Goal: Book appointment/travel/reservation

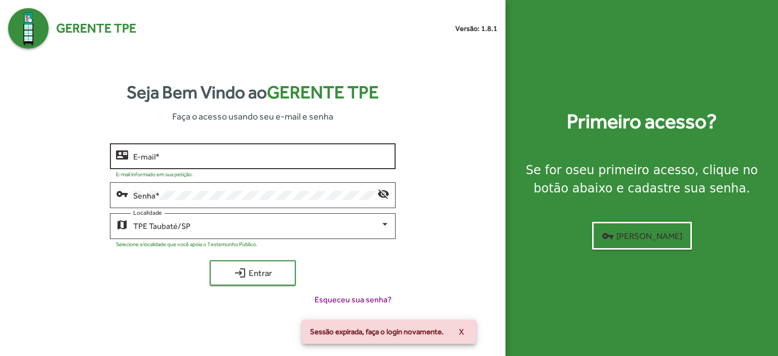
click at [179, 154] on input "E-mail *" at bounding box center [261, 156] width 256 height 9
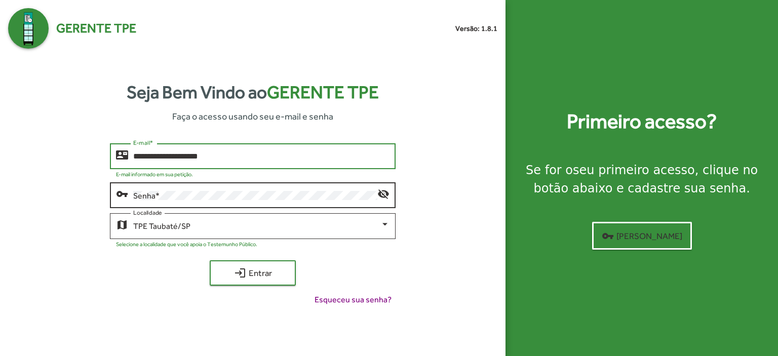
type input "**********"
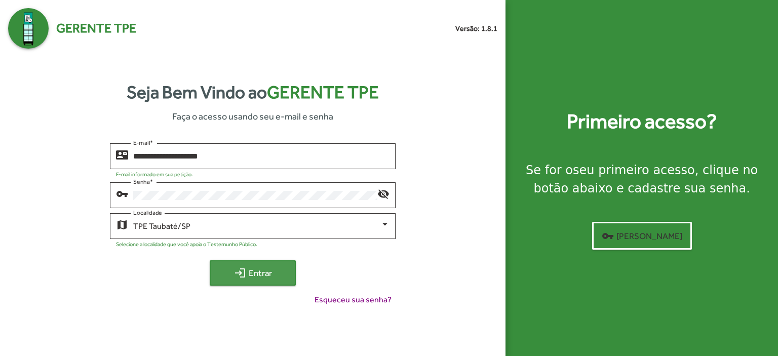
click at [262, 276] on span "login Entrar" at bounding box center [253, 273] width 68 height 18
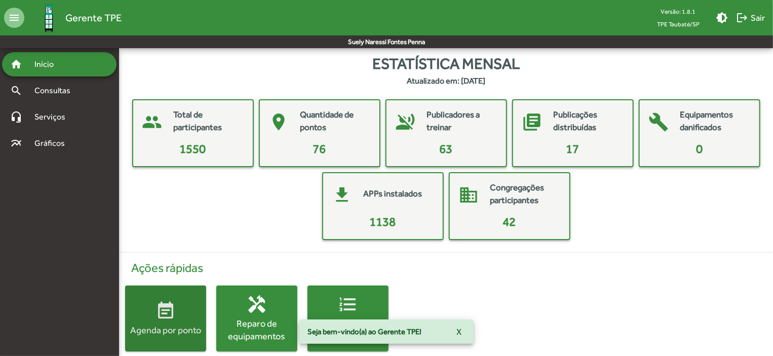
click at [187, 328] on div "Agenda por ponto" at bounding box center [165, 330] width 81 height 13
click at [187, 328] on html "menu Gerente TPE Versão: 1.8.1 TPE Taubaté/SP brightness_medium logout Sair Sue…" at bounding box center [386, 186] width 773 height 372
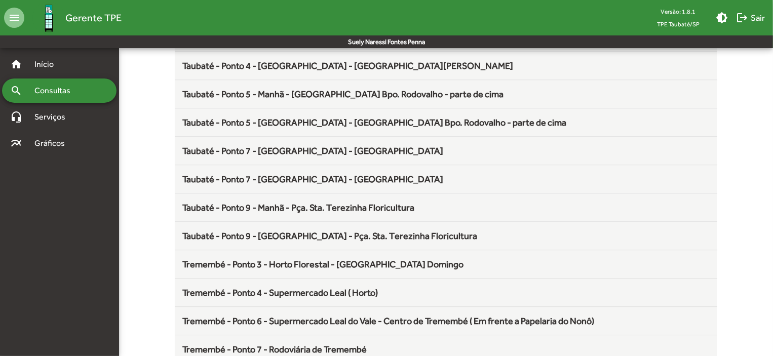
scroll to position [1336, 0]
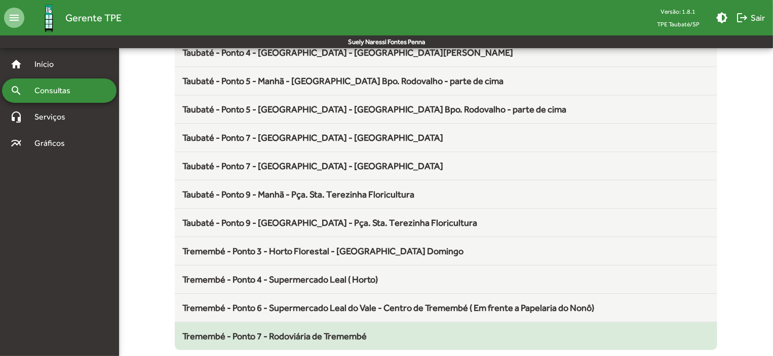
click at [318, 331] on span "Tremembé - Ponto 7 - Rodoviária de Tremembé" at bounding box center [275, 336] width 184 height 11
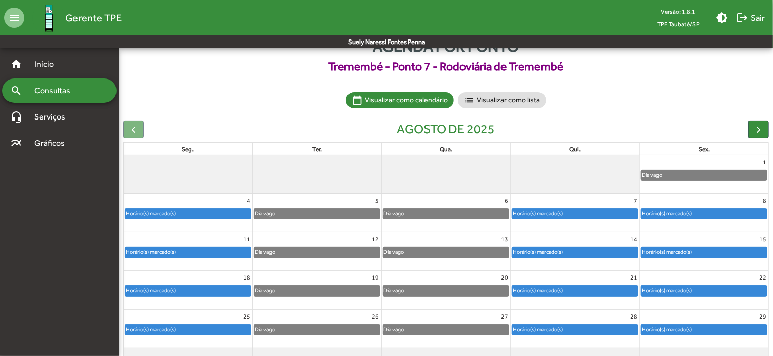
scroll to position [63, 0]
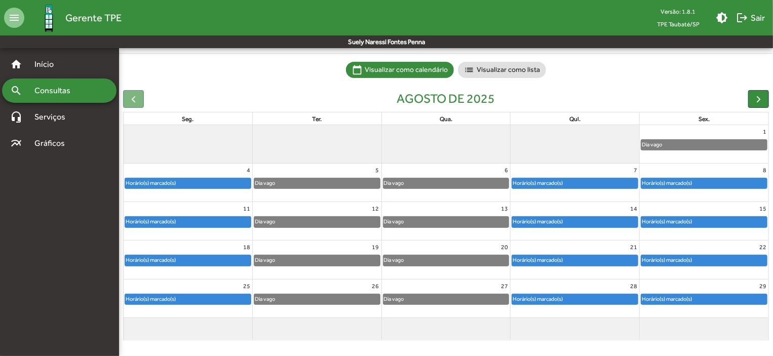
click at [604, 299] on div "Horário(s) marcado(s)" at bounding box center [575, 299] width 126 height 10
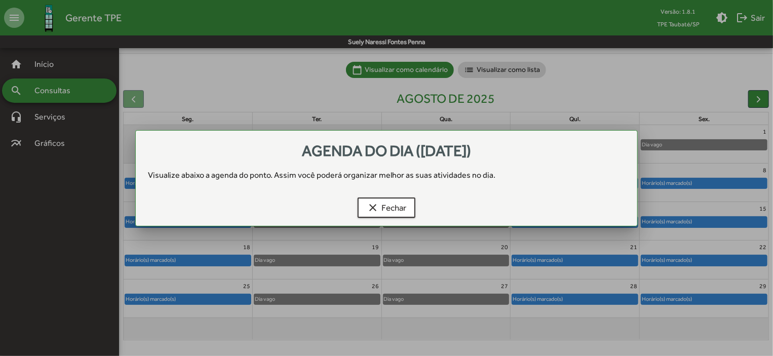
scroll to position [0, 0]
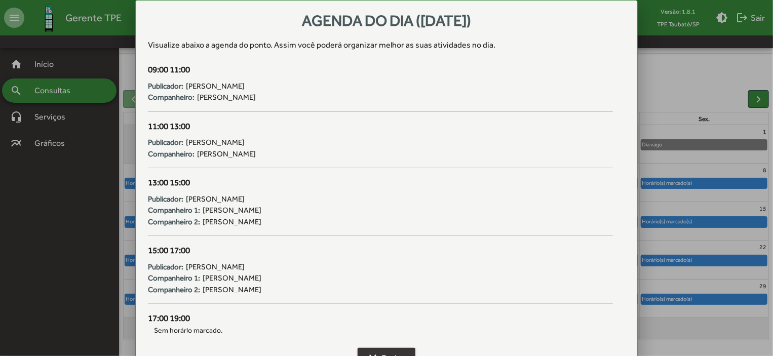
click at [390, 350] on span "clear Fechar" at bounding box center [387, 358] width 40 height 18
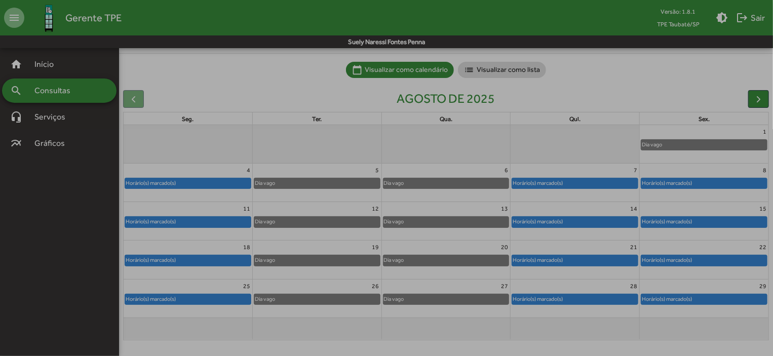
click at [390, 350] on span "clear Fechar" at bounding box center [387, 358] width 40 height 18
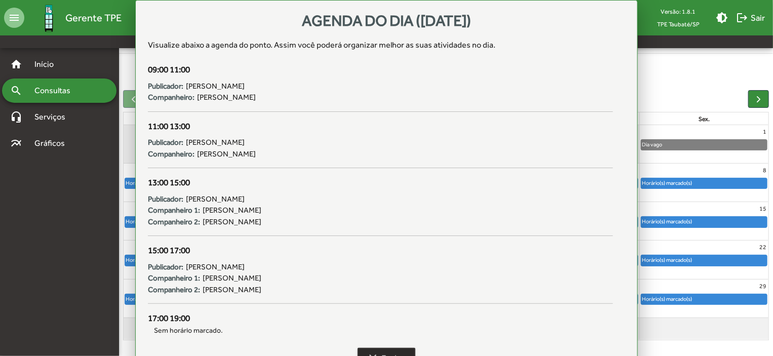
scroll to position [63, 0]
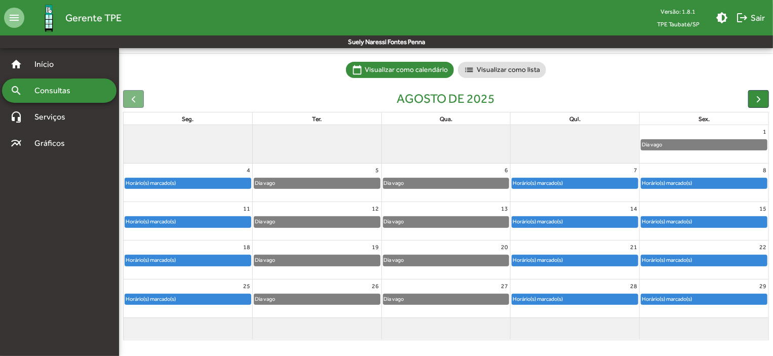
click at [724, 186] on div "Horário(s) marcado(s)" at bounding box center [704, 183] width 126 height 10
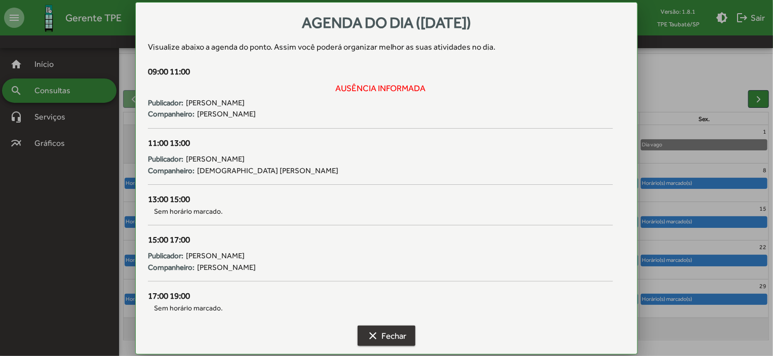
click at [398, 340] on span "clear Fechar" at bounding box center [387, 336] width 40 height 18
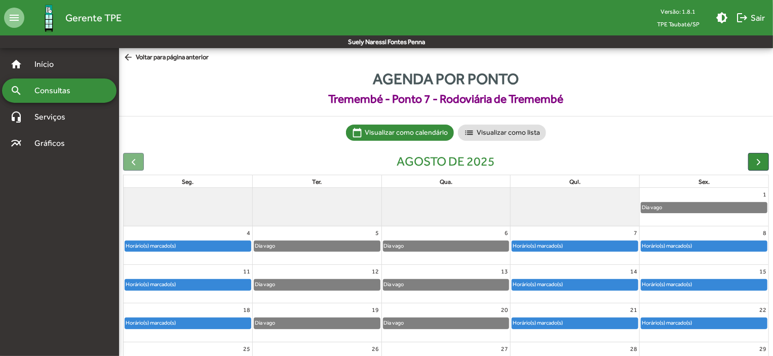
scroll to position [63, 0]
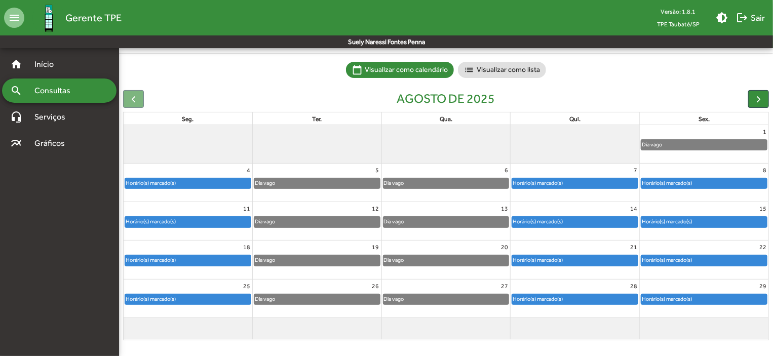
click at [687, 296] on div "Horário(s) marcado(s)" at bounding box center [666, 299] width 51 height 10
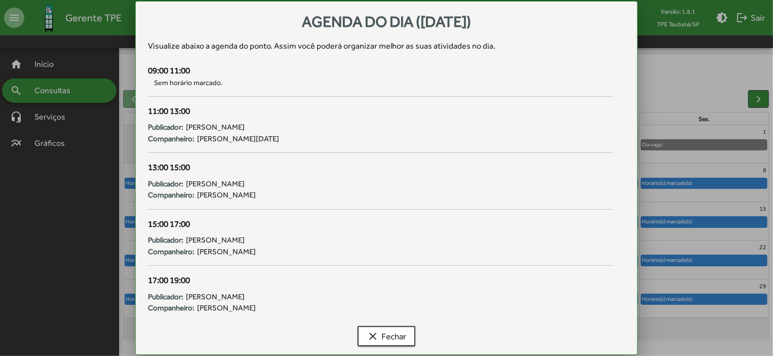
scroll to position [0, 0]
click at [411, 330] on button "clear Fechar" at bounding box center [387, 336] width 58 height 20
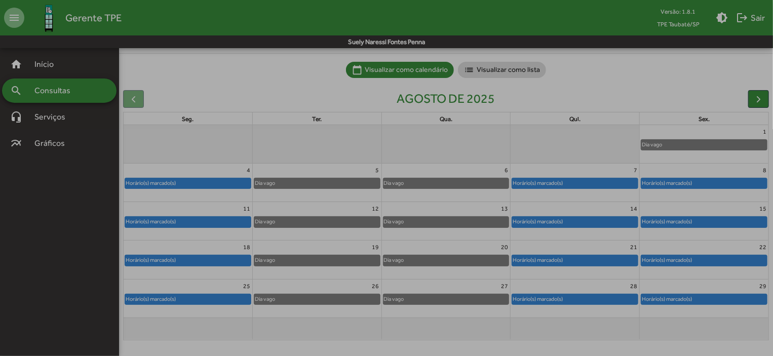
click at [411, 330] on button "clear Fechar" at bounding box center [387, 336] width 58 height 20
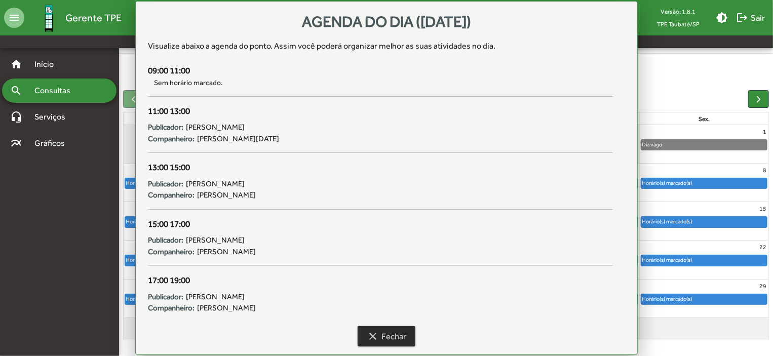
scroll to position [63, 0]
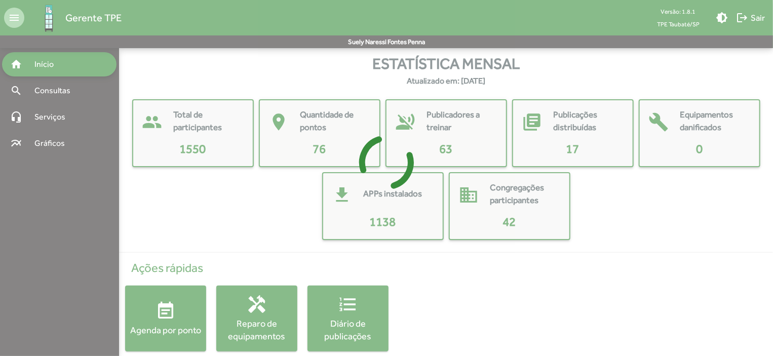
click at [174, 318] on div at bounding box center [386, 178] width 773 height 356
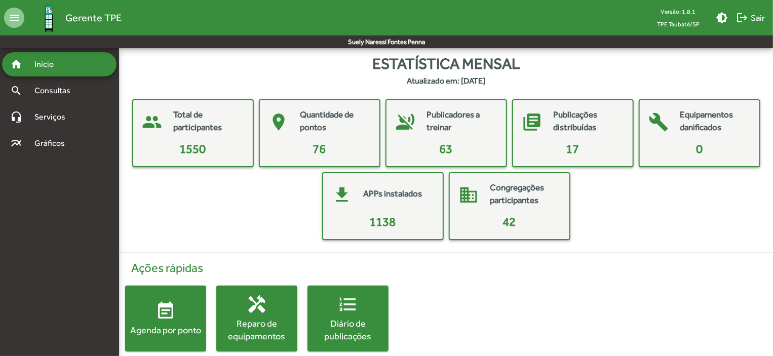
click at [174, 317] on mat-icon "event_note" at bounding box center [166, 311] width 20 height 20
click at [174, 317] on html "menu Gerente TPE Versão: 1.8.1 TPE Taubaté/SP brightness_medium logout Sair Sue…" at bounding box center [386, 186] width 773 height 372
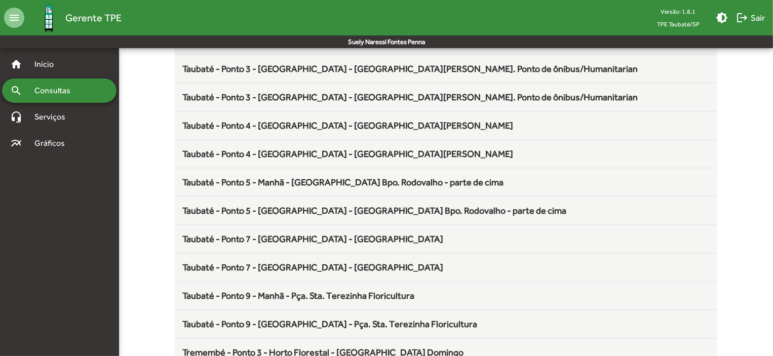
scroll to position [1336, 0]
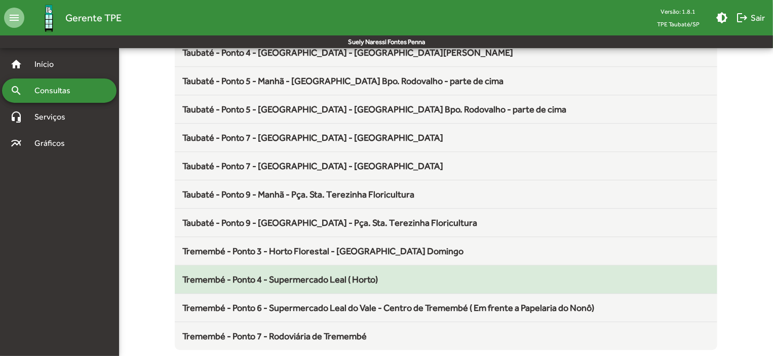
click at [296, 275] on span "Tremembé - Ponto 4 - Supermercado Leal ( Horto)" at bounding box center [281, 279] width 196 height 11
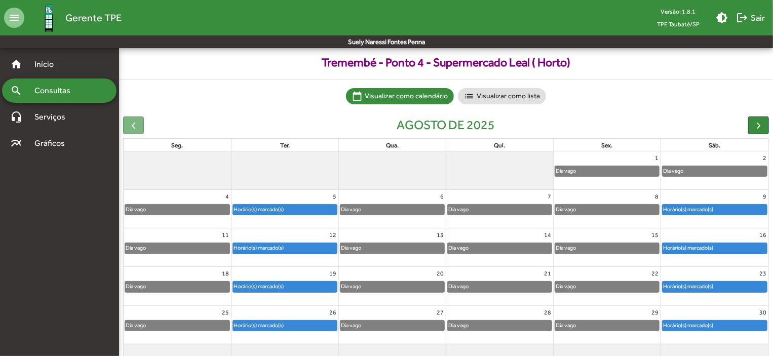
scroll to position [63, 0]
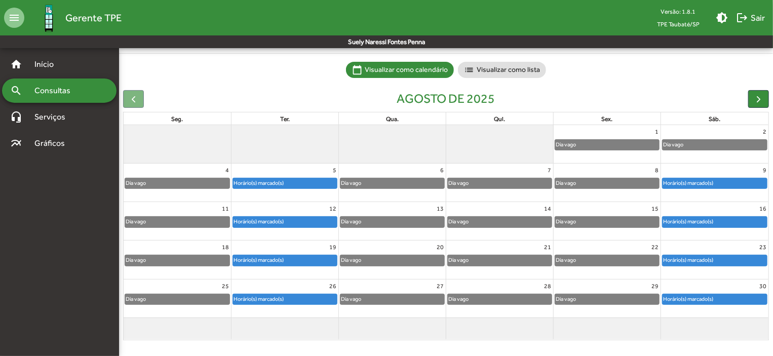
click at [721, 296] on div "Horário(s) marcado(s)" at bounding box center [715, 299] width 104 height 10
click at [746, 300] on div "Horário(s) marcado(s)" at bounding box center [715, 299] width 104 height 10
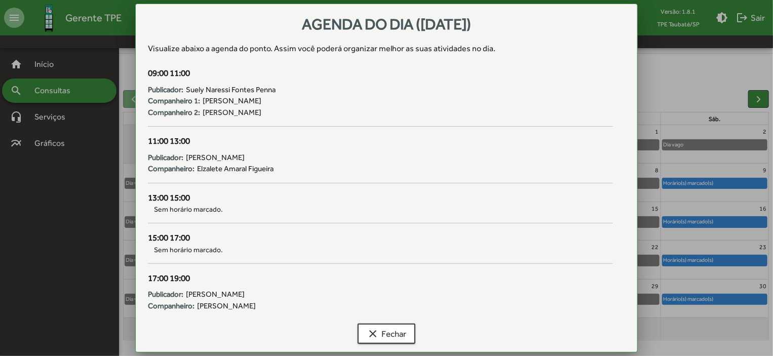
click at [746, 300] on div at bounding box center [386, 178] width 773 height 356
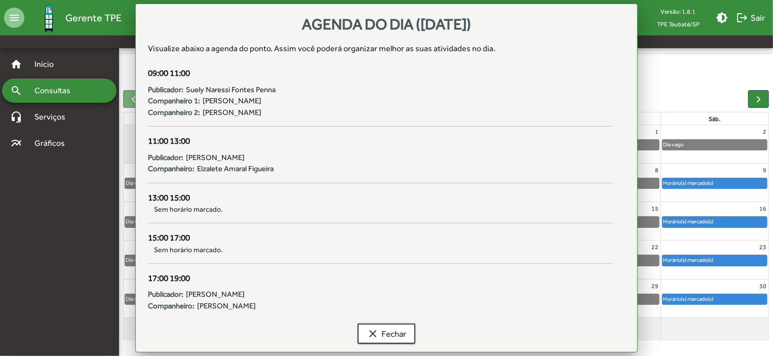
scroll to position [63, 0]
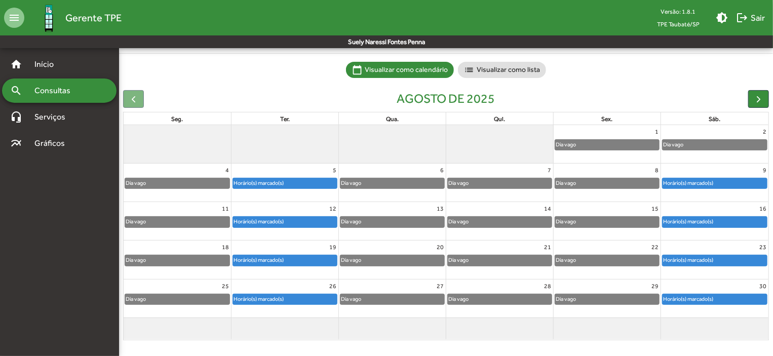
click at [746, 300] on div "Horário(s) marcado(s)" at bounding box center [715, 299] width 104 height 10
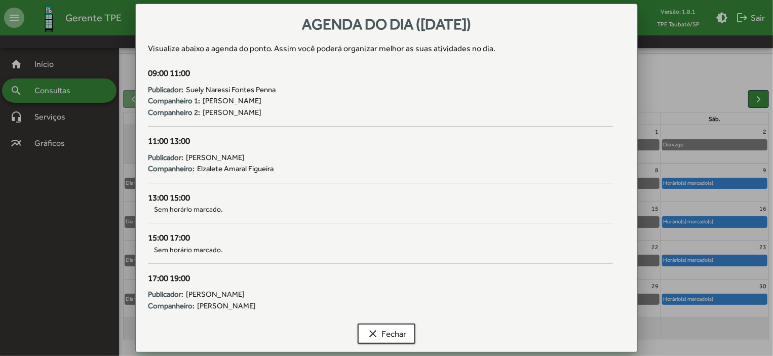
scroll to position [0, 0]
click at [386, 338] on span "clear Fechar" at bounding box center [387, 334] width 40 height 18
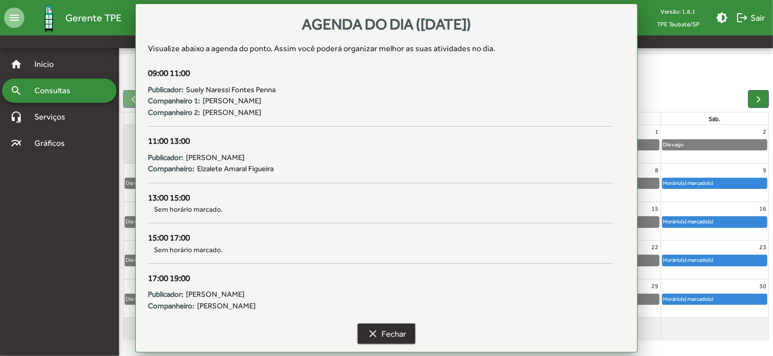
scroll to position [63, 0]
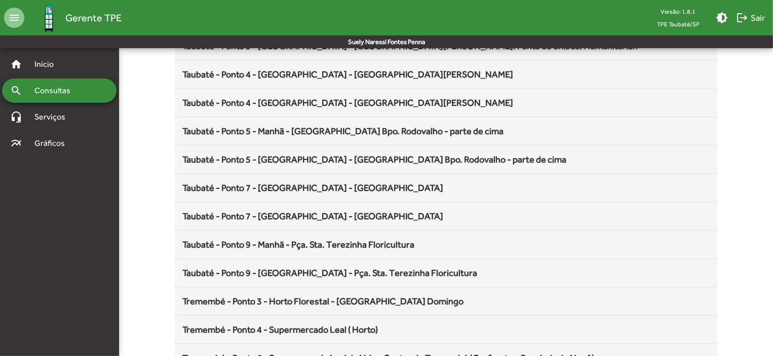
scroll to position [1336, 0]
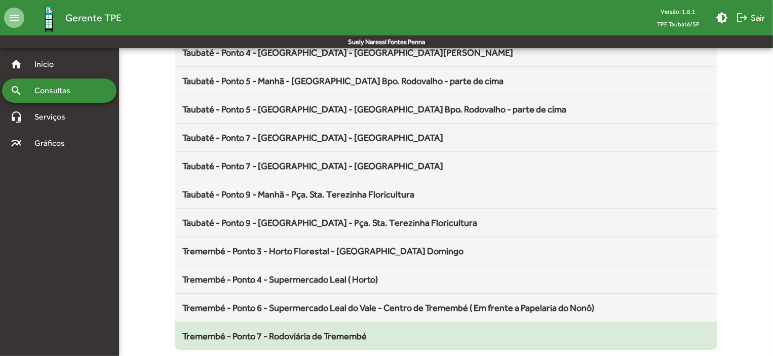
click at [323, 331] on span "Tremembé - Ponto 7 - Rodoviária de Tremembé" at bounding box center [275, 336] width 184 height 11
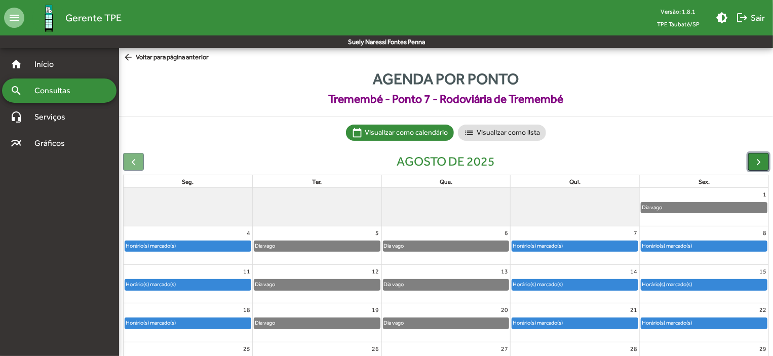
click at [759, 156] on button "button" at bounding box center [758, 162] width 21 height 18
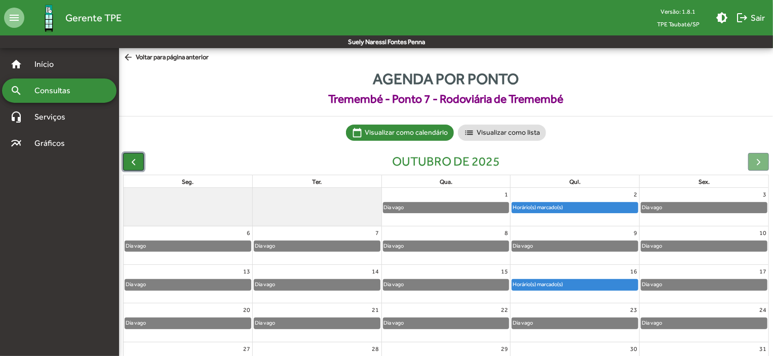
click at [133, 158] on span "button" at bounding box center [133, 162] width 11 height 11
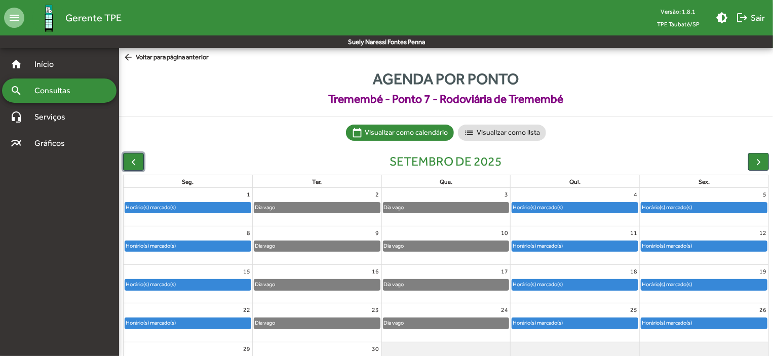
click at [136, 208] on div "Horário(s) marcado(s)" at bounding box center [150, 208] width 51 height 10
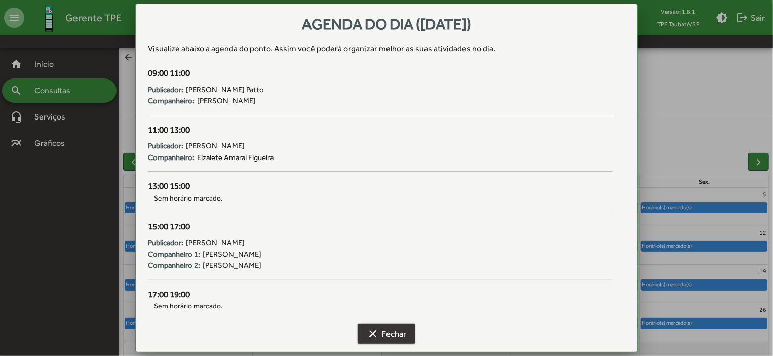
click at [390, 334] on span "clear Fechar" at bounding box center [387, 334] width 40 height 18
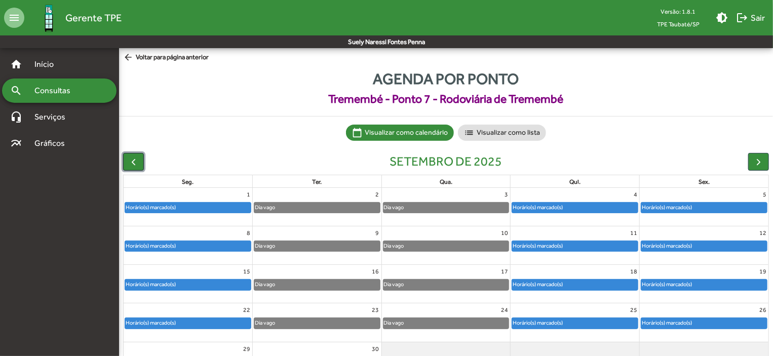
click at [133, 160] on span "button" at bounding box center [133, 162] width 11 height 11
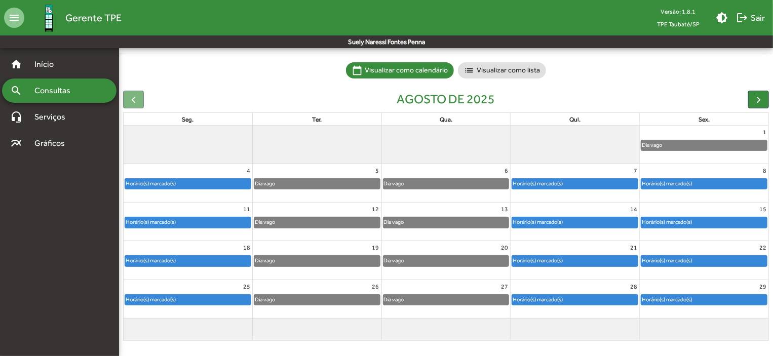
scroll to position [63, 0]
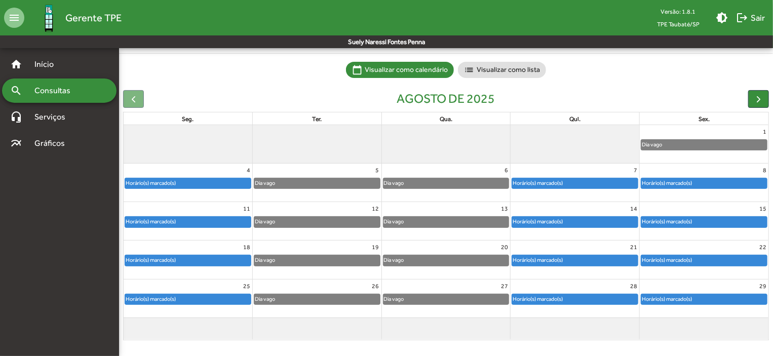
click at [225, 185] on div "Horário(s) marcado(s)" at bounding box center [188, 183] width 126 height 10
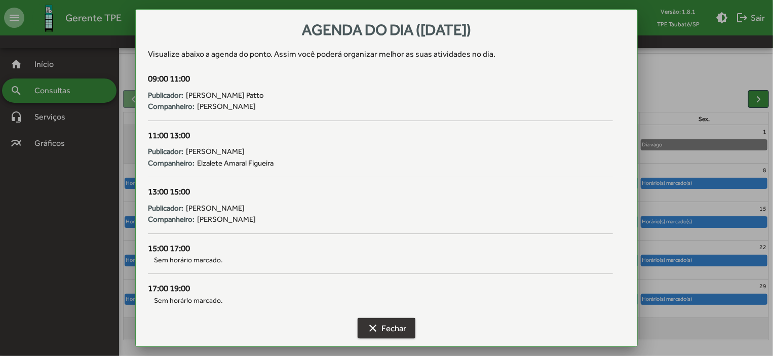
click at [385, 330] on span "clear Fechar" at bounding box center [387, 328] width 40 height 18
click at [385, 330] on div at bounding box center [446, 327] width 129 height 16
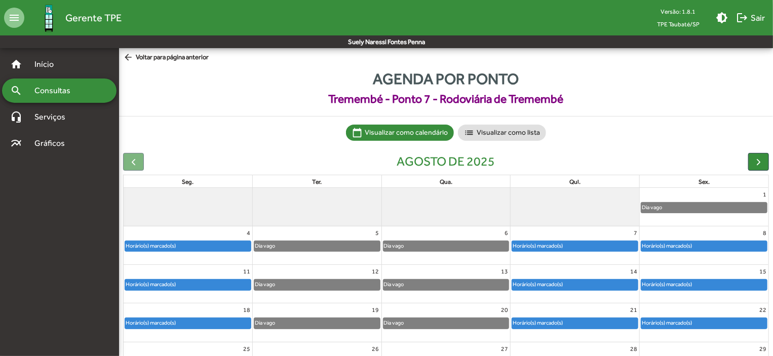
scroll to position [63, 0]
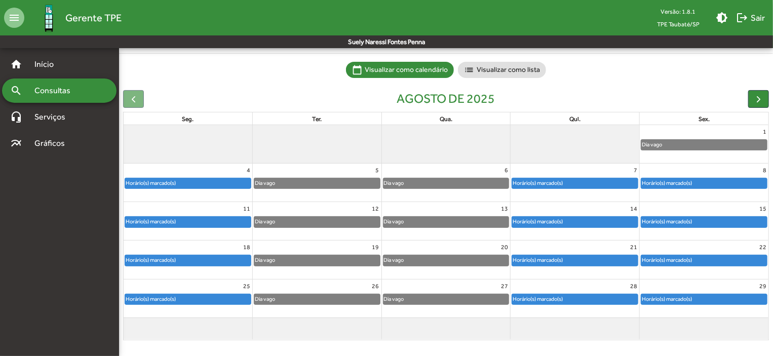
click at [130, 94] on div at bounding box center [133, 99] width 21 height 18
click at [610, 296] on div "Horário(s) marcado(s)" at bounding box center [575, 299] width 126 height 10
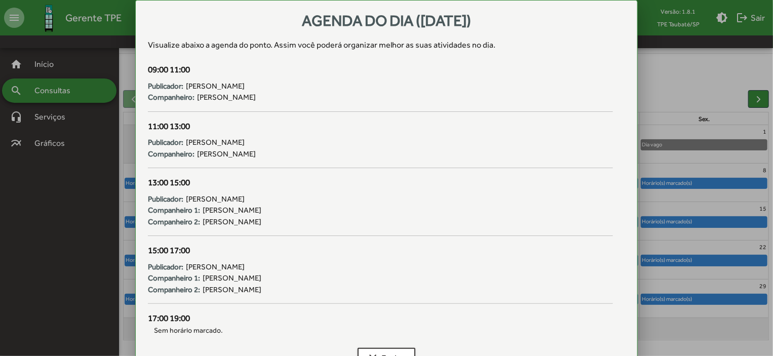
scroll to position [0, 0]
click at [734, 330] on div at bounding box center [386, 178] width 773 height 356
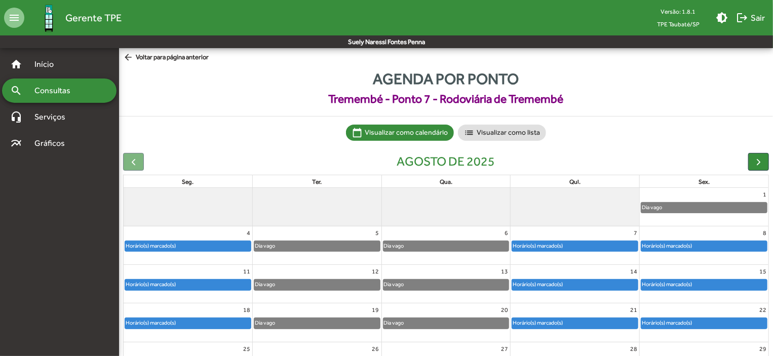
scroll to position [63, 0]
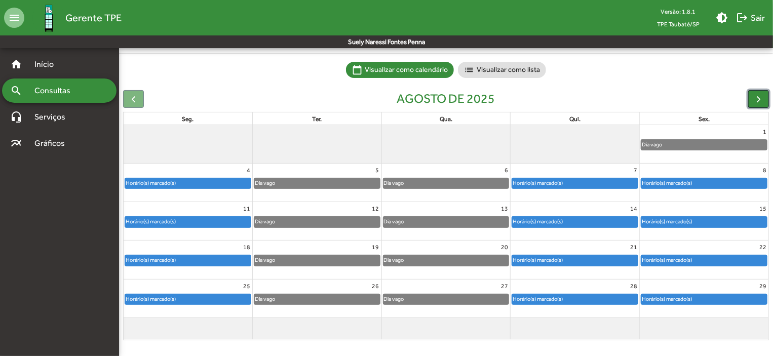
click at [757, 94] on span "button" at bounding box center [758, 99] width 11 height 11
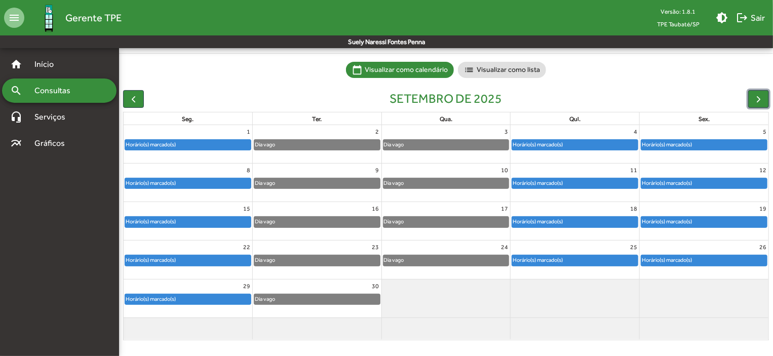
click at [178, 298] on div "Horário(s) marcado(s)" at bounding box center [188, 299] width 126 height 10
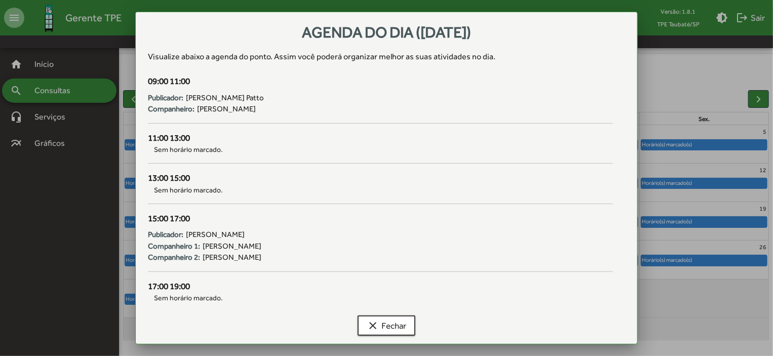
click at [178, 298] on div "Agenda do dia (29/09/2025) Visualize abaixo a agenda do ponto . Assim você pode…" at bounding box center [386, 178] width 503 height 333
click at [288, 303] on span "Sem horário marcado." at bounding box center [380, 298] width 465 height 11
click at [390, 320] on span "clear Fechar" at bounding box center [387, 326] width 40 height 18
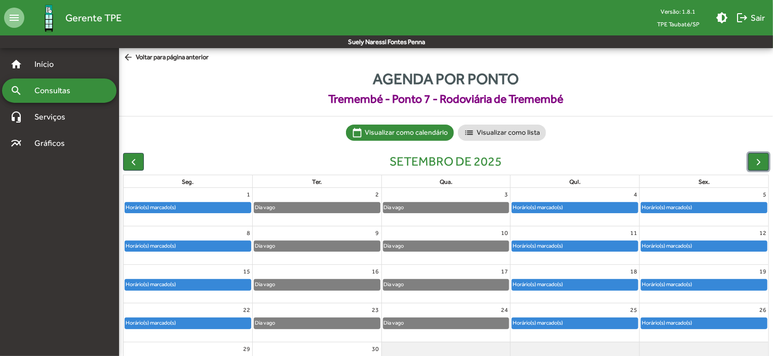
scroll to position [63, 0]
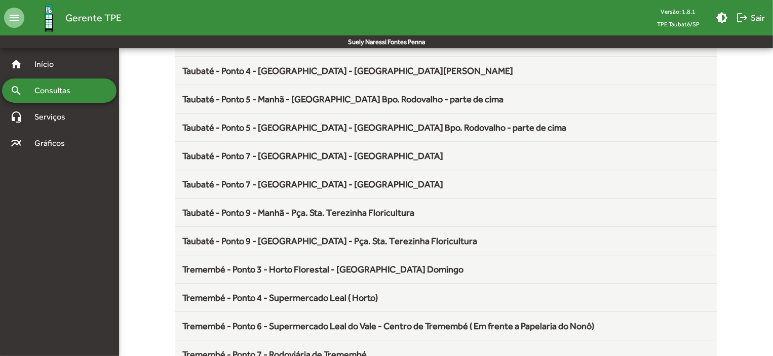
scroll to position [1336, 0]
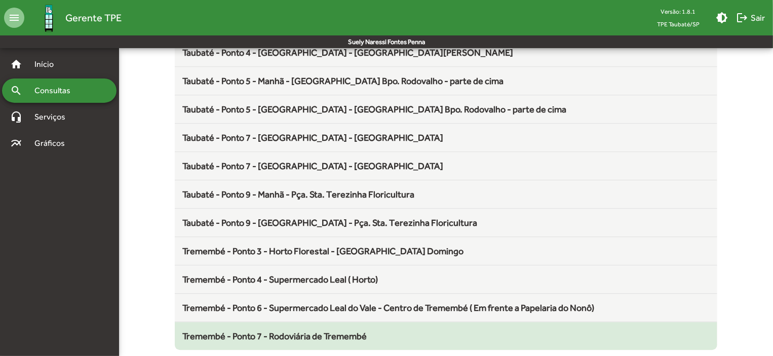
click at [324, 331] on span "Tremembé - Ponto 7 - Rodoviária de Tremembé" at bounding box center [275, 336] width 184 height 11
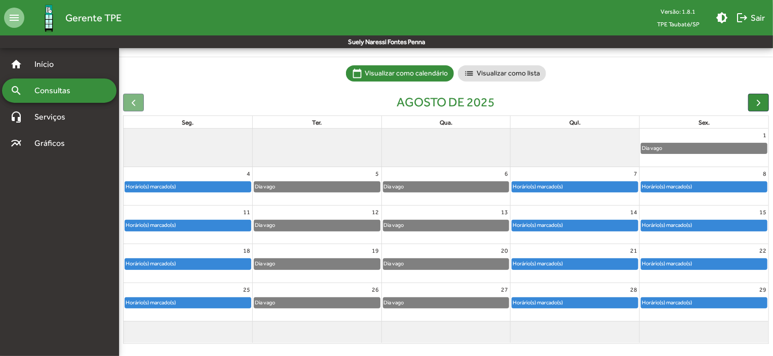
scroll to position [63, 0]
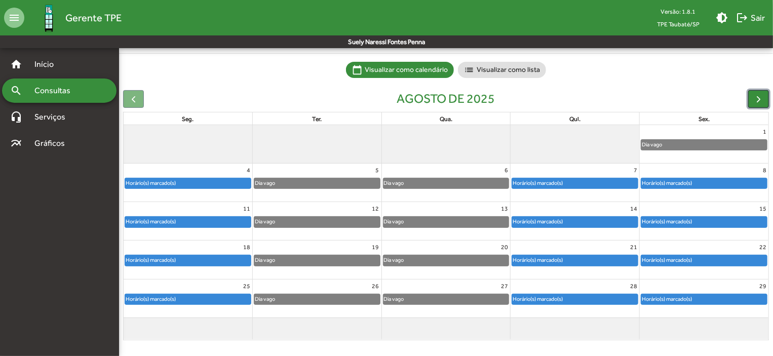
click at [765, 99] on button "button" at bounding box center [758, 99] width 21 height 18
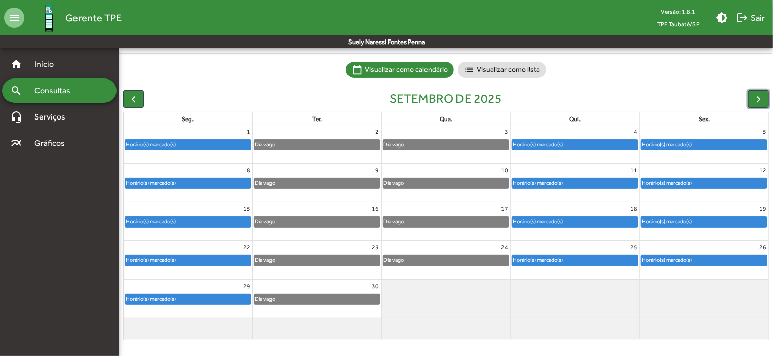
click at [182, 295] on div "Horário(s) marcado(s)" at bounding box center [188, 299] width 126 height 10
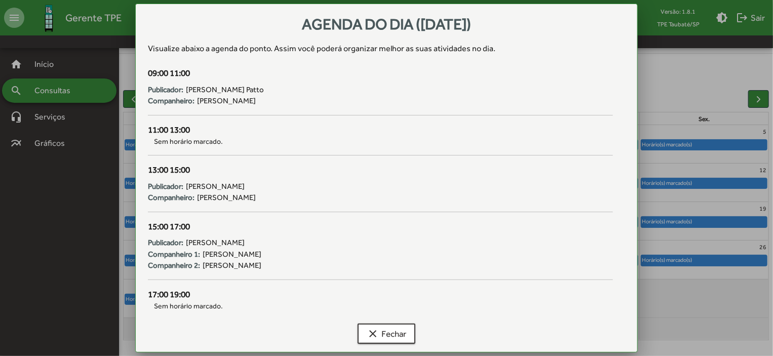
scroll to position [0, 0]
click at [396, 329] on span "clear Fechar" at bounding box center [387, 334] width 40 height 18
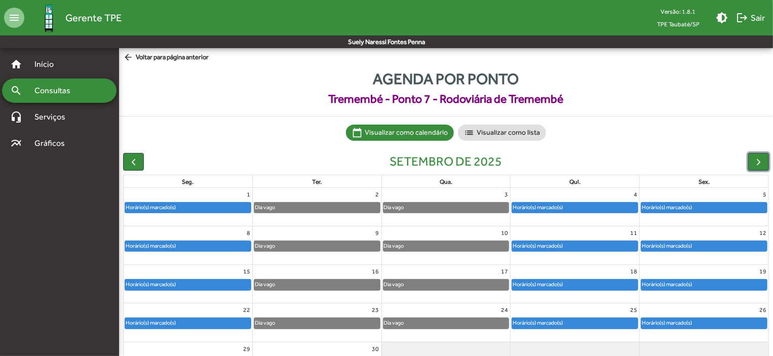
scroll to position [63, 0]
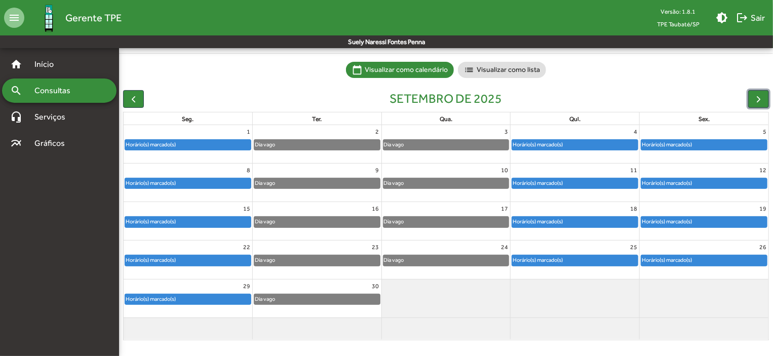
click at [195, 295] on div "Horário(s) marcado(s)" at bounding box center [188, 299] width 126 height 10
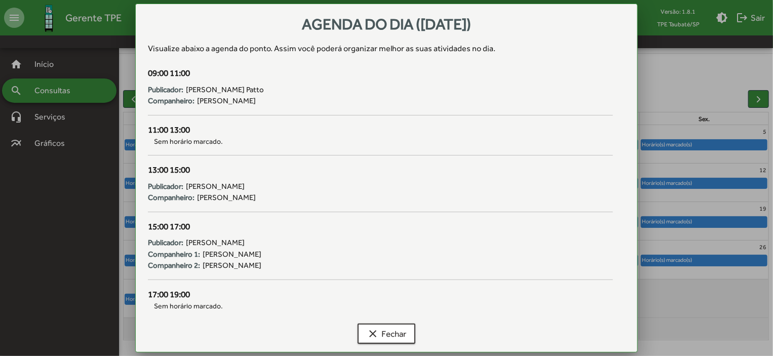
click at [378, 320] on div "clear Fechar" at bounding box center [386, 336] width 477 height 32
click at [400, 334] on span "clear Fechar" at bounding box center [387, 334] width 40 height 18
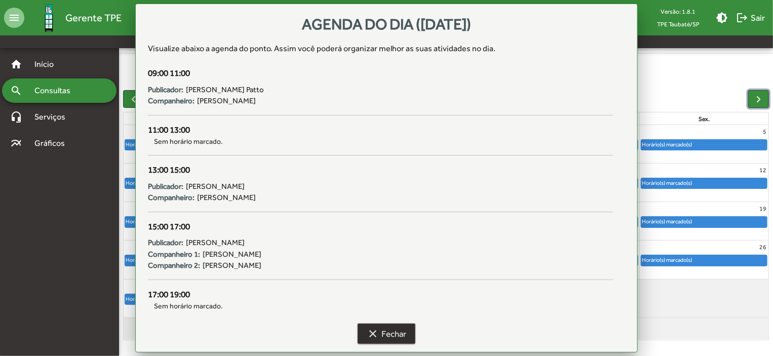
scroll to position [63, 0]
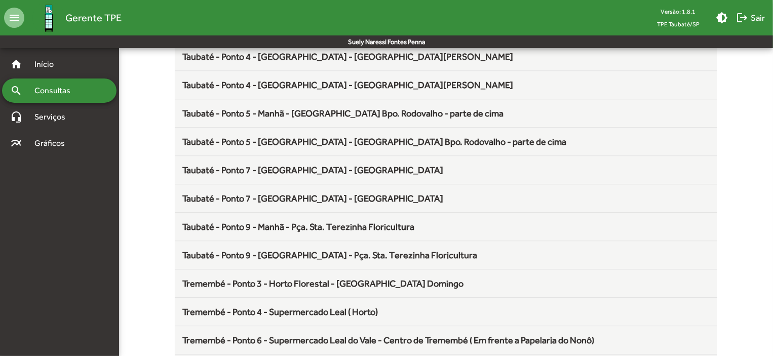
scroll to position [1336, 0]
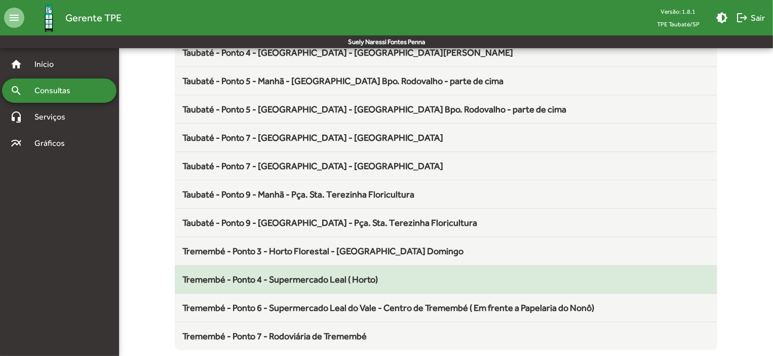
click at [347, 275] on span "Tremembé - Ponto 4 - Supermercado Leal ( Horto)" at bounding box center [281, 279] width 196 height 11
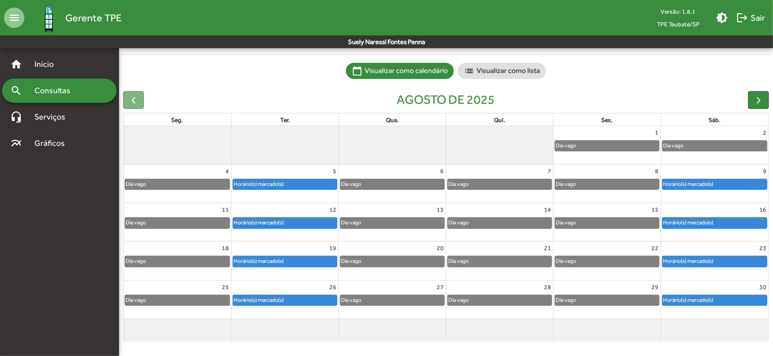
scroll to position [63, 0]
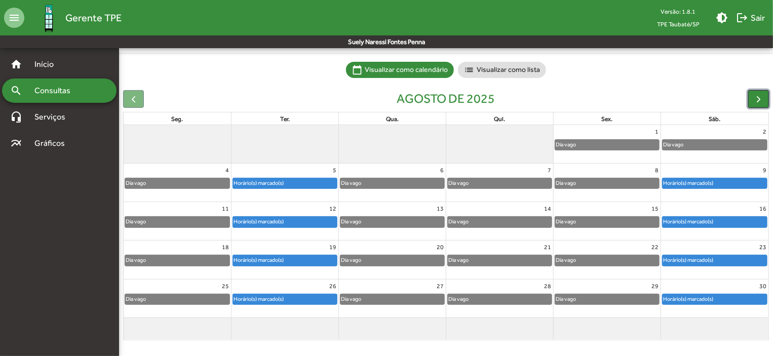
click at [764, 96] on span "button" at bounding box center [758, 99] width 11 height 11
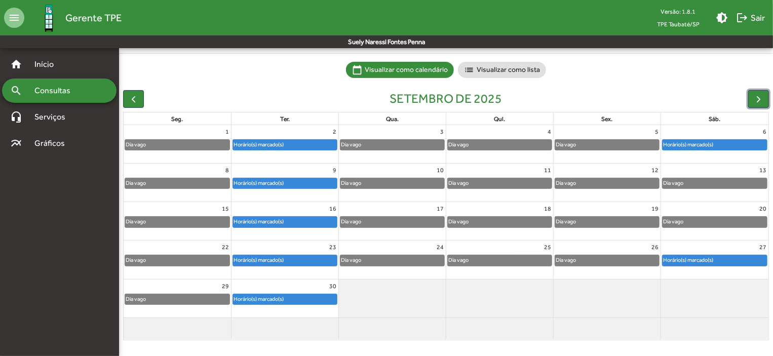
click at [312, 144] on div "Horário(s) marcado(s)" at bounding box center [285, 145] width 104 height 10
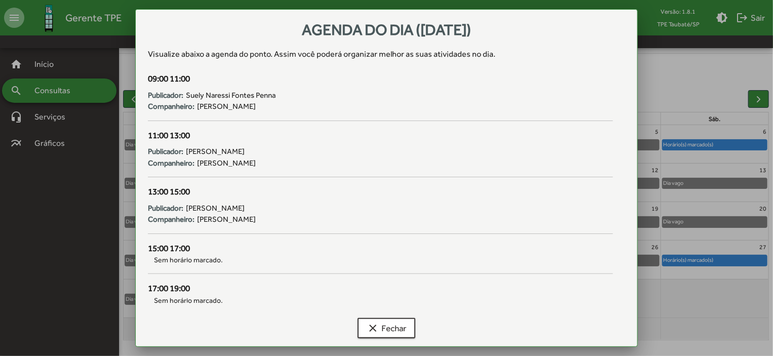
scroll to position [0, 0]
click at [391, 322] on span "clear Fechar" at bounding box center [387, 328] width 40 height 18
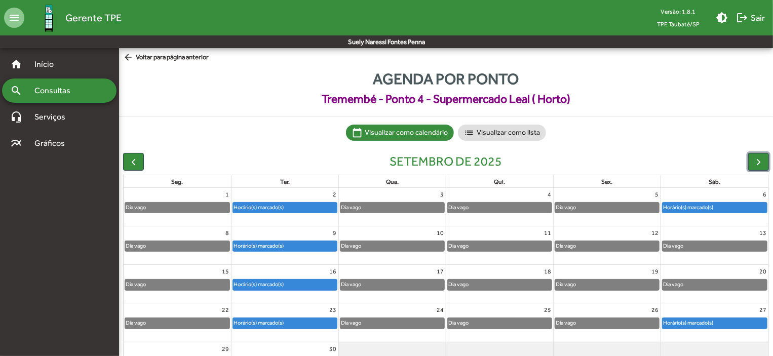
scroll to position [63, 0]
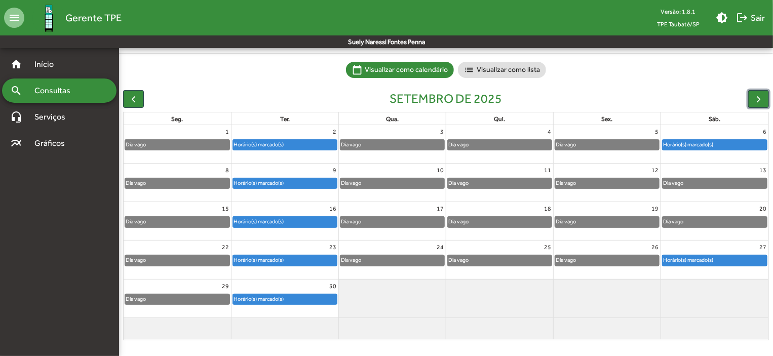
click at [302, 141] on div "Horário(s) marcado(s)" at bounding box center [285, 145] width 104 height 10
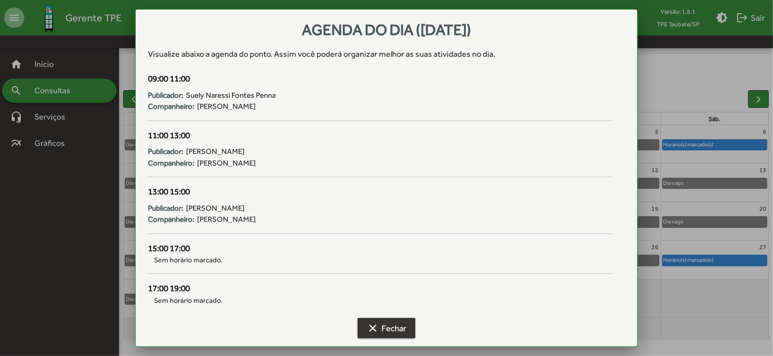
click at [403, 332] on span "clear Fechar" at bounding box center [387, 328] width 40 height 18
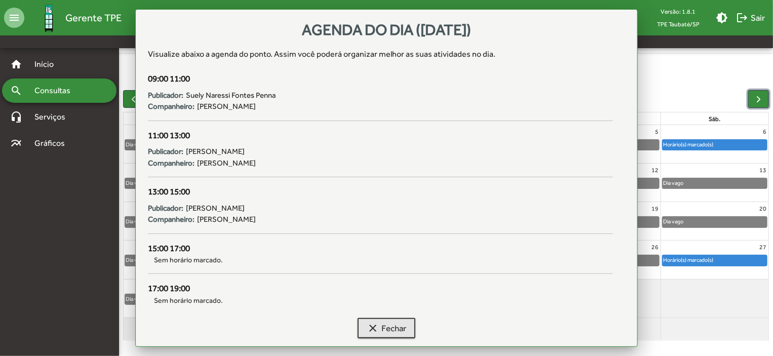
scroll to position [63, 0]
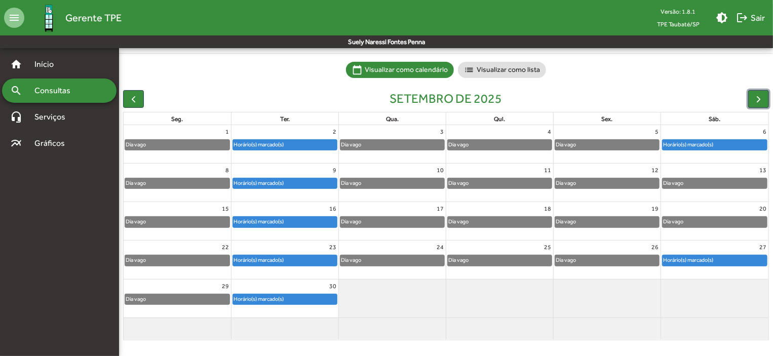
click at [270, 179] on div "Horário(s) marcado(s)" at bounding box center [258, 183] width 51 height 10
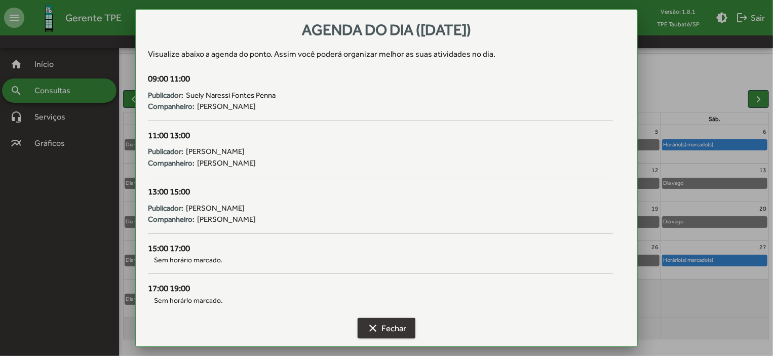
click at [387, 330] on span "clear Fechar" at bounding box center [387, 328] width 40 height 18
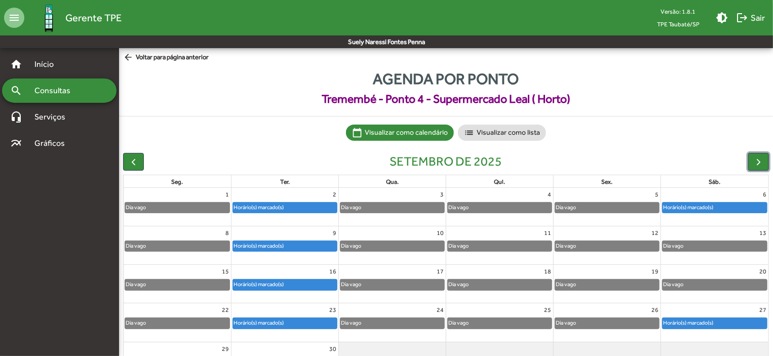
scroll to position [63, 0]
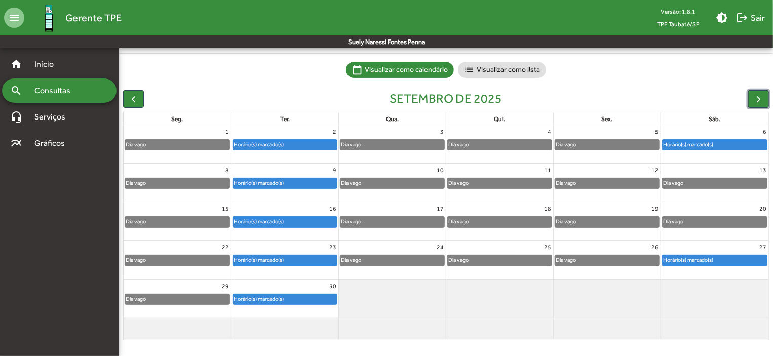
click at [300, 222] on div "Horário(s) marcado(s)" at bounding box center [285, 222] width 104 height 10
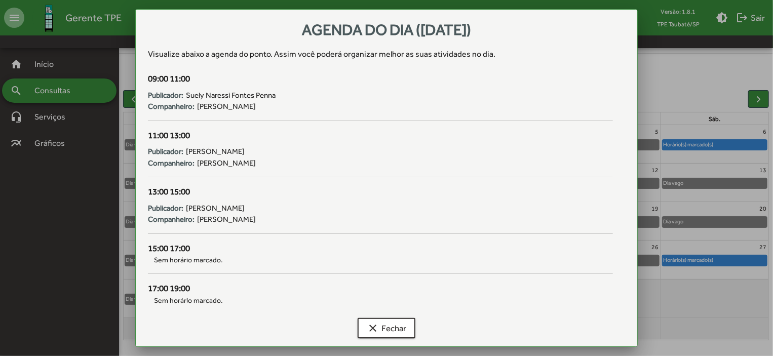
scroll to position [0, 0]
click at [392, 326] on span "clear Fechar" at bounding box center [387, 328] width 40 height 18
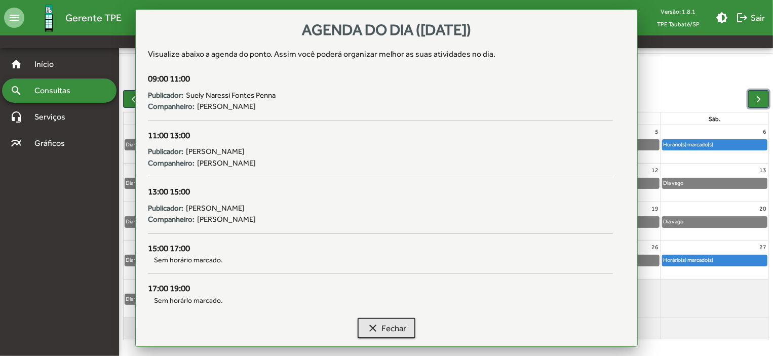
scroll to position [63, 0]
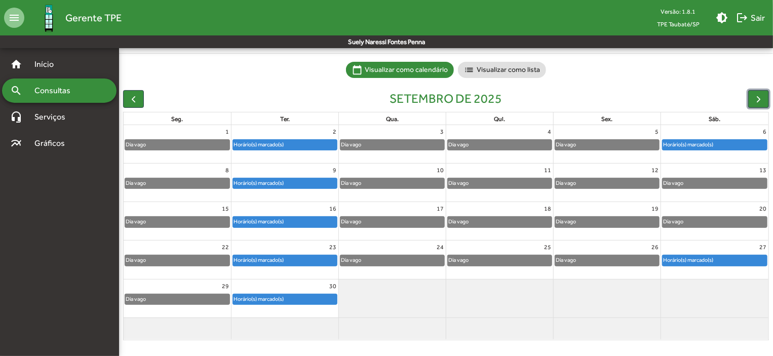
click at [318, 261] on div "Horário(s) marcado(s)" at bounding box center [285, 260] width 104 height 10
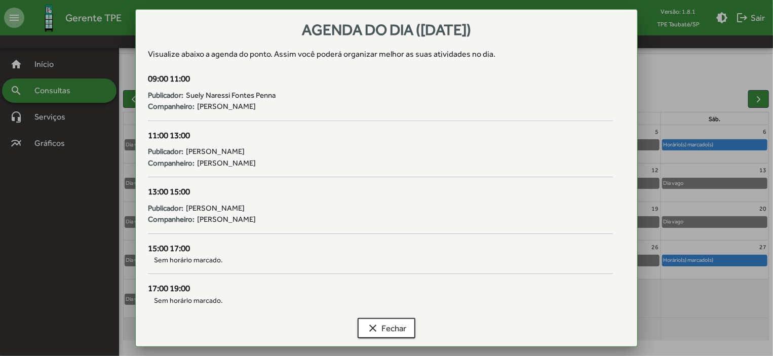
scroll to position [0, 0]
click at [395, 324] on span "clear Fechar" at bounding box center [387, 328] width 40 height 18
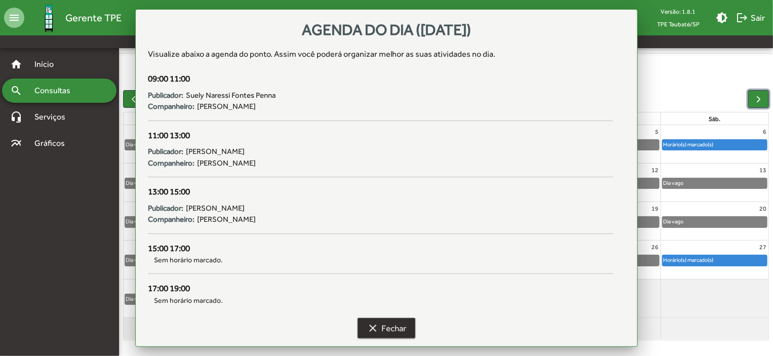
scroll to position [63, 0]
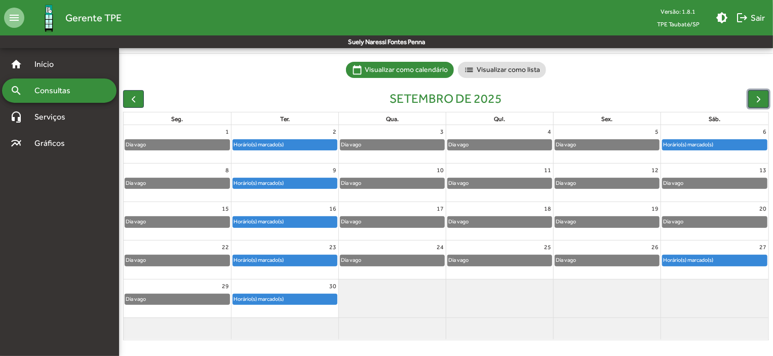
click at [291, 297] on div "Horário(s) marcado(s)" at bounding box center [285, 299] width 104 height 10
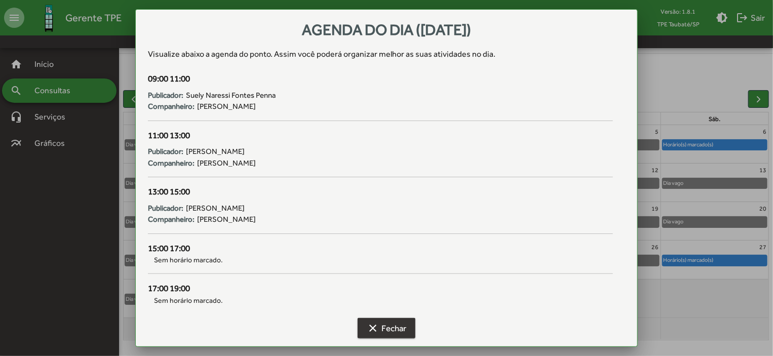
click at [385, 324] on span "clear Fechar" at bounding box center [387, 328] width 40 height 18
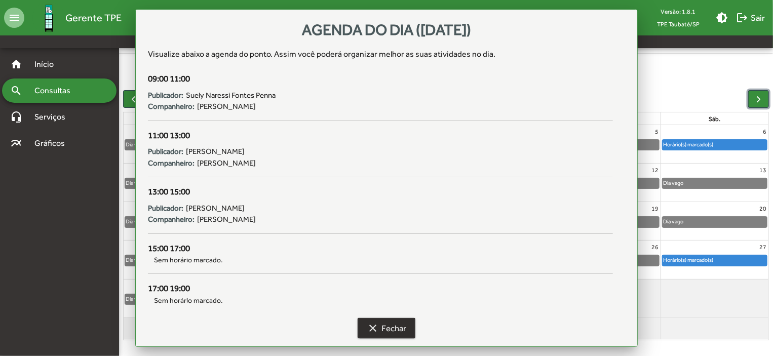
scroll to position [63, 0]
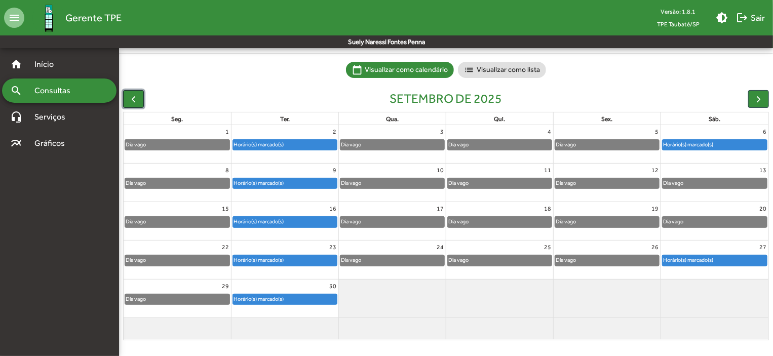
click at [134, 100] on span "button" at bounding box center [133, 99] width 11 height 11
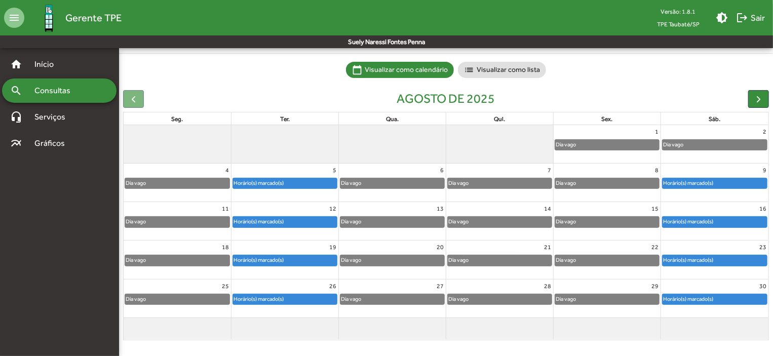
click at [324, 257] on div "Horário(s) marcado(s)" at bounding box center [285, 260] width 104 height 10
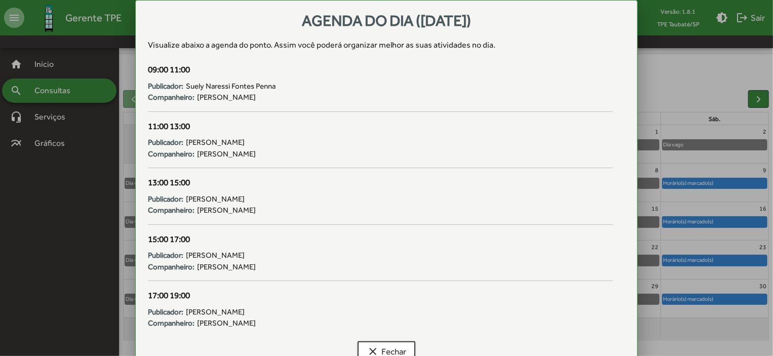
scroll to position [0, 0]
click at [398, 345] on span "clear Fechar" at bounding box center [387, 352] width 40 height 18
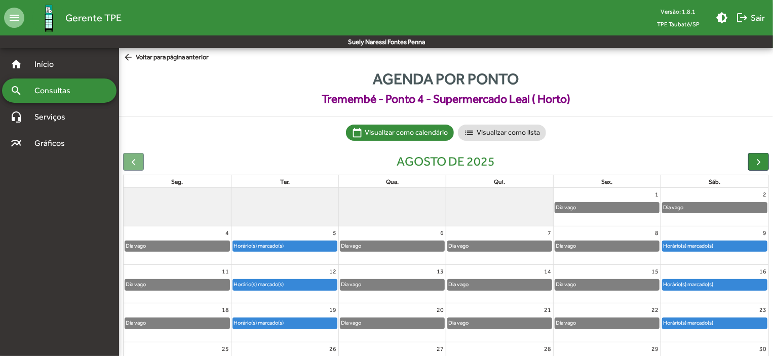
scroll to position [63, 0]
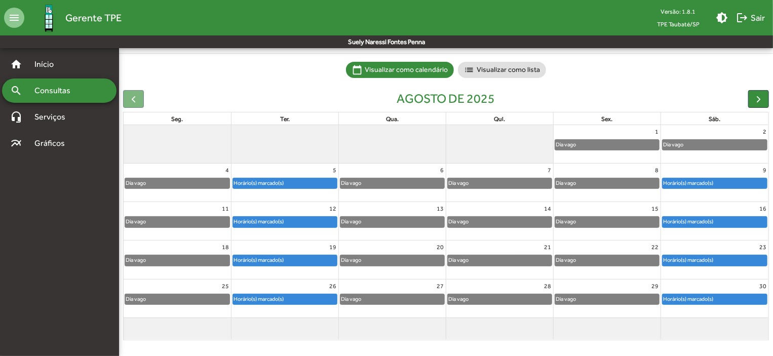
click at [734, 295] on div "Horário(s) marcado(s)" at bounding box center [715, 299] width 104 height 10
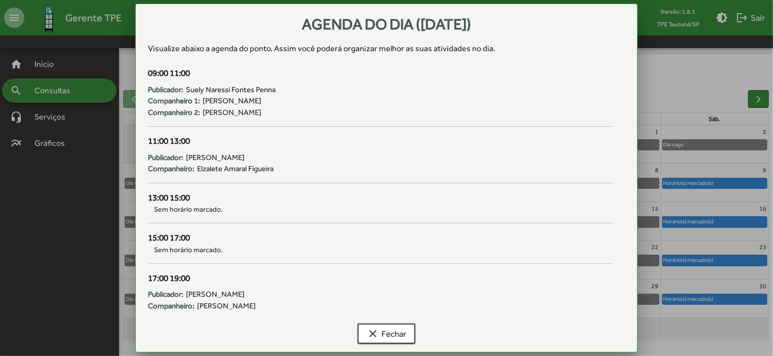
scroll to position [0, 0]
click at [396, 335] on span "clear Fechar" at bounding box center [387, 334] width 40 height 18
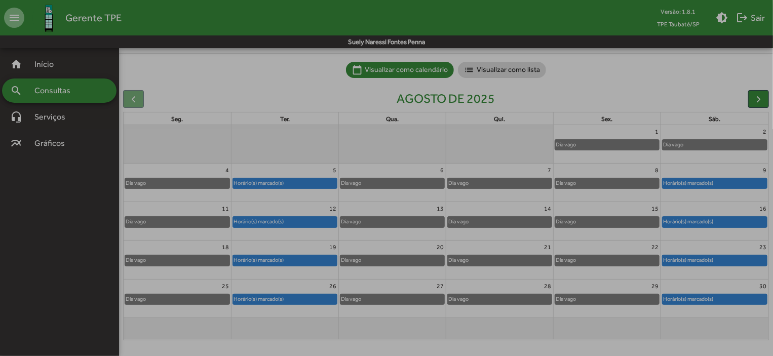
click at [396, 335] on span "clear Fechar" at bounding box center [387, 334] width 40 height 18
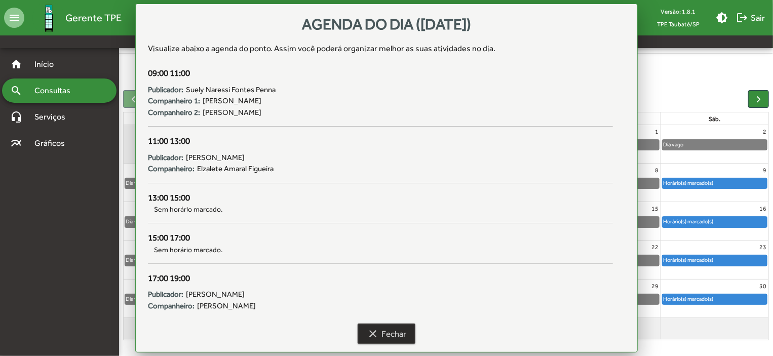
scroll to position [63, 0]
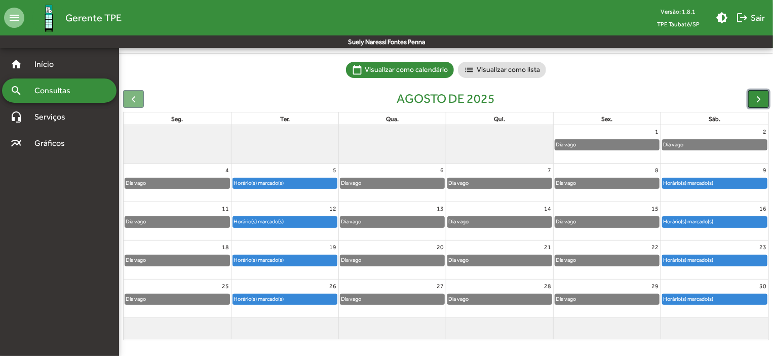
click at [768, 97] on button "button" at bounding box center [758, 99] width 21 height 18
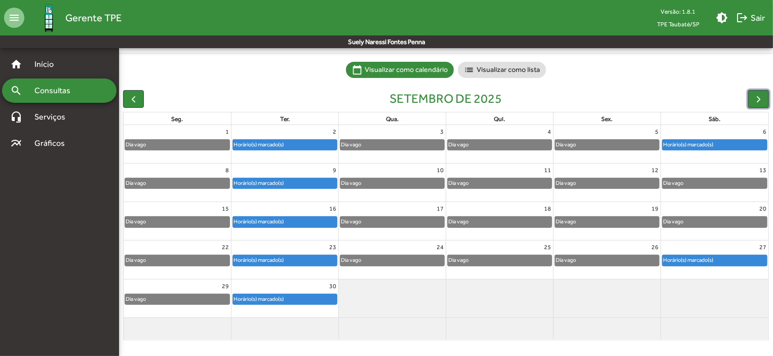
click at [289, 147] on div "Horário(s) marcado(s)" at bounding box center [285, 145] width 104 height 10
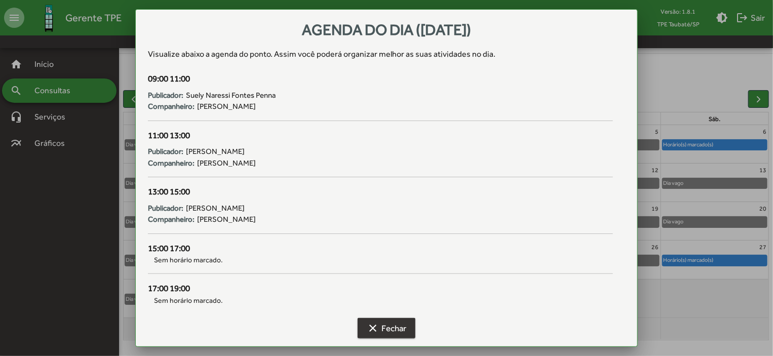
click at [390, 326] on span "clear Fechar" at bounding box center [387, 328] width 40 height 18
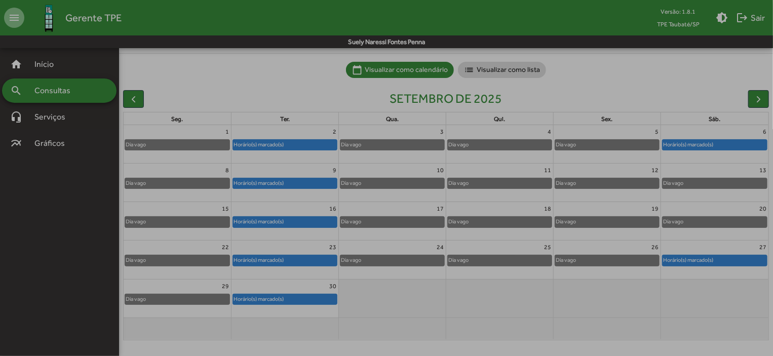
click at [390, 326] on span "clear Fechar" at bounding box center [387, 328] width 40 height 18
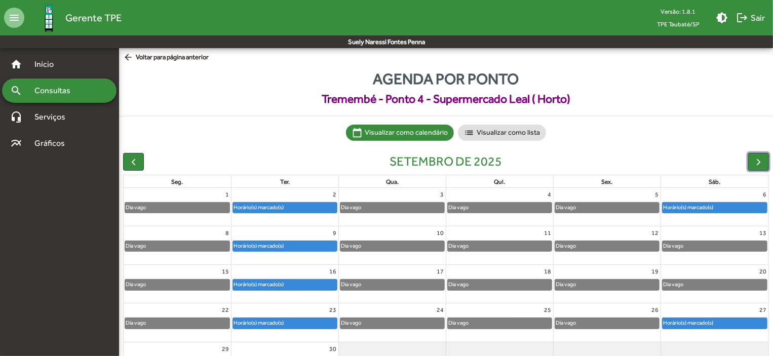
scroll to position [63, 0]
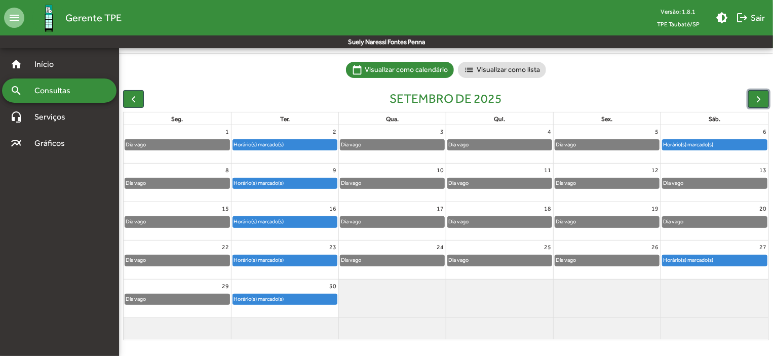
click at [691, 145] on div "Horário(s) marcado(s)" at bounding box center [688, 145] width 51 height 10
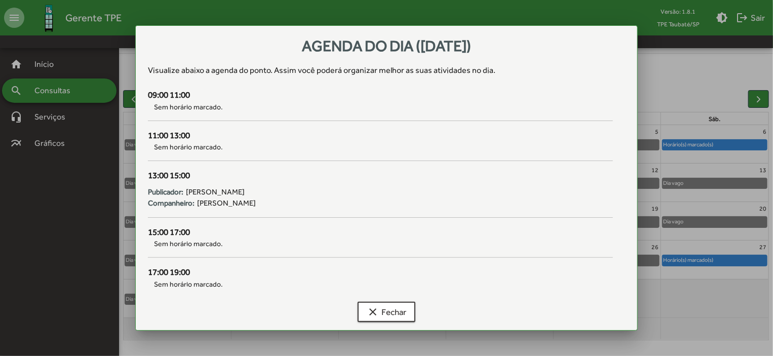
scroll to position [0, 0]
click at [403, 308] on span "clear Fechar" at bounding box center [387, 312] width 40 height 18
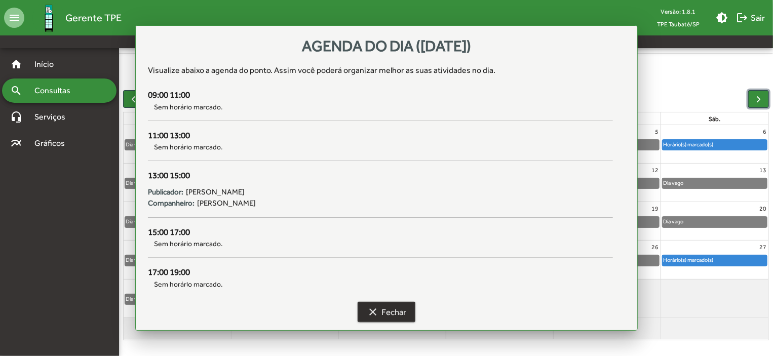
scroll to position [63, 0]
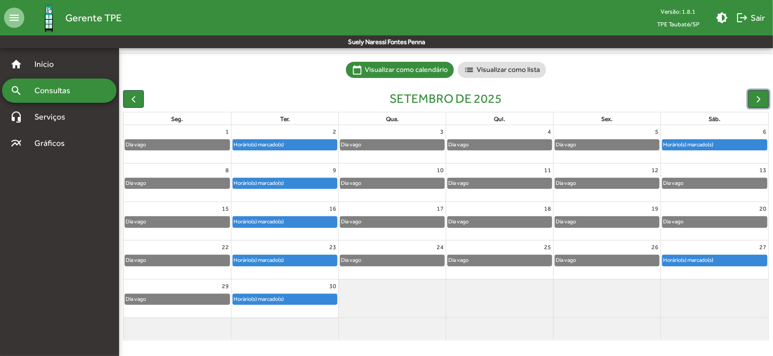
click at [712, 256] on div "Horário(s) marcado(s)" at bounding box center [688, 260] width 51 height 10
click at [721, 261] on div "Horário(s) marcado(s)" at bounding box center [715, 260] width 104 height 10
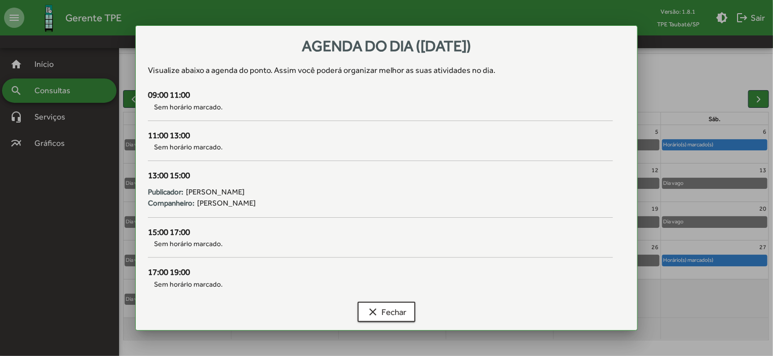
scroll to position [0, 0]
click at [394, 308] on span "clear Fechar" at bounding box center [387, 312] width 40 height 18
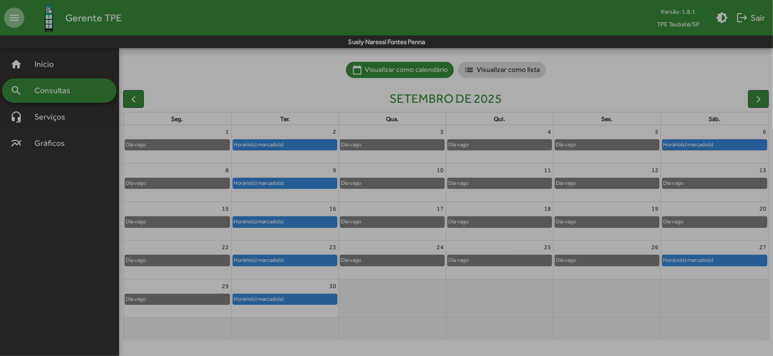
click at [394, 308] on span "clear Fechar" at bounding box center [387, 312] width 40 height 18
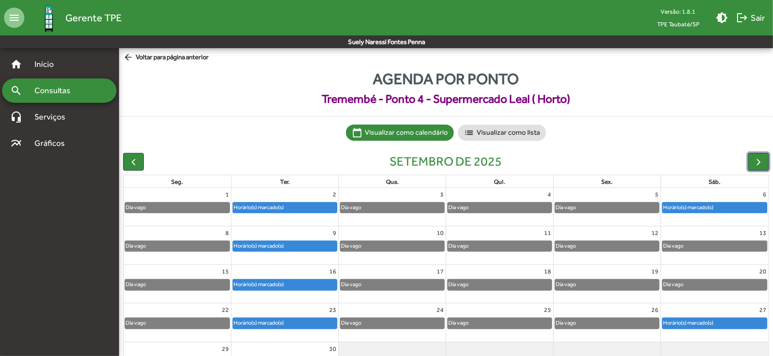
scroll to position [63, 0]
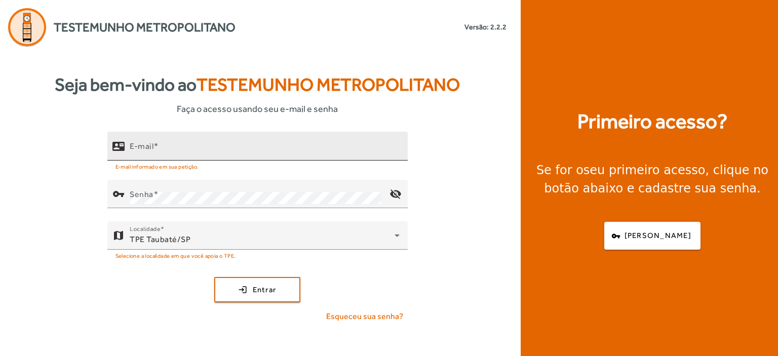
click at [145, 150] on mat-label "E-mail" at bounding box center [142, 146] width 24 height 10
click at [145, 150] on input "E-mail" at bounding box center [265, 150] width 270 height 12
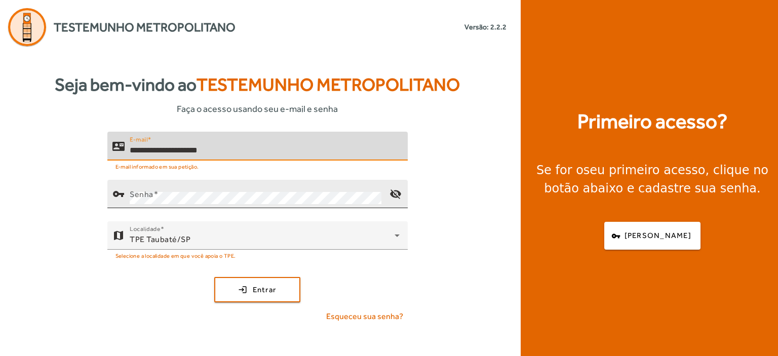
click at [145, 196] on mat-label "Senha" at bounding box center [142, 194] width 24 height 10
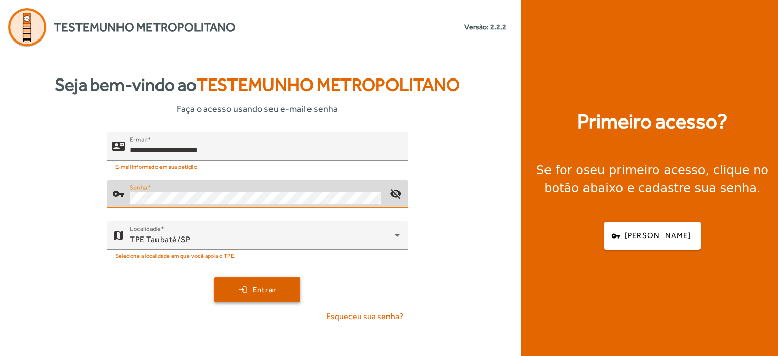
click at [265, 289] on span "Entrar" at bounding box center [265, 290] width 24 height 12
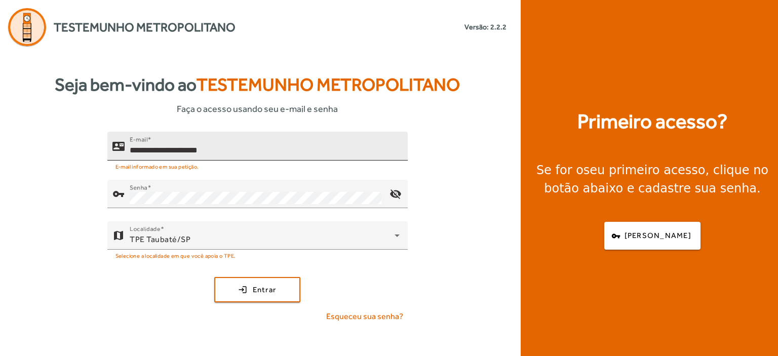
click at [134, 148] on input "**********" at bounding box center [265, 150] width 270 height 12
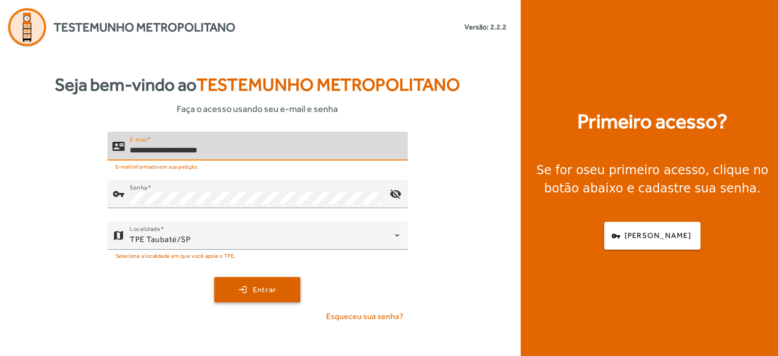
type input "**********"
click at [248, 286] on span "submit" at bounding box center [257, 290] width 84 height 24
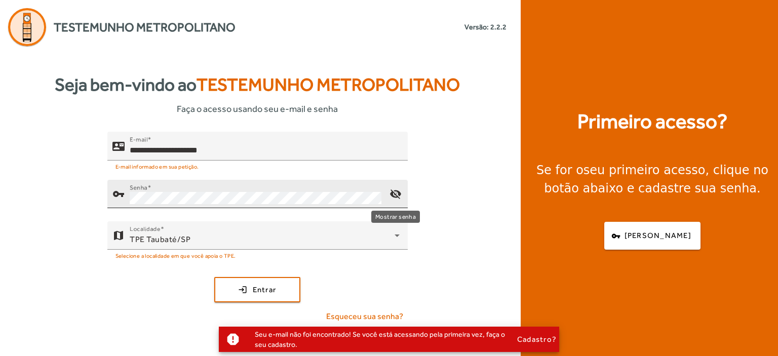
click at [394, 193] on mat-icon "visibility_off" at bounding box center [395, 194] width 24 height 24
click at [394, 193] on mat-icon "visibility" at bounding box center [395, 194] width 24 height 24
click at [394, 193] on mat-icon "visibility_off" at bounding box center [395, 194] width 24 height 24
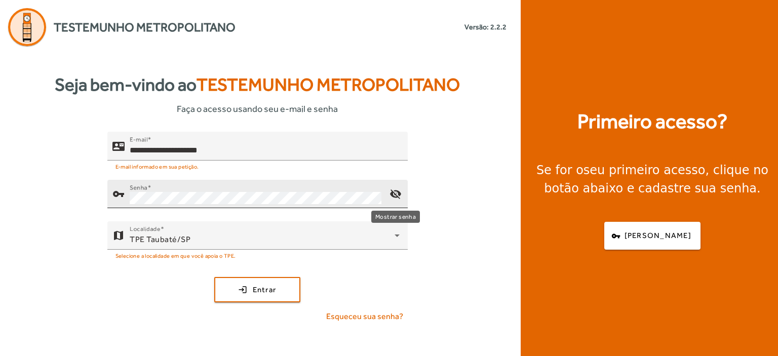
click at [394, 193] on mat-icon "visibility_off" at bounding box center [395, 194] width 24 height 24
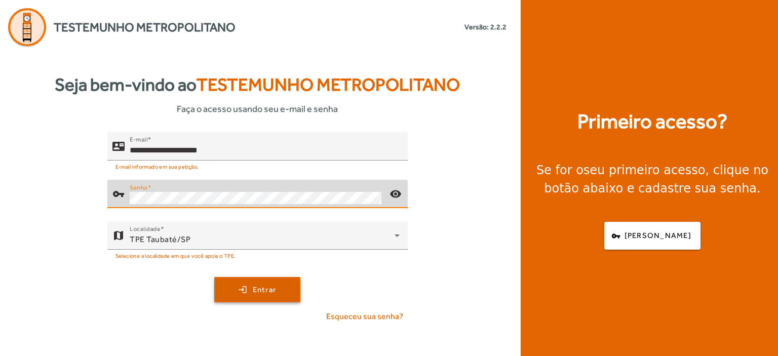
click at [275, 285] on span "Entrar" at bounding box center [265, 290] width 24 height 12
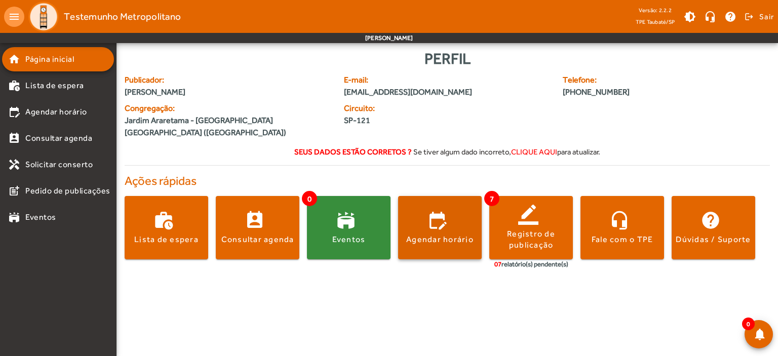
click at [450, 220] on span at bounding box center [440, 228] width 84 height 24
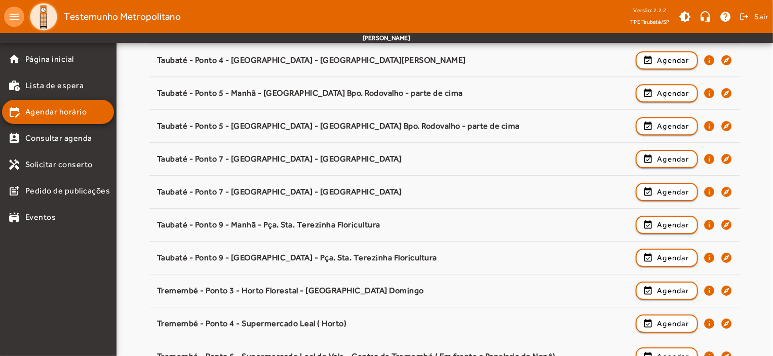
scroll to position [1586, 0]
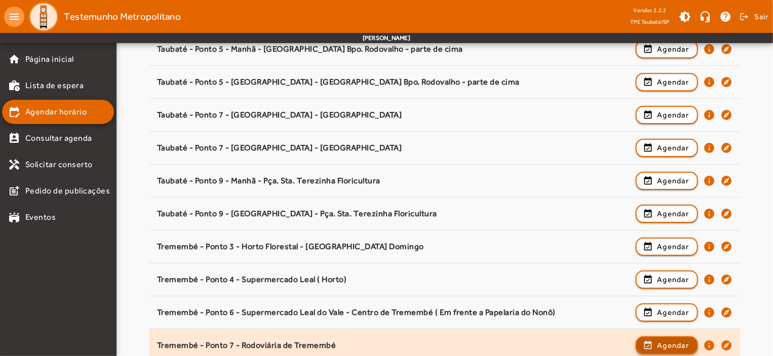
click at [680, 342] on span "Agendar" at bounding box center [673, 345] width 32 height 12
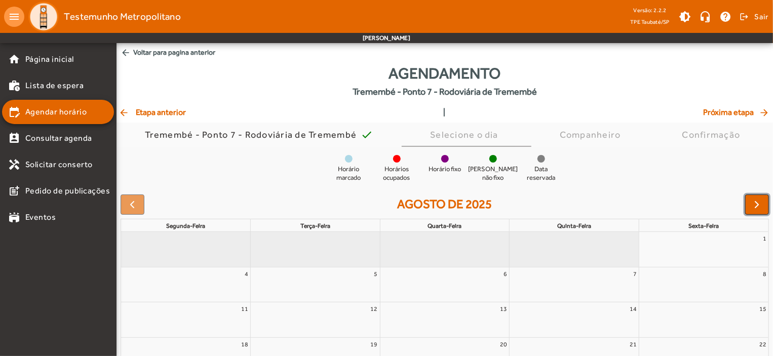
click at [759, 206] on span "button" at bounding box center [757, 205] width 12 height 12
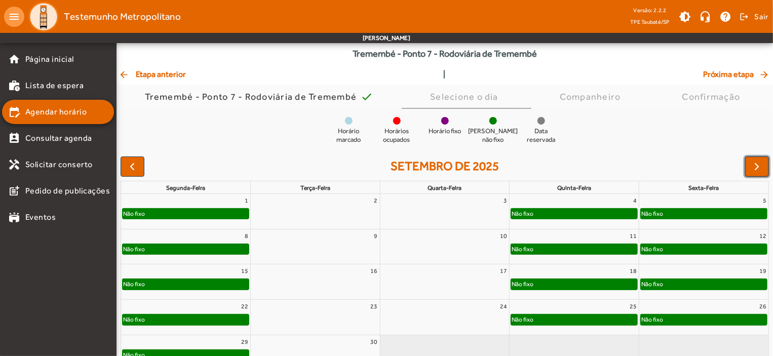
scroll to position [92, 0]
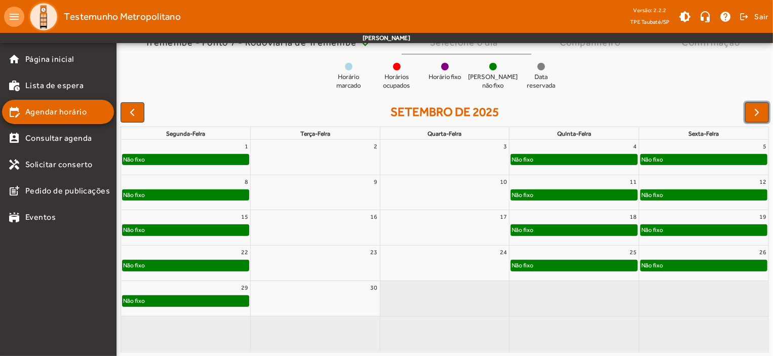
click at [166, 158] on div "Não fixo" at bounding box center [186, 160] width 126 height 10
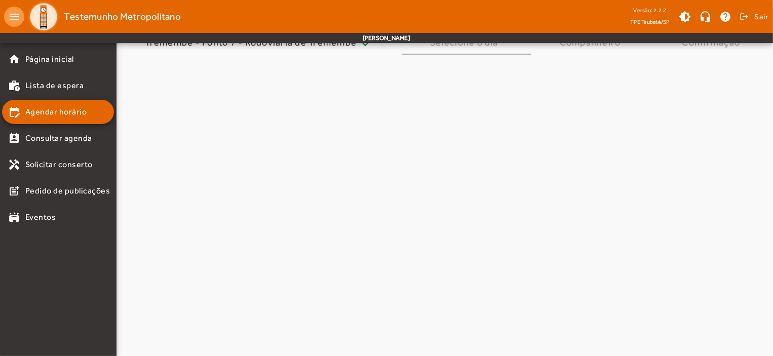
click at [166, 55] on span "Tremembé - Ponto 7 - Rodoviária de Tremembé check" at bounding box center [259, 42] width 228 height 24
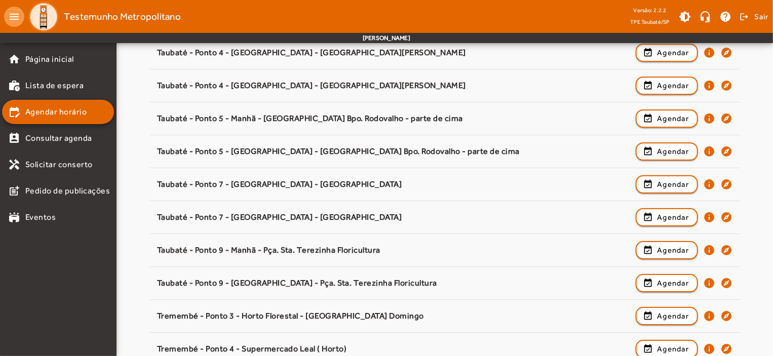
scroll to position [1612, 0]
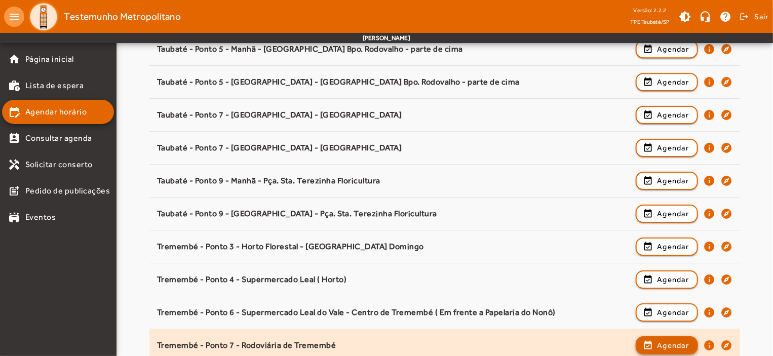
click at [671, 344] on span "Agendar" at bounding box center [673, 345] width 32 height 12
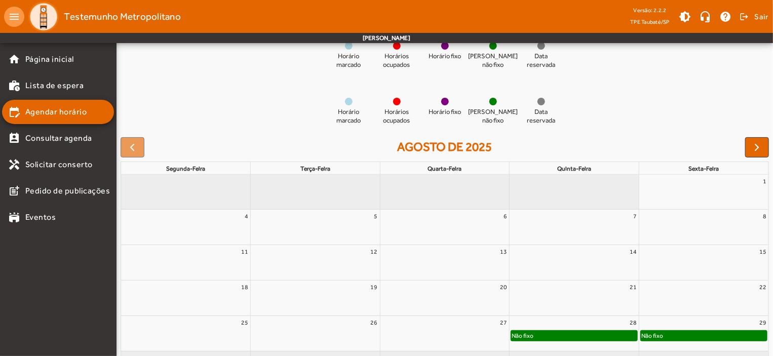
scroll to position [109, 0]
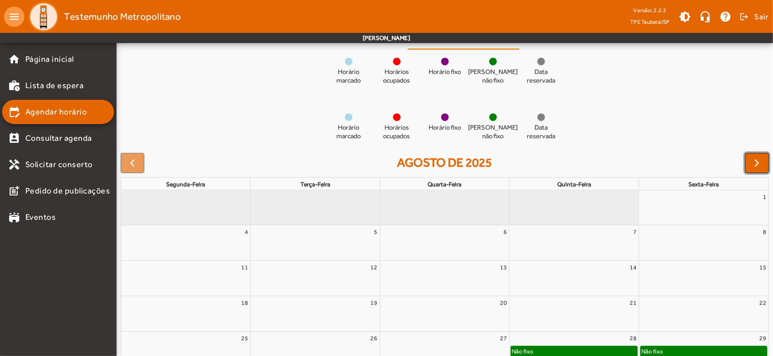
click at [752, 165] on span "button" at bounding box center [757, 163] width 12 height 12
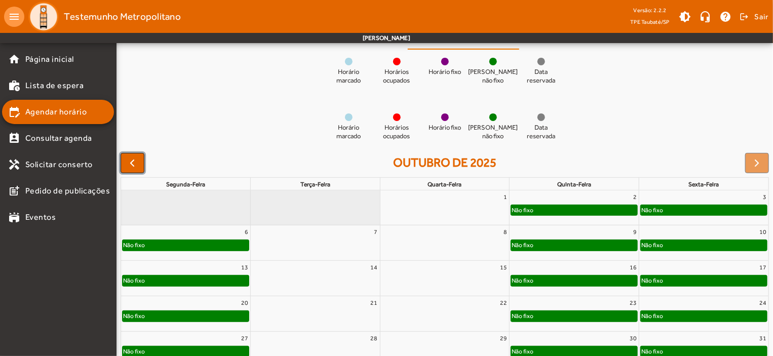
click at [135, 162] on span "button" at bounding box center [132, 163] width 12 height 12
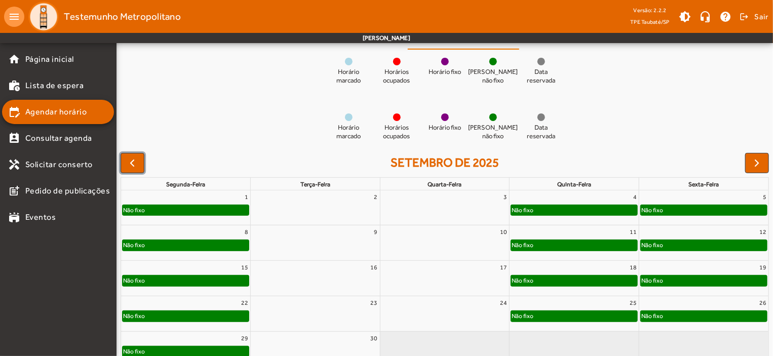
click at [174, 208] on div "Não fixo" at bounding box center [186, 210] width 126 height 10
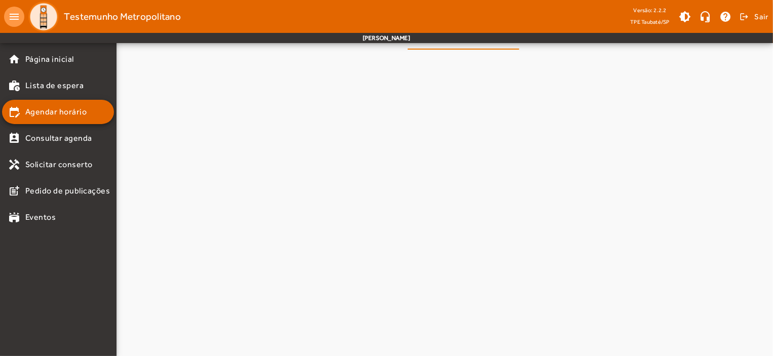
scroll to position [0, 0]
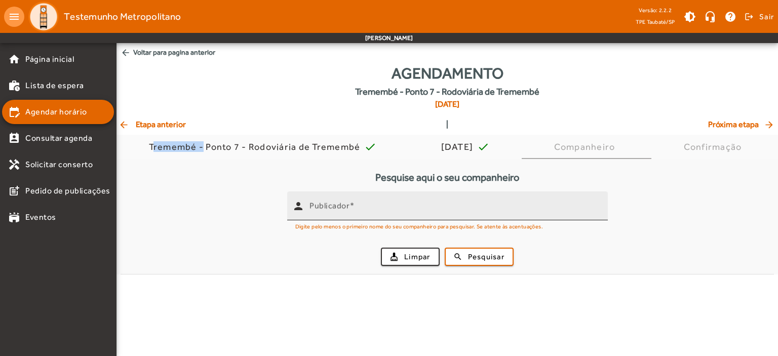
click at [314, 212] on input "Publicador" at bounding box center [455, 210] width 290 height 12
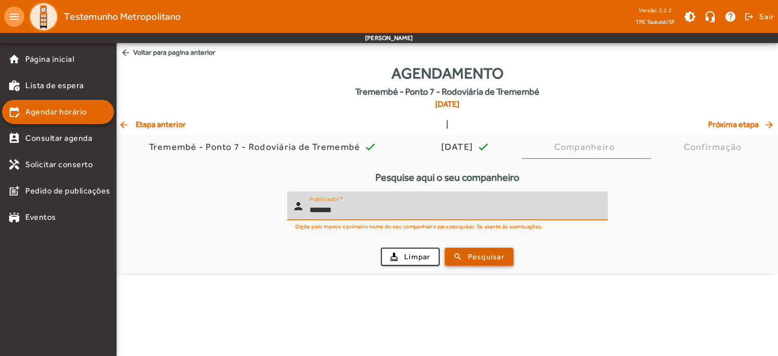
click at [489, 257] on span "Pesquisar" at bounding box center [486, 257] width 36 height 12
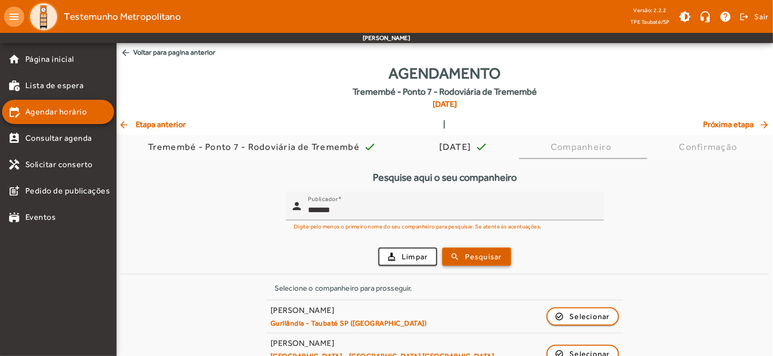
scroll to position [17, 0]
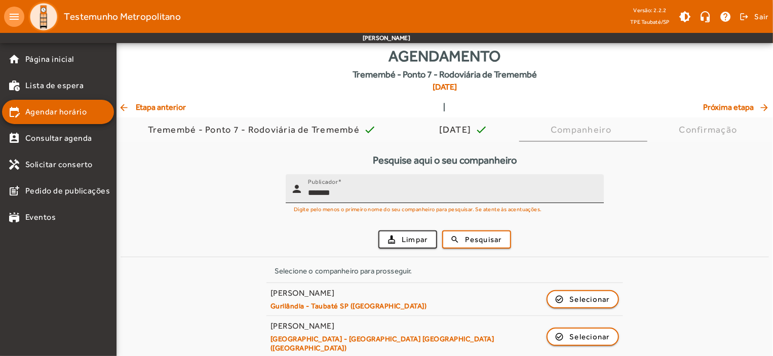
click at [343, 191] on input "*******" at bounding box center [452, 193] width 288 height 12
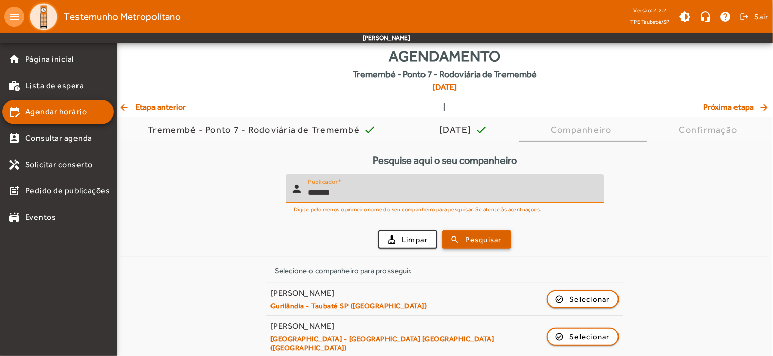
type input "*******"
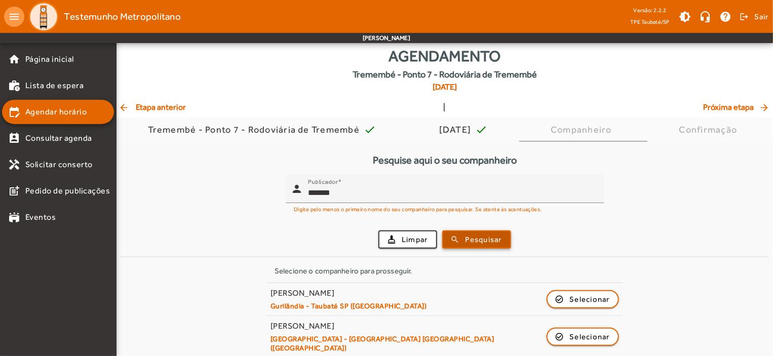
click at [498, 241] on span "Pesquisar" at bounding box center [484, 240] width 36 height 12
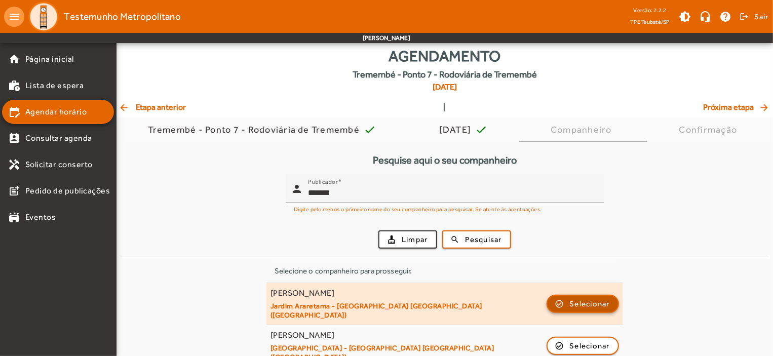
click at [592, 298] on span "Selecionar" at bounding box center [590, 304] width 41 height 12
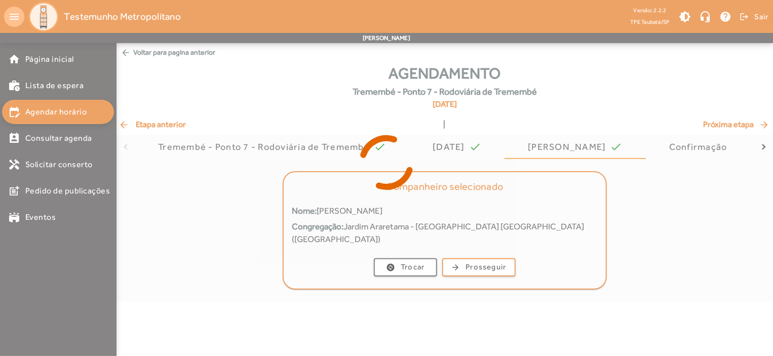
scroll to position [0, 0]
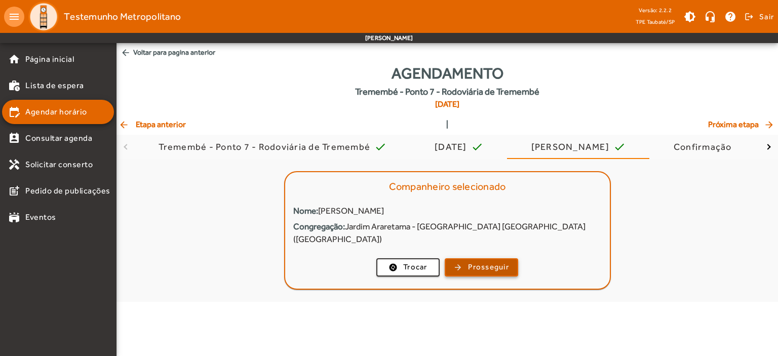
click at [471, 261] on span "Prosseguir" at bounding box center [488, 267] width 41 height 12
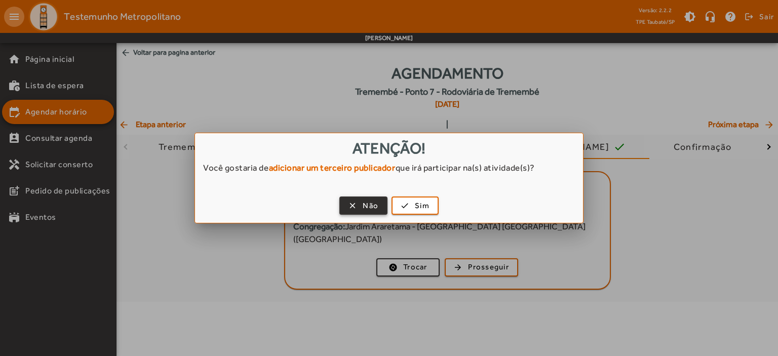
click at [366, 204] on span "Não" at bounding box center [371, 206] width 16 height 12
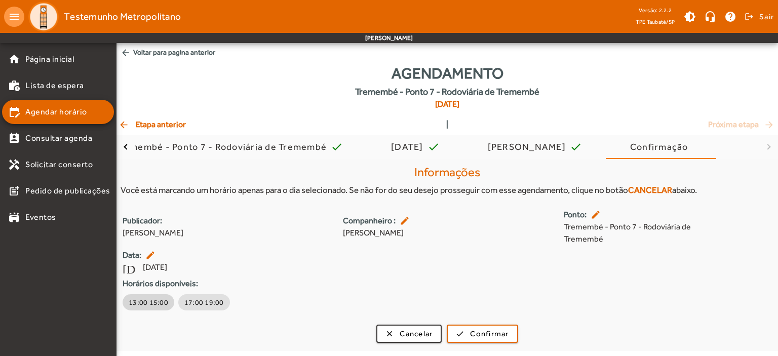
click at [148, 303] on span "13:00 15:00" at bounding box center [149, 302] width 40 height 10
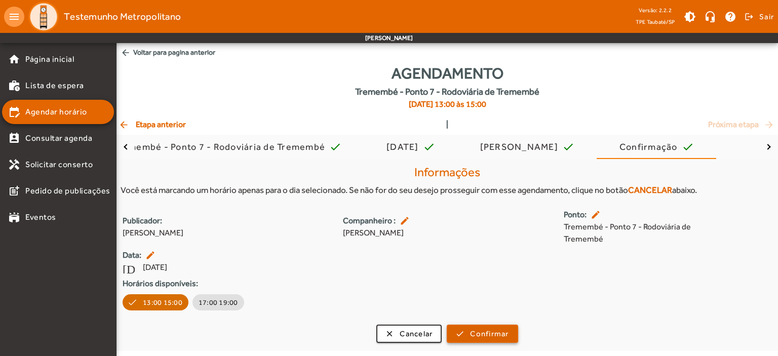
click at [488, 333] on span "Confirmar" at bounding box center [489, 334] width 39 height 12
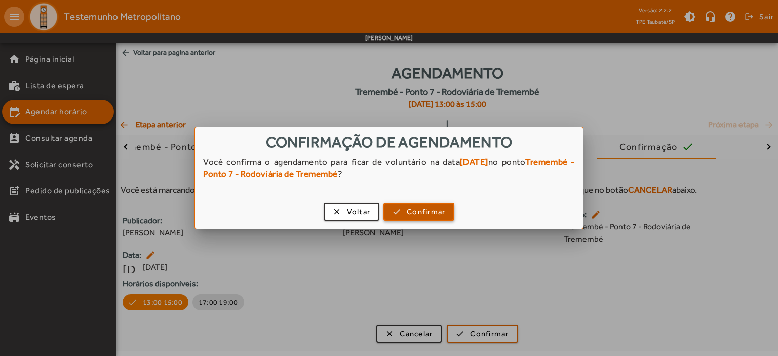
click at [418, 207] on span "Confirmar" at bounding box center [426, 212] width 39 height 12
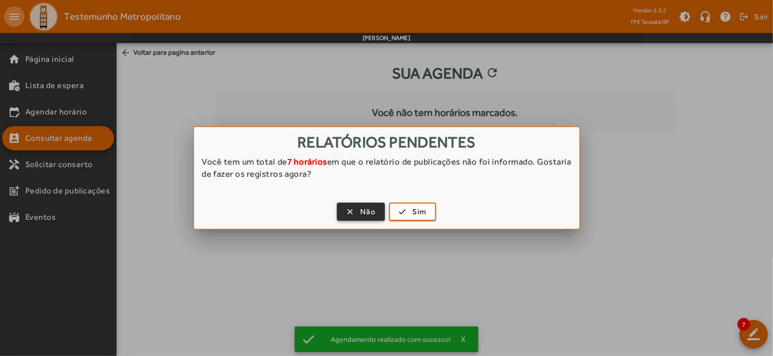
click at [375, 214] on span "Não" at bounding box center [368, 212] width 16 height 12
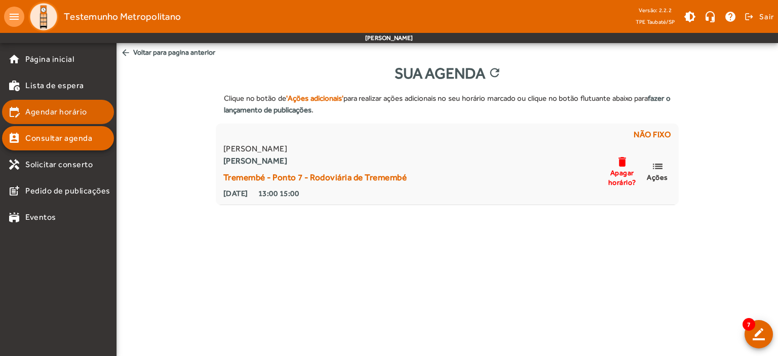
click at [80, 108] on span "Agendar horário" at bounding box center [56, 112] width 62 height 12
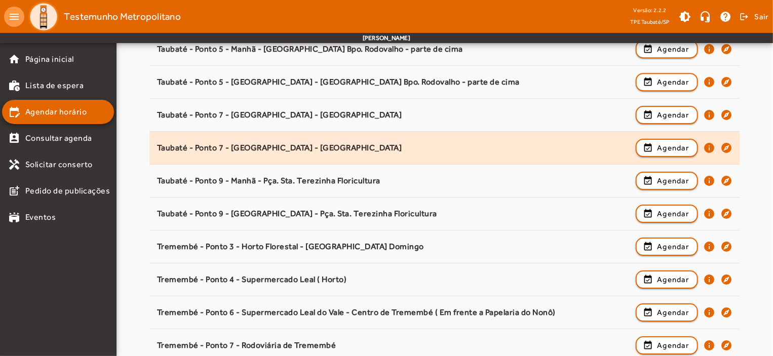
scroll to position [1586, 0]
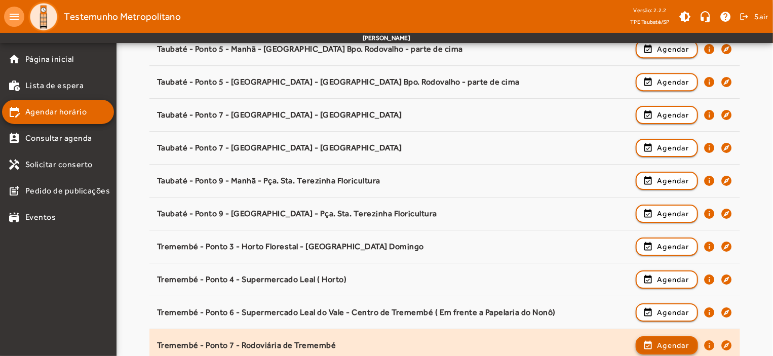
click at [675, 339] on span "Agendar" at bounding box center [673, 345] width 32 height 12
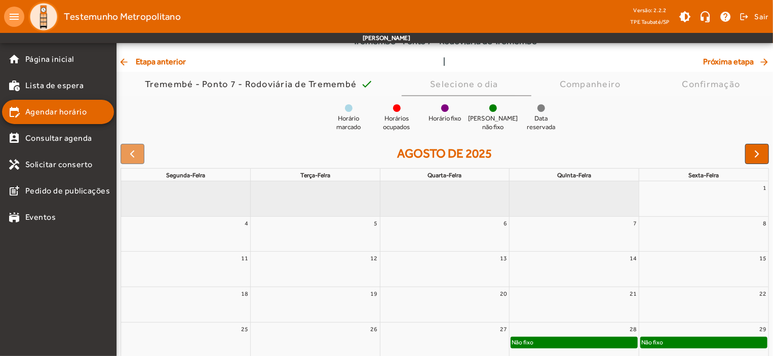
scroll to position [92, 0]
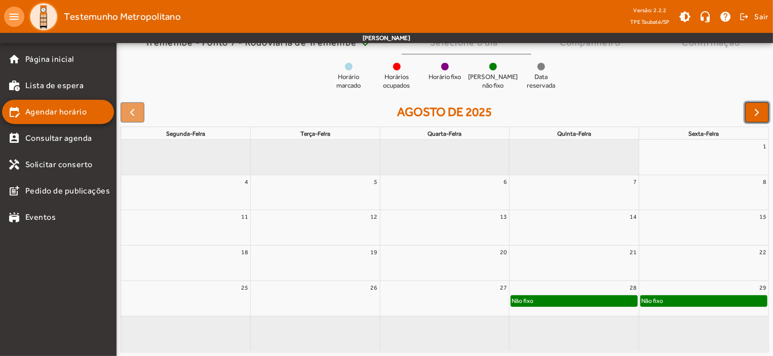
click at [768, 114] on button "button" at bounding box center [757, 112] width 24 height 20
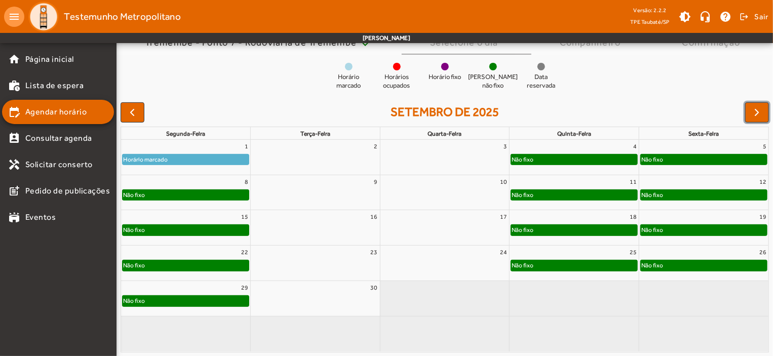
click at [176, 191] on div "Não fixo" at bounding box center [186, 195] width 126 height 10
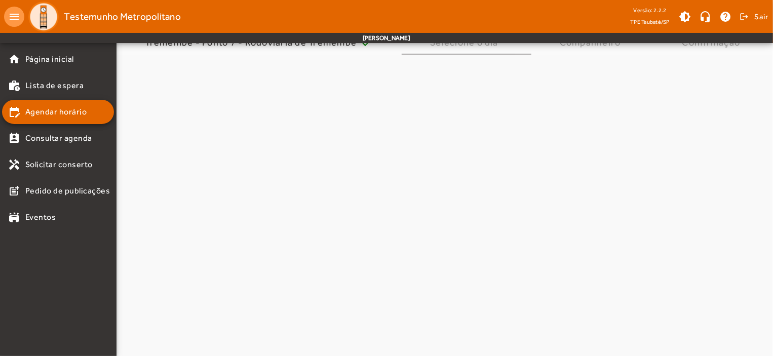
click at [176, 191] on mat-tab-body at bounding box center [445, 206] width 657 height 302
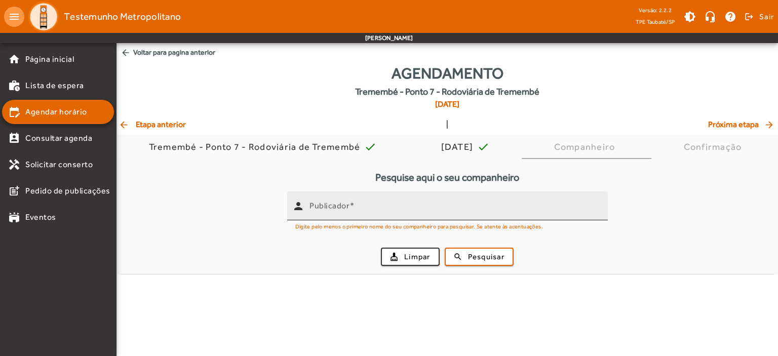
click at [312, 208] on mat-label "Publicador" at bounding box center [330, 206] width 40 height 10
click at [312, 208] on input "Publicador" at bounding box center [455, 210] width 290 height 12
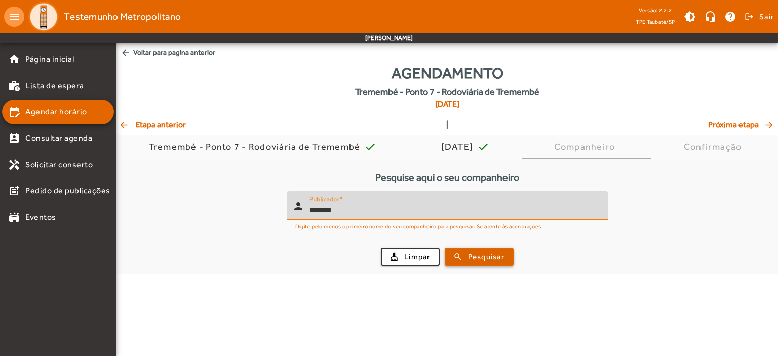
type input "*******"
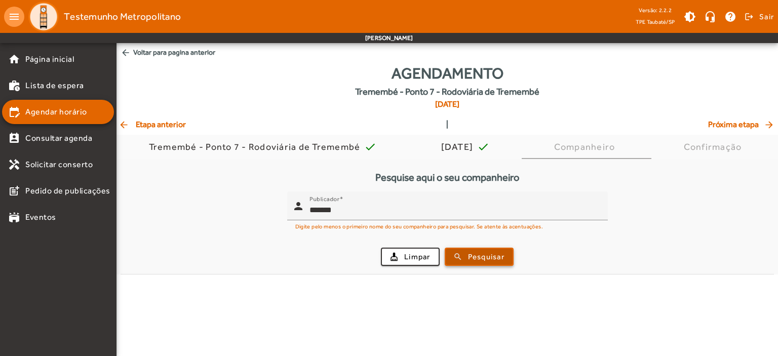
click at [472, 258] on span "Pesquisar" at bounding box center [486, 257] width 36 height 12
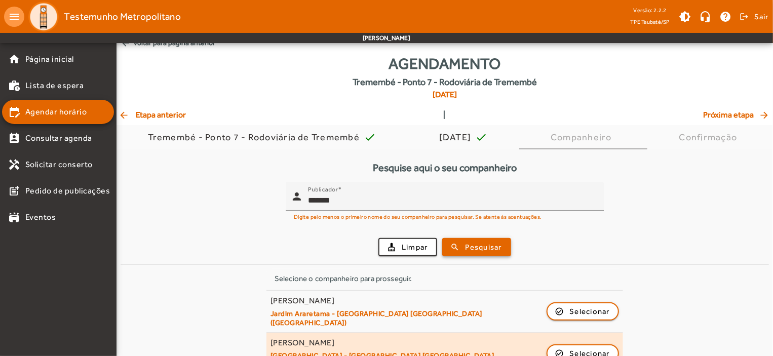
scroll to position [17, 0]
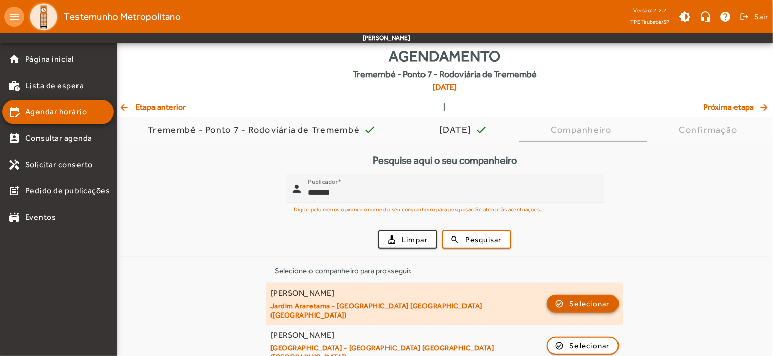
click at [598, 298] on span "Selecionar" at bounding box center [590, 304] width 41 height 12
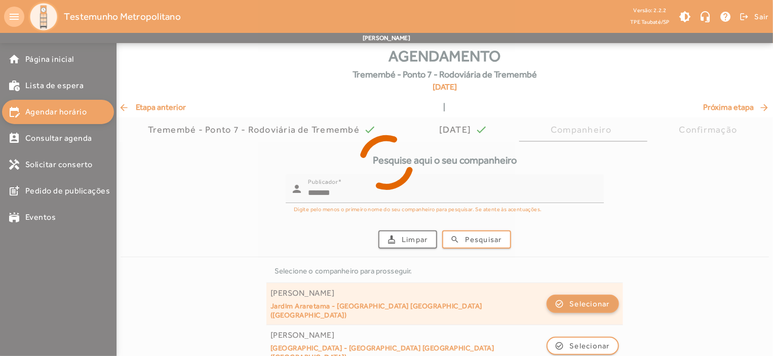
scroll to position [0, 0]
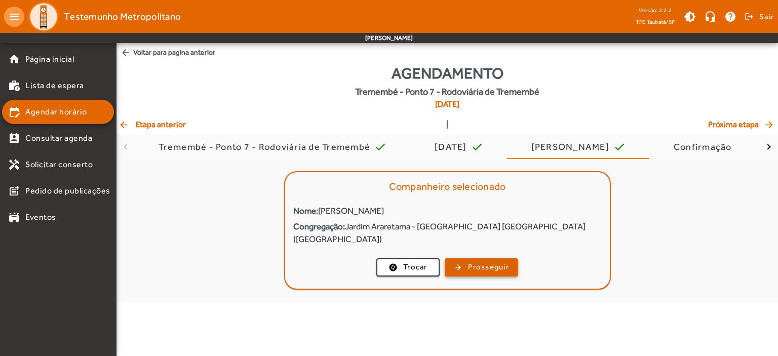
click at [487, 261] on span "Prosseguir" at bounding box center [488, 267] width 41 height 12
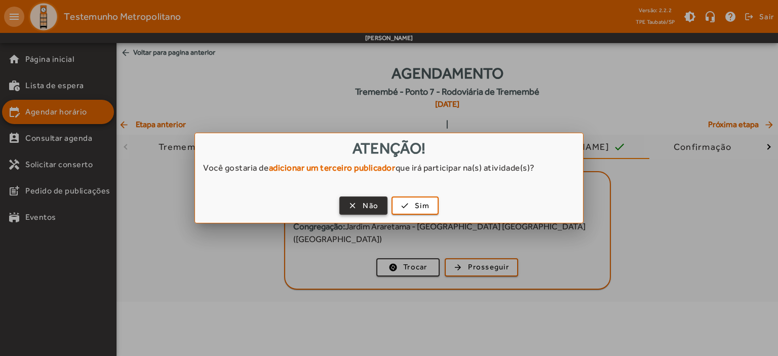
click at [379, 202] on span "button" at bounding box center [363, 206] width 46 height 24
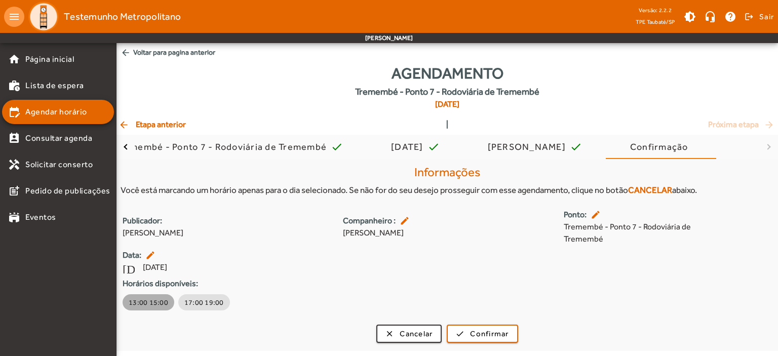
click at [146, 299] on span "13:00 15:00" at bounding box center [149, 302] width 40 height 10
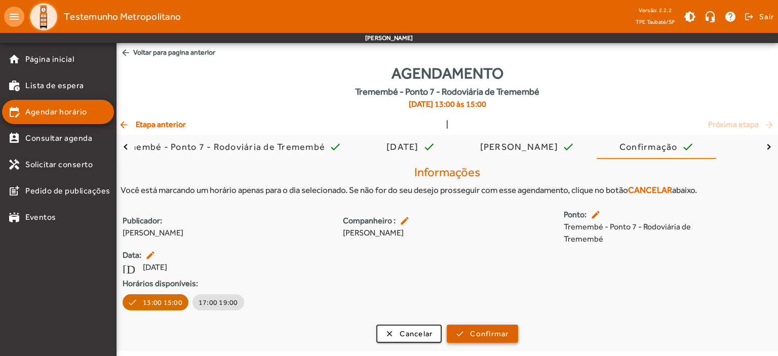
click at [485, 338] on span "Confirmar" at bounding box center [489, 334] width 39 height 12
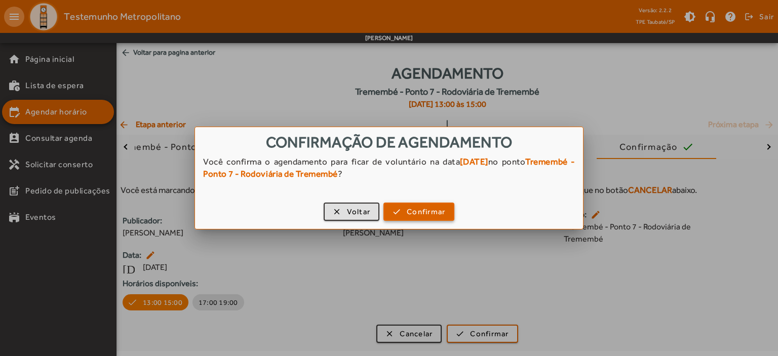
click at [418, 208] on span "Confirmar" at bounding box center [426, 212] width 39 height 12
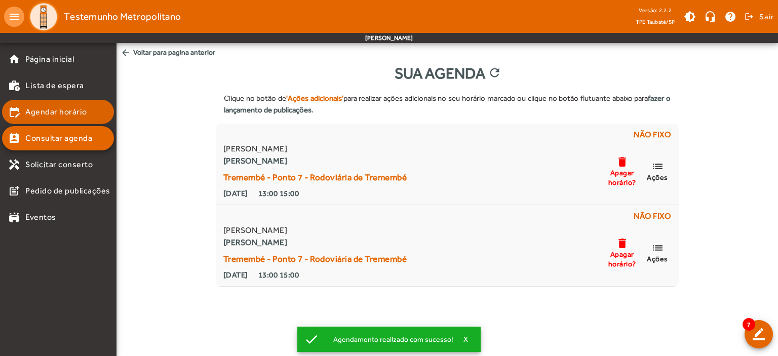
click at [68, 114] on span "Agendar horário" at bounding box center [56, 112] width 62 height 12
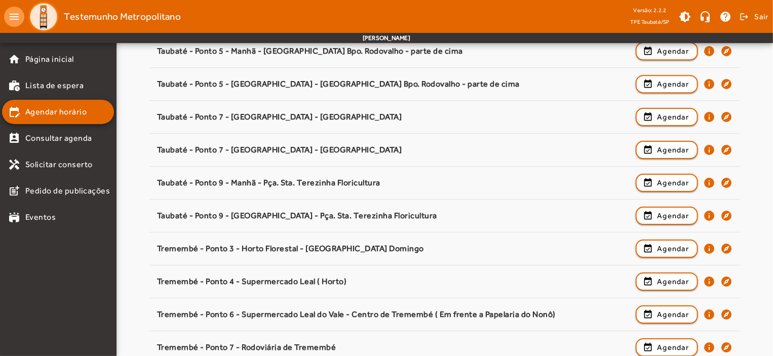
scroll to position [1586, 0]
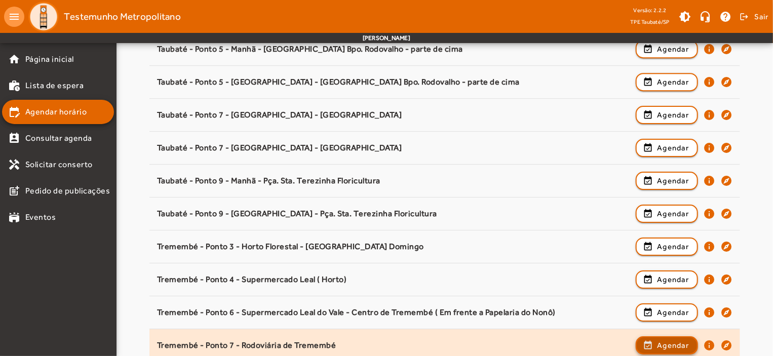
click at [678, 339] on span "Agendar" at bounding box center [673, 345] width 32 height 12
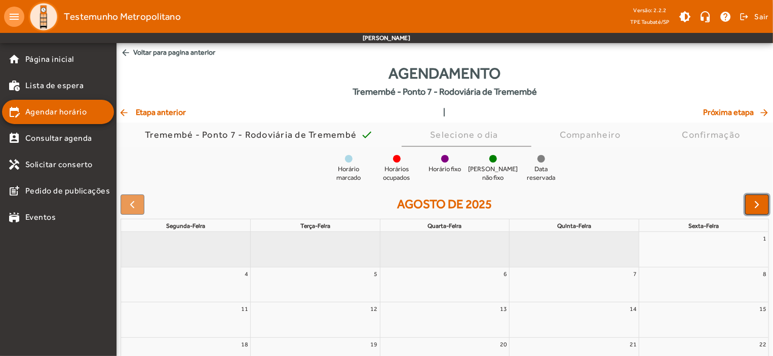
click at [755, 210] on span "button" at bounding box center [757, 205] width 12 height 12
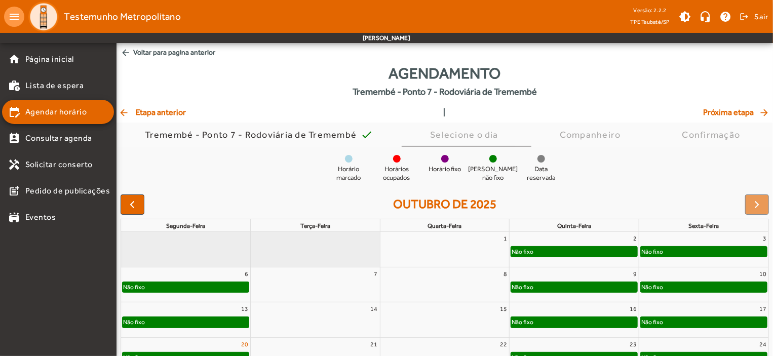
scroll to position [92, 0]
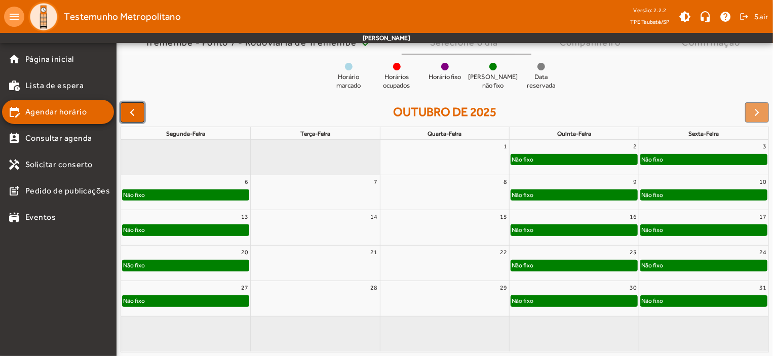
click at [125, 111] on button "button" at bounding box center [133, 112] width 24 height 20
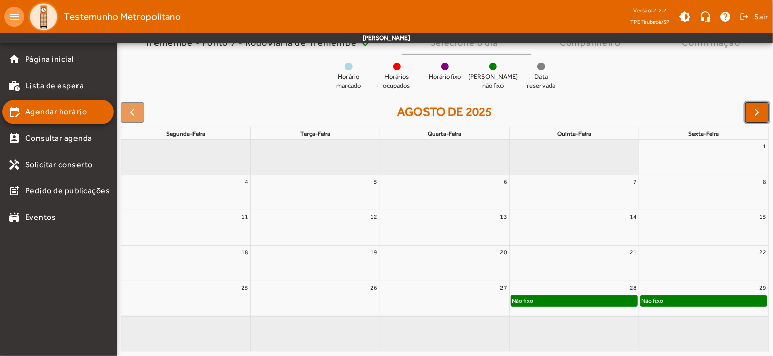
click at [759, 109] on span "button" at bounding box center [757, 112] width 12 height 12
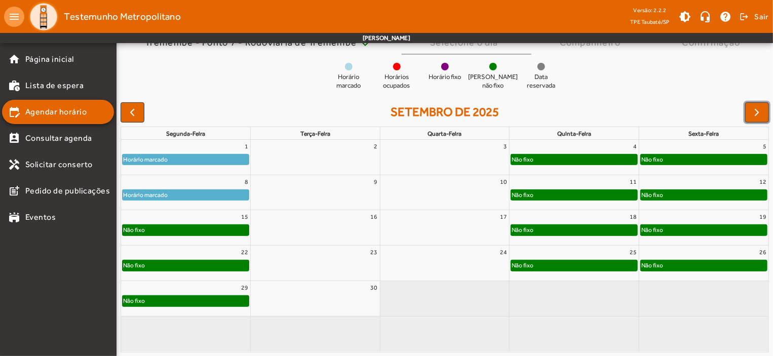
click at [155, 232] on div "Não fixo" at bounding box center [186, 230] width 126 height 10
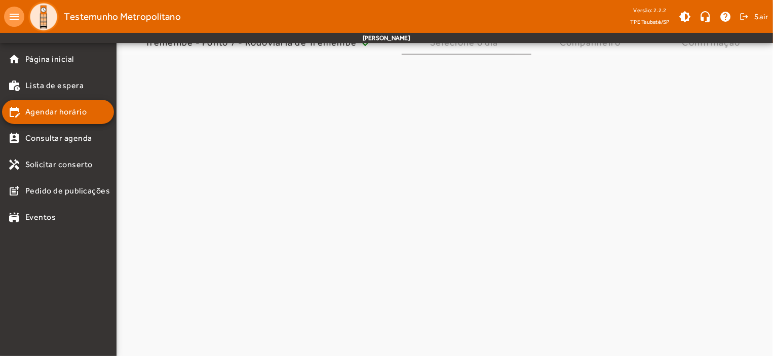
scroll to position [0, 0]
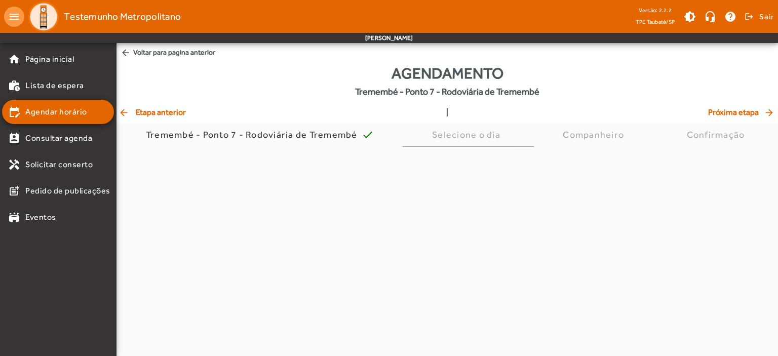
click at [155, 232] on mat-tab-body at bounding box center [448, 298] width 662 height 302
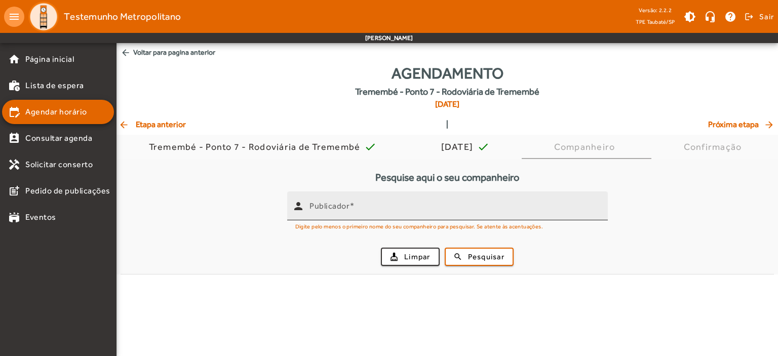
click at [361, 200] on div "Publicador" at bounding box center [455, 206] width 290 height 29
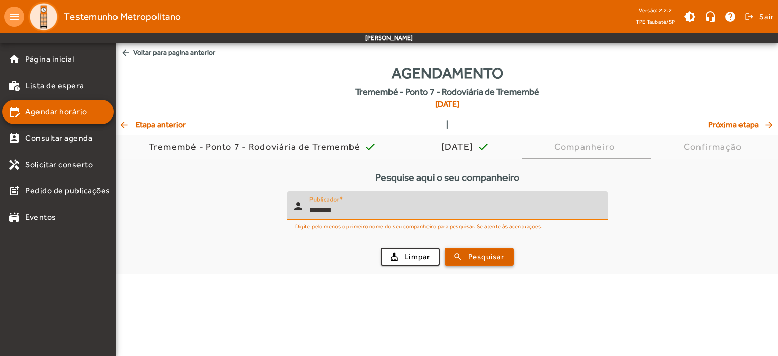
type input "*******"
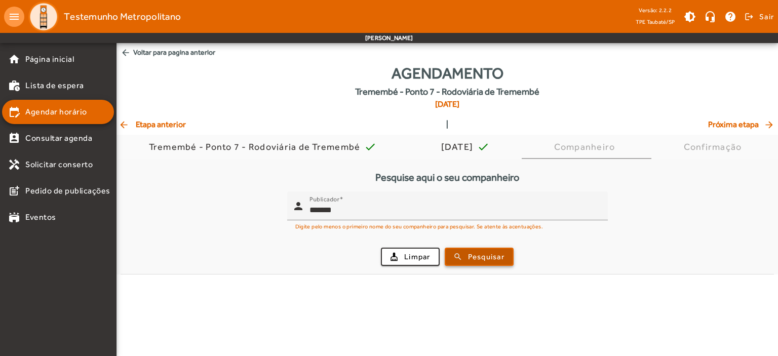
click at [485, 255] on span "Pesquisar" at bounding box center [486, 257] width 36 height 12
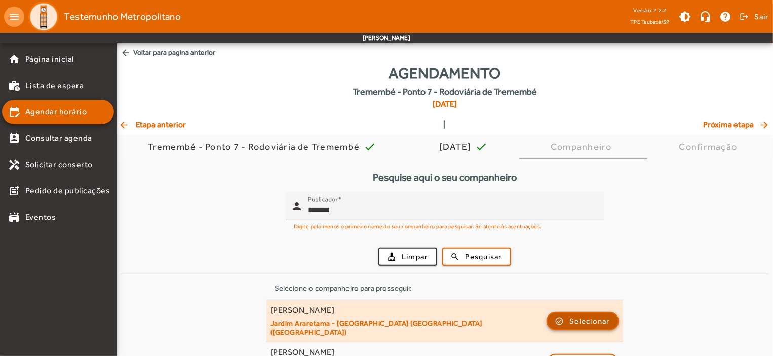
click at [580, 316] on span "Selecionar" at bounding box center [590, 321] width 41 height 12
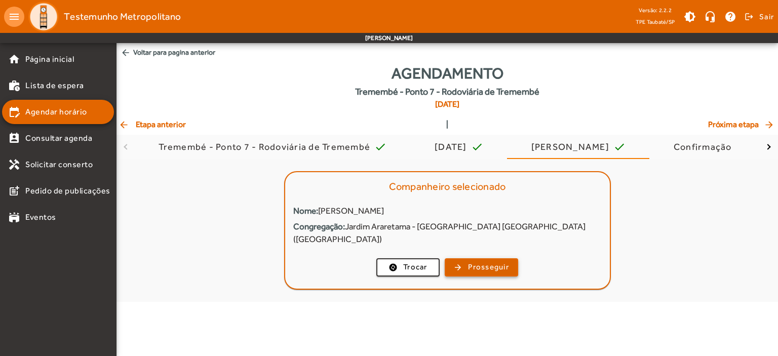
click at [481, 261] on span "Prosseguir" at bounding box center [488, 267] width 41 height 12
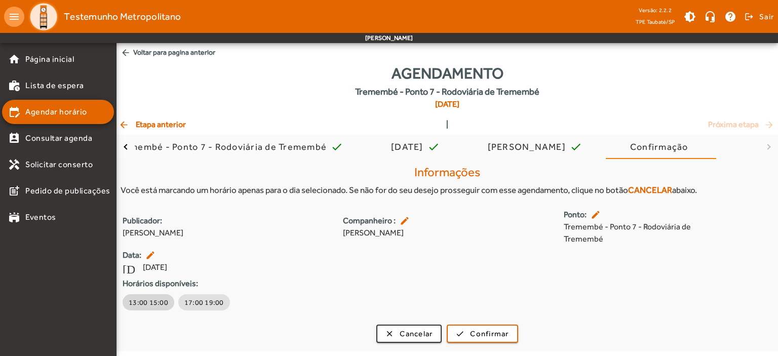
click at [152, 302] on span "13:00 15:00" at bounding box center [149, 302] width 40 height 10
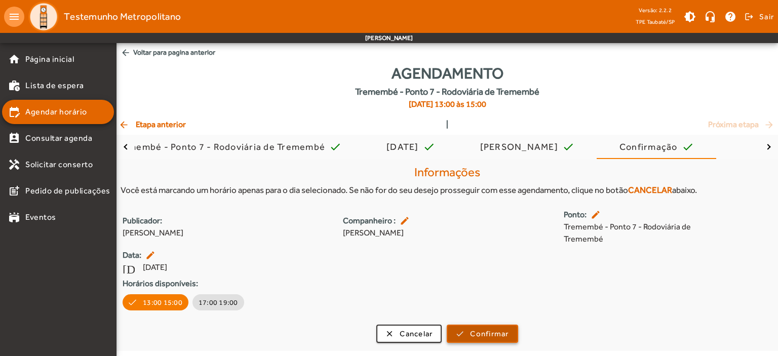
click at [503, 334] on span "Confirmar" at bounding box center [489, 334] width 39 height 12
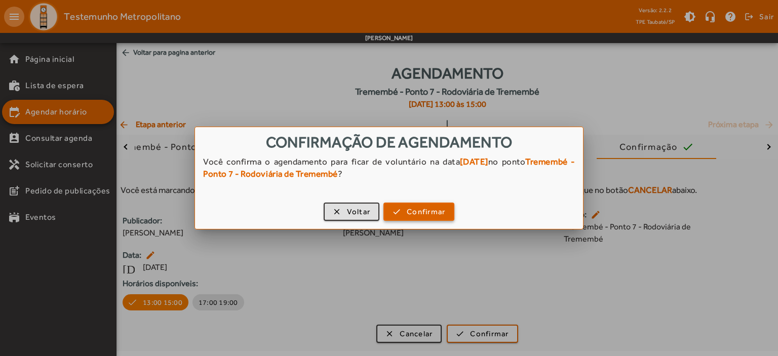
click at [422, 209] on span "Confirmar" at bounding box center [426, 212] width 39 height 12
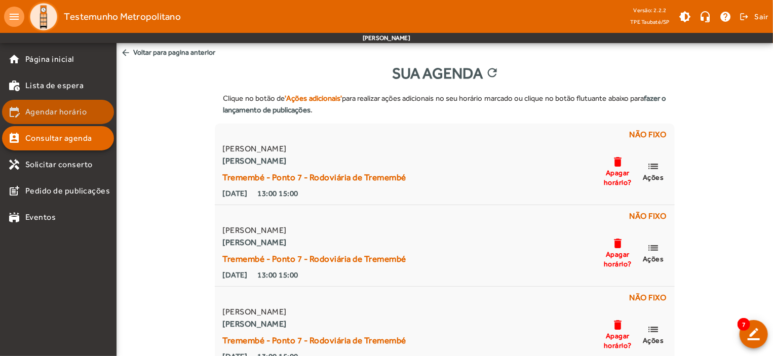
click at [78, 111] on span "Agendar horário" at bounding box center [56, 112] width 62 height 12
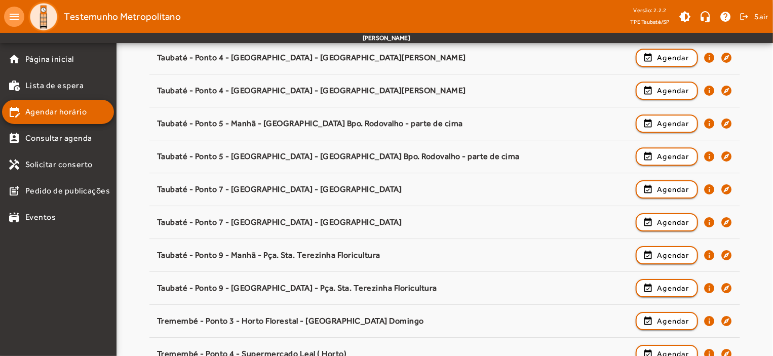
scroll to position [1586, 0]
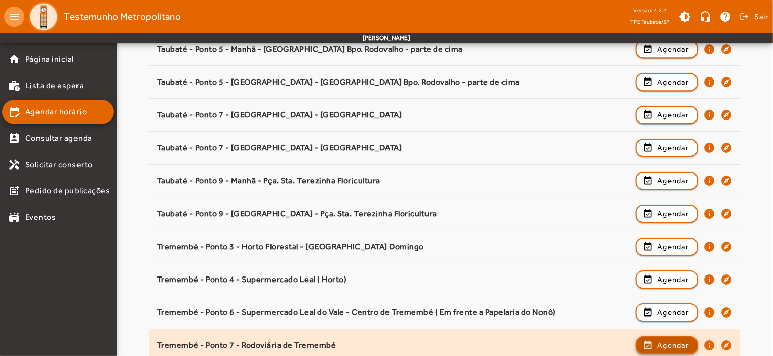
click at [681, 339] on span "Agendar" at bounding box center [673, 345] width 32 height 12
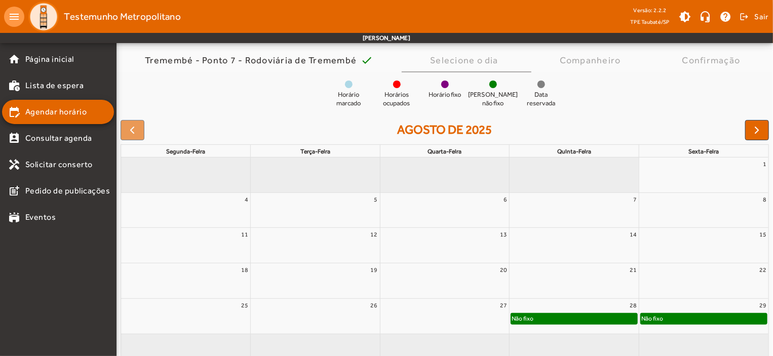
scroll to position [92, 0]
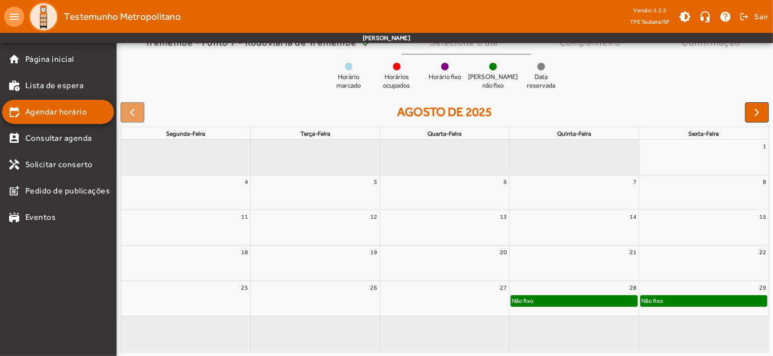
click at [764, 123] on full-calendar "agosto de 2025 segunda-feira terça-feira quarta-feira quinta-feira sexta-feira …" at bounding box center [445, 227] width 657 height 258
click at [759, 115] on span "button" at bounding box center [757, 112] width 12 height 12
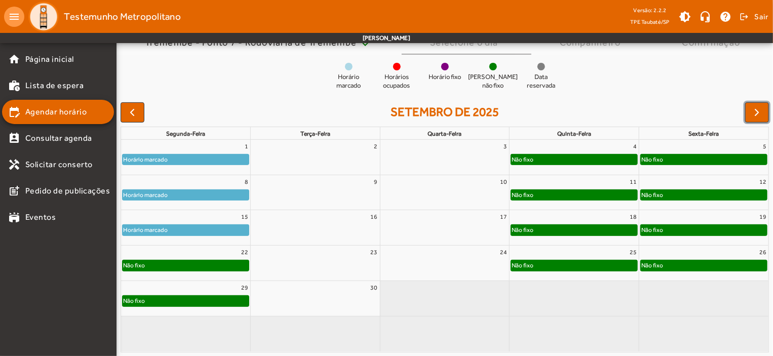
click at [198, 270] on div "Não fixo" at bounding box center [186, 265] width 126 height 10
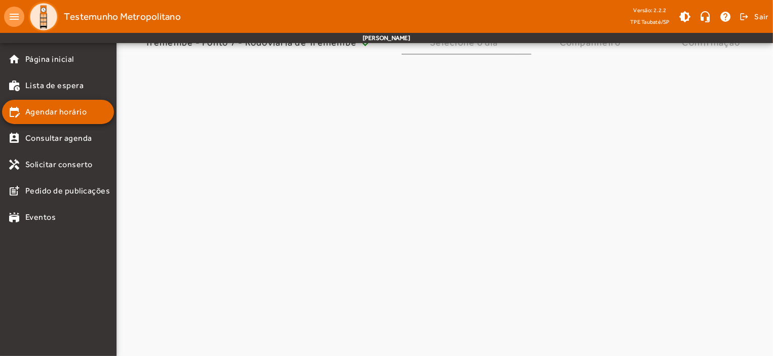
click at [198, 270] on mat-tab-body at bounding box center [445, 206] width 657 height 302
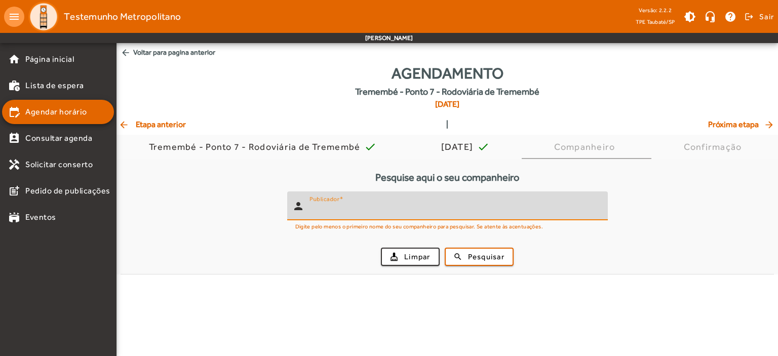
click at [333, 211] on input "Publicador" at bounding box center [455, 210] width 290 height 12
type input "*******"
click at [473, 251] on span "Pesquisar" at bounding box center [486, 257] width 36 height 12
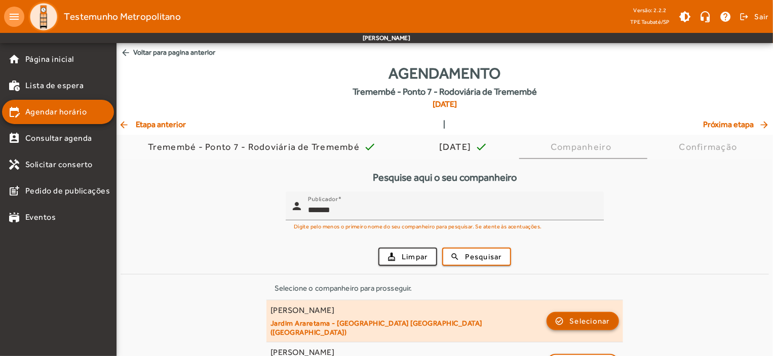
click at [594, 317] on span "Selecionar" at bounding box center [590, 321] width 41 height 12
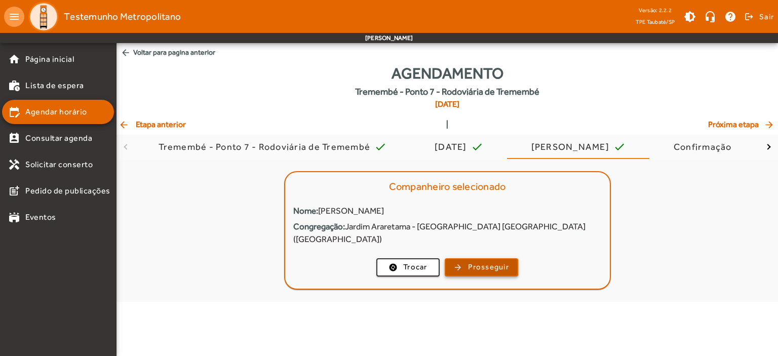
click at [485, 261] on span "Prosseguir" at bounding box center [488, 267] width 41 height 12
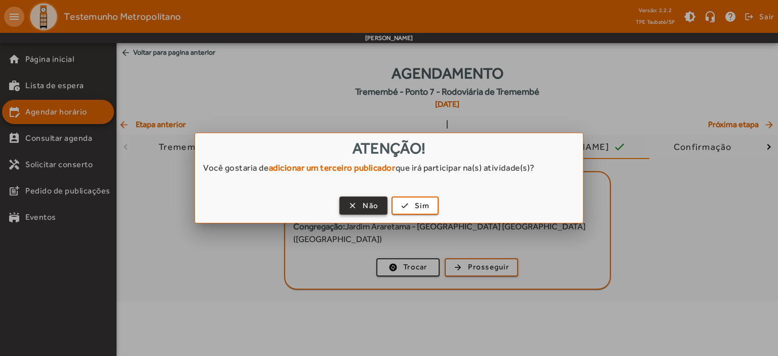
click at [364, 203] on span "Não" at bounding box center [371, 206] width 16 height 12
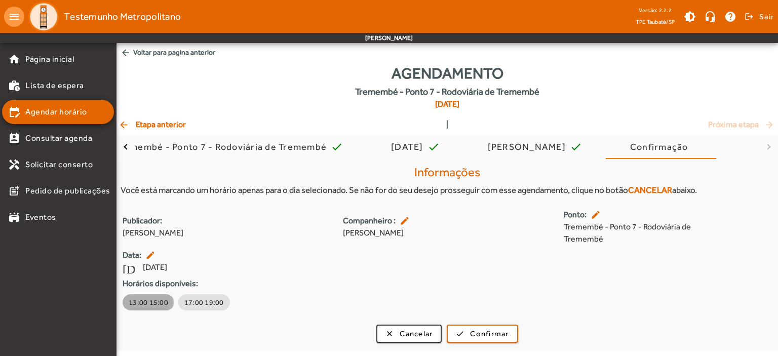
click at [130, 303] on span "13:00 15:00" at bounding box center [149, 302] width 40 height 10
click at [130, 303] on button "13:00 15:00" at bounding box center [149, 302] width 52 height 16
click at [130, 303] on span "13:00 15:00" at bounding box center [149, 302] width 40 height 10
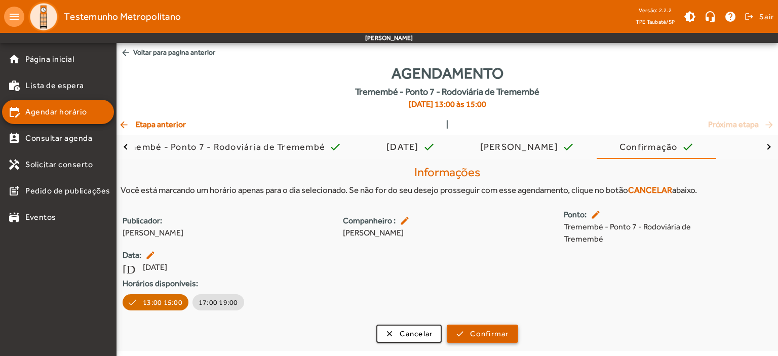
click at [476, 330] on span "Confirmar" at bounding box center [489, 334] width 39 height 12
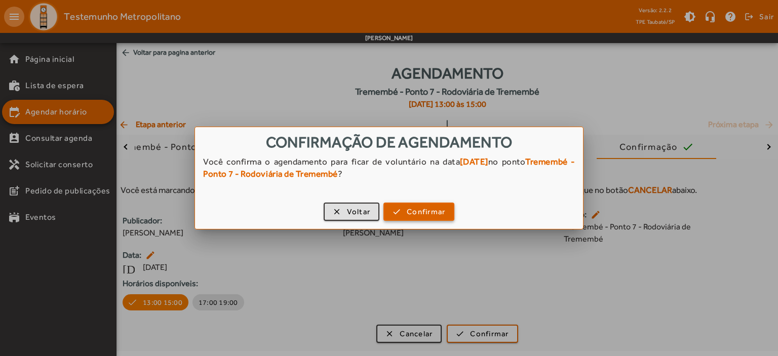
click at [407, 210] on span "Confirmar" at bounding box center [426, 212] width 39 height 12
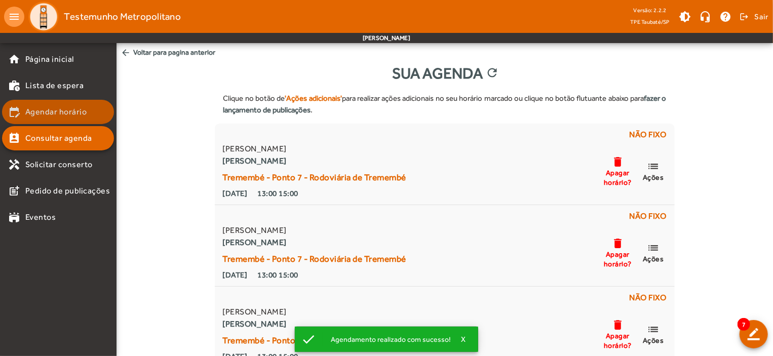
click at [52, 107] on span "Agendar horário" at bounding box center [56, 112] width 62 height 12
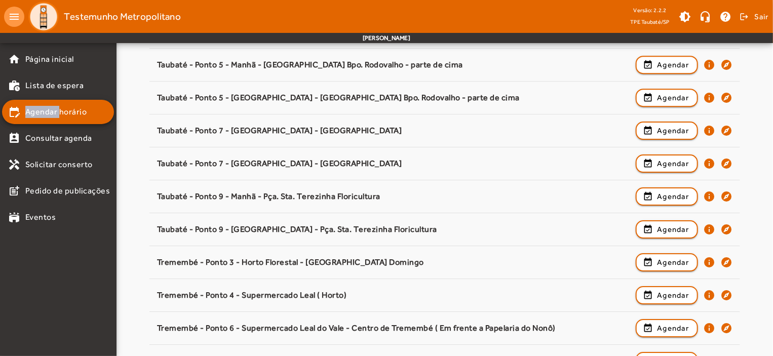
scroll to position [1586, 0]
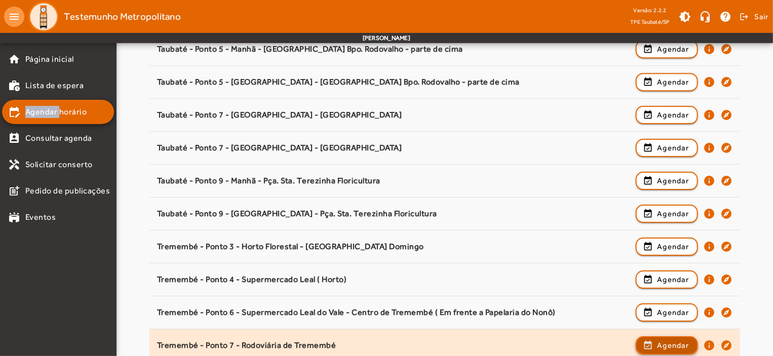
click at [683, 340] on span "Agendar" at bounding box center [673, 345] width 32 height 12
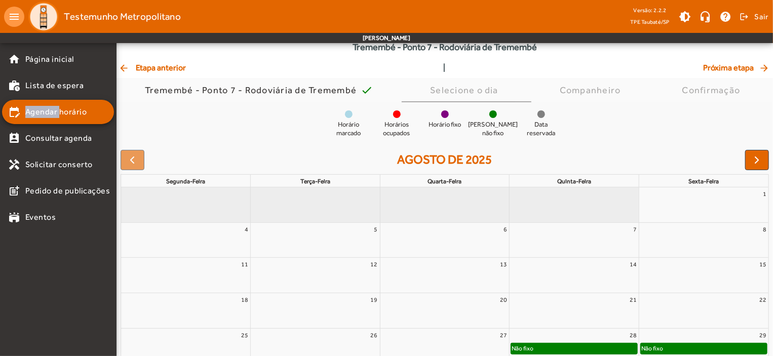
scroll to position [92, 0]
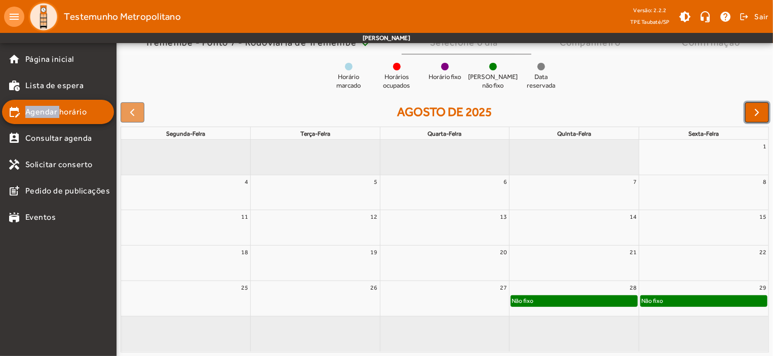
click at [756, 112] on span "button" at bounding box center [757, 112] width 12 height 12
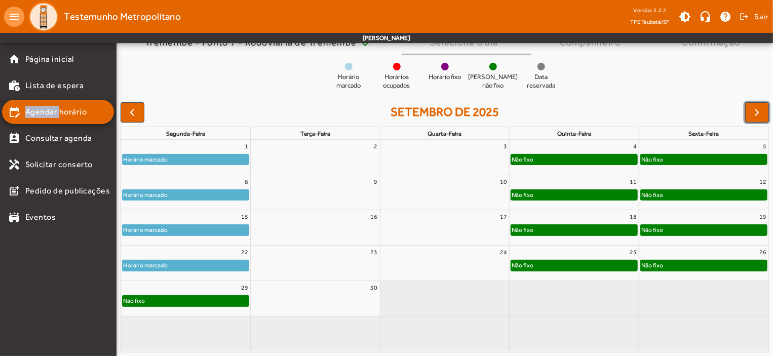
click at [191, 299] on div "Não fixo" at bounding box center [186, 301] width 126 height 10
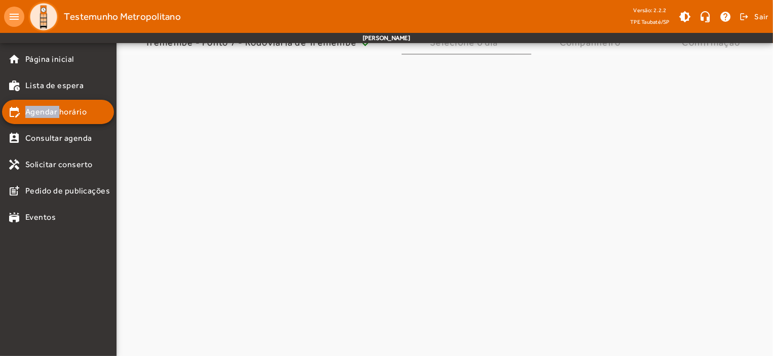
scroll to position [0, 0]
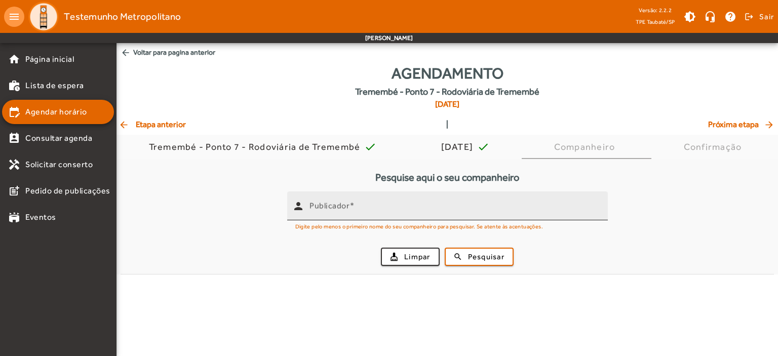
click at [319, 212] on input "Publicador" at bounding box center [455, 210] width 290 height 12
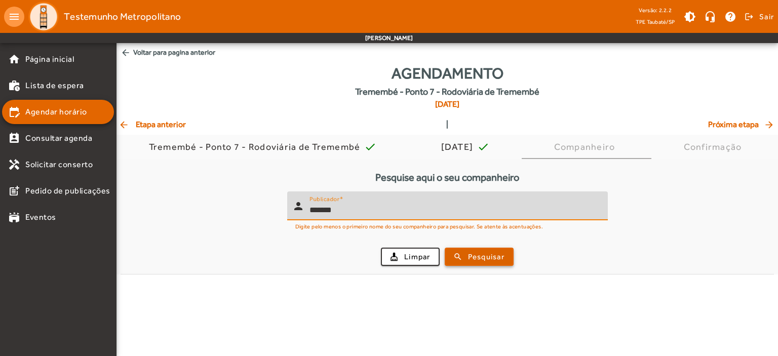
type input "*******"
click at [488, 255] on span "Pesquisar" at bounding box center [486, 257] width 36 height 12
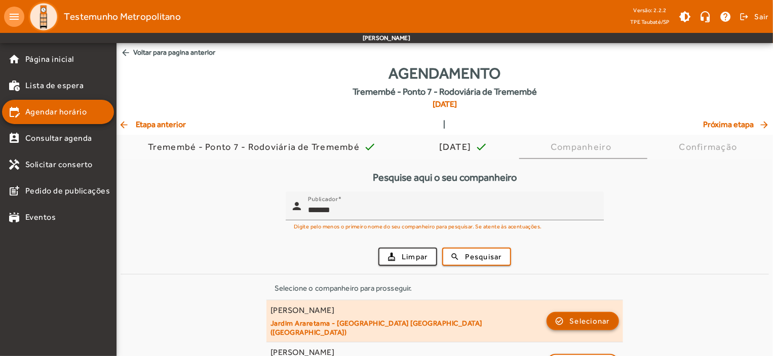
click at [588, 319] on span "Selecionar" at bounding box center [590, 321] width 41 height 12
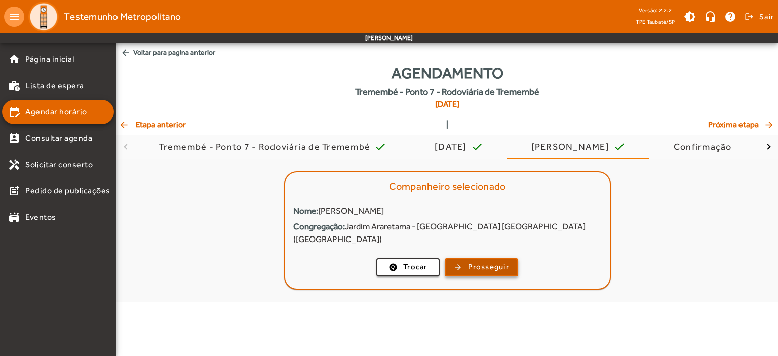
click at [489, 261] on span "Prosseguir" at bounding box center [488, 267] width 41 height 12
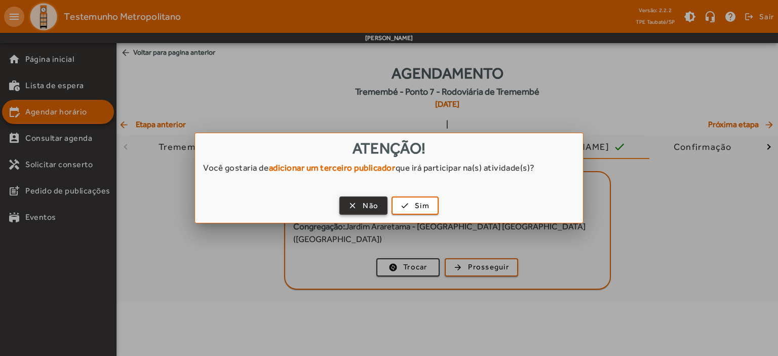
click at [366, 206] on span "Não" at bounding box center [371, 206] width 16 height 12
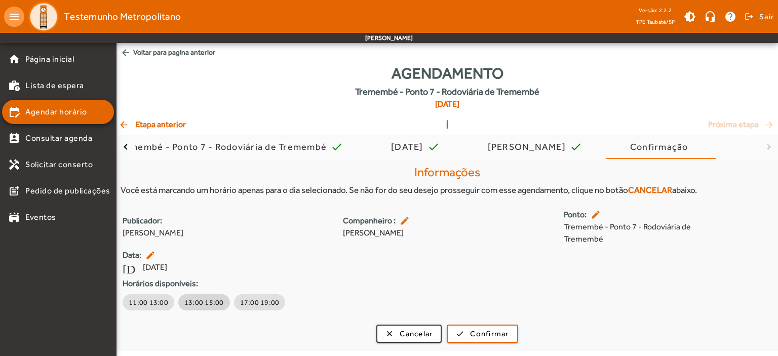
click at [207, 304] on span "13:00 15:00" at bounding box center [204, 302] width 40 height 10
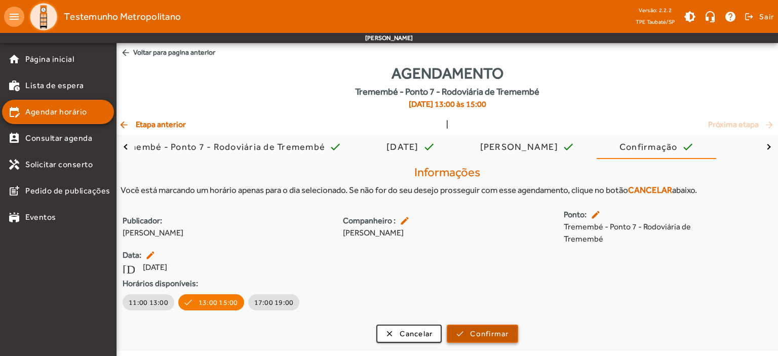
click at [485, 332] on span "Confirmar" at bounding box center [489, 334] width 39 height 12
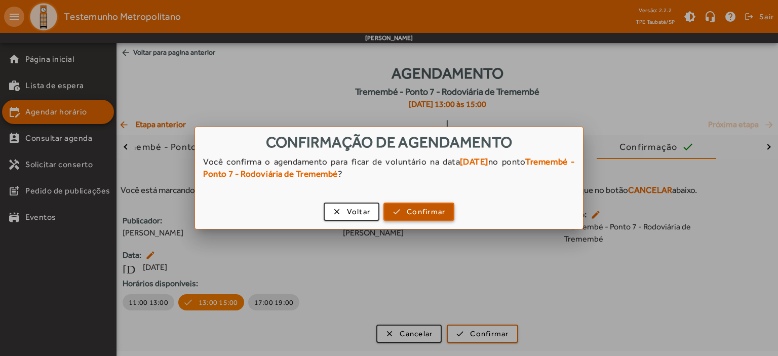
click at [414, 212] on span "Confirmar" at bounding box center [426, 212] width 39 height 12
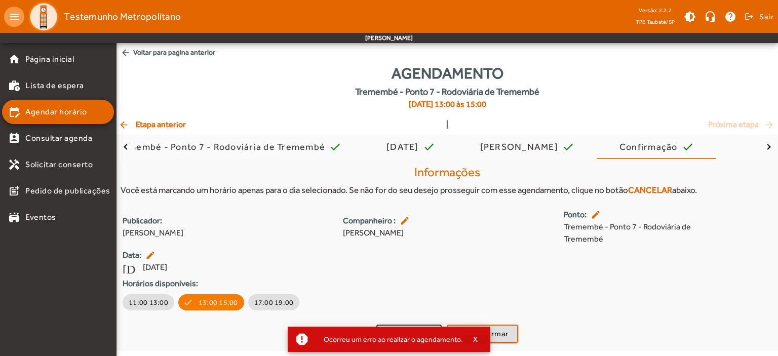
click at [473, 339] on span "X" at bounding box center [475, 339] width 5 height 9
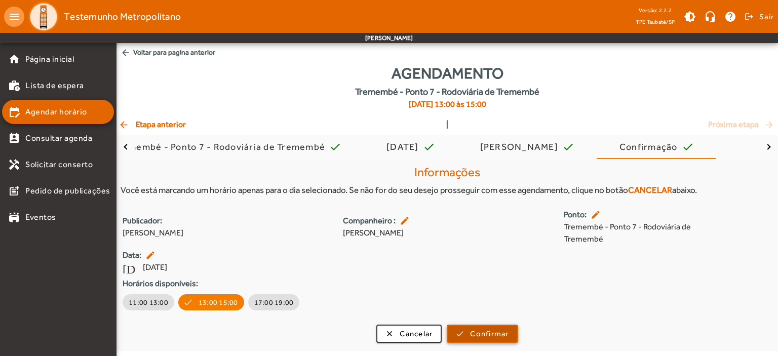
click at [475, 335] on span "Confirmar" at bounding box center [489, 334] width 39 height 12
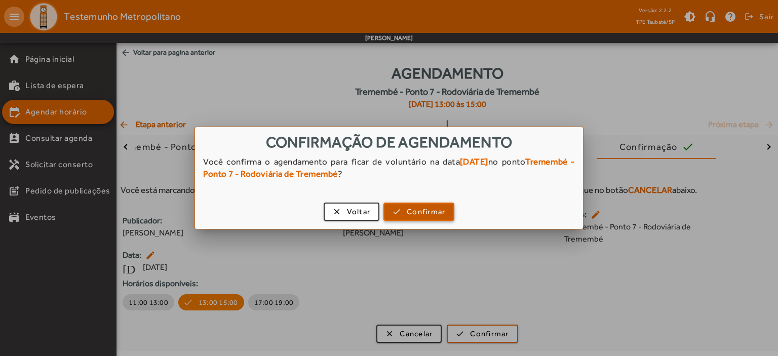
click at [416, 210] on span "Confirmar" at bounding box center [426, 212] width 39 height 12
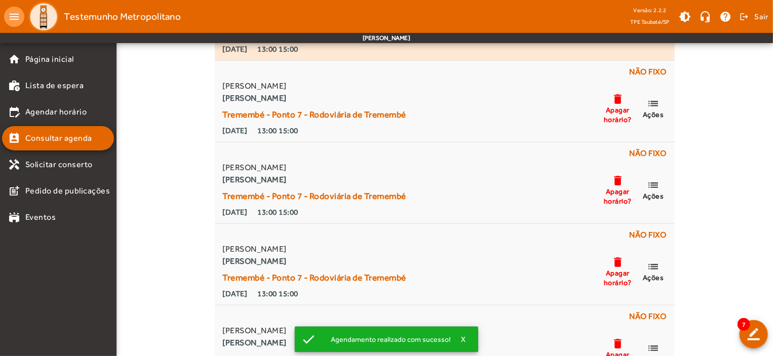
scroll to position [256, 0]
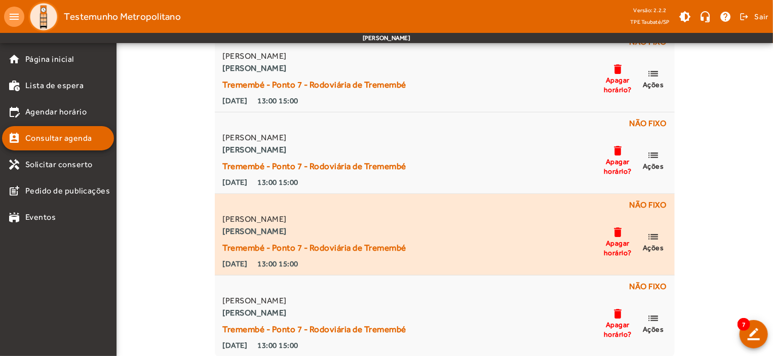
click at [621, 235] on mat-icon "delete" at bounding box center [618, 232] width 12 height 13
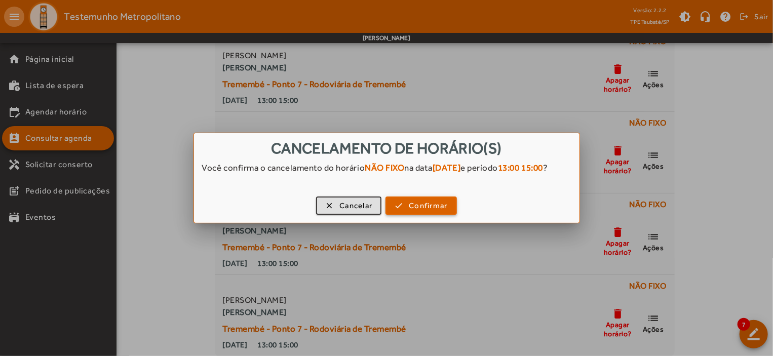
click at [420, 218] on span "button" at bounding box center [421, 206] width 69 height 24
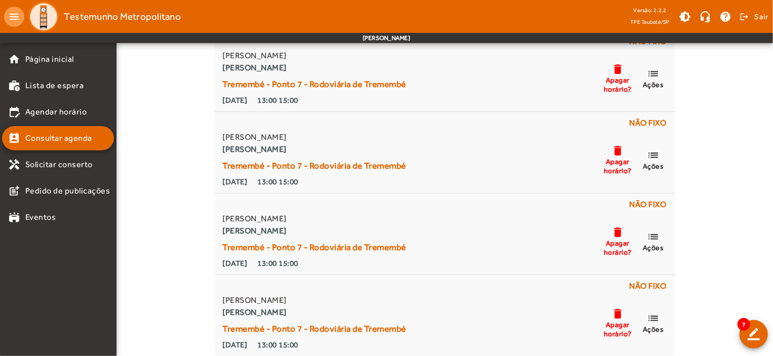
click at [420, 218] on span "button" at bounding box center [421, 206] width 69 height 24
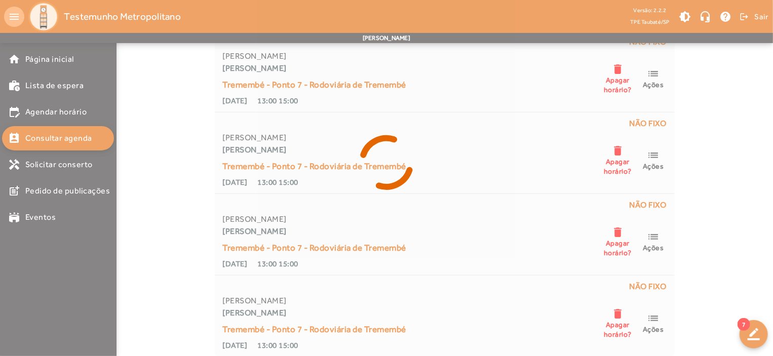
scroll to position [174, 0]
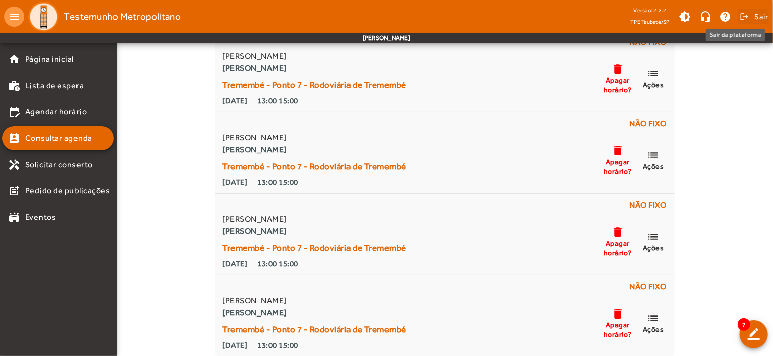
click at [768, 14] on span "Sair" at bounding box center [761, 17] width 15 height 16
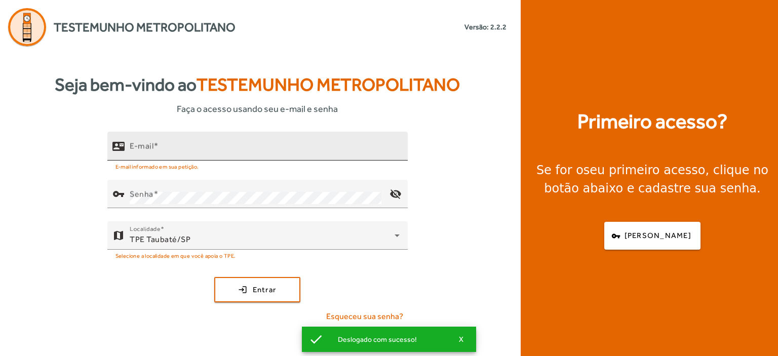
click at [159, 149] on span at bounding box center [156, 146] width 5 height 10
click at [159, 149] on input "E-mail" at bounding box center [265, 150] width 270 height 12
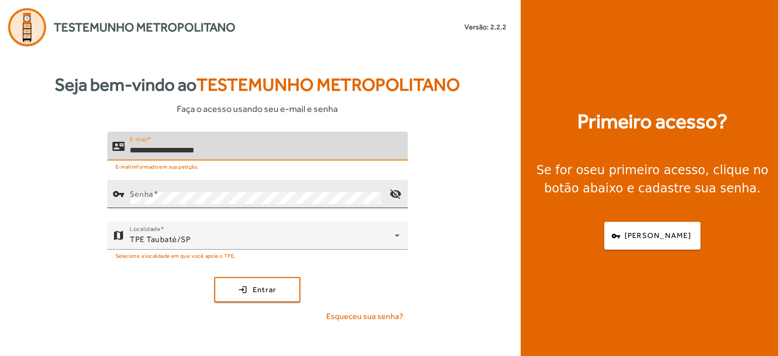
type input "**********"
click at [139, 197] on mat-label "Senha" at bounding box center [142, 194] width 24 height 10
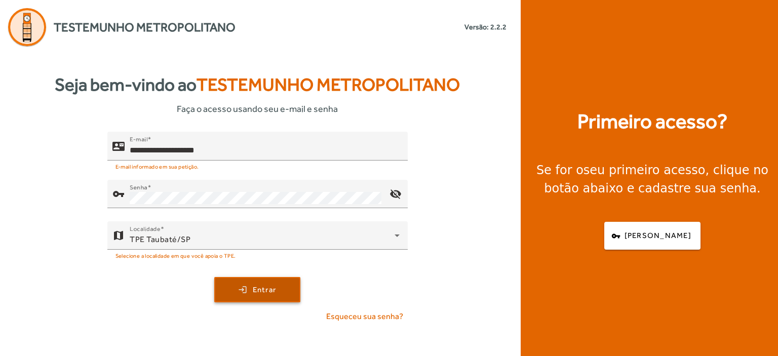
click at [256, 287] on span "Entrar" at bounding box center [265, 290] width 24 height 12
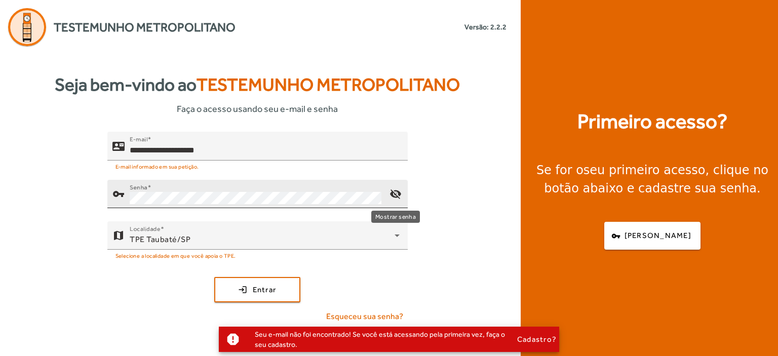
click at [395, 194] on mat-icon "visibility_off" at bounding box center [395, 194] width 24 height 24
click at [395, 194] on mat-icon "visibility" at bounding box center [395, 194] width 24 height 24
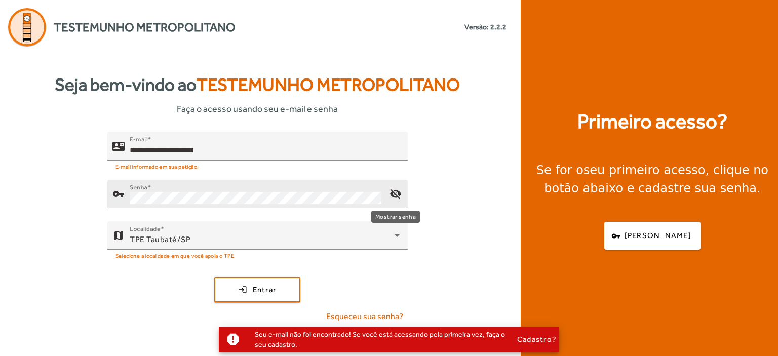
click at [395, 194] on mat-icon "visibility_off" at bounding box center [395, 194] width 24 height 24
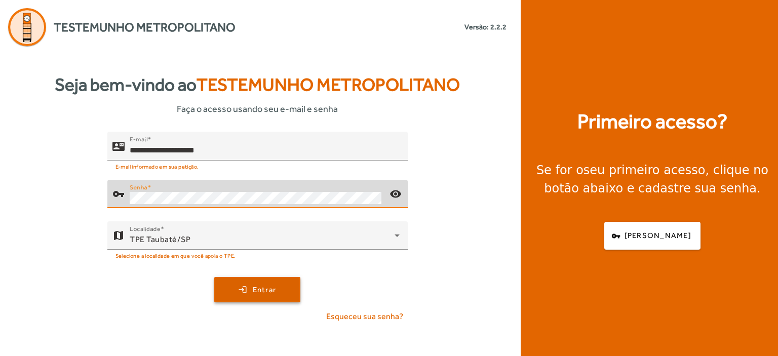
click at [280, 287] on span "submit" at bounding box center [257, 290] width 84 height 24
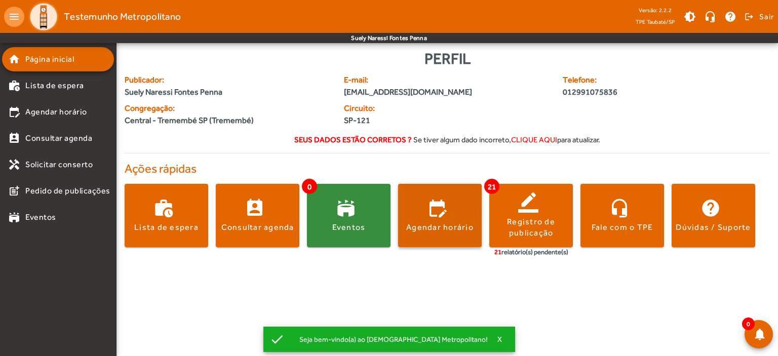
click at [446, 212] on span at bounding box center [440, 216] width 84 height 24
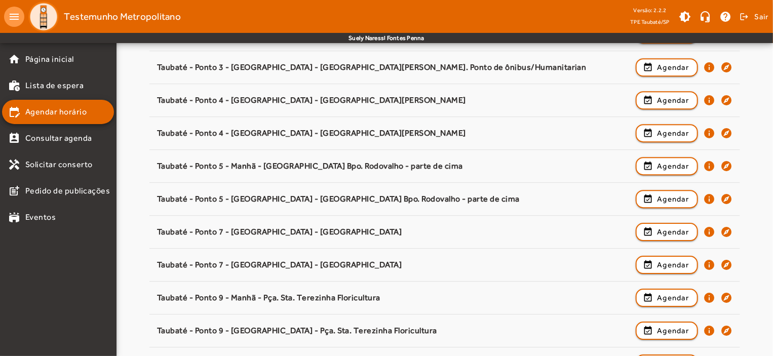
scroll to position [1586, 0]
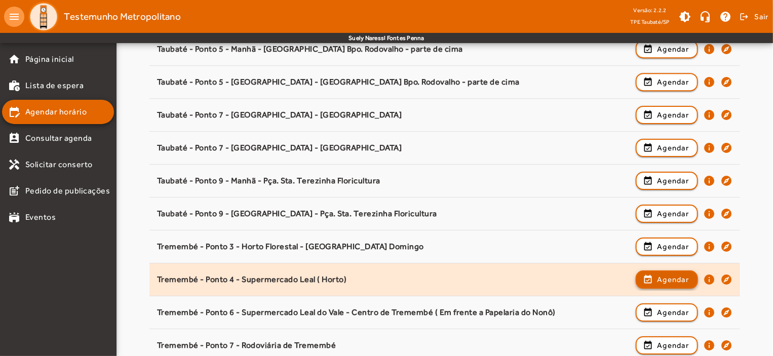
click at [693, 273] on span "button" at bounding box center [667, 280] width 60 height 24
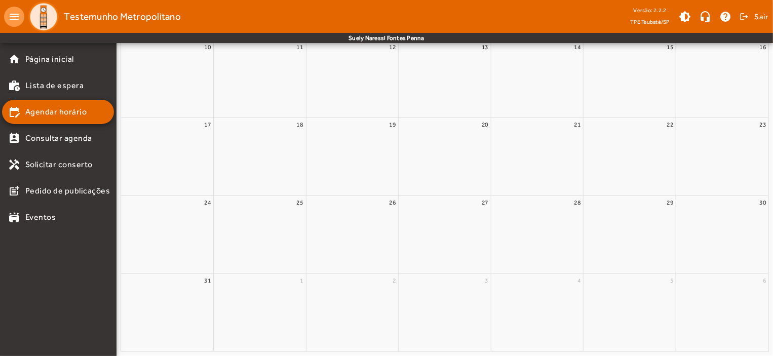
scroll to position [0, 0]
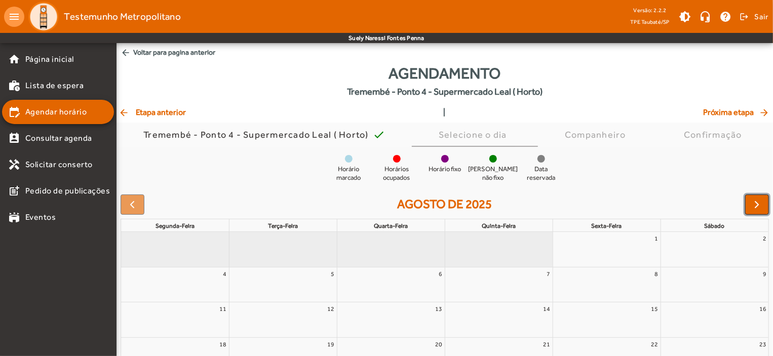
click at [762, 201] on span "button" at bounding box center [757, 205] width 12 height 12
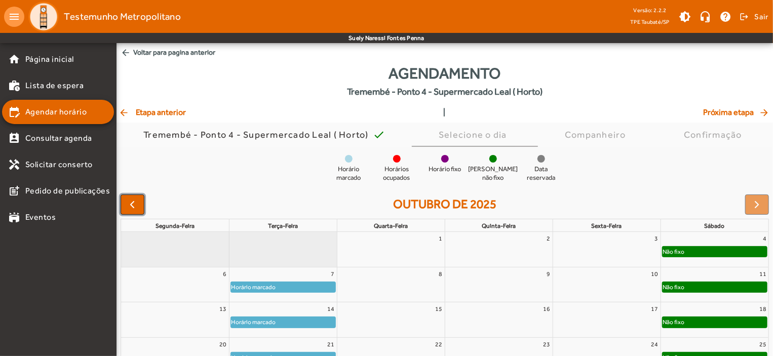
click at [134, 204] on span "button" at bounding box center [132, 205] width 12 height 12
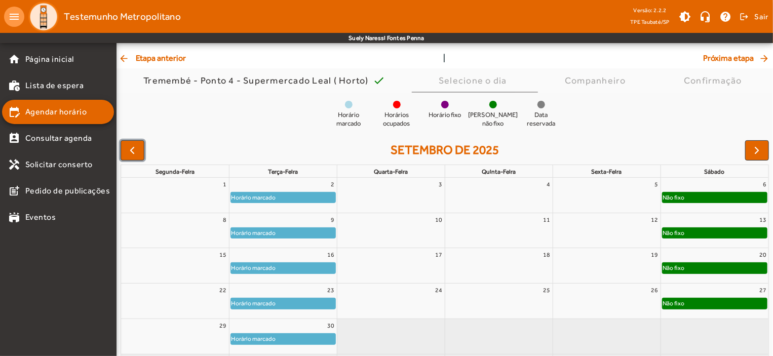
scroll to position [92, 0]
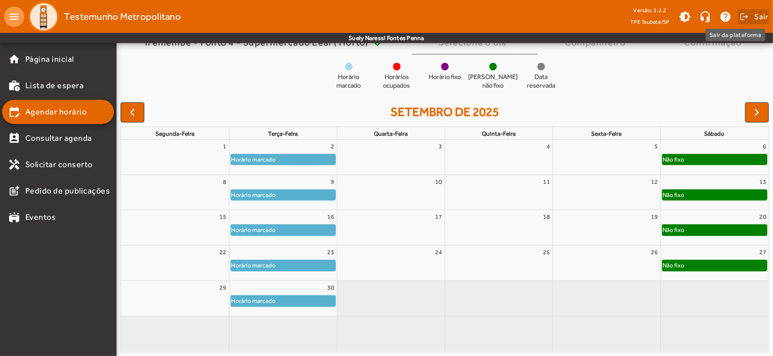
click at [750, 13] on span at bounding box center [753, 17] width 31 height 24
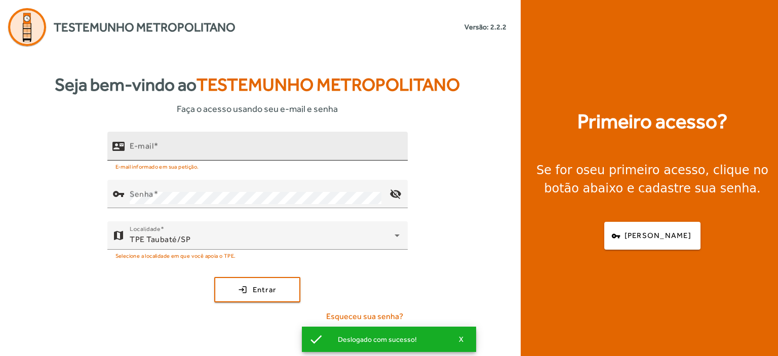
click at [154, 149] on mat-label "E-mail" at bounding box center [142, 146] width 24 height 10
click at [154, 149] on input "E-mail" at bounding box center [265, 150] width 270 height 12
click at [154, 149] on mat-label "E-mail" at bounding box center [142, 146] width 24 height 10
click at [154, 149] on input "E-mail" at bounding box center [265, 150] width 270 height 12
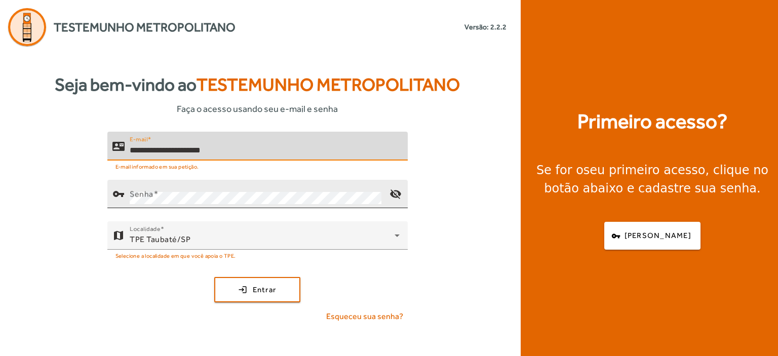
type input "**********"
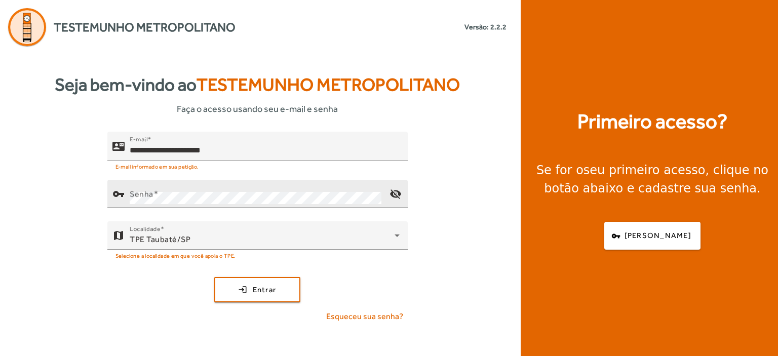
click at [131, 196] on mat-label "Senha" at bounding box center [142, 194] width 24 height 10
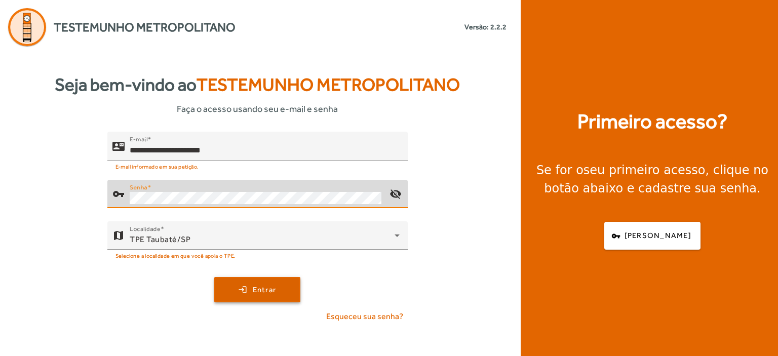
click at [270, 285] on span "Entrar" at bounding box center [265, 290] width 24 height 12
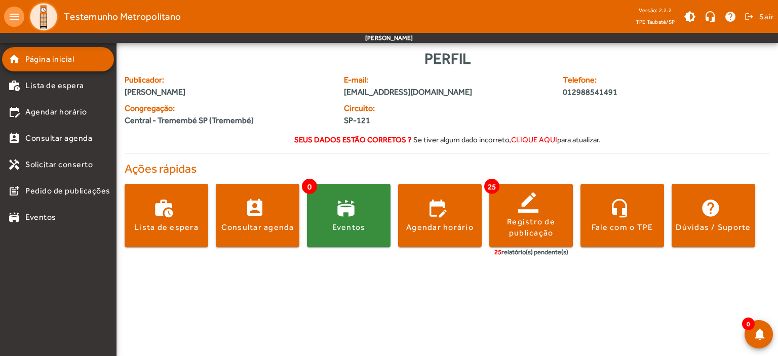
click at [391, 336] on body "menu Testemunho Metropolitano Versão: 2.2.2 TPE Taubaté/SP brightness_medium he…" at bounding box center [389, 178] width 778 height 356
click at [435, 207] on span at bounding box center [440, 216] width 84 height 24
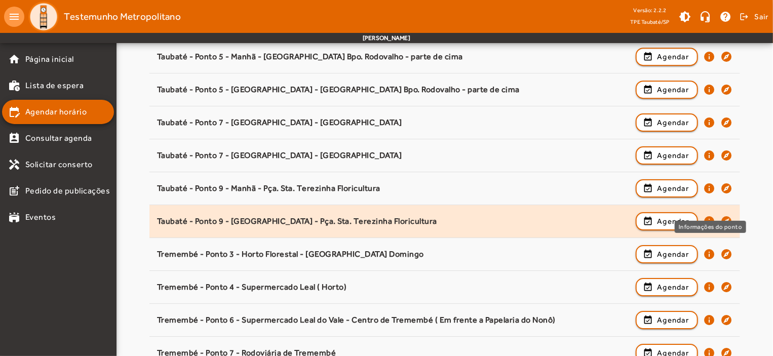
scroll to position [1586, 0]
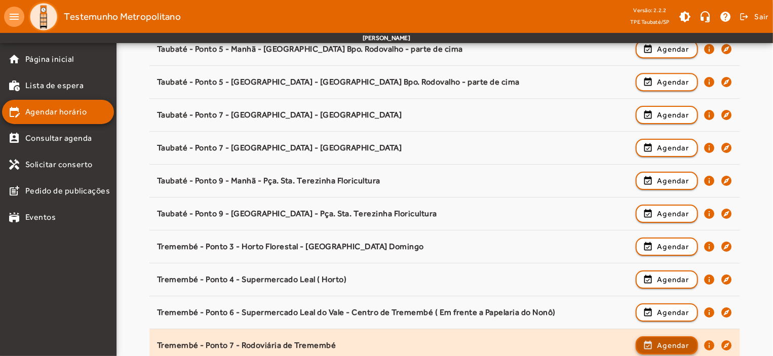
click at [684, 344] on span "Agendar" at bounding box center [673, 345] width 32 height 12
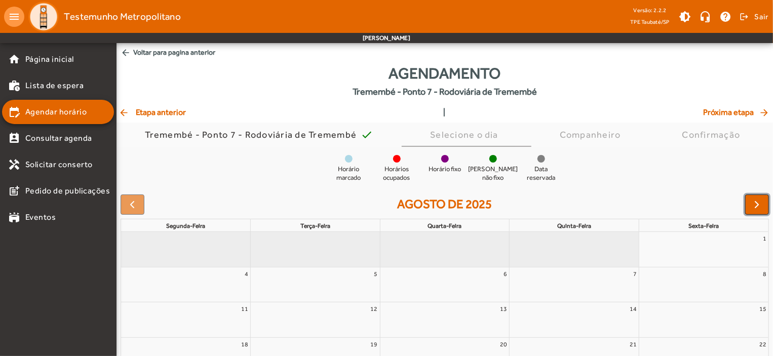
click at [758, 202] on span "button" at bounding box center [757, 205] width 12 height 12
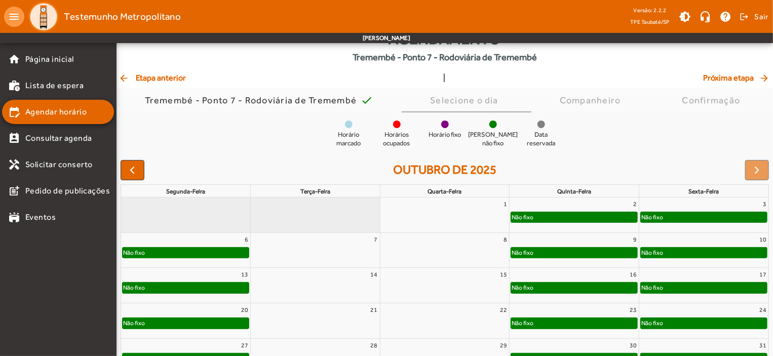
scroll to position [92, 0]
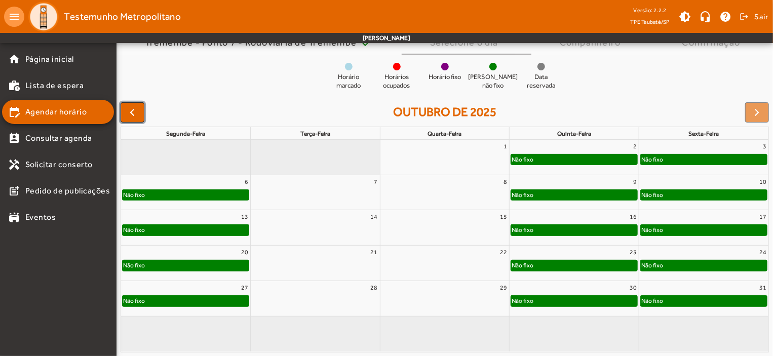
click at [143, 113] on button "button" at bounding box center [133, 112] width 24 height 20
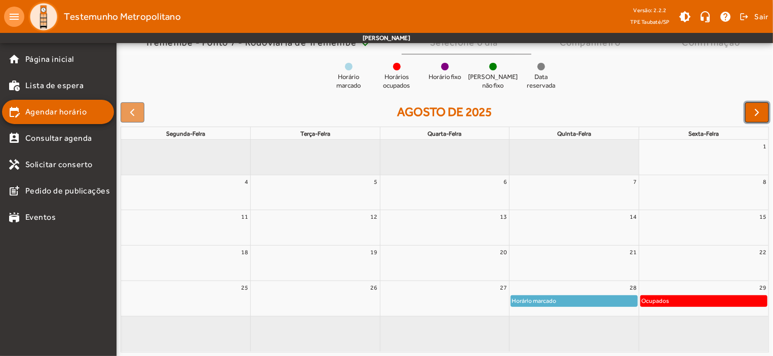
click at [756, 109] on span "button" at bounding box center [757, 112] width 12 height 12
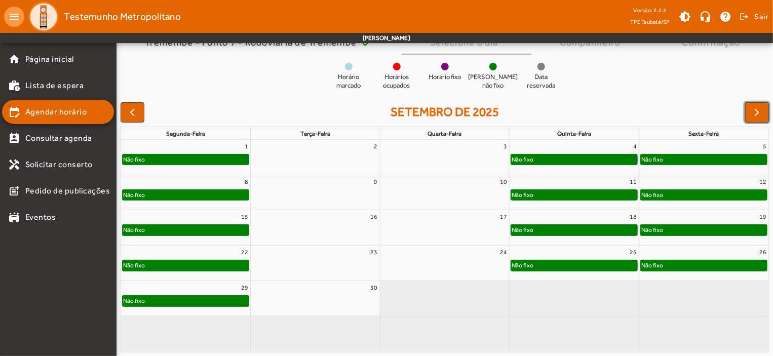
click at [598, 160] on div "Não fixo" at bounding box center [574, 160] width 126 height 10
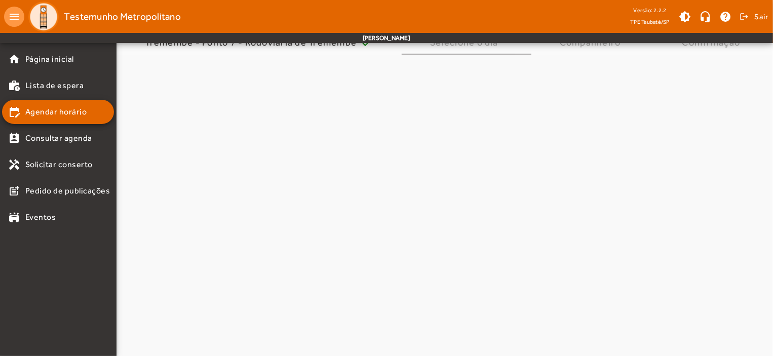
scroll to position [0, 0]
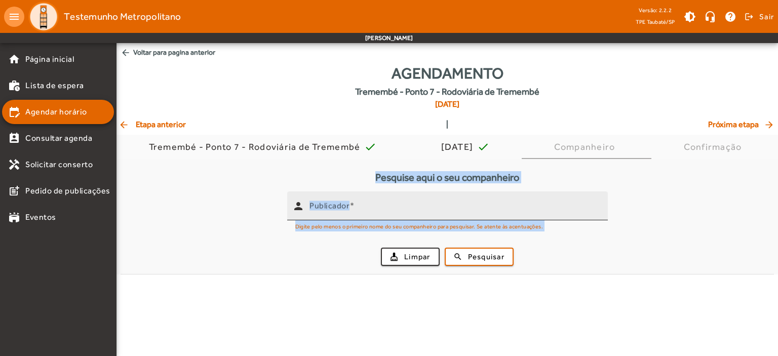
click at [393, 196] on div "Publicador" at bounding box center [455, 206] width 290 height 29
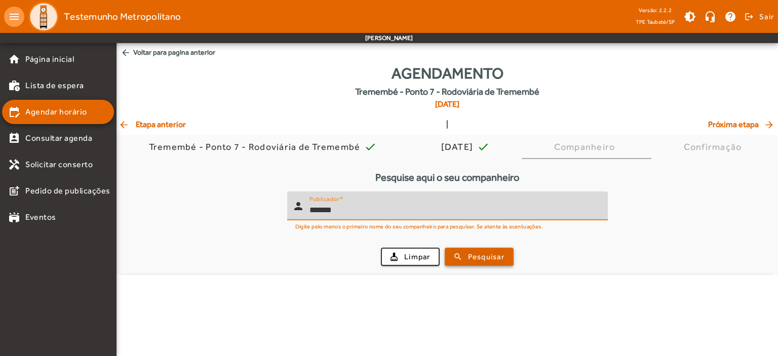
type input "*******"
click at [499, 255] on span "Pesquisar" at bounding box center [486, 257] width 36 height 12
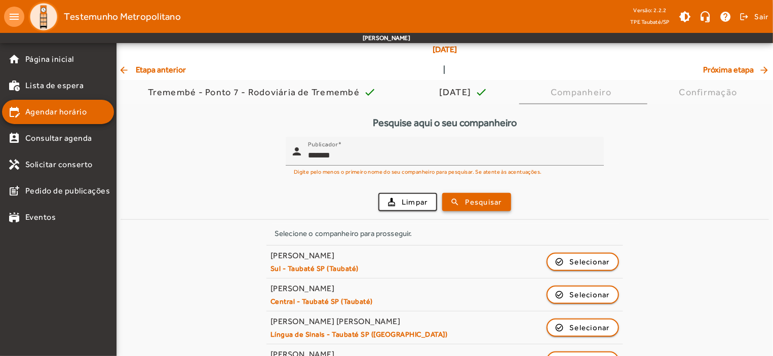
scroll to position [214, 0]
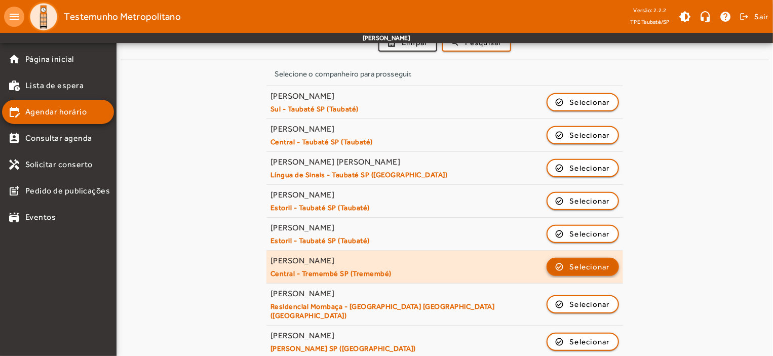
click at [585, 263] on span "Selecionar" at bounding box center [590, 267] width 41 height 12
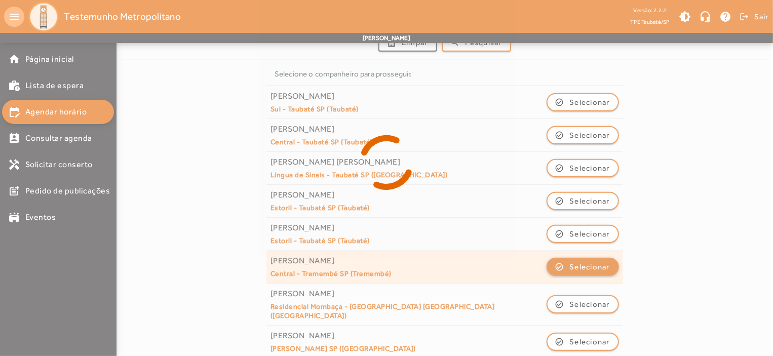
scroll to position [0, 0]
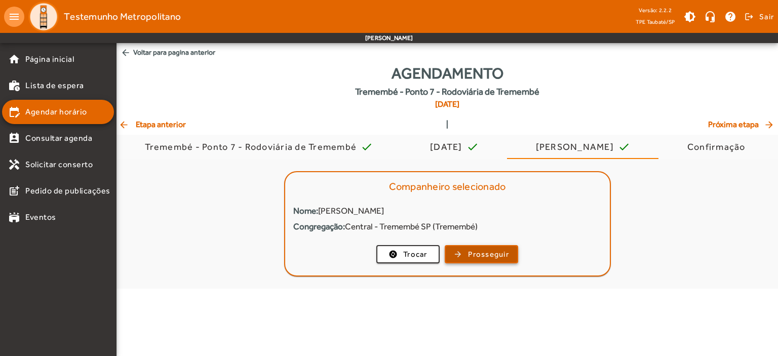
click at [495, 258] on span "Prosseguir" at bounding box center [488, 255] width 41 height 12
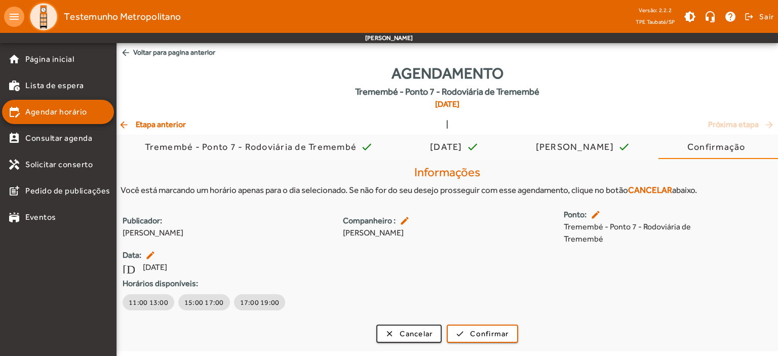
click at [153, 51] on span "arrow_back Voltar para pagina anterior" at bounding box center [448, 52] width 662 height 19
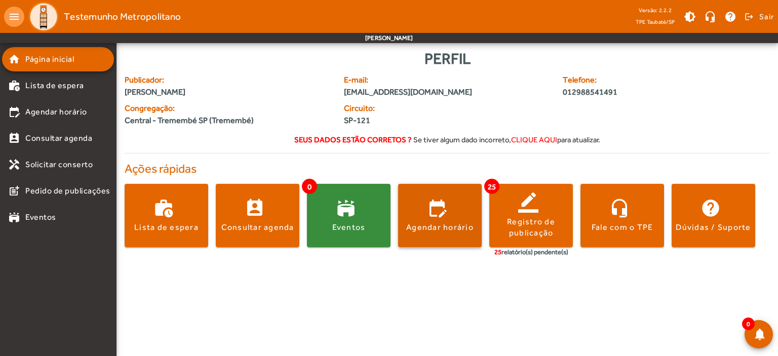
click at [459, 202] on span at bounding box center [440, 215] width 84 height 63
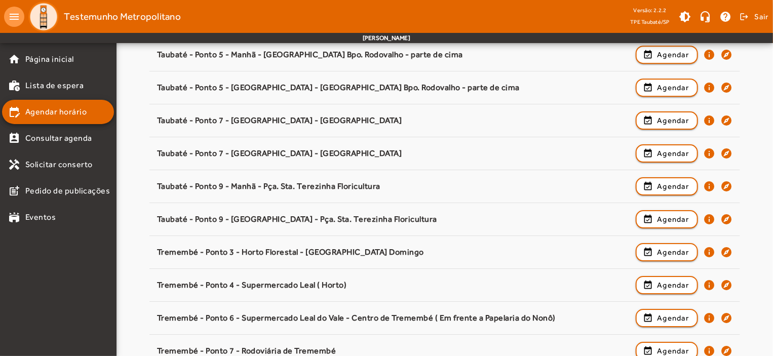
scroll to position [1586, 0]
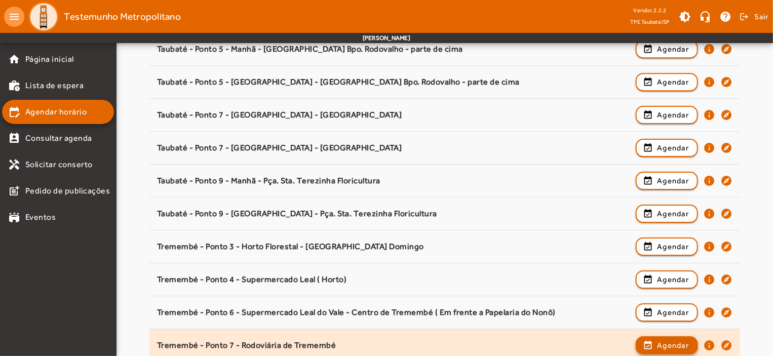
click at [682, 342] on span "Agendar" at bounding box center [673, 345] width 32 height 12
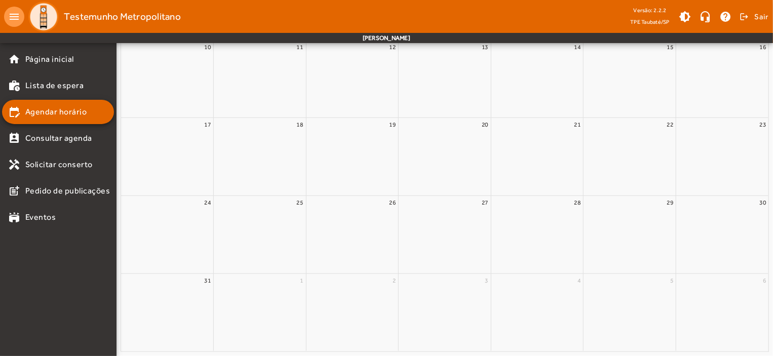
scroll to position [0, 0]
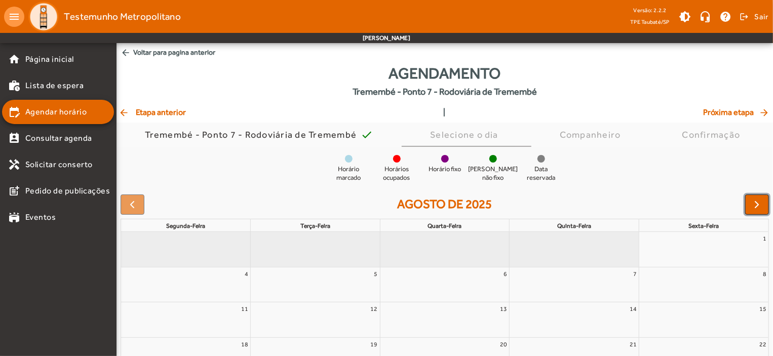
click at [759, 202] on span "button" at bounding box center [757, 205] width 12 height 12
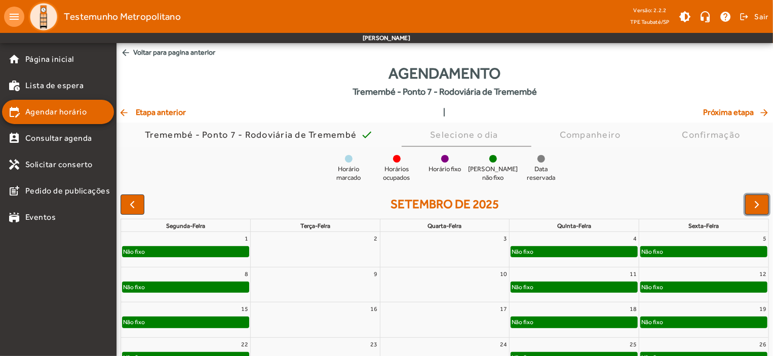
click at [551, 285] on div "Não fixo" at bounding box center [574, 287] width 126 height 10
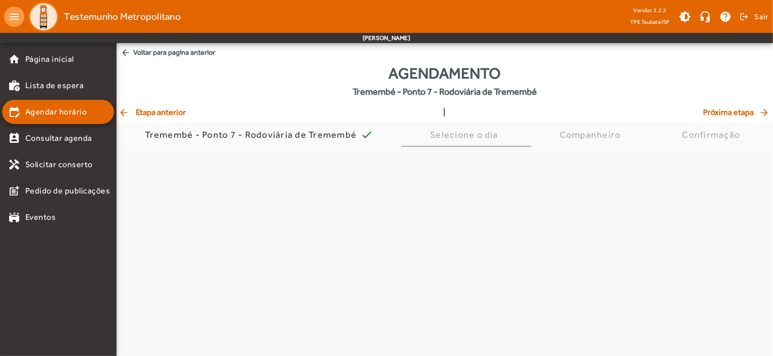
click at [551, 285] on body "menu Testemunho Metropolitano Versão: 2.2.2 TPE Taubaté/SP brightness_medium he…" at bounding box center [386, 178] width 773 height 356
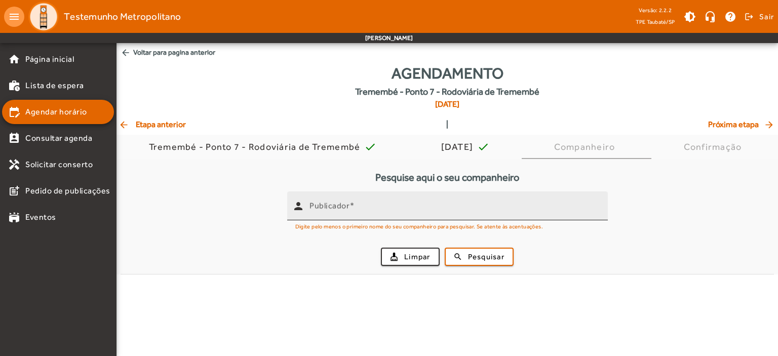
click at [341, 204] on mat-label "Publicador" at bounding box center [330, 206] width 40 height 10
click at [341, 204] on input "Publicador" at bounding box center [455, 210] width 290 height 12
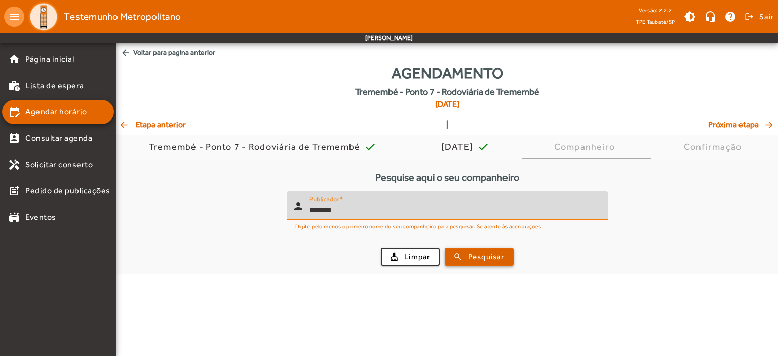
type input "*******"
click at [492, 258] on span "Pesquisar" at bounding box center [486, 257] width 36 height 12
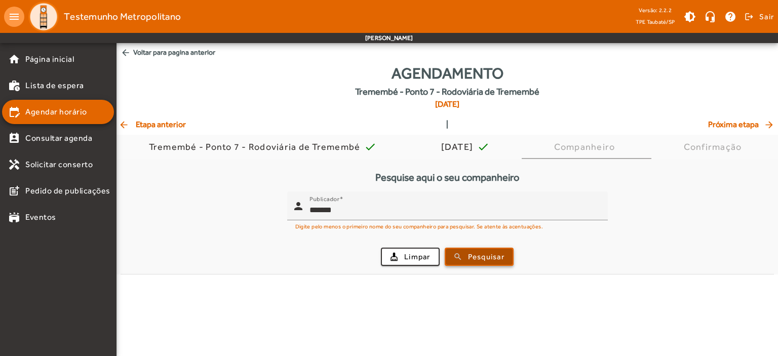
click at [492, 258] on span "Pesquisar" at bounding box center [486, 257] width 36 height 12
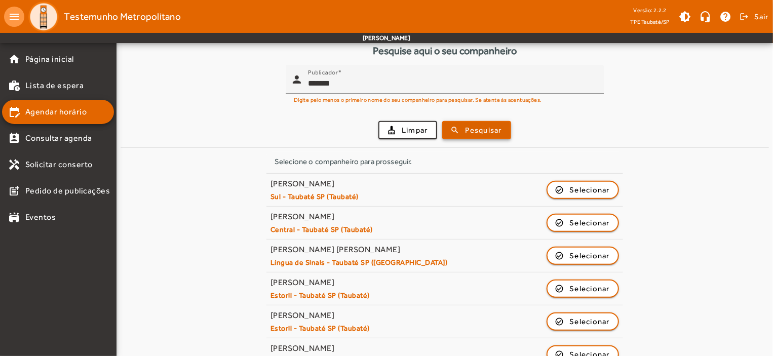
scroll to position [214, 0]
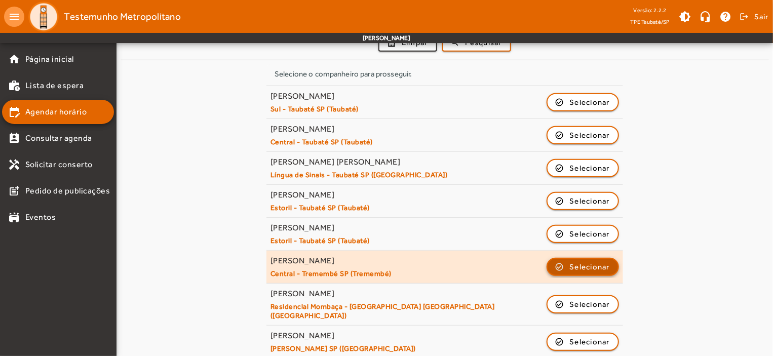
click at [582, 269] on span "Selecionar" at bounding box center [590, 267] width 41 height 12
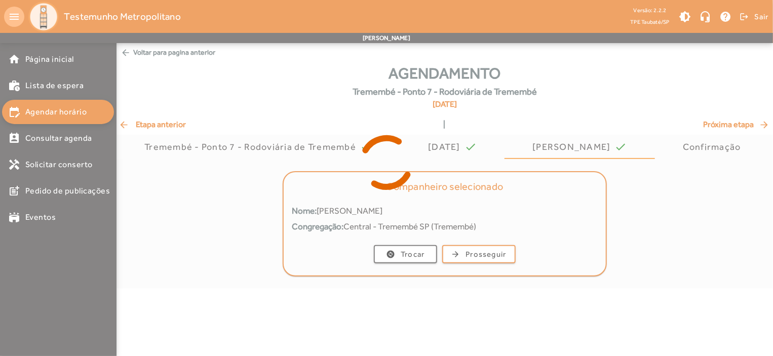
scroll to position [0, 0]
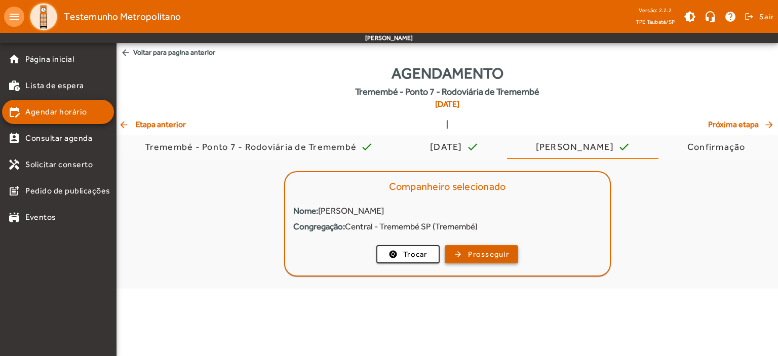
click at [508, 253] on span "Prosseguir" at bounding box center [488, 255] width 41 height 12
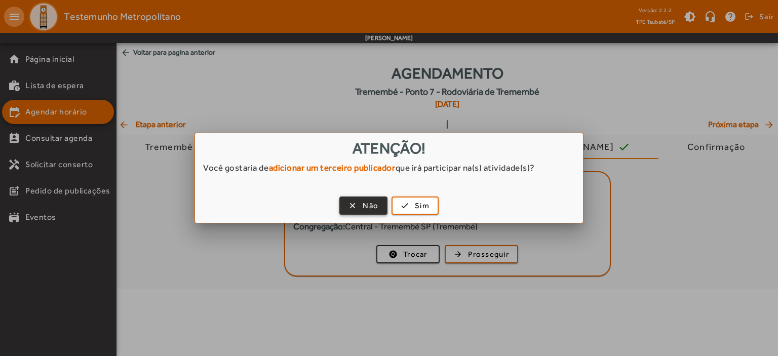
click at [367, 201] on span "Não" at bounding box center [371, 206] width 16 height 12
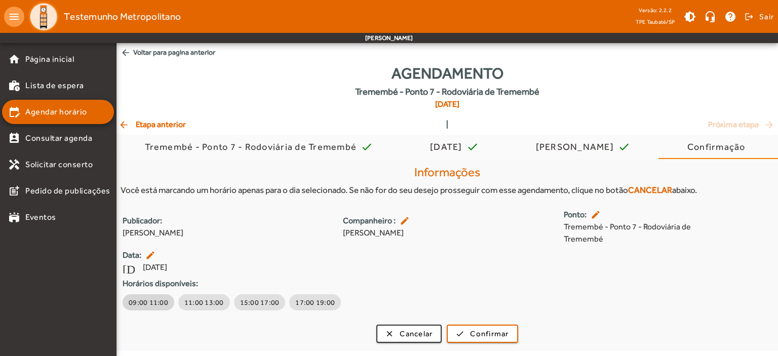
click at [153, 307] on span "09:00 11:00" at bounding box center [149, 302] width 40 height 10
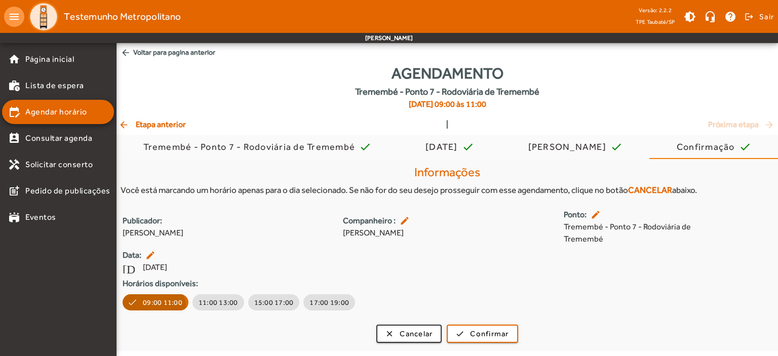
click at [153, 307] on span "09:00 11:00" at bounding box center [163, 302] width 40 height 10
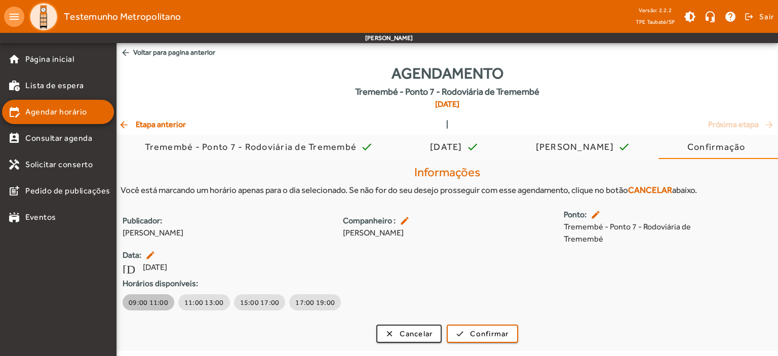
click at [153, 307] on span "09:00 11:00" at bounding box center [149, 302] width 40 height 10
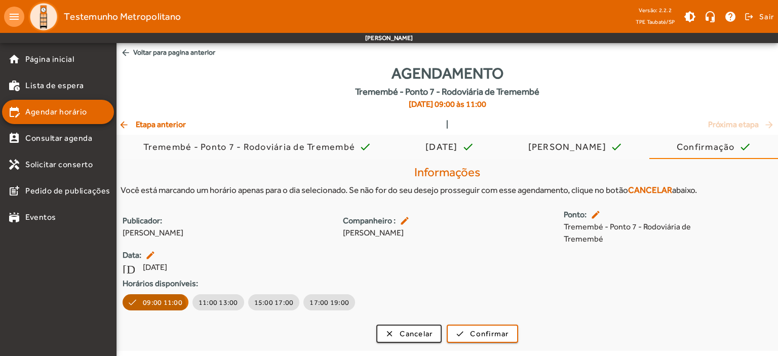
click at [153, 307] on span "09:00 11:00" at bounding box center [163, 302] width 40 height 10
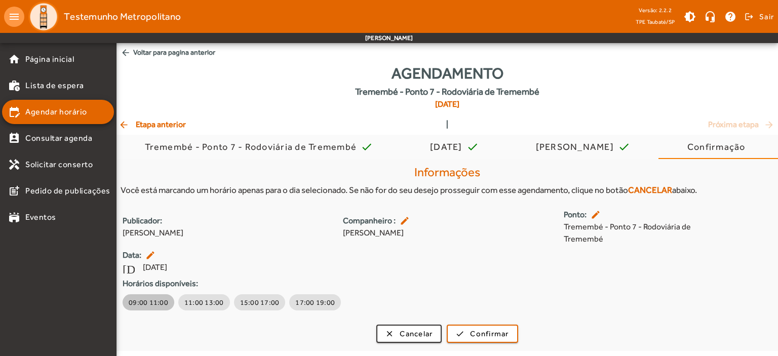
click at [152, 303] on span "09:00 11:00" at bounding box center [149, 302] width 40 height 10
click at [162, 299] on span "09:00 11:00" at bounding box center [149, 302] width 40 height 10
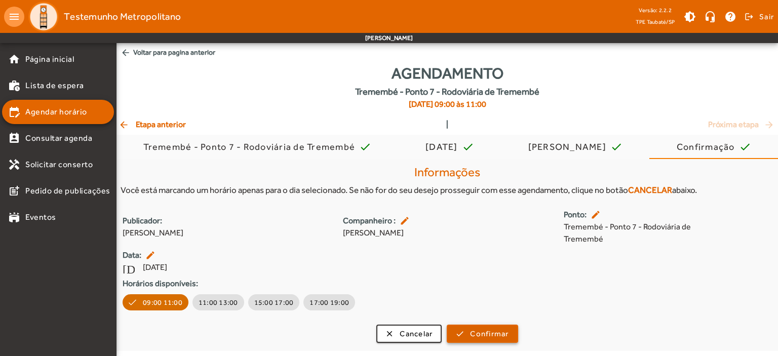
click at [475, 329] on span "Confirmar" at bounding box center [489, 334] width 39 height 12
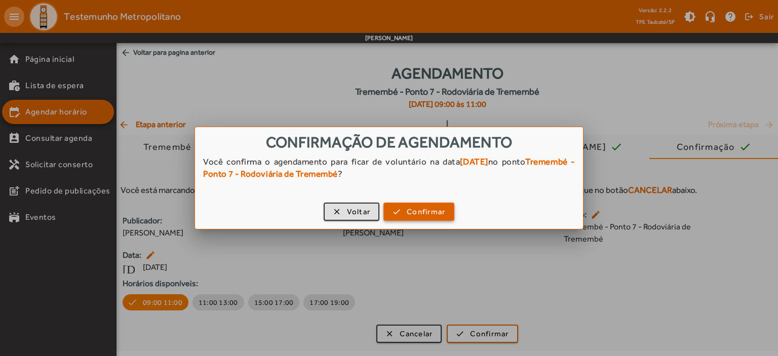
click at [446, 216] on span "button" at bounding box center [419, 212] width 69 height 24
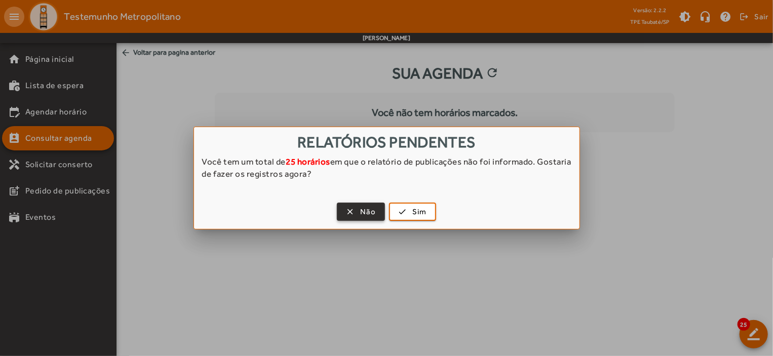
click at [367, 208] on span "Não" at bounding box center [368, 212] width 16 height 12
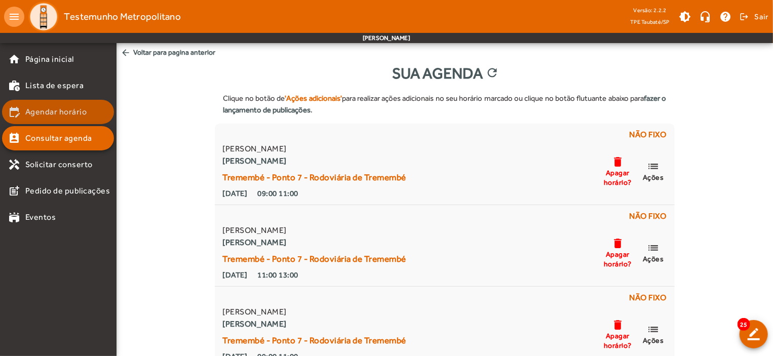
click at [76, 108] on span "Agendar horário" at bounding box center [56, 112] width 62 height 12
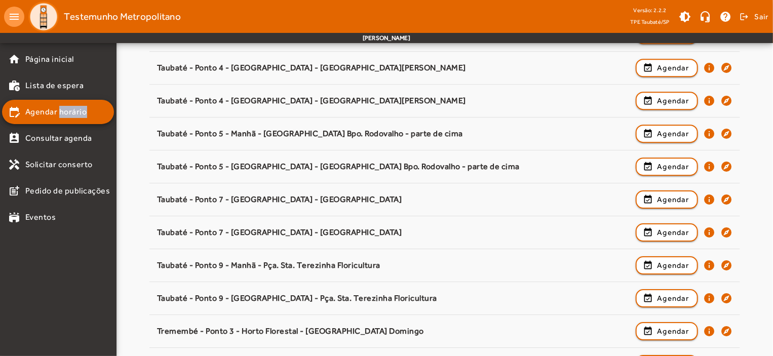
scroll to position [1586, 0]
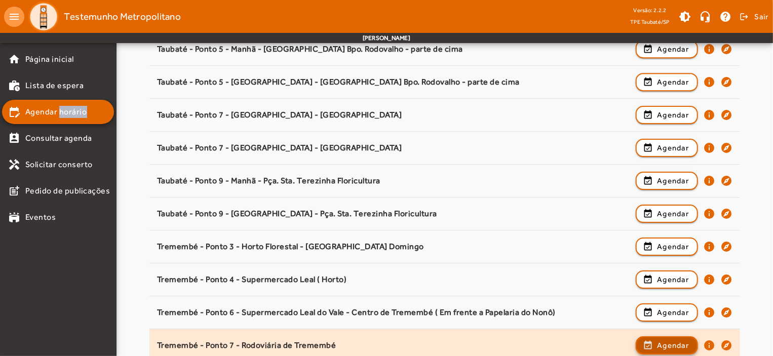
click at [670, 339] on span "Agendar" at bounding box center [673, 345] width 32 height 12
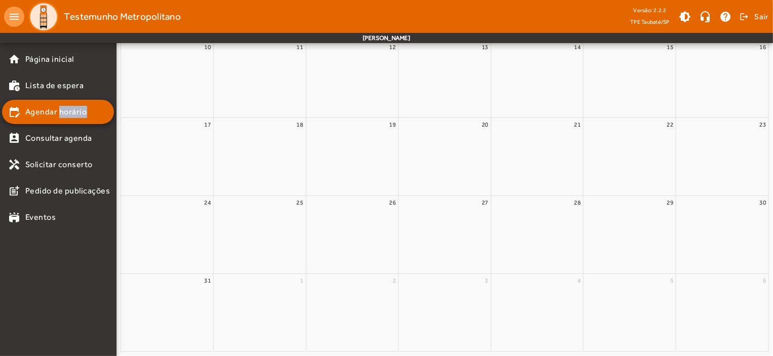
scroll to position [0, 0]
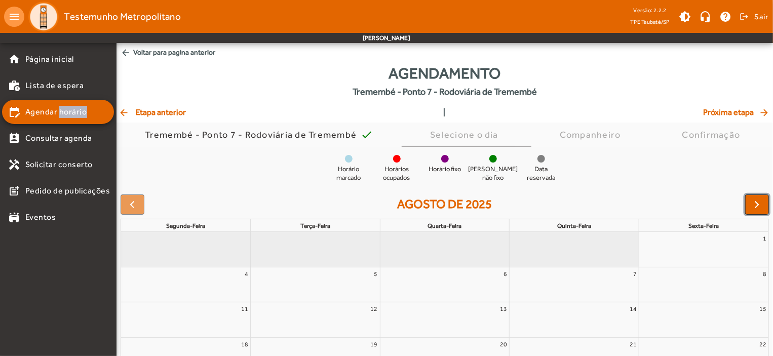
click at [754, 206] on span "button" at bounding box center [757, 205] width 12 height 12
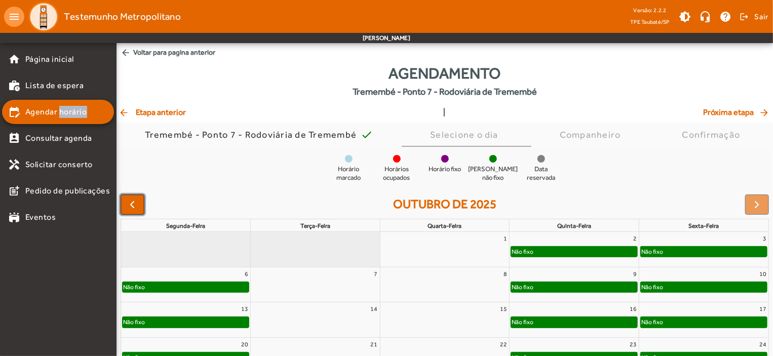
click at [130, 209] on span "button" at bounding box center [132, 205] width 12 height 12
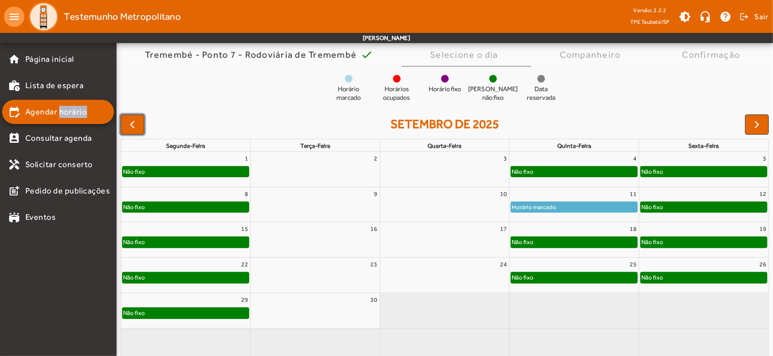
scroll to position [92, 0]
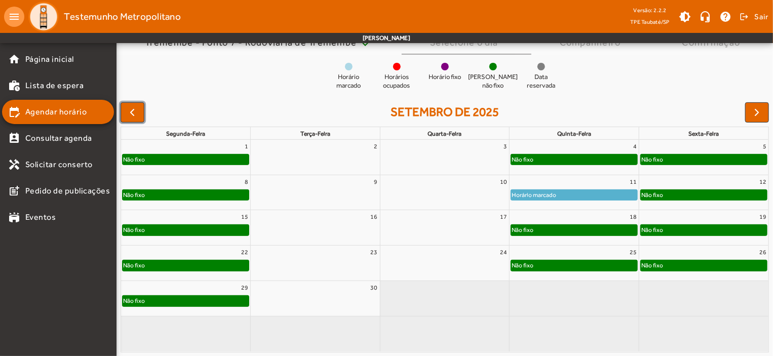
click at [605, 269] on div "Não fixo" at bounding box center [574, 265] width 126 height 10
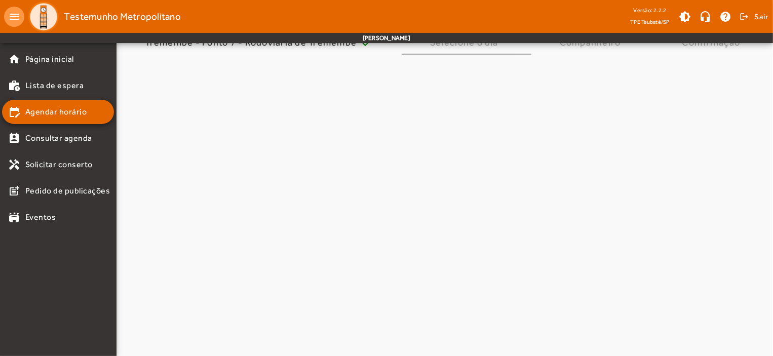
scroll to position [0, 0]
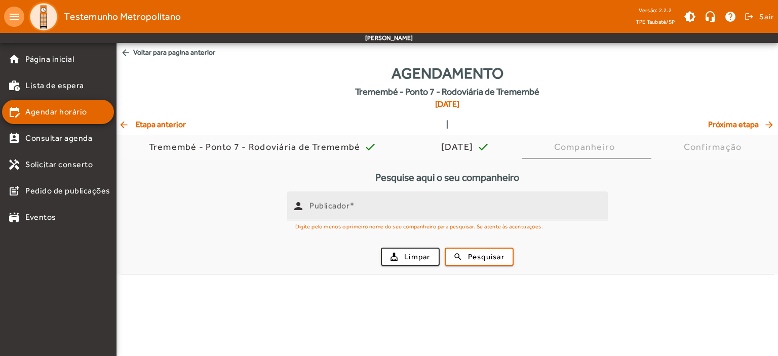
click at [317, 204] on mat-label "Publicador" at bounding box center [330, 206] width 40 height 10
click at [317, 204] on input "Publicador" at bounding box center [455, 210] width 290 height 12
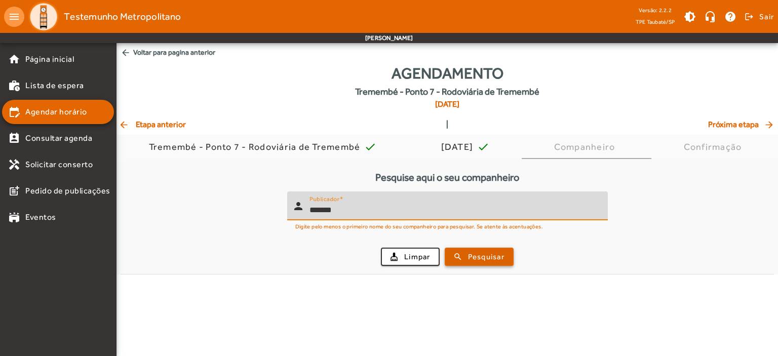
type input "*******"
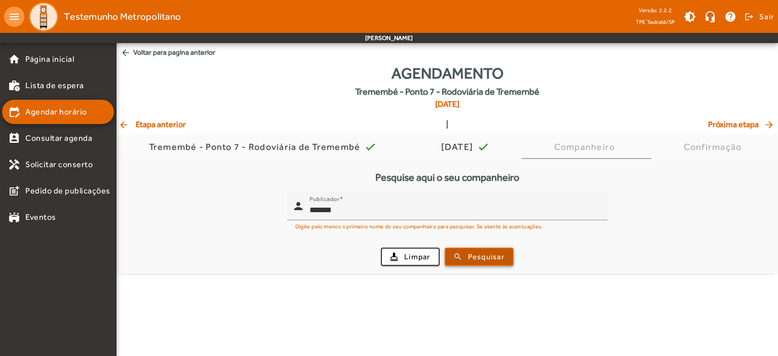
click at [511, 258] on span "submit" at bounding box center [479, 257] width 67 height 24
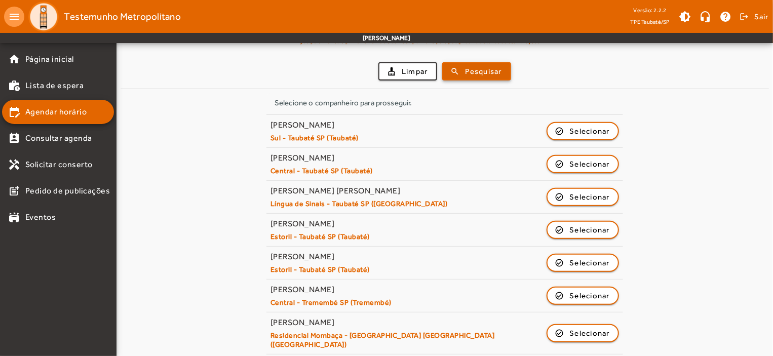
scroll to position [164, 0]
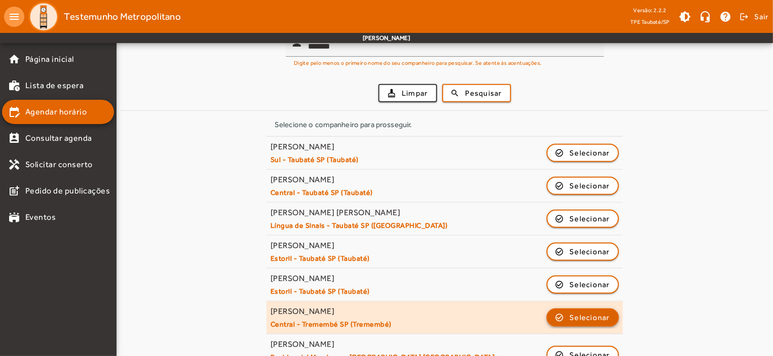
click at [576, 319] on span "Selecionar" at bounding box center [590, 318] width 41 height 12
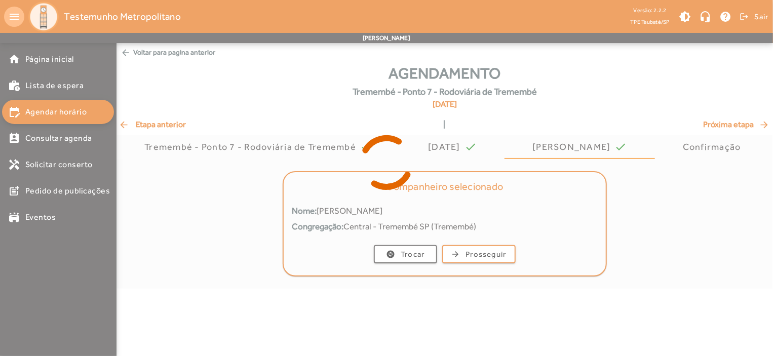
scroll to position [0, 0]
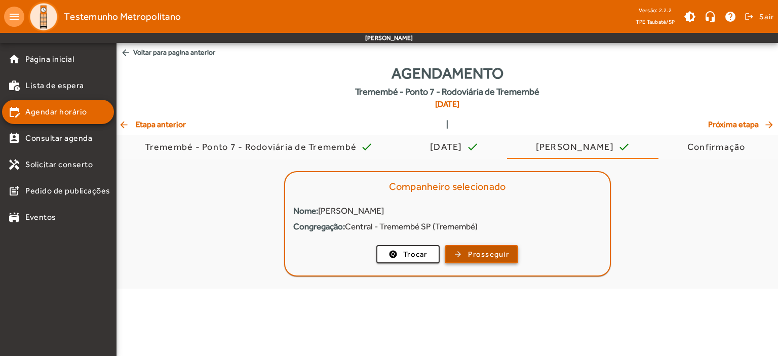
click at [486, 254] on span "Prosseguir" at bounding box center [488, 255] width 41 height 12
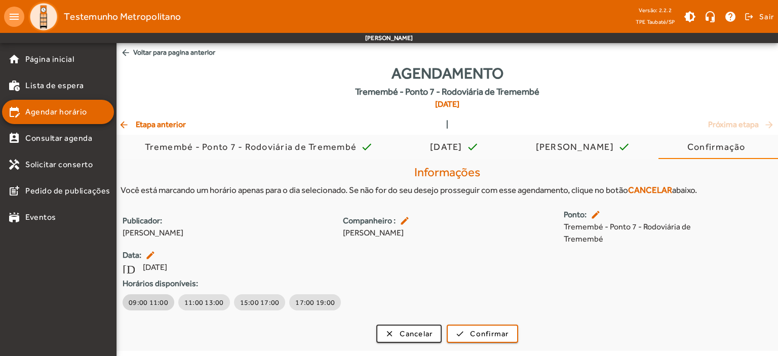
click at [159, 301] on span "09:00 11:00" at bounding box center [149, 302] width 40 height 10
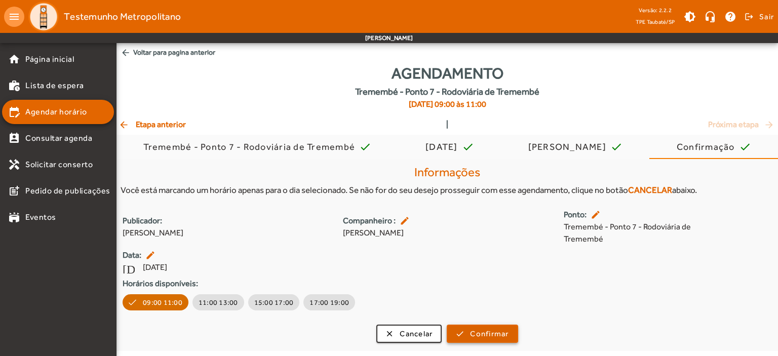
click at [500, 330] on span "Confirmar" at bounding box center [489, 334] width 39 height 12
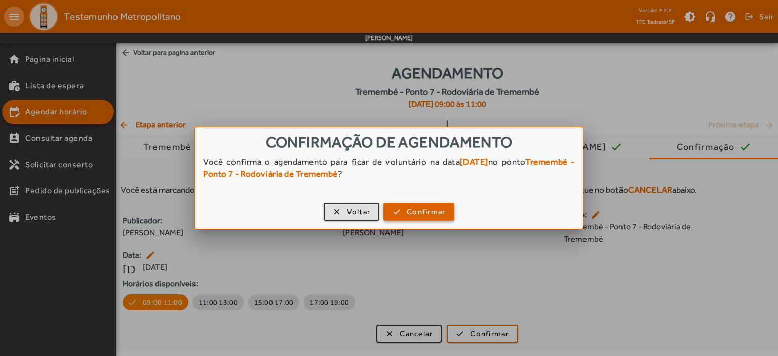
click at [437, 210] on span "Confirmar" at bounding box center [426, 212] width 39 height 12
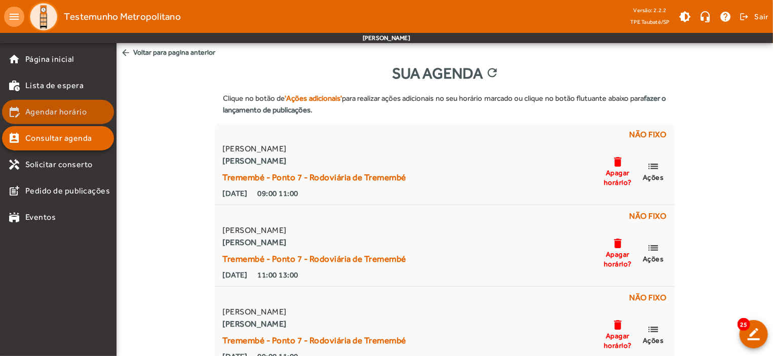
click at [74, 103] on mat-list-item "edit_calendar Agendar horário" at bounding box center [58, 112] width 112 height 24
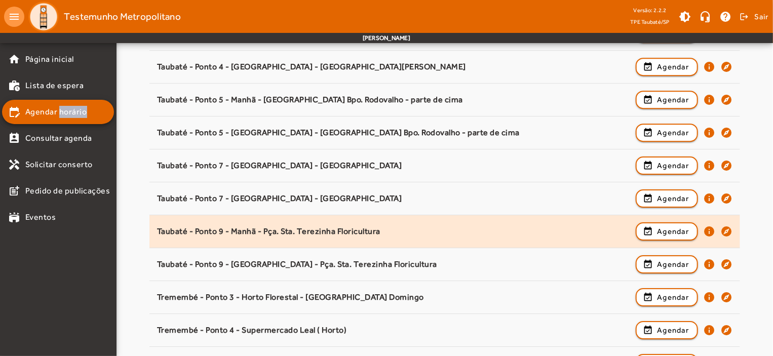
scroll to position [1586, 0]
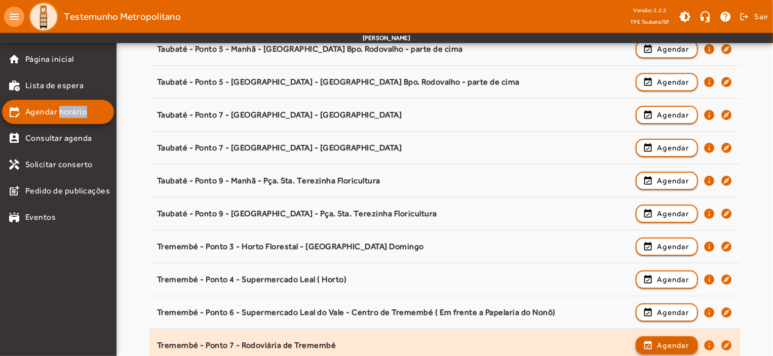
click at [683, 341] on span "Agendar" at bounding box center [673, 345] width 32 height 12
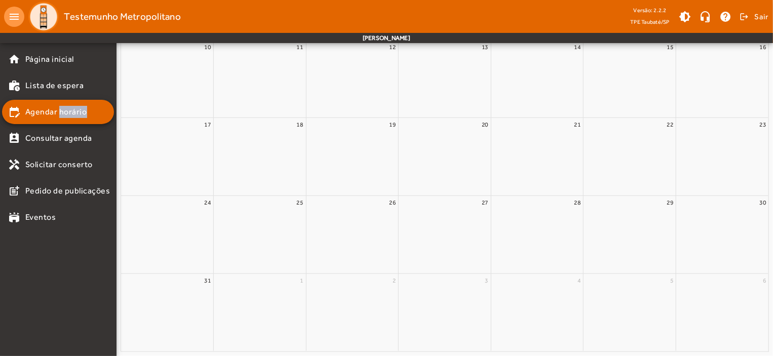
scroll to position [0, 0]
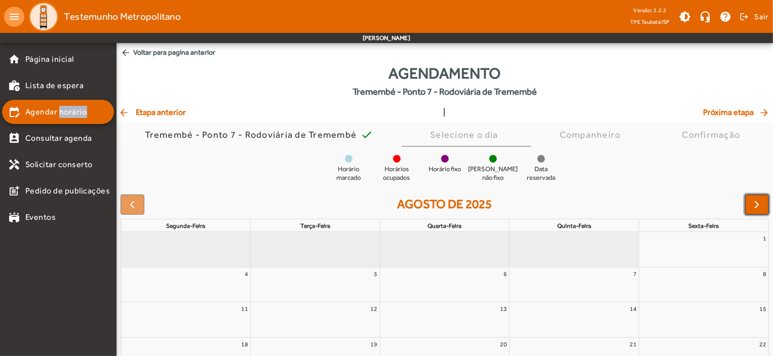
click at [755, 205] on span "button" at bounding box center [757, 205] width 12 height 12
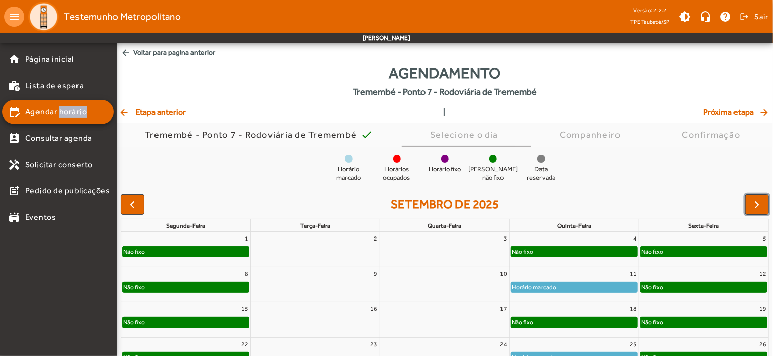
click at [625, 253] on div "Não fixo" at bounding box center [574, 252] width 126 height 10
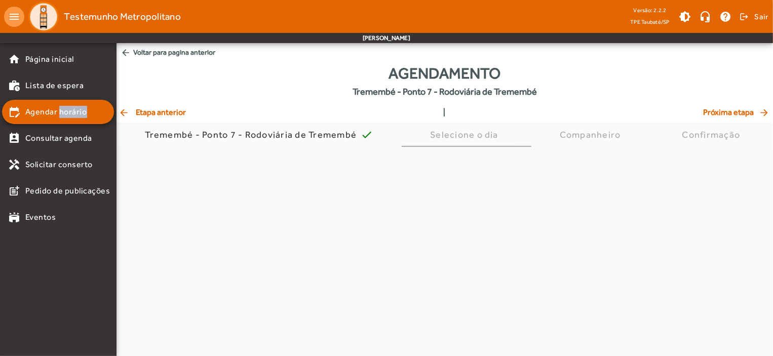
click at [625, 253] on mat-tab-body at bounding box center [445, 298] width 657 height 302
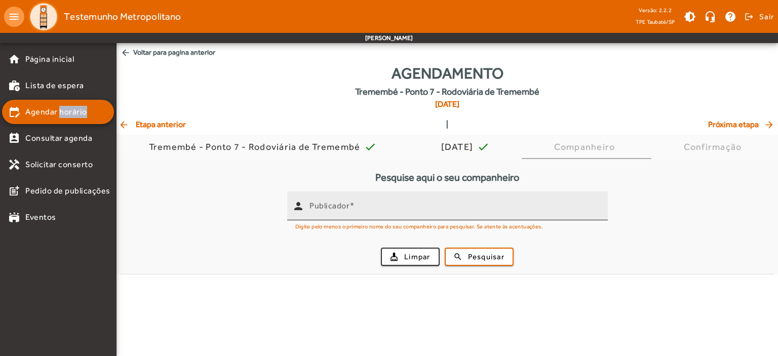
click at [327, 212] on input "Publicador" at bounding box center [455, 210] width 290 height 12
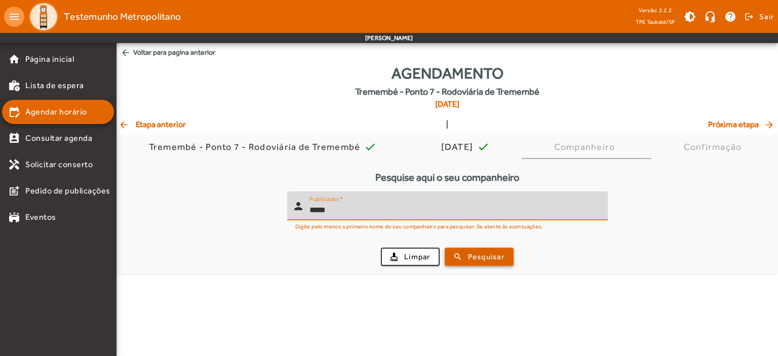
type input "*****"
click at [471, 256] on span "Pesquisar" at bounding box center [486, 257] width 36 height 12
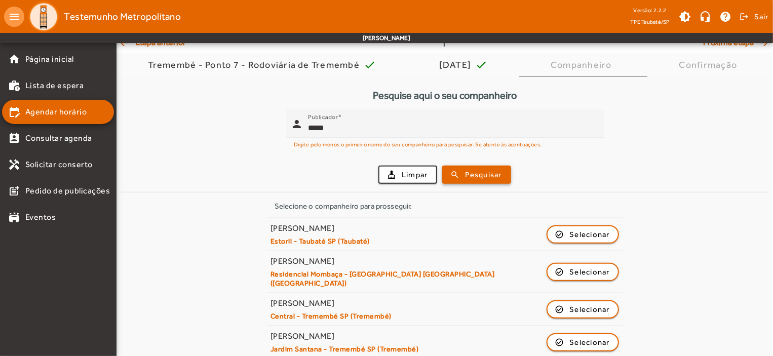
scroll to position [83, 0]
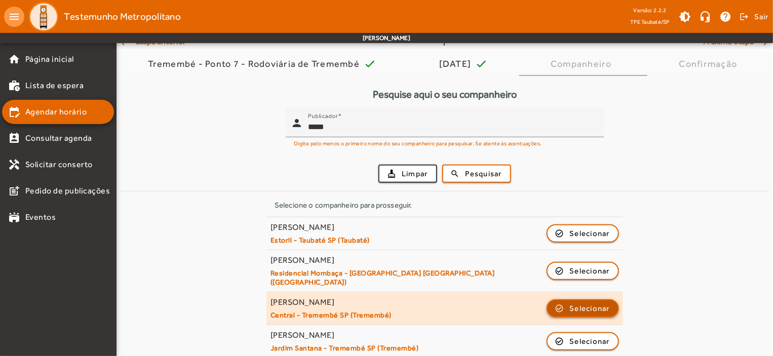
click at [582, 302] on span "Selecionar" at bounding box center [590, 308] width 41 height 12
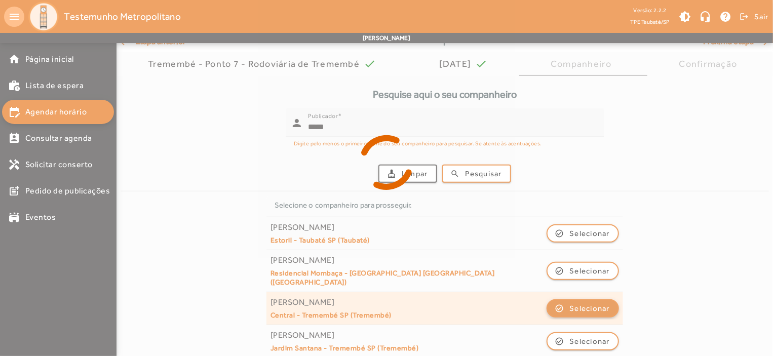
scroll to position [0, 0]
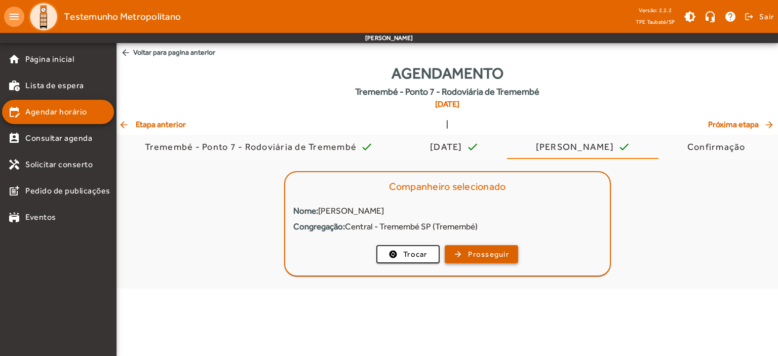
click at [493, 252] on span "Prosseguir" at bounding box center [488, 255] width 41 height 12
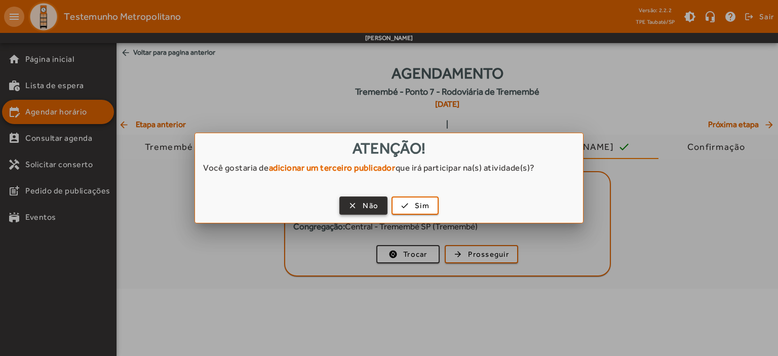
click at [371, 208] on span "Não" at bounding box center [371, 206] width 16 height 12
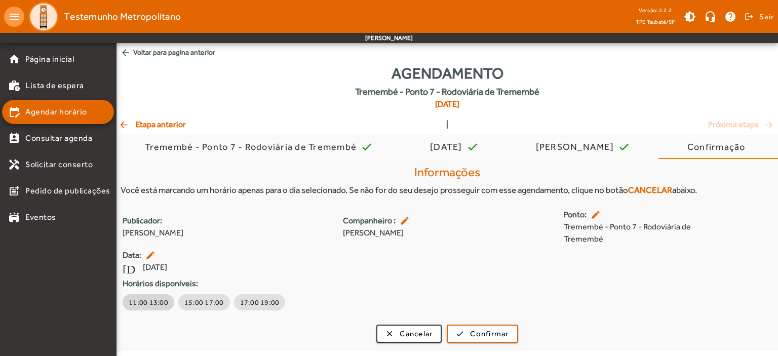
click at [150, 301] on span "11:00 13:00" at bounding box center [149, 302] width 40 height 10
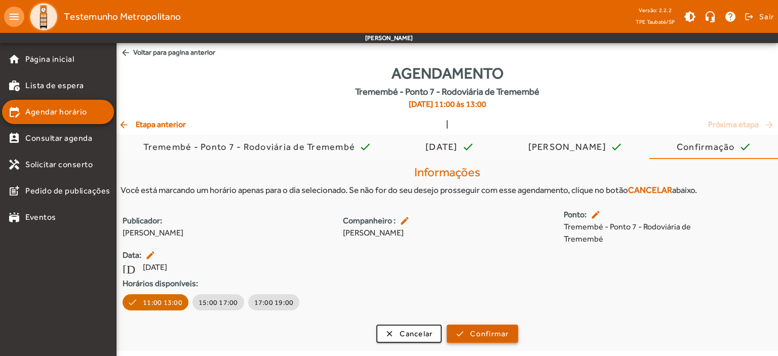
click at [508, 331] on span "Confirmar" at bounding box center [489, 334] width 39 height 12
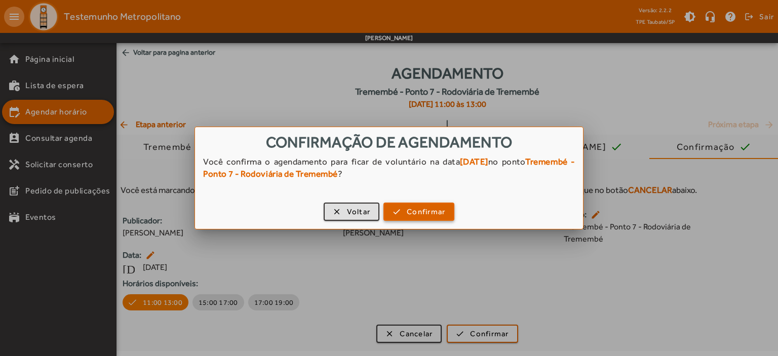
click at [410, 212] on span "Confirmar" at bounding box center [426, 212] width 39 height 12
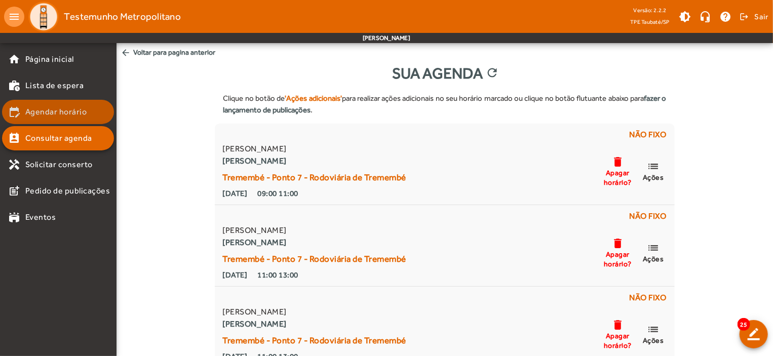
click at [83, 116] on span "Agendar horário" at bounding box center [56, 112] width 62 height 12
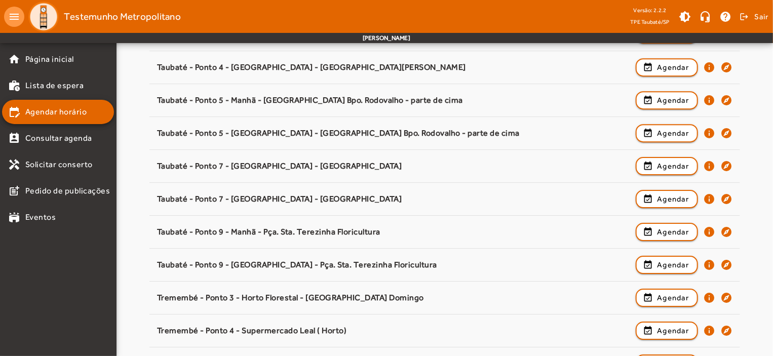
scroll to position [1586, 0]
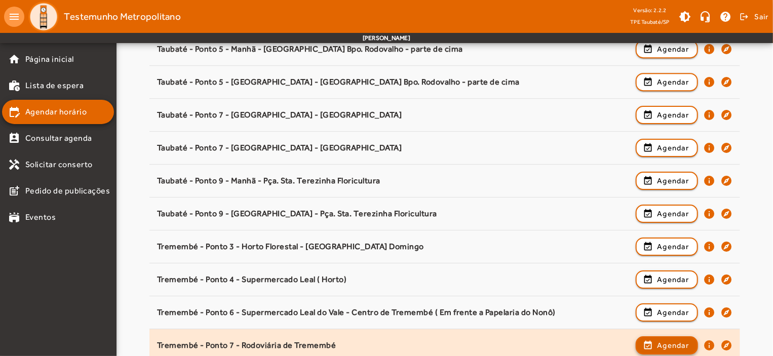
click at [674, 339] on span "Agendar" at bounding box center [673, 345] width 32 height 12
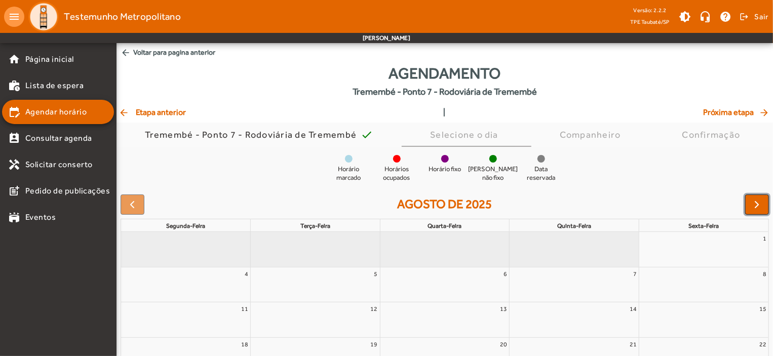
click at [756, 210] on span "button" at bounding box center [757, 205] width 12 height 12
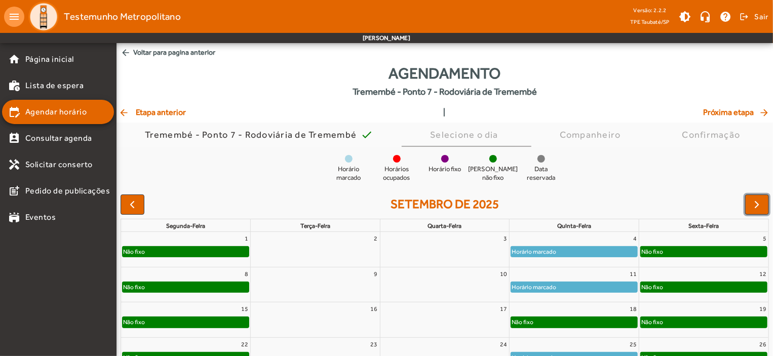
click at [574, 282] on div "Horário marcado" at bounding box center [574, 287] width 126 height 10
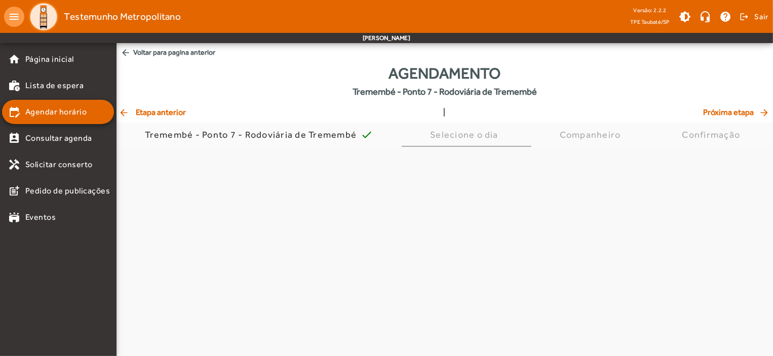
click at [574, 282] on body "menu Testemunho Metropolitano Versão: 2.2.2 TPE Taubaté/SP brightness_medium he…" at bounding box center [386, 178] width 773 height 356
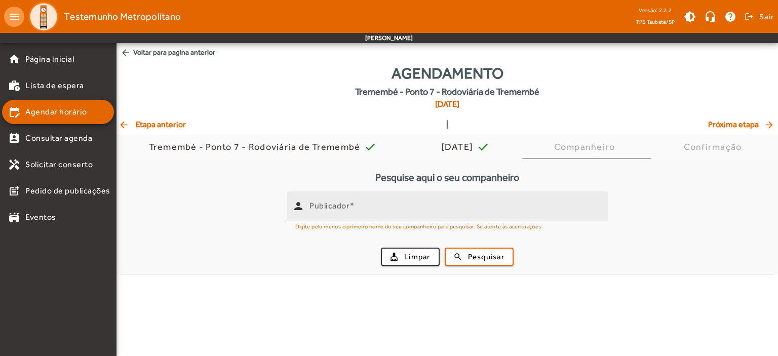
click at [348, 204] on mat-label "Publicador" at bounding box center [330, 206] width 40 height 10
click at [348, 204] on input "Publicador" at bounding box center [455, 210] width 290 height 12
click at [348, 204] on mat-label "Publicador" at bounding box center [330, 206] width 40 height 10
click at [348, 204] on input "Publicador" at bounding box center [455, 210] width 290 height 12
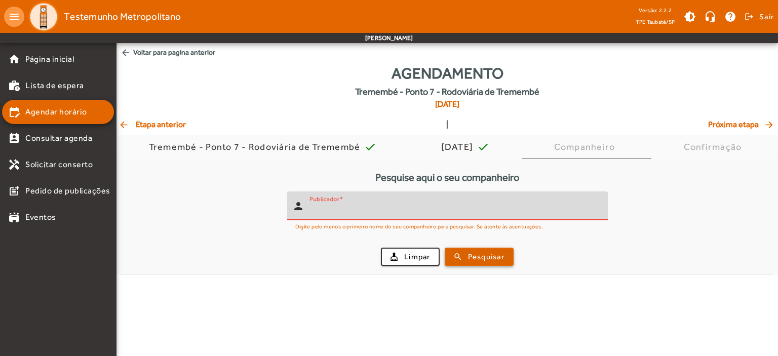
click at [480, 256] on span "Pesquisar" at bounding box center [486, 257] width 36 height 12
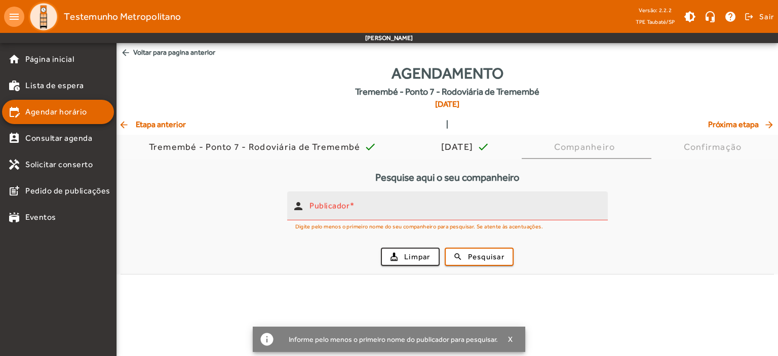
click at [344, 200] on div "Publicador" at bounding box center [455, 206] width 290 height 29
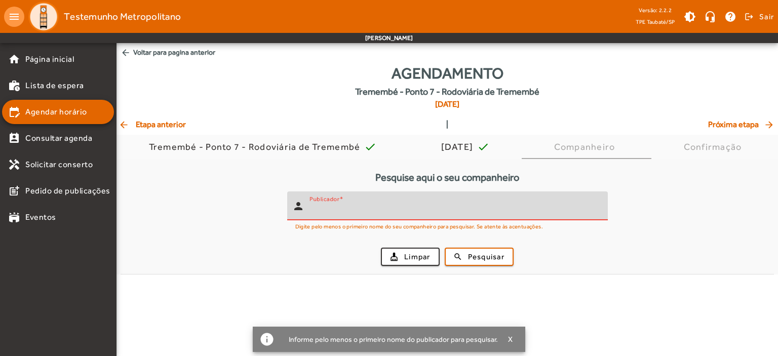
click at [344, 200] on div "Publicador" at bounding box center [455, 206] width 290 height 29
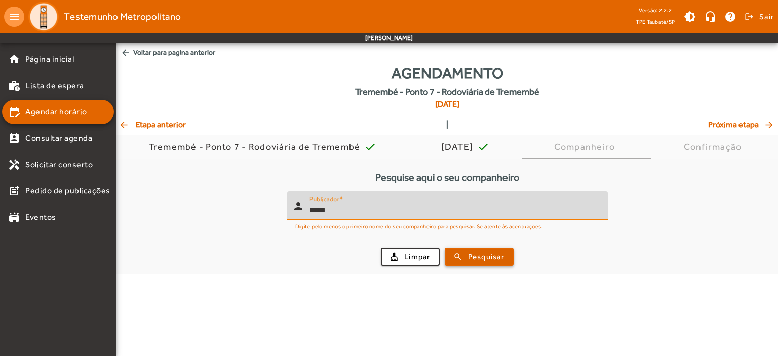
type input "*****"
click at [475, 253] on span "Pesquisar" at bounding box center [486, 257] width 36 height 12
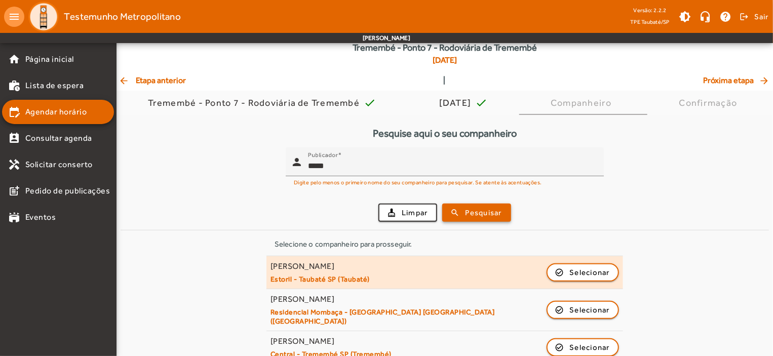
scroll to position [83, 0]
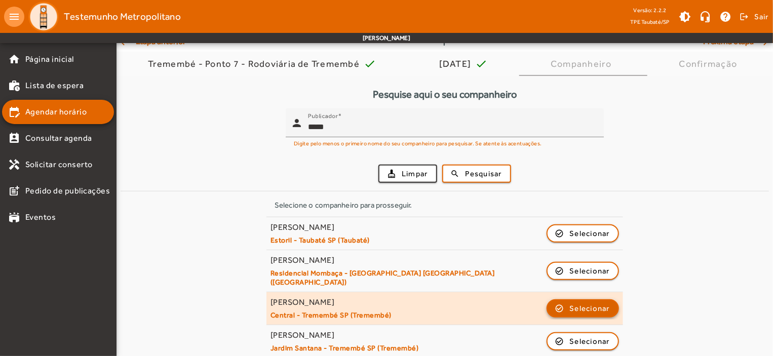
click at [586, 302] on span "Selecionar" at bounding box center [590, 308] width 41 height 12
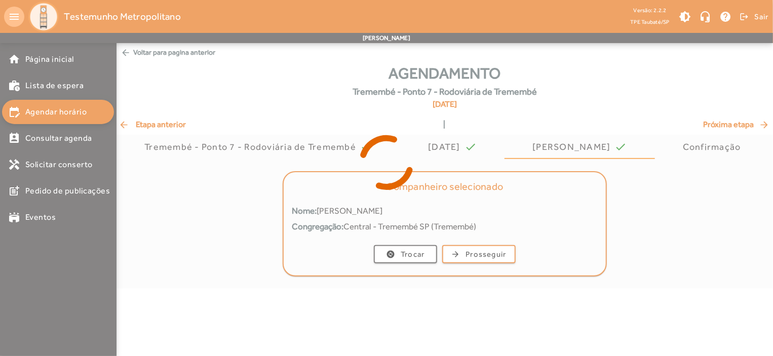
scroll to position [0, 0]
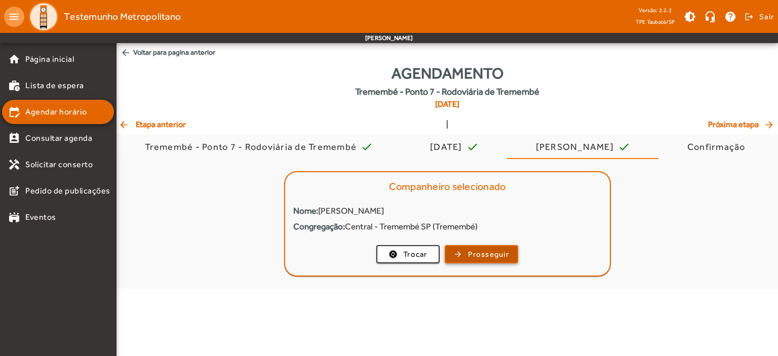
click at [501, 247] on span "button" at bounding box center [481, 254] width 71 height 24
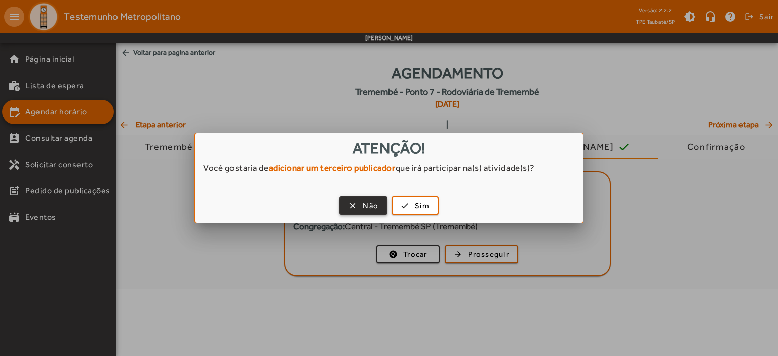
click at [369, 209] on span "Não" at bounding box center [371, 206] width 16 height 12
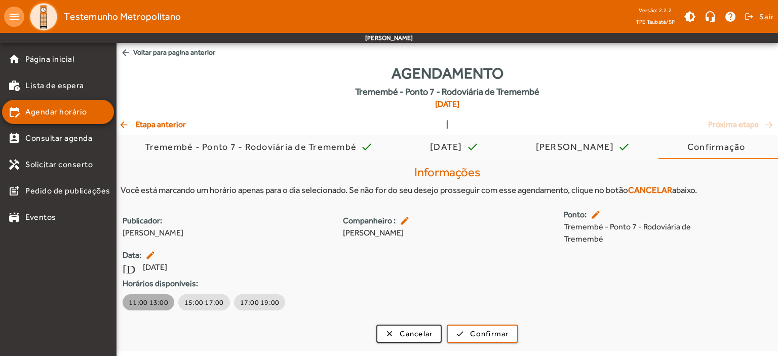
click at [151, 305] on span "11:00 13:00" at bounding box center [149, 302] width 40 height 10
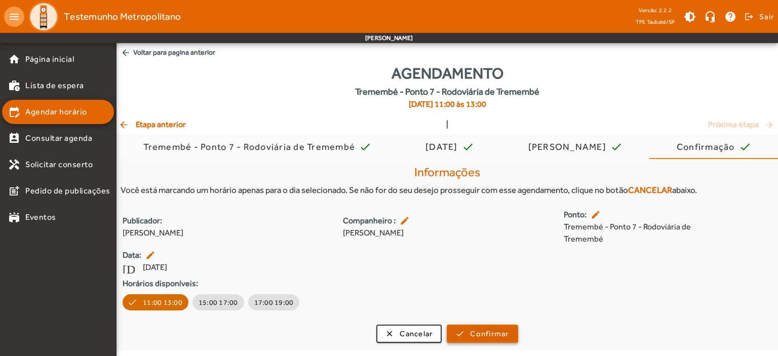
click at [478, 334] on span "Confirmar" at bounding box center [489, 334] width 39 height 12
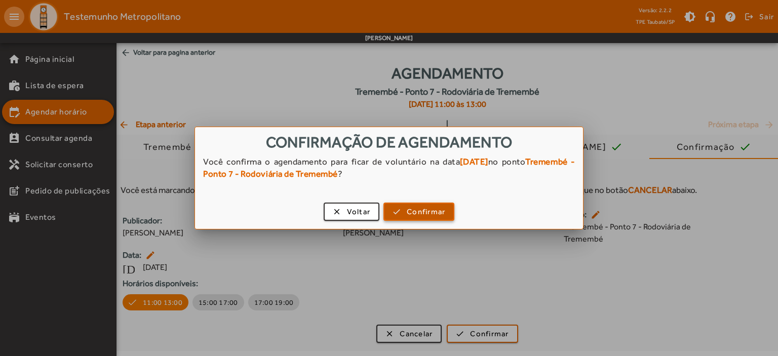
click at [412, 206] on span "Confirmar" at bounding box center [426, 212] width 39 height 12
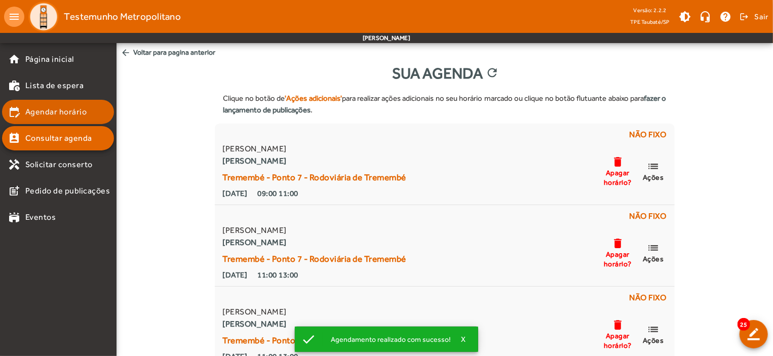
click at [71, 117] on span "Agendar horário" at bounding box center [56, 112] width 62 height 12
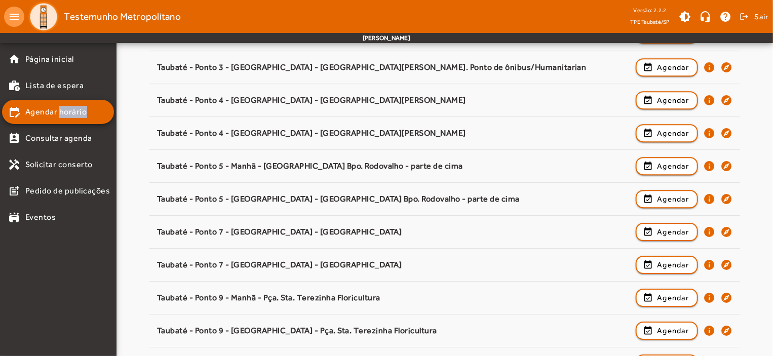
scroll to position [1586, 0]
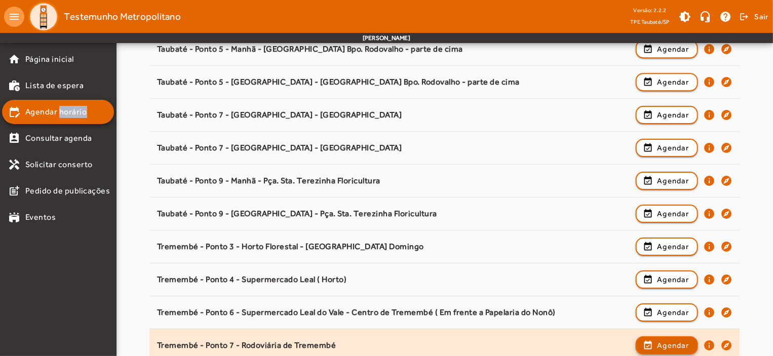
click at [681, 343] on span "Agendar" at bounding box center [673, 345] width 32 height 12
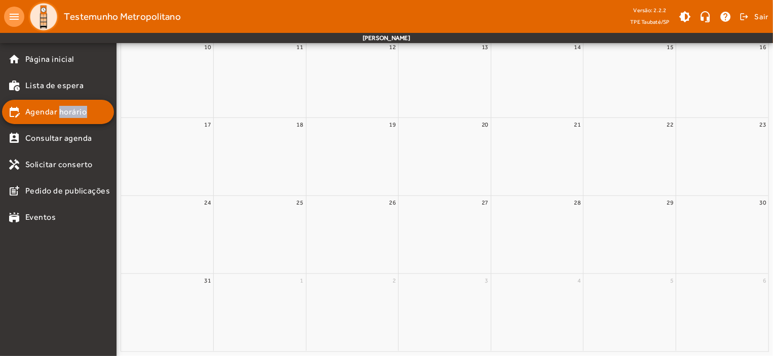
scroll to position [0, 0]
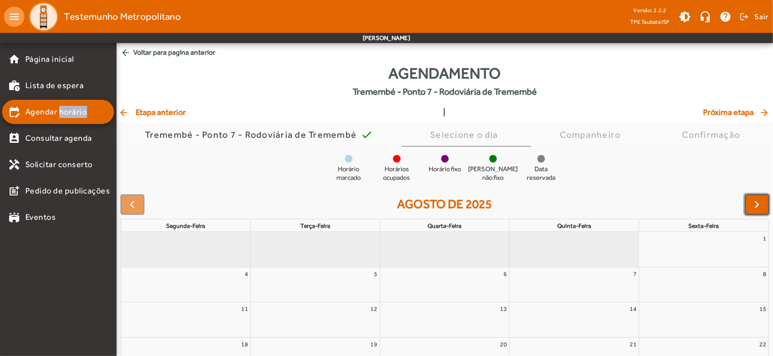
click at [753, 210] on span "button" at bounding box center [757, 205] width 12 height 12
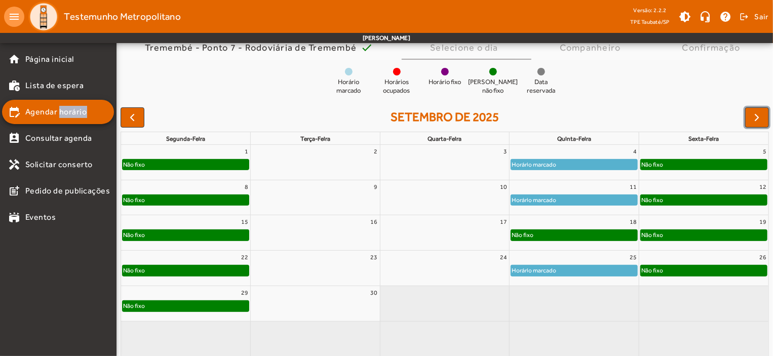
scroll to position [92, 0]
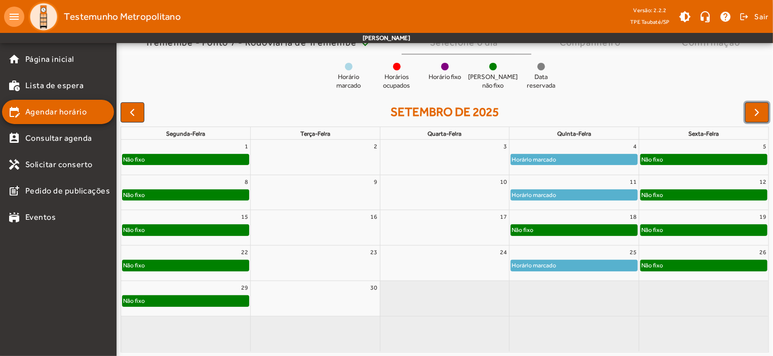
click at [586, 226] on div "Não fixo" at bounding box center [574, 230] width 126 height 10
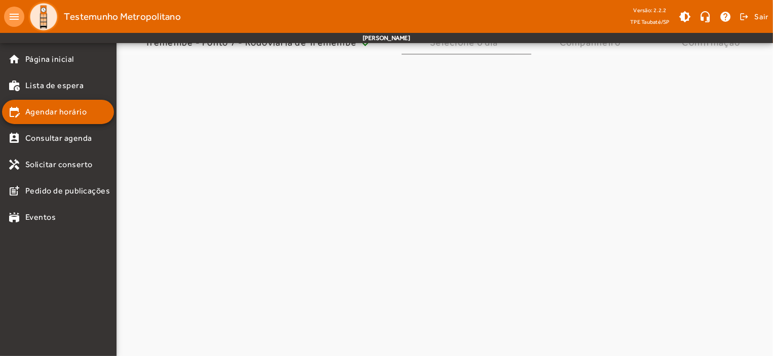
scroll to position [0, 0]
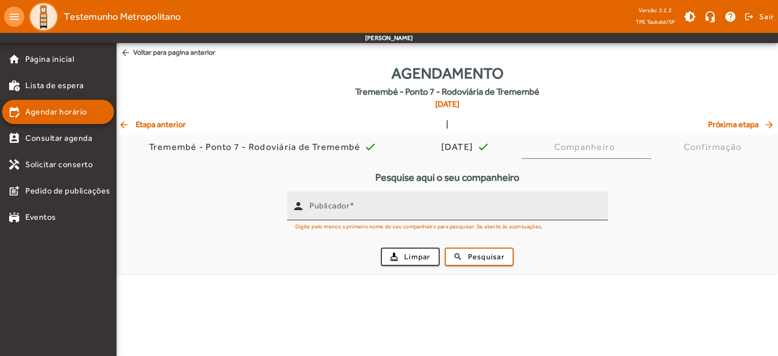
click at [339, 208] on mat-label "Publicador" at bounding box center [330, 206] width 40 height 10
click at [339, 208] on input "Publicador" at bounding box center [455, 210] width 290 height 12
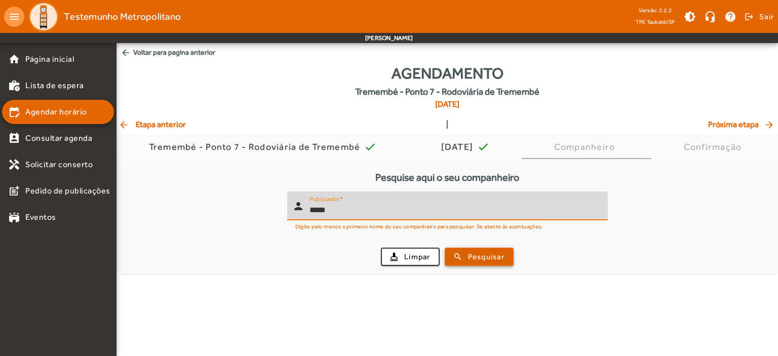
type input "*****"
click at [486, 253] on span "Pesquisar" at bounding box center [486, 257] width 36 height 12
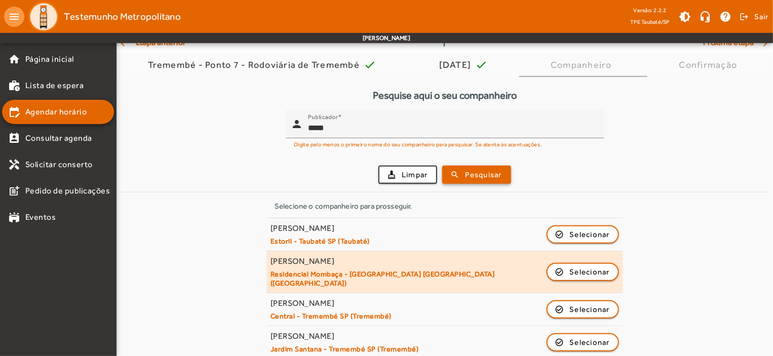
scroll to position [83, 0]
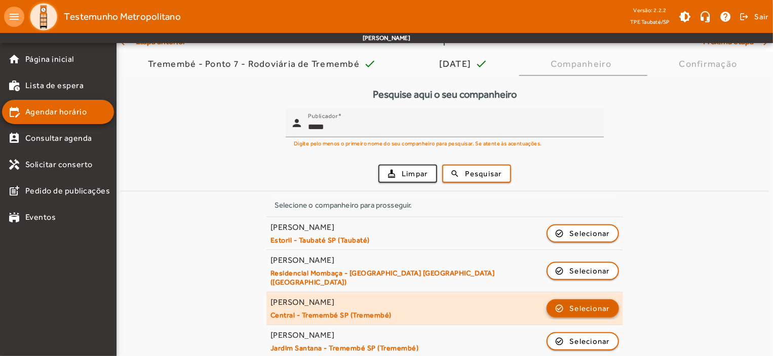
click at [602, 302] on span "Selecionar" at bounding box center [590, 308] width 41 height 12
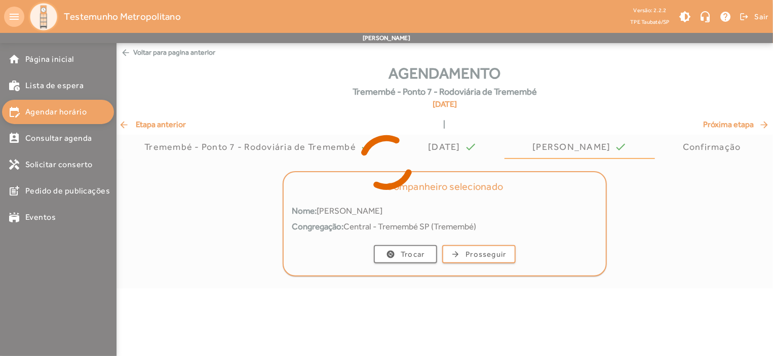
scroll to position [0, 0]
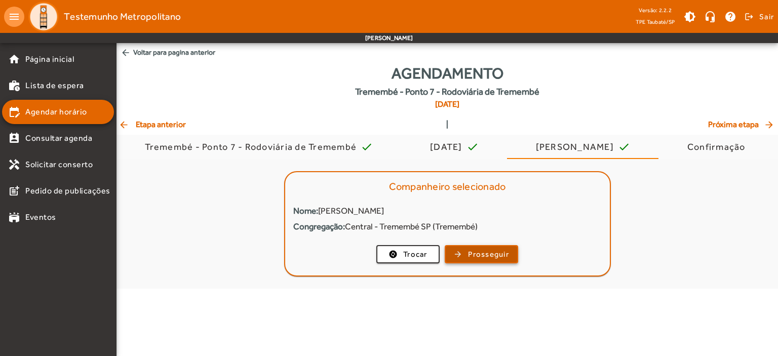
click at [480, 250] on span "Prosseguir" at bounding box center [488, 255] width 41 height 12
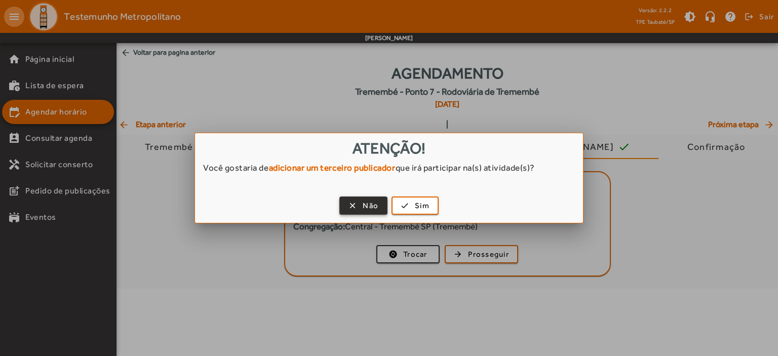
click at [363, 205] on span "Não" at bounding box center [371, 206] width 16 height 12
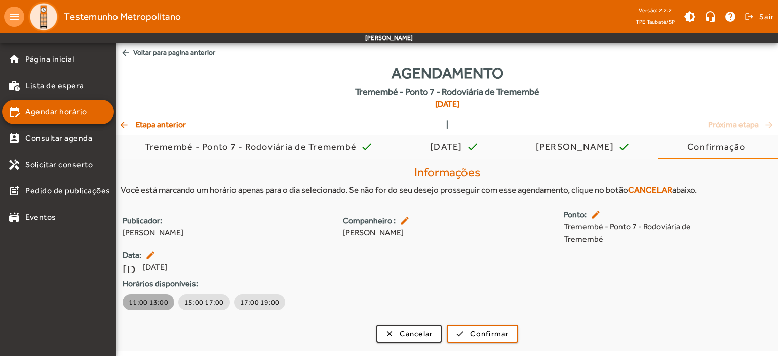
click at [146, 304] on span "11:00 13:00" at bounding box center [149, 302] width 40 height 10
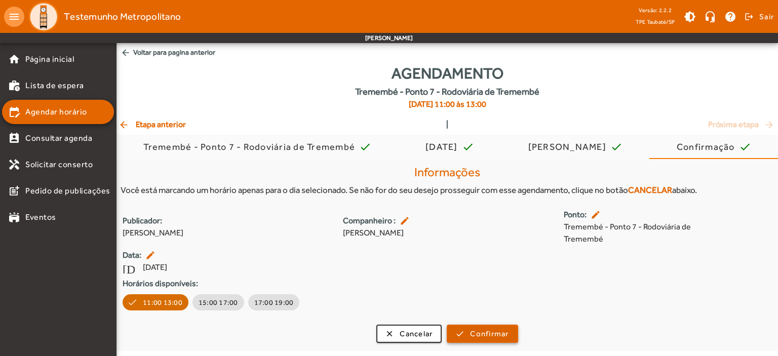
click at [486, 332] on span "Confirmar" at bounding box center [489, 334] width 39 height 12
click at [455, 331] on span "submit" at bounding box center [482, 334] width 69 height 24
click at [513, 336] on span "submit" at bounding box center [482, 334] width 69 height 24
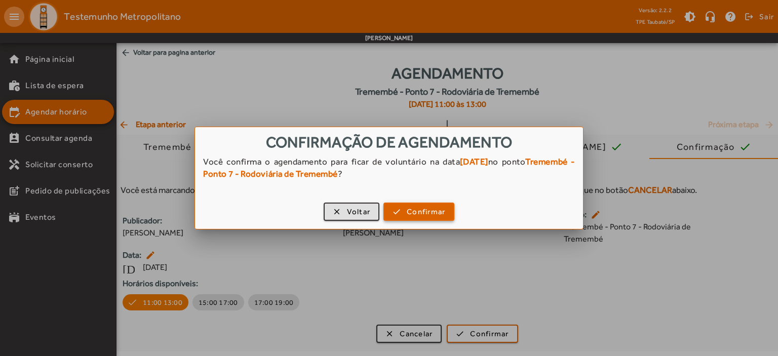
click at [427, 210] on span "Confirmar" at bounding box center [426, 212] width 39 height 12
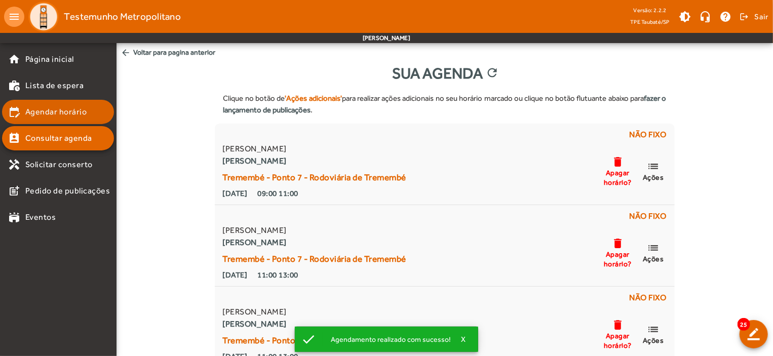
click at [67, 113] on span "Agendar horário" at bounding box center [56, 112] width 62 height 12
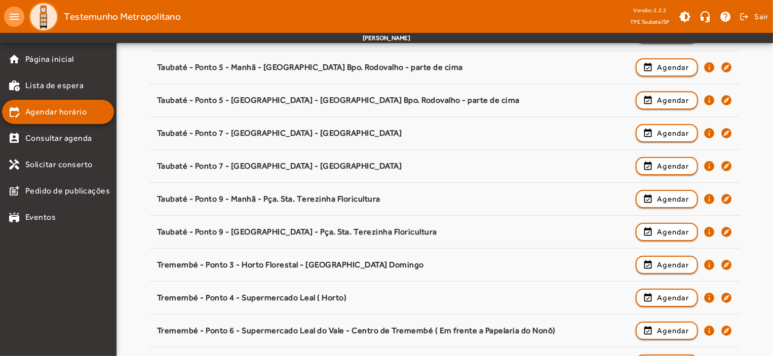
scroll to position [1586, 0]
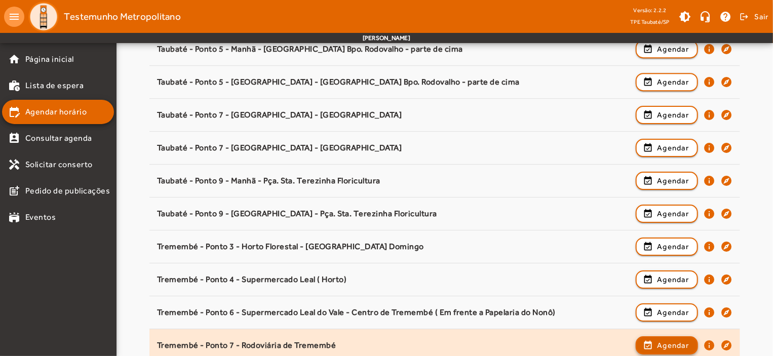
click at [684, 341] on span "Agendar" at bounding box center [673, 345] width 32 height 12
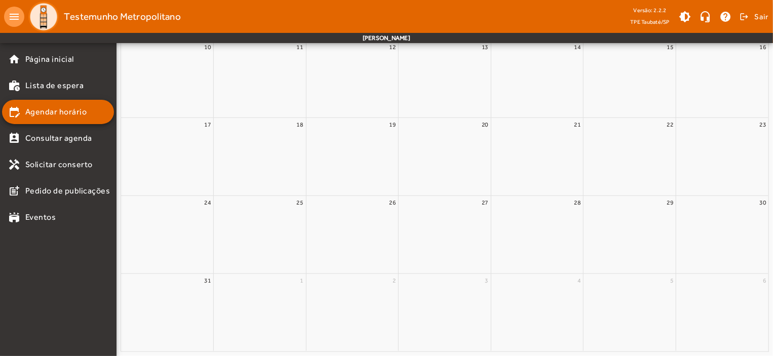
scroll to position [0, 0]
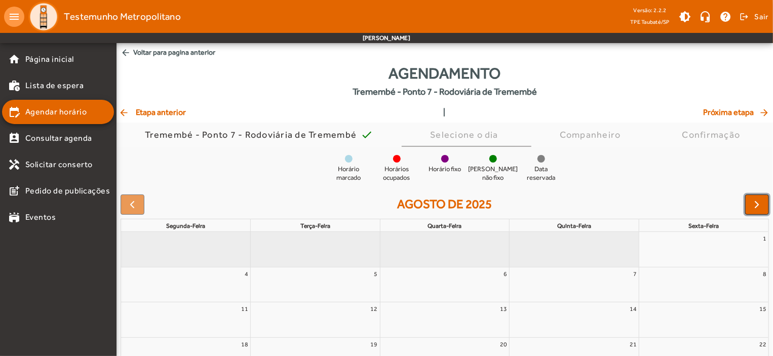
click at [752, 208] on span "button" at bounding box center [757, 205] width 12 height 12
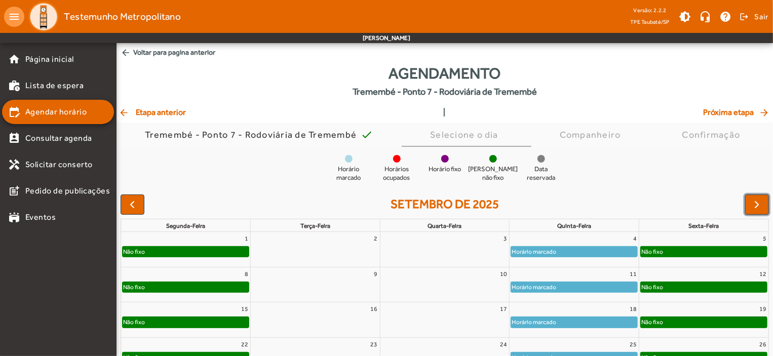
scroll to position [92, 0]
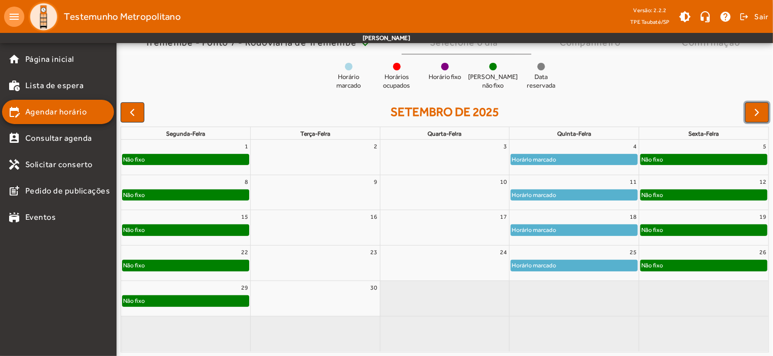
click at [618, 267] on div "Horário marcado" at bounding box center [574, 265] width 126 height 10
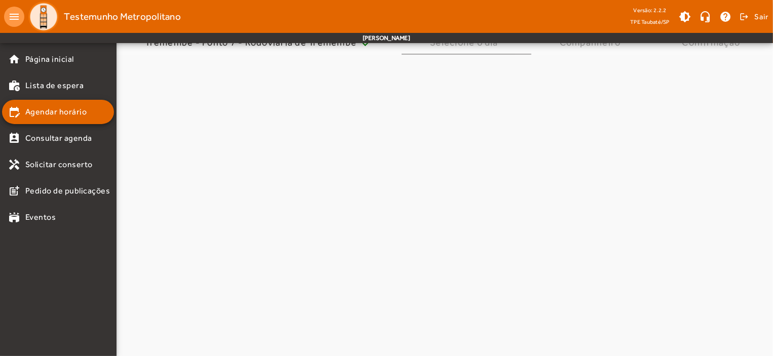
scroll to position [0, 0]
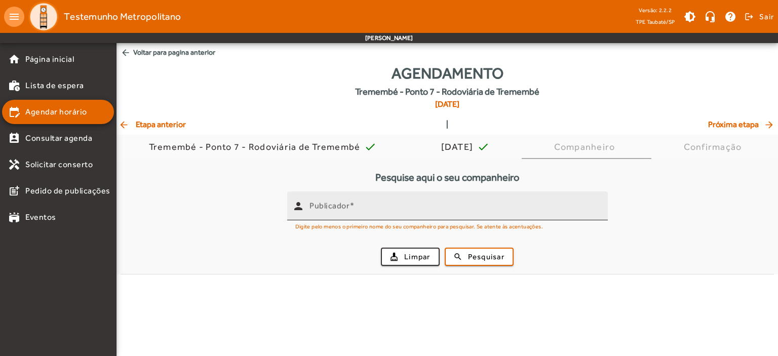
click at [320, 209] on mat-label "Publicador" at bounding box center [330, 206] width 40 height 10
click at [320, 209] on input "Publicador" at bounding box center [455, 210] width 290 height 12
click at [320, 209] on mat-label "Publicador" at bounding box center [330, 206] width 40 height 10
click at [320, 209] on input "Publicador" at bounding box center [455, 210] width 290 height 12
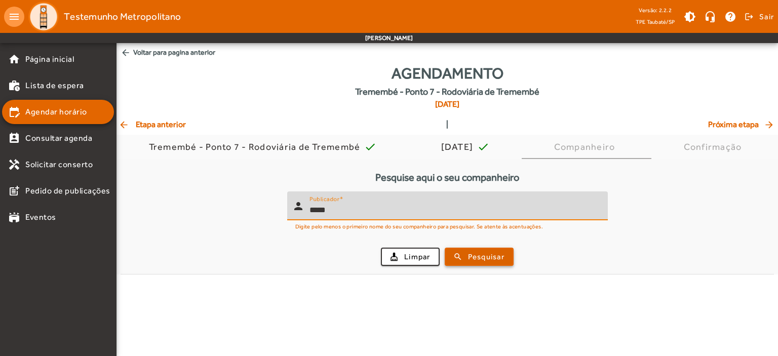
type input "*****"
click at [476, 257] on span "Pesquisar" at bounding box center [486, 257] width 36 height 12
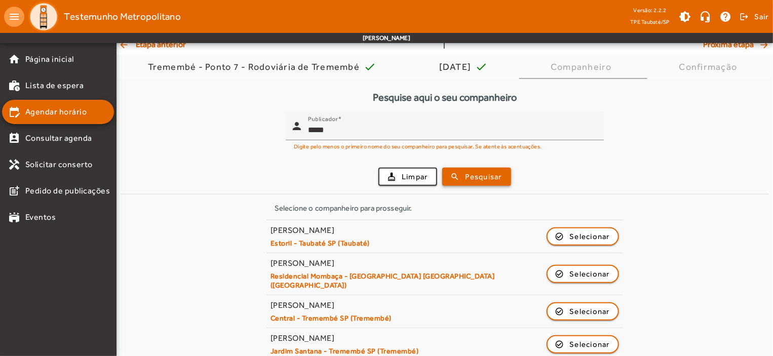
scroll to position [83, 0]
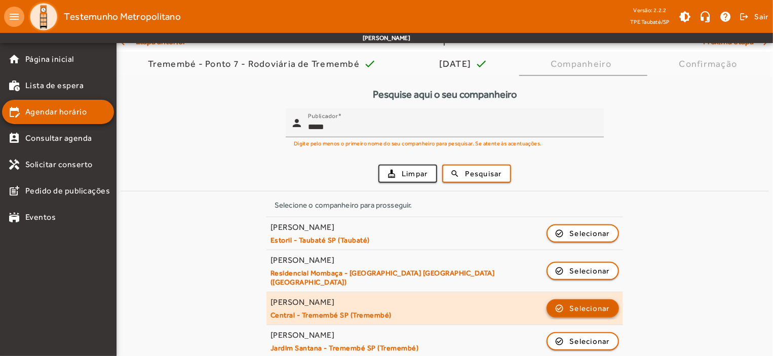
click at [590, 302] on span "Selecionar" at bounding box center [590, 308] width 41 height 12
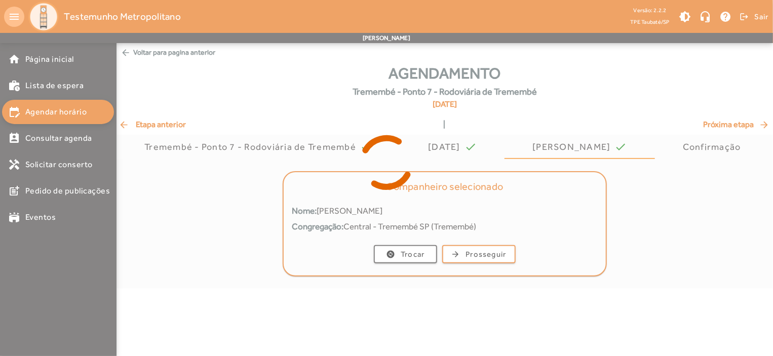
scroll to position [0, 0]
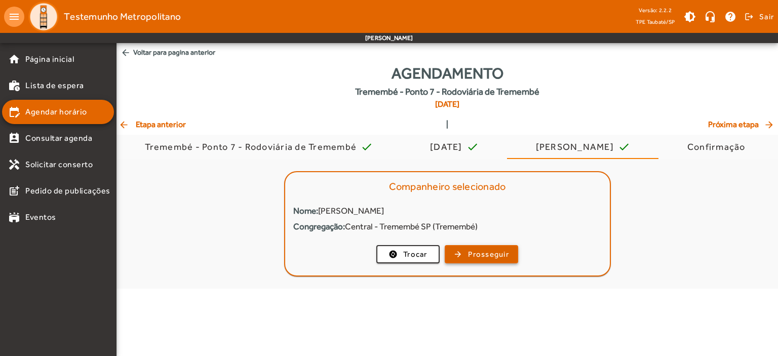
click at [488, 253] on span "Prosseguir" at bounding box center [488, 255] width 41 height 12
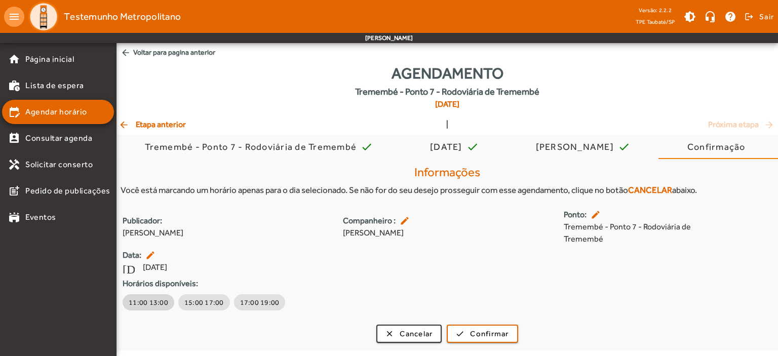
click at [150, 297] on span "11:00 13:00" at bounding box center [149, 302] width 40 height 10
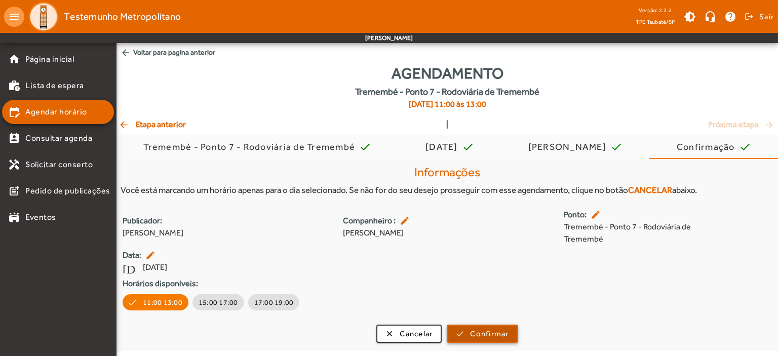
click at [499, 338] on span "Confirmar" at bounding box center [489, 334] width 39 height 12
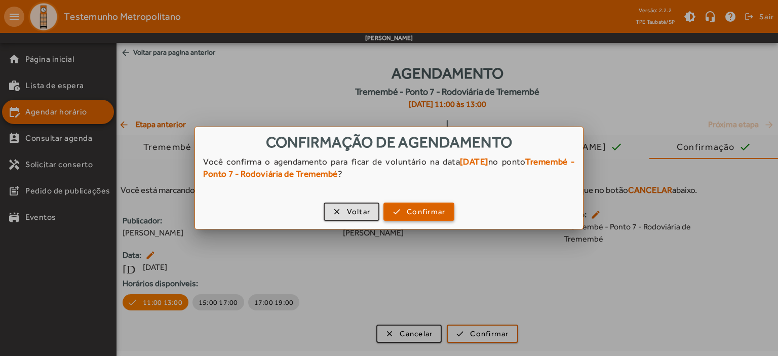
click at [435, 206] on span "Confirmar" at bounding box center [426, 212] width 39 height 12
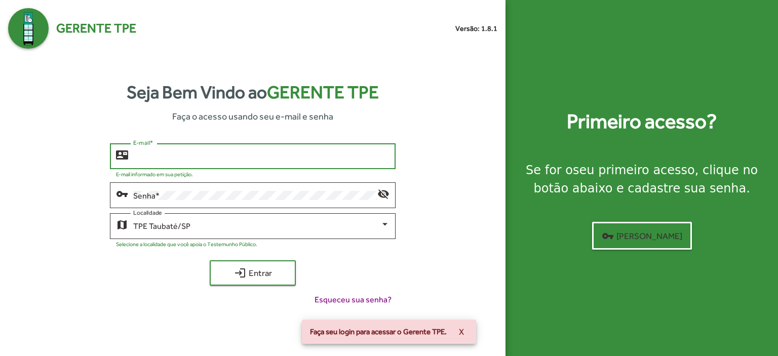
click at [187, 158] on input "E-mail *" at bounding box center [261, 156] width 256 height 9
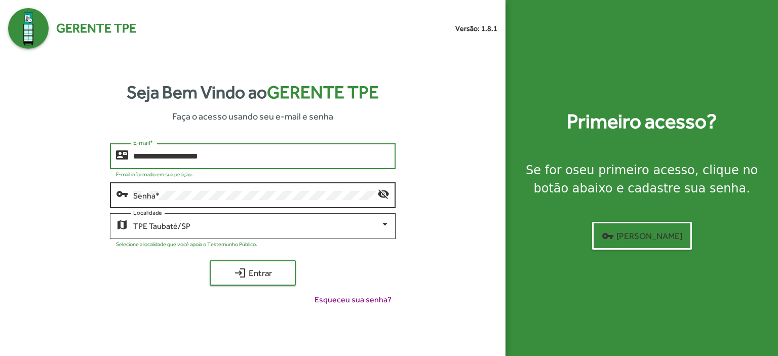
type input "**********"
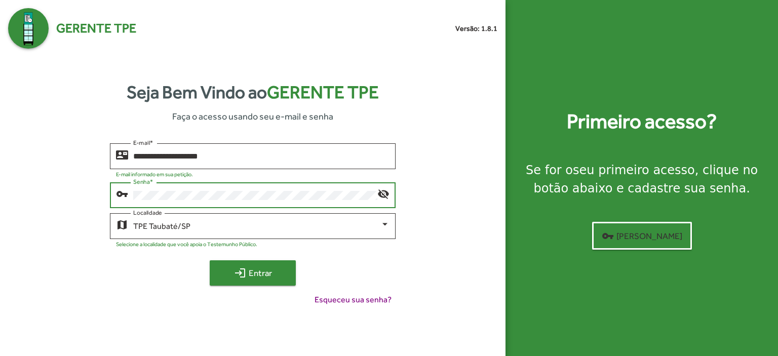
click at [276, 278] on span "login Entrar" at bounding box center [253, 273] width 68 height 18
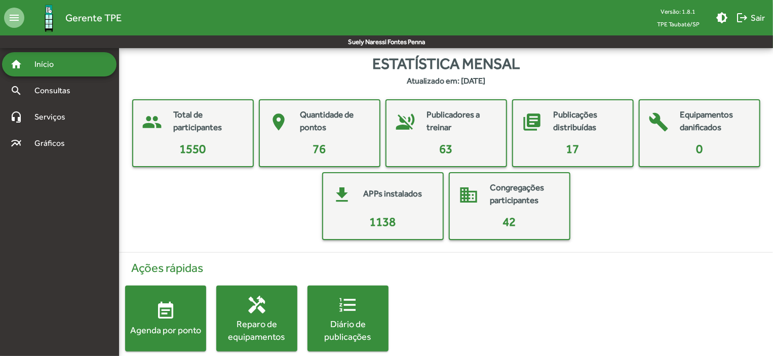
click at [178, 313] on span "event_note Agenda por ponto" at bounding box center [165, 318] width 81 height 35
click at [178, 313] on html "menu Gerente TPE Versão: 1.8.1 TPE Taubaté/SP brightness_medium logout Sair Sue…" at bounding box center [386, 186] width 773 height 372
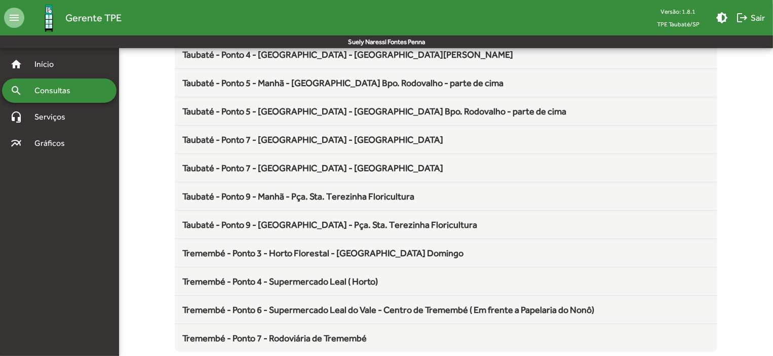
scroll to position [1336, 0]
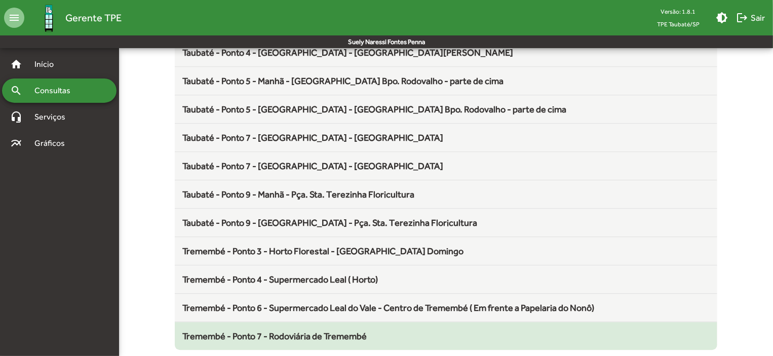
click at [302, 331] on span "Tremembé - Ponto 7 - Rodoviária de Tremembé" at bounding box center [275, 336] width 184 height 11
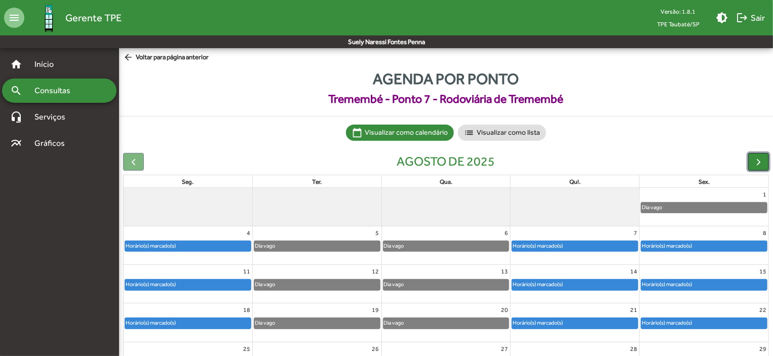
click at [764, 161] on span "button" at bounding box center [758, 162] width 11 height 11
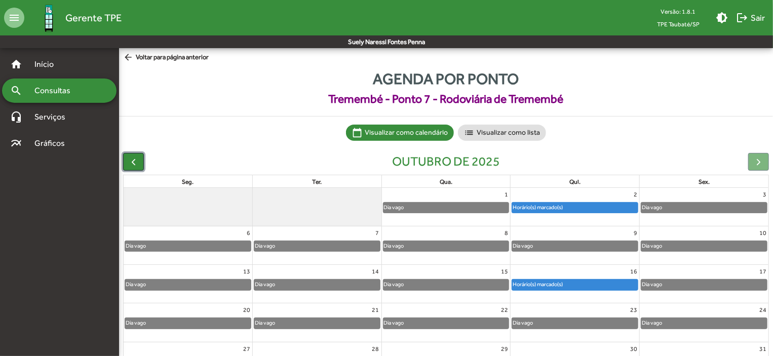
click at [133, 158] on span "button" at bounding box center [133, 162] width 11 height 11
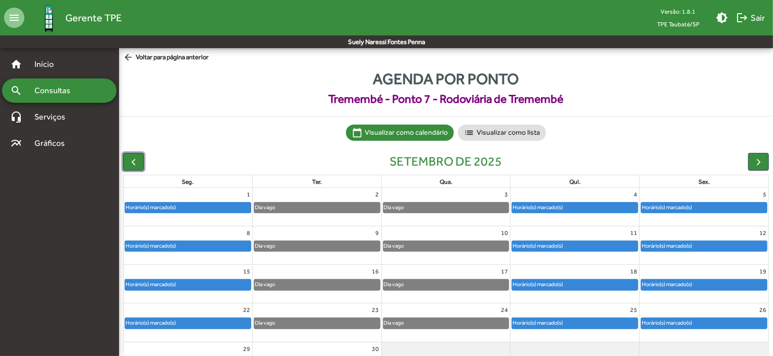
click at [166, 205] on div "Horário(s) marcado(s)" at bounding box center [150, 208] width 51 height 10
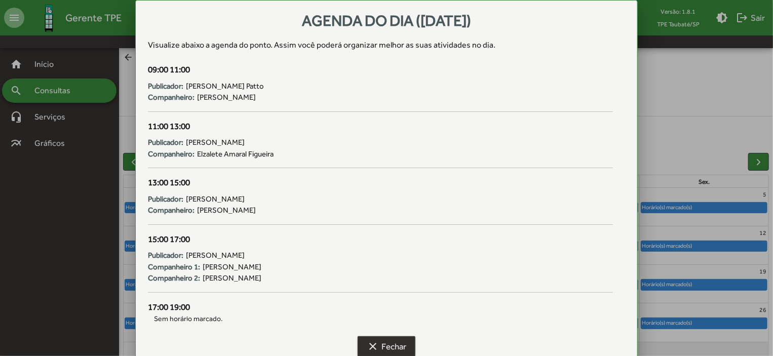
click at [392, 345] on span "clear Fechar" at bounding box center [387, 346] width 40 height 18
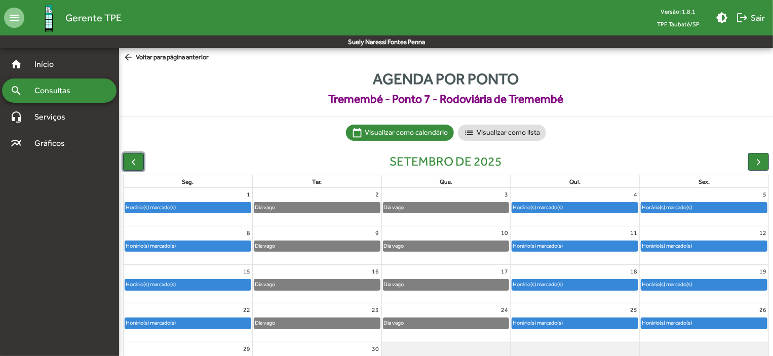
click at [193, 245] on div "Horário(s) marcado(s)" at bounding box center [188, 246] width 126 height 10
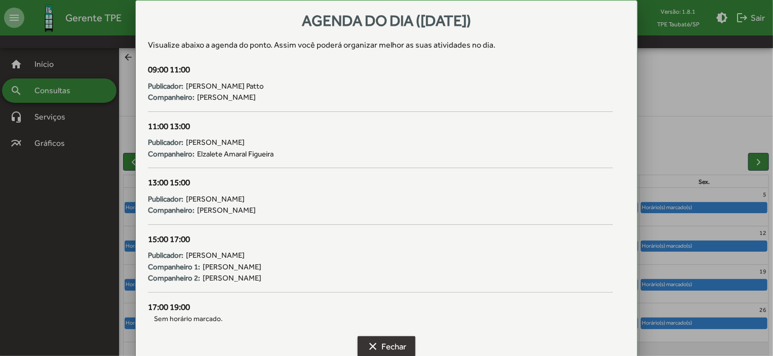
click at [399, 343] on span "clear Fechar" at bounding box center [387, 346] width 40 height 18
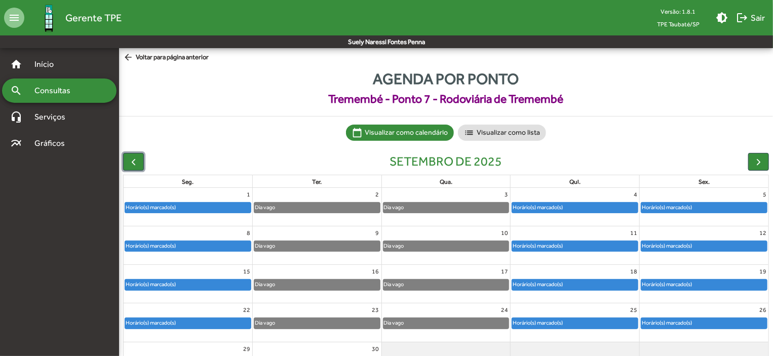
click at [224, 291] on div at bounding box center [188, 291] width 129 height 1
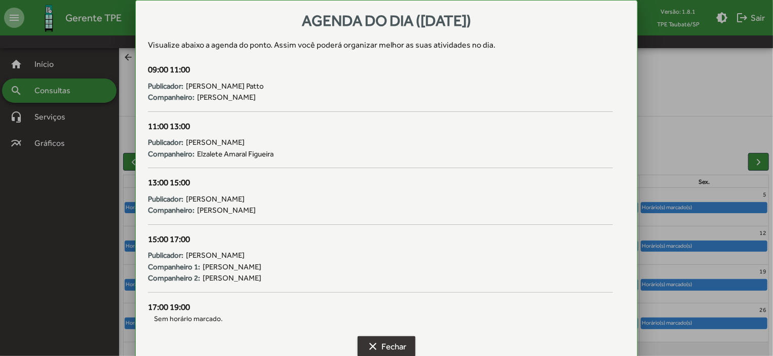
click at [390, 346] on span "clear Fechar" at bounding box center [387, 346] width 40 height 18
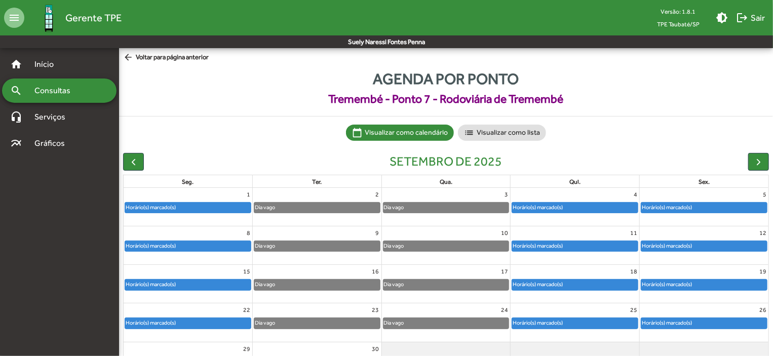
click at [390, 346] on span "clear Fechar" at bounding box center [387, 346] width 40 height 18
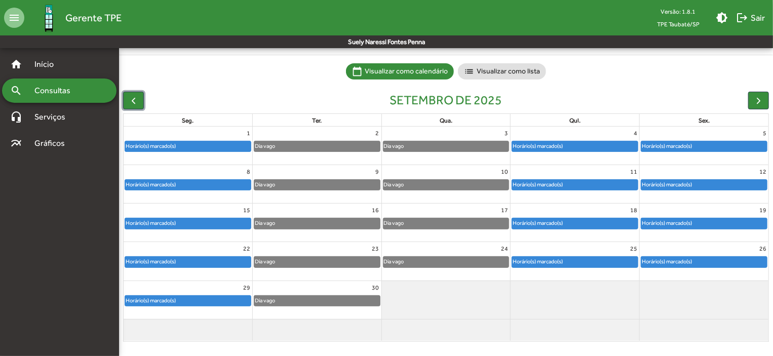
scroll to position [63, 0]
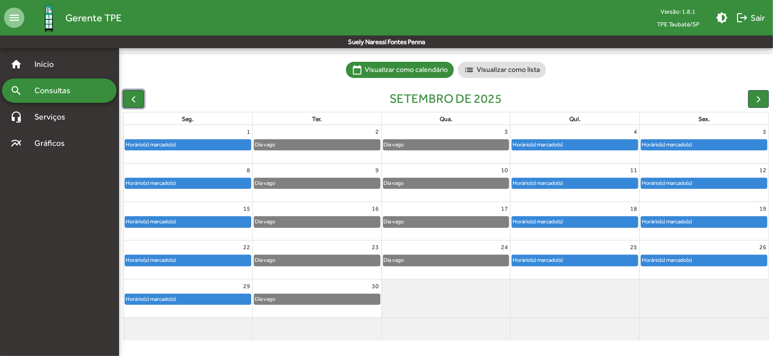
click at [214, 259] on div "Horário(s) marcado(s)" at bounding box center [188, 260] width 126 height 10
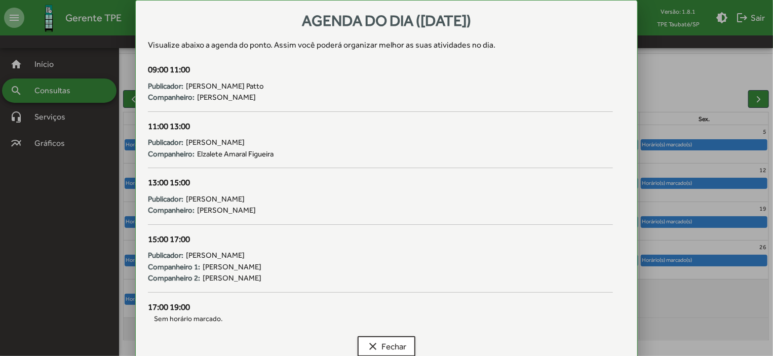
click at [214, 259] on mat-dialog-container "Agenda do dia (22/09/2025) Visualize abaixo a agenda do ponto . Assim você pode…" at bounding box center [386, 182] width 503 height 365
click at [393, 346] on span "clear Fechar" at bounding box center [387, 346] width 40 height 18
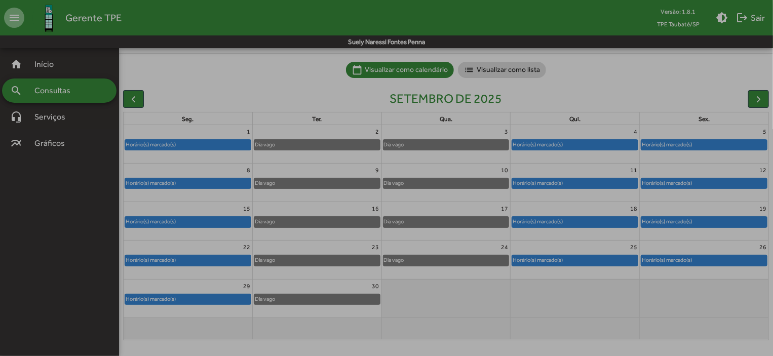
click at [393, 346] on span "clear Fechar" at bounding box center [387, 346] width 40 height 18
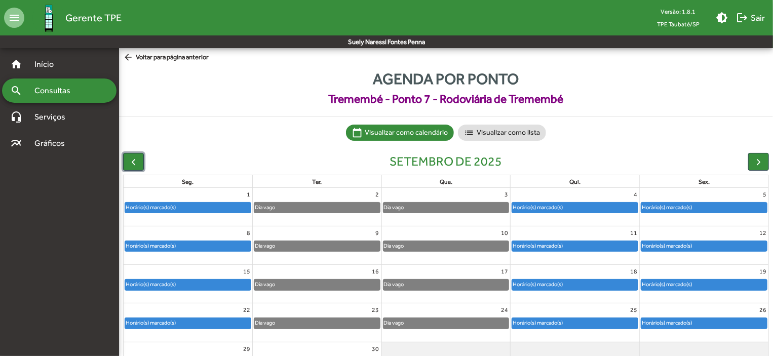
scroll to position [63, 0]
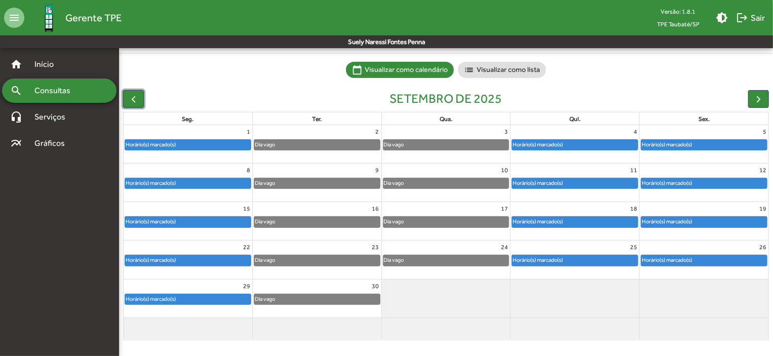
click at [201, 301] on div "Horário(s) marcado(s)" at bounding box center [188, 299] width 126 height 10
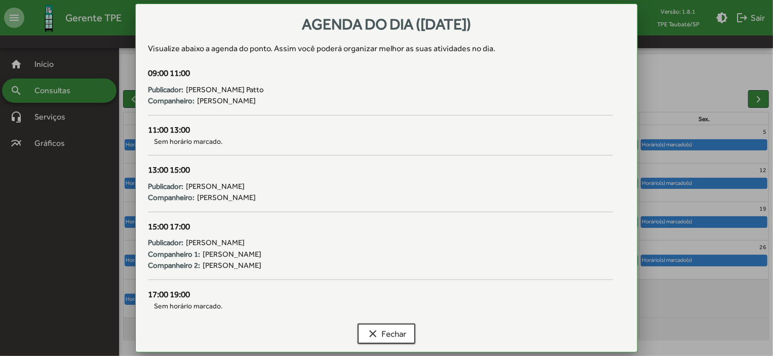
click at [201, 301] on div "Agenda do dia (29/09/2025) Visualize abaixo a agenda do ponto . Assim você pode…" at bounding box center [386, 178] width 503 height 349
click at [401, 336] on span "clear Fechar" at bounding box center [387, 334] width 40 height 18
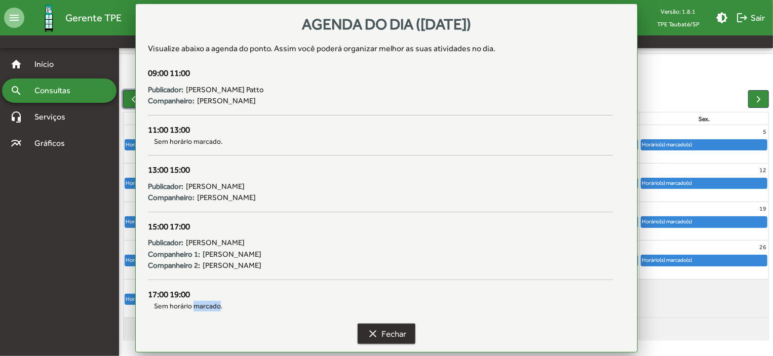
scroll to position [63, 0]
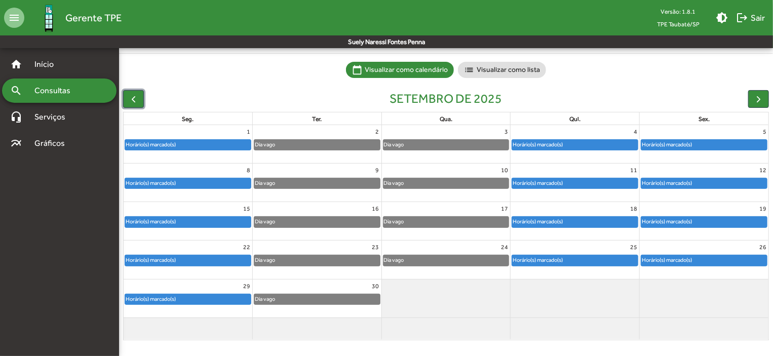
click at [569, 146] on div "Horário(s) marcado(s)" at bounding box center [575, 145] width 126 height 10
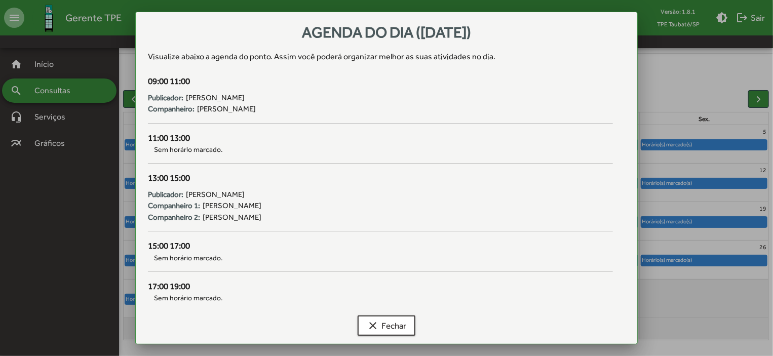
scroll to position [0, 0]
click at [408, 327] on button "clear Fechar" at bounding box center [387, 326] width 58 height 20
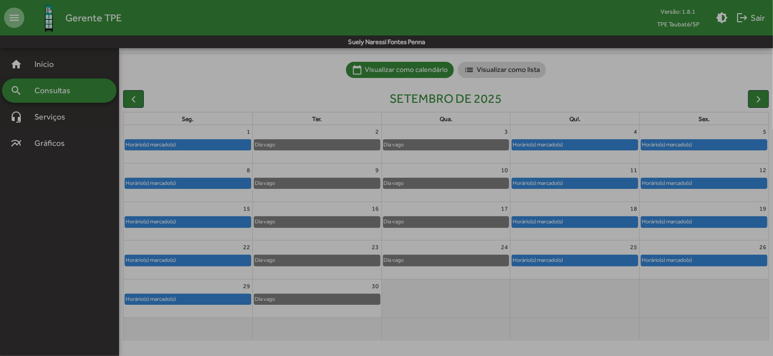
click at [408, 327] on button "clear Fechar" at bounding box center [387, 326] width 58 height 20
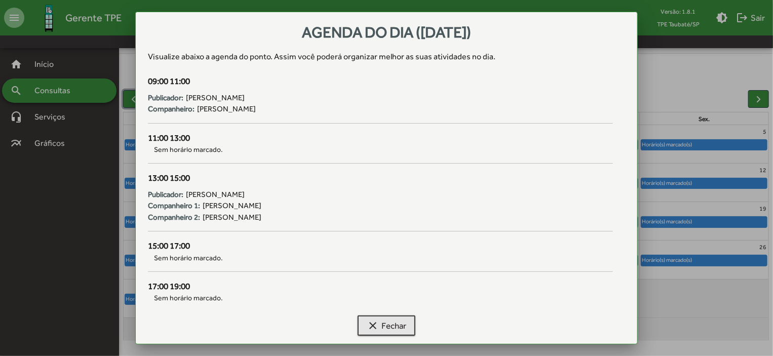
scroll to position [63, 0]
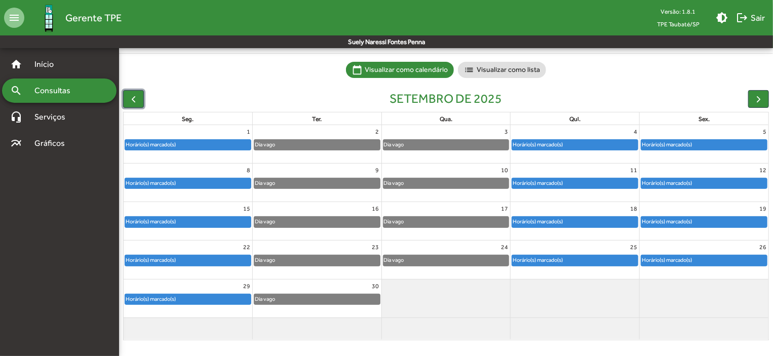
click at [625, 186] on div "Horário(s) marcado(s)" at bounding box center [575, 183] width 126 height 10
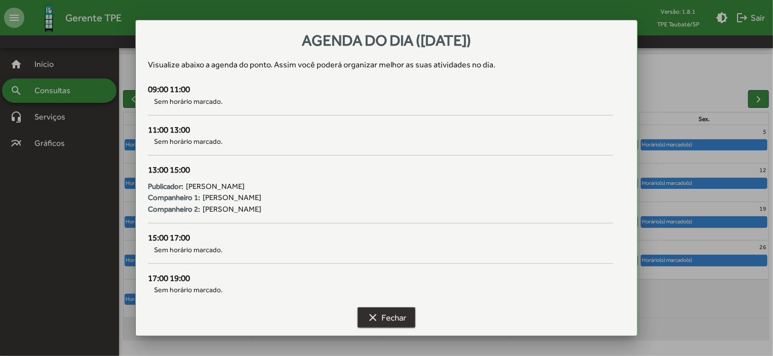
click at [408, 318] on button "clear Fechar" at bounding box center [387, 318] width 58 height 20
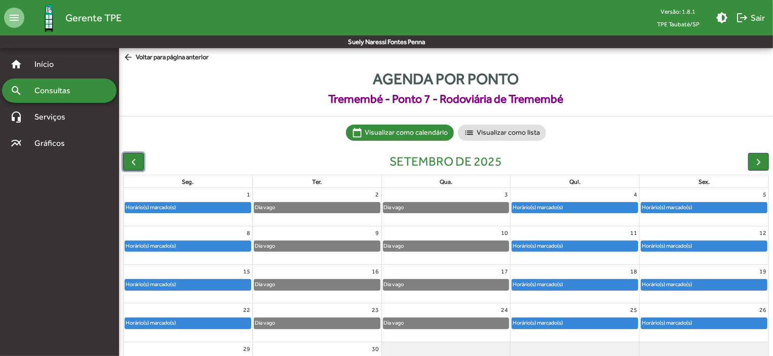
scroll to position [63, 0]
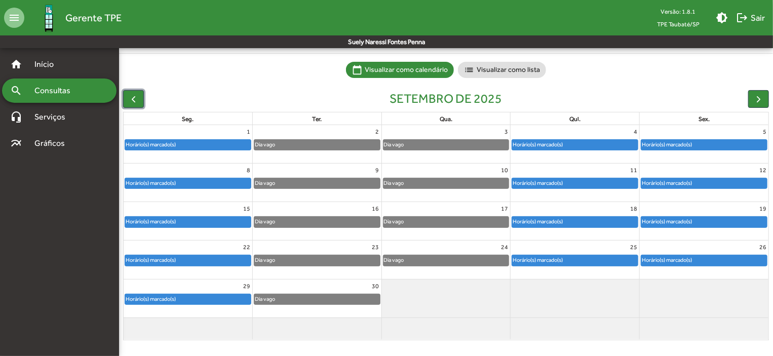
click at [562, 222] on div "Horário(s) marcado(s)" at bounding box center [537, 222] width 51 height 10
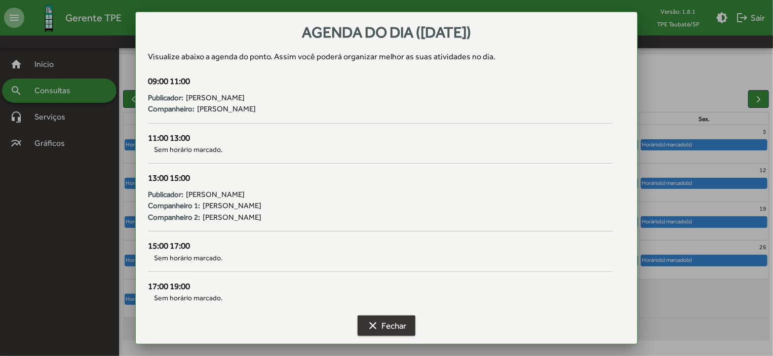
click at [394, 323] on span "clear Fechar" at bounding box center [387, 326] width 40 height 18
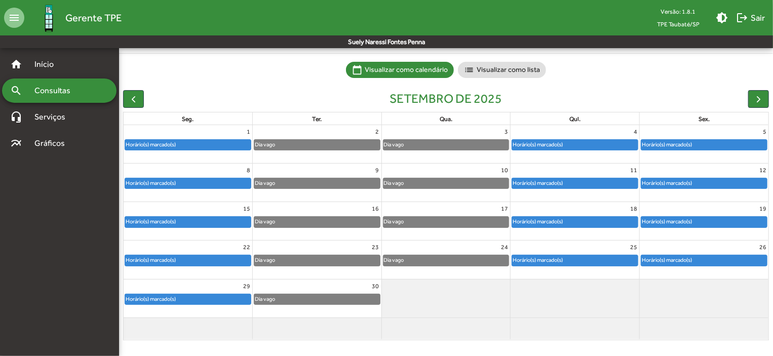
click at [394, 323] on span "clear Fechar" at bounding box center [387, 326] width 40 height 18
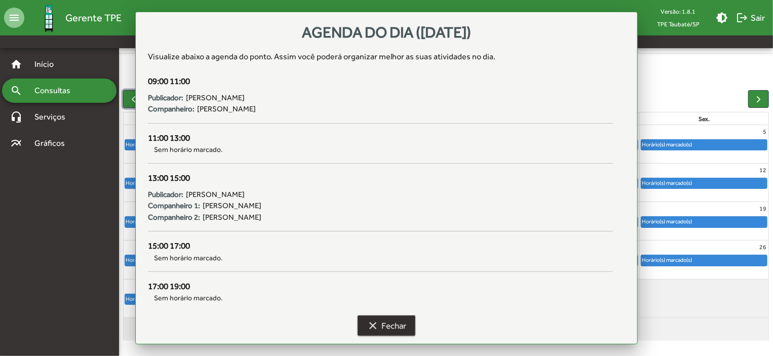
scroll to position [63, 0]
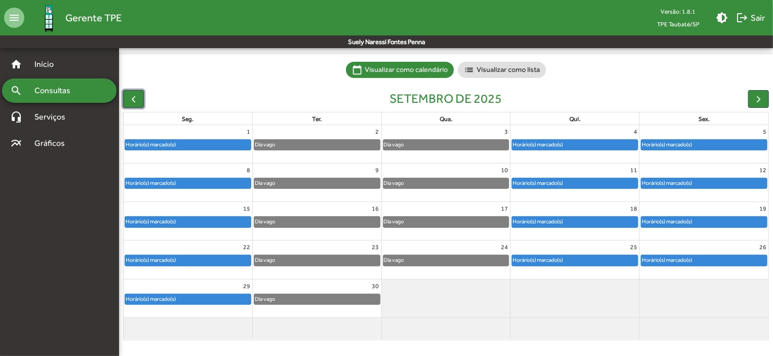
click at [592, 267] on div at bounding box center [575, 267] width 129 height 1
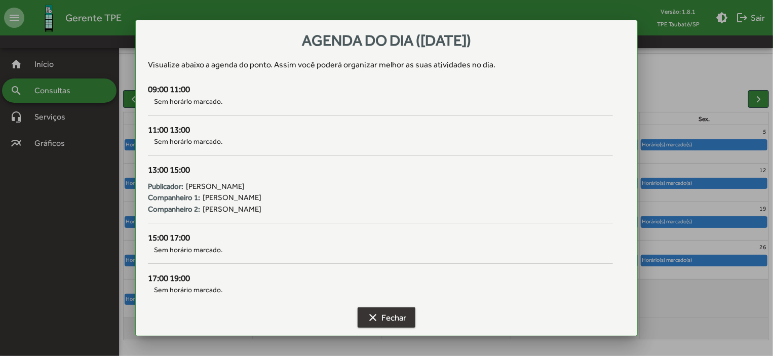
click at [378, 317] on mat-icon "clear" at bounding box center [373, 318] width 12 height 12
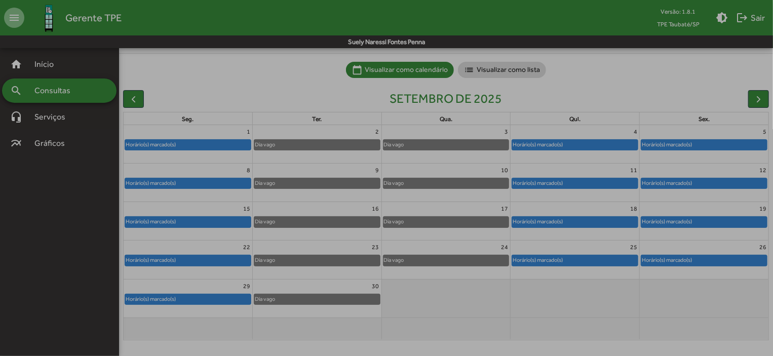
click at [378, 317] on mat-icon "clear" at bounding box center [373, 318] width 12 height 12
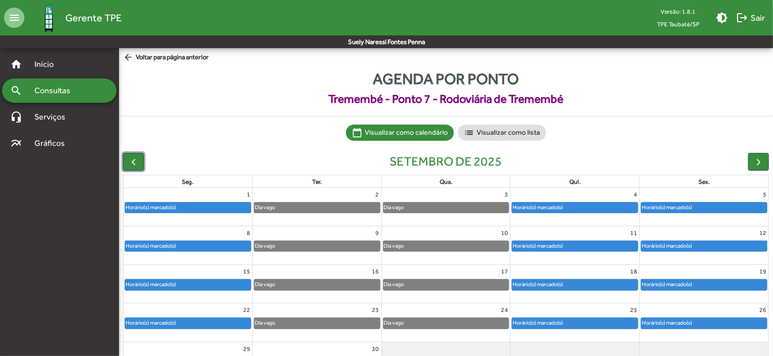
scroll to position [63, 0]
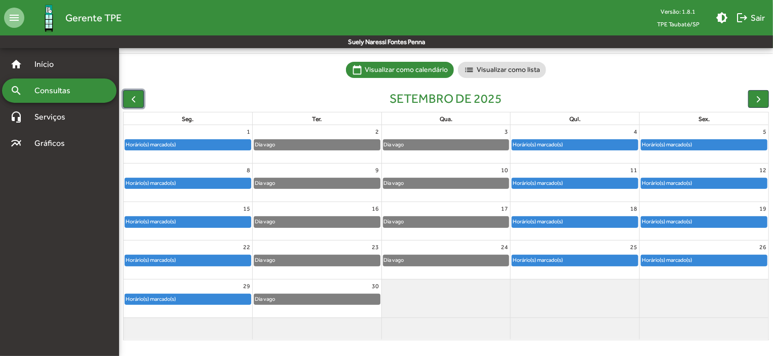
click at [588, 144] on div "Horário(s) marcado(s)" at bounding box center [575, 145] width 126 height 10
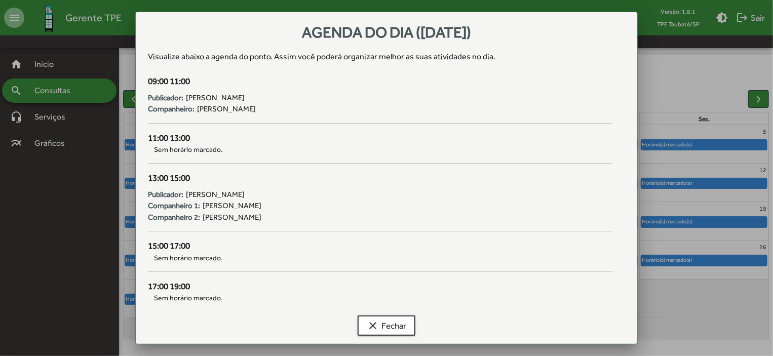
scroll to position [0, 0]
click at [392, 324] on span "clear Fechar" at bounding box center [387, 326] width 40 height 18
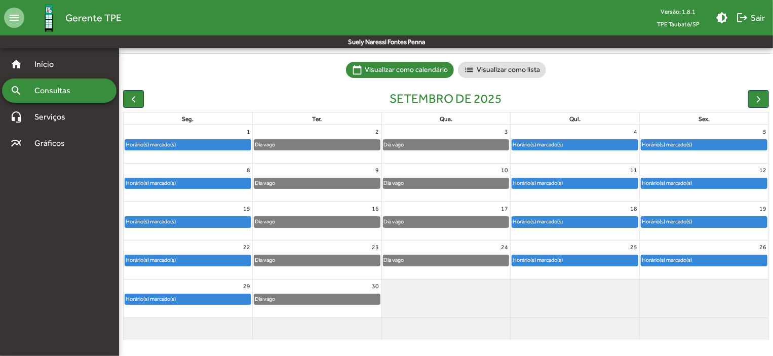
click at [392, 324] on span "clear Fechar" at bounding box center [387, 326] width 40 height 18
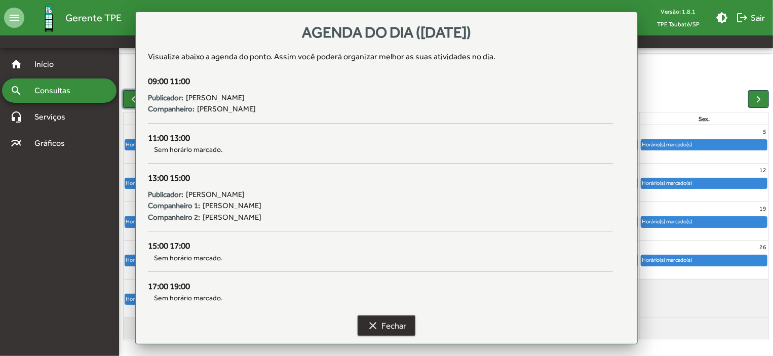
scroll to position [63, 0]
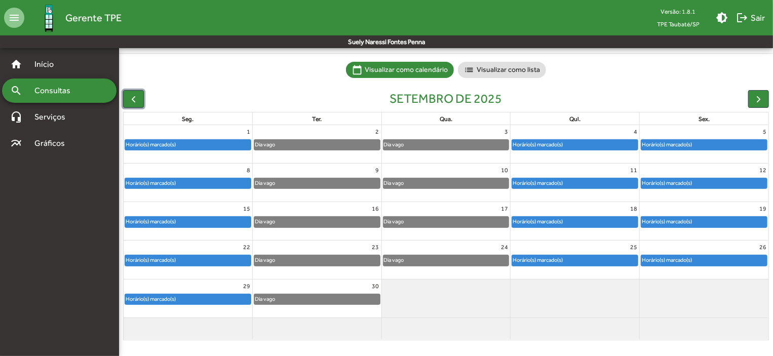
click at [574, 221] on div "Horário(s) marcado(s)" at bounding box center [575, 222] width 126 height 10
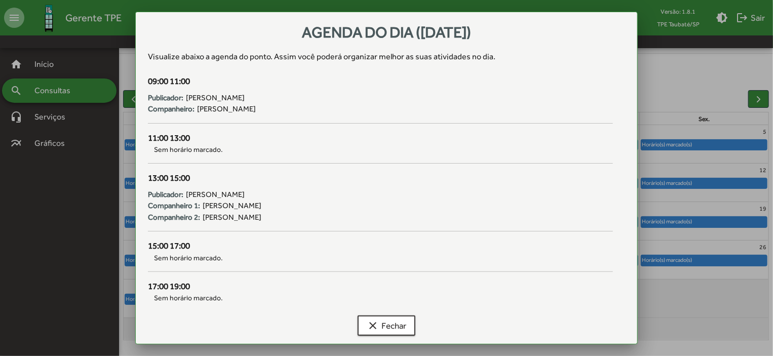
scroll to position [0, 0]
click at [667, 282] on div at bounding box center [386, 178] width 773 height 356
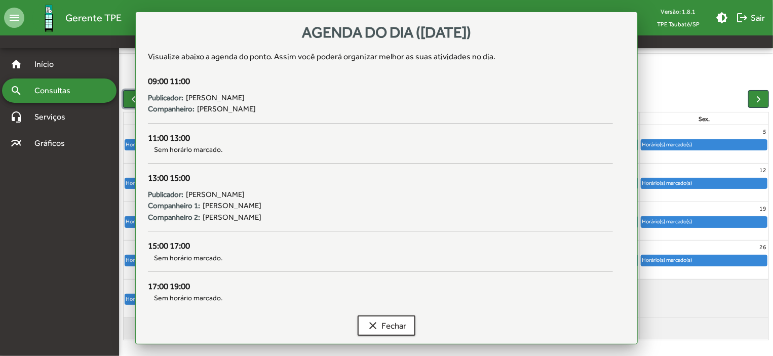
scroll to position [63, 0]
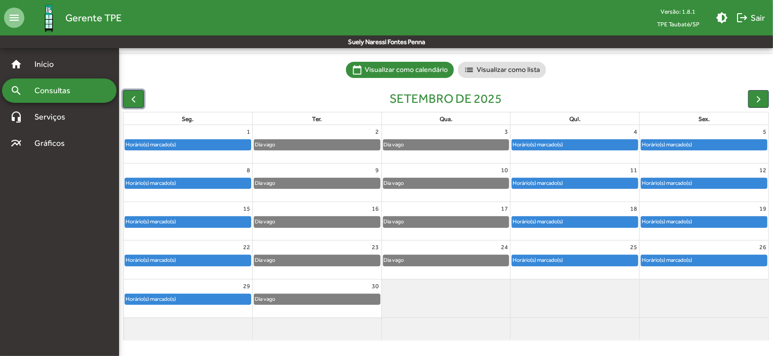
click at [602, 144] on div "Horário(s) marcado(s)" at bounding box center [575, 145] width 126 height 10
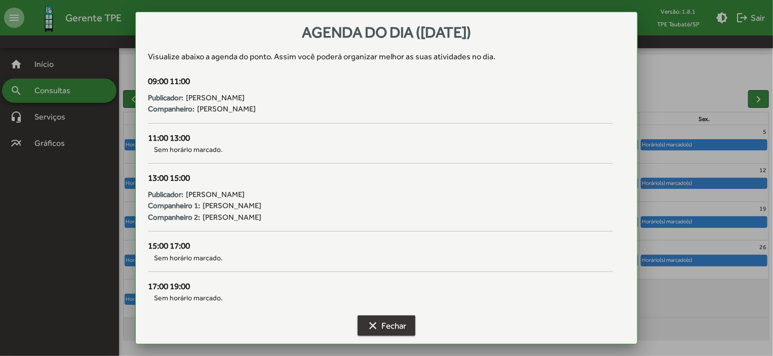
click at [398, 330] on span "clear Fechar" at bounding box center [387, 326] width 40 height 18
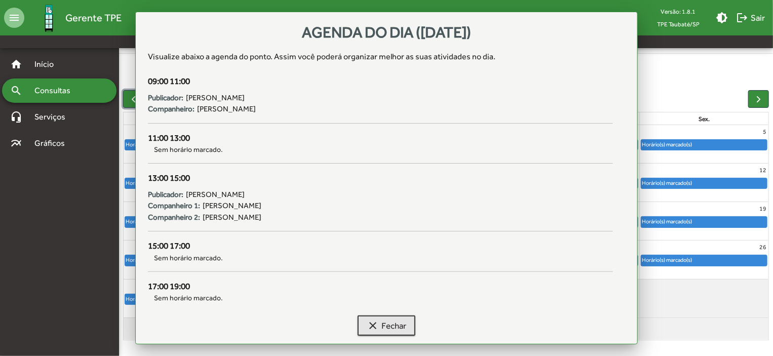
scroll to position [63, 0]
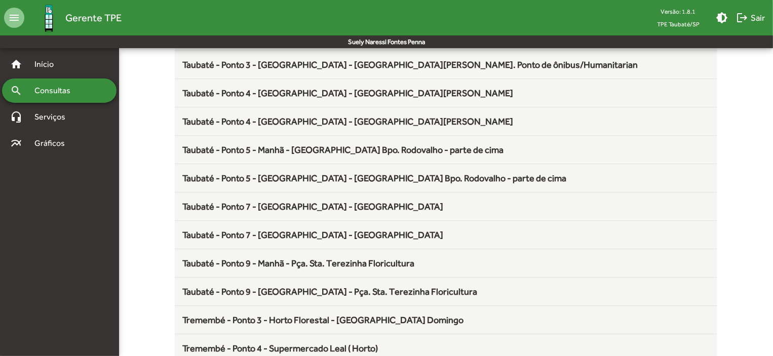
scroll to position [1336, 0]
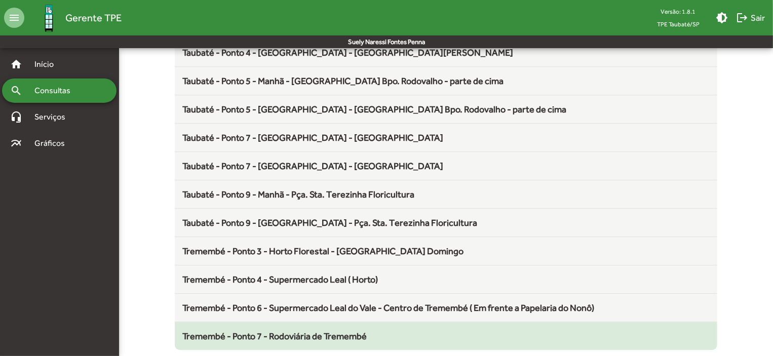
click at [360, 331] on span "Tremembé - Ponto 7 - Rodoviária de Tremembé" at bounding box center [275, 336] width 184 height 11
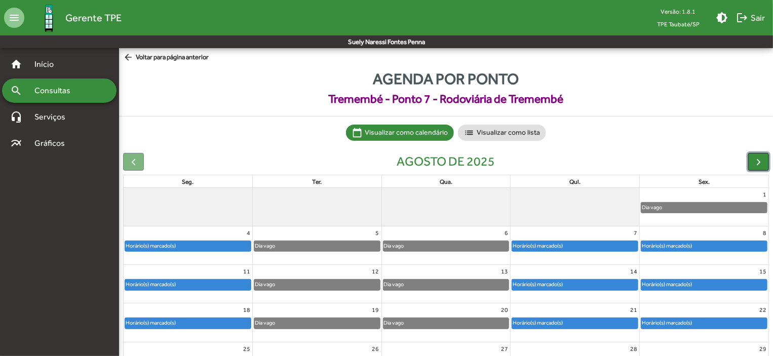
click at [765, 160] on button "button" at bounding box center [758, 162] width 21 height 18
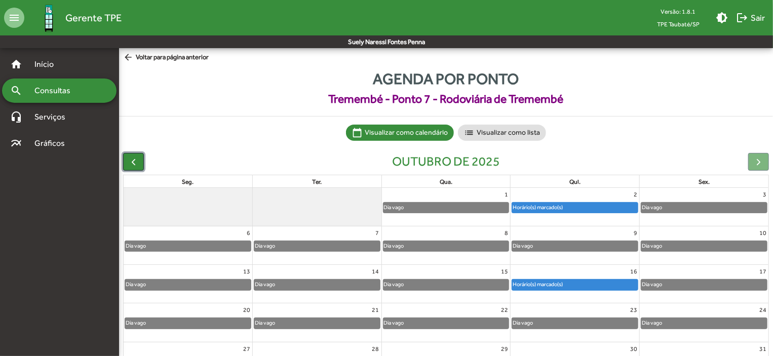
click at [138, 161] on span "button" at bounding box center [133, 162] width 11 height 11
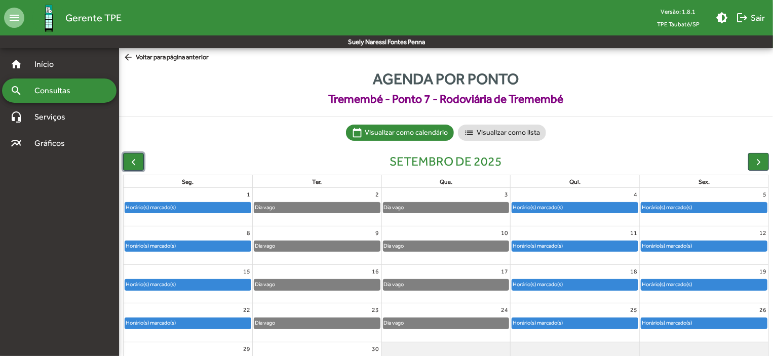
click at [547, 206] on div "Horário(s) marcado(s)" at bounding box center [537, 208] width 51 height 10
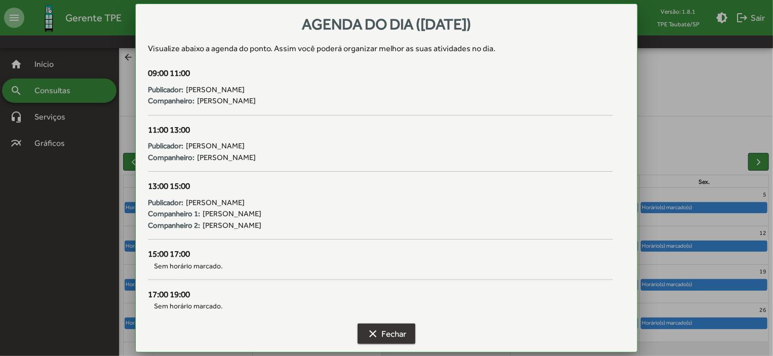
click at [411, 332] on button "clear Fechar" at bounding box center [387, 334] width 58 height 20
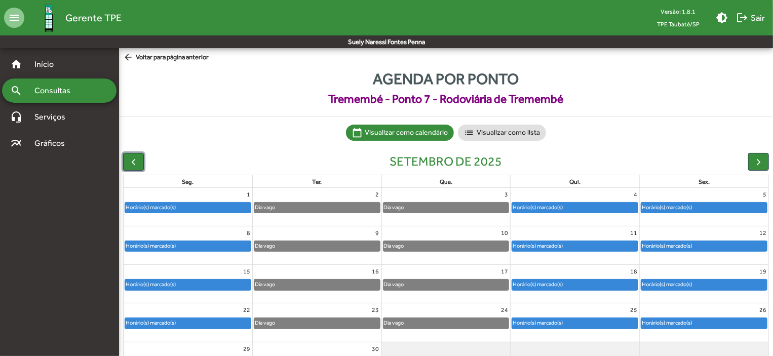
click at [544, 249] on div "Horário(s) marcado(s)" at bounding box center [537, 246] width 51 height 10
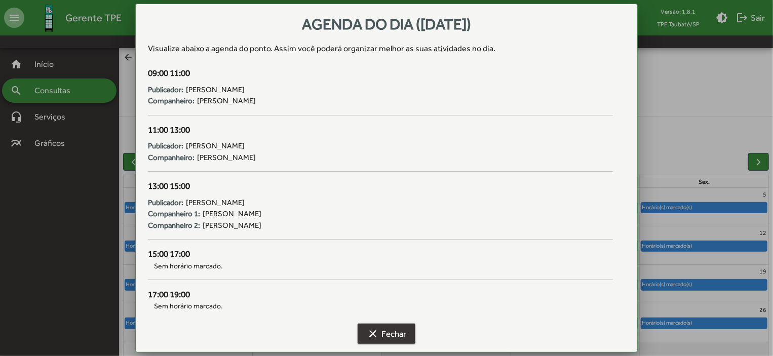
click at [391, 330] on span "clear Fechar" at bounding box center [387, 334] width 40 height 18
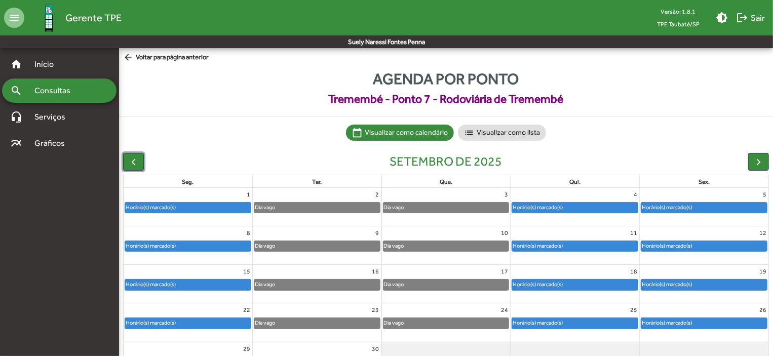
click at [598, 283] on div "Horário(s) marcado(s)" at bounding box center [575, 285] width 126 height 10
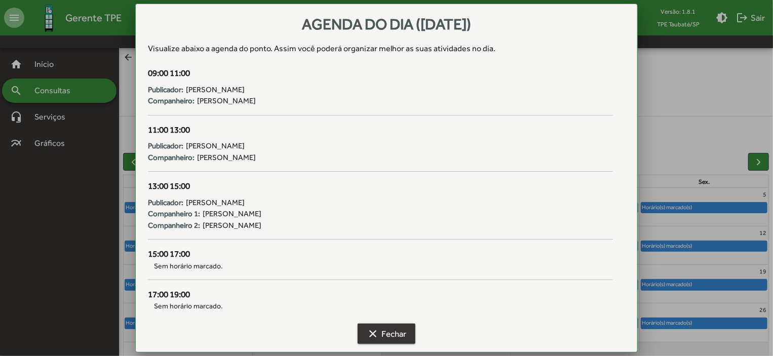
click at [392, 333] on span "clear Fechar" at bounding box center [387, 334] width 40 height 18
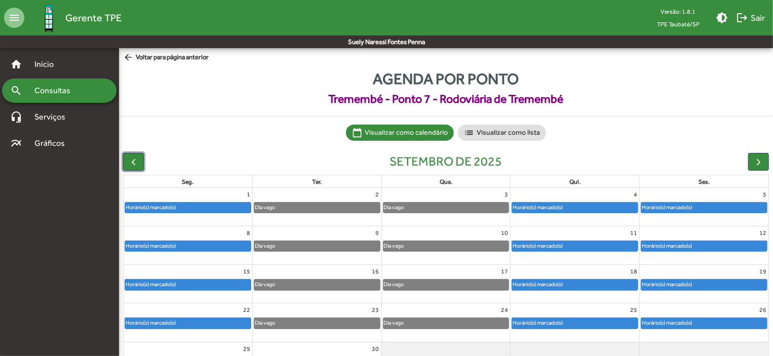
click at [547, 322] on div "Horário(s) marcado(s)" at bounding box center [537, 323] width 51 height 10
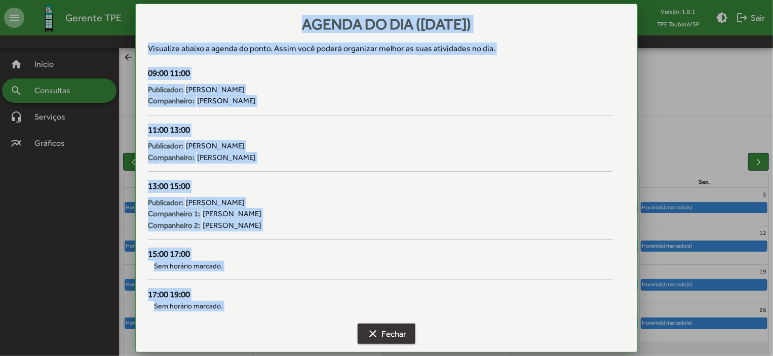
click at [388, 331] on span "clear Fechar" at bounding box center [387, 334] width 40 height 18
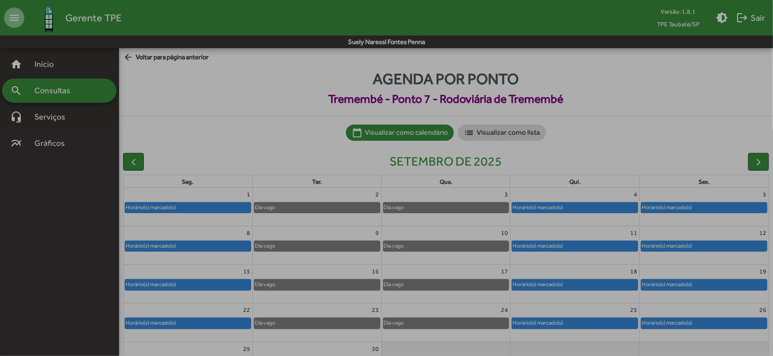
click at [388, 331] on span "clear Fechar" at bounding box center [387, 334] width 40 height 18
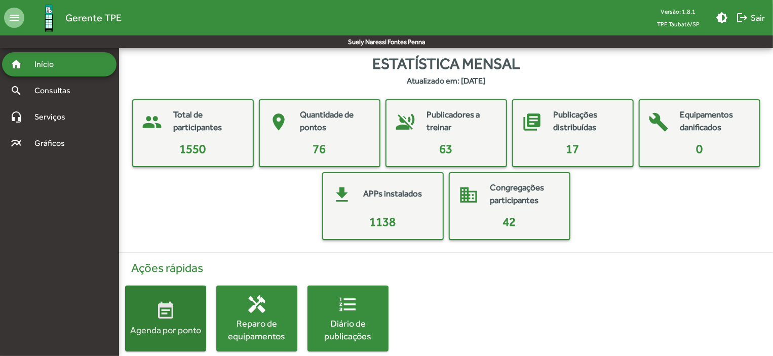
click at [186, 318] on span "event_note Agenda por ponto" at bounding box center [165, 318] width 81 height 35
click at [186, 318] on html "menu Gerente TPE Versão: 1.8.1 TPE Taubaté/SP brightness_medium logout Sair Sue…" at bounding box center [386, 186] width 773 height 372
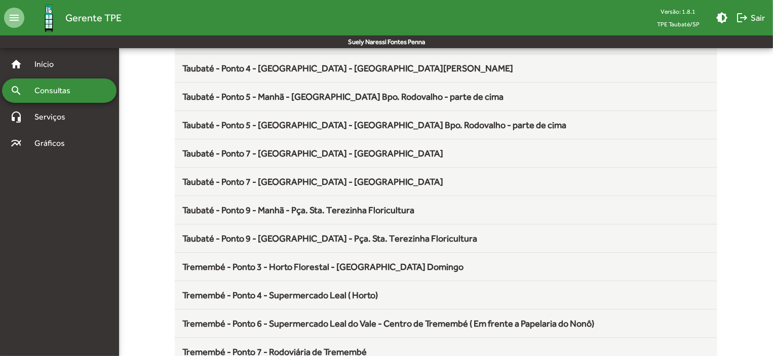
scroll to position [1336, 0]
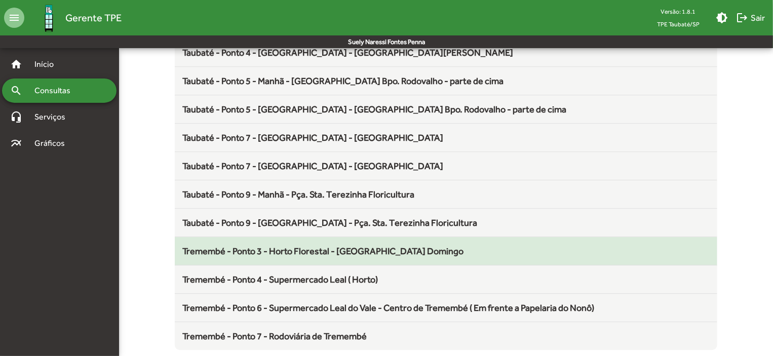
click at [362, 248] on span "Tremembé - Ponto 3 - Horto Florestal - [GEOGRAPHIC_DATA] Domingo" at bounding box center [323, 251] width 281 height 11
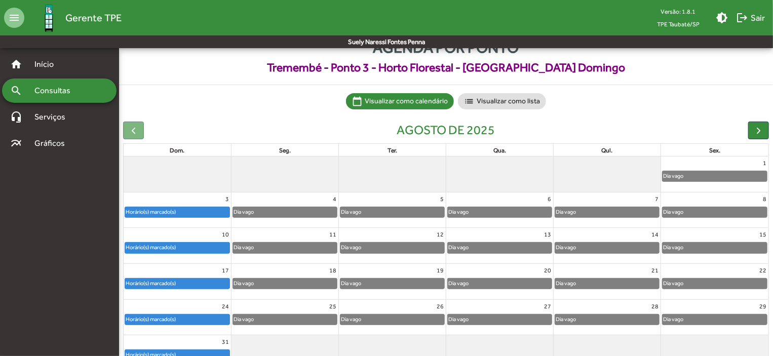
scroll to position [63, 0]
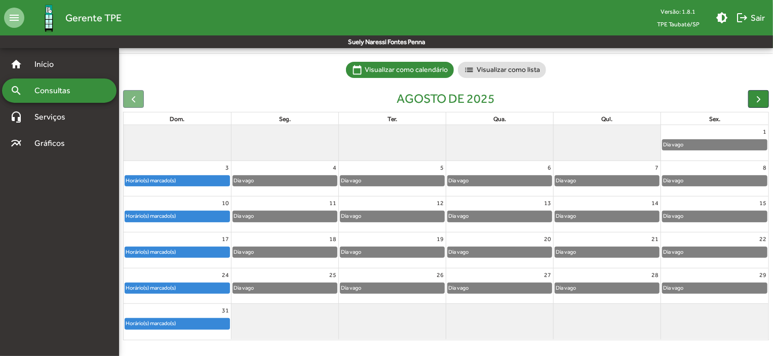
click at [193, 324] on div "Horário(s) marcado(s)" at bounding box center [177, 324] width 104 height 10
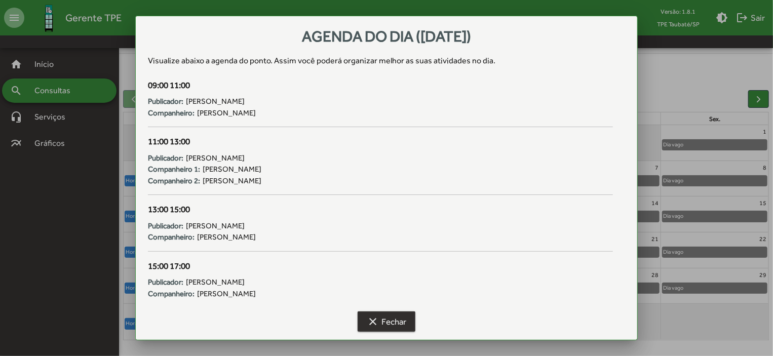
click at [396, 314] on span "clear Fechar" at bounding box center [387, 322] width 40 height 18
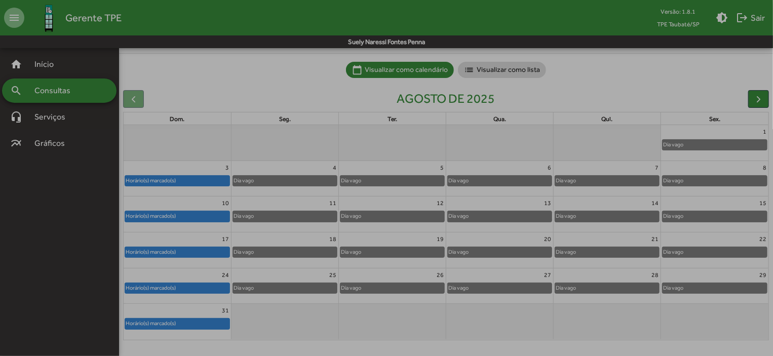
click at [396, 314] on span "clear Fechar" at bounding box center [387, 322] width 40 height 18
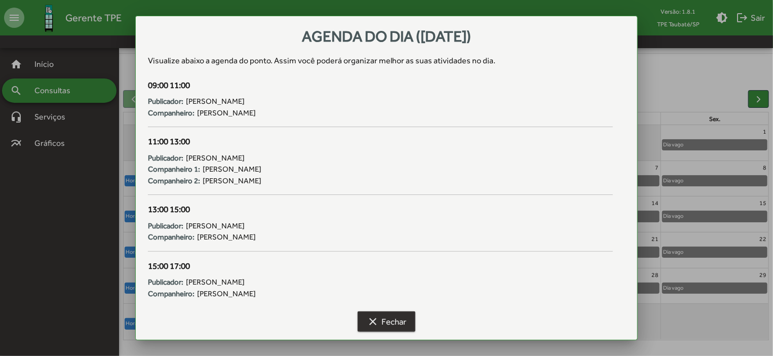
scroll to position [63, 0]
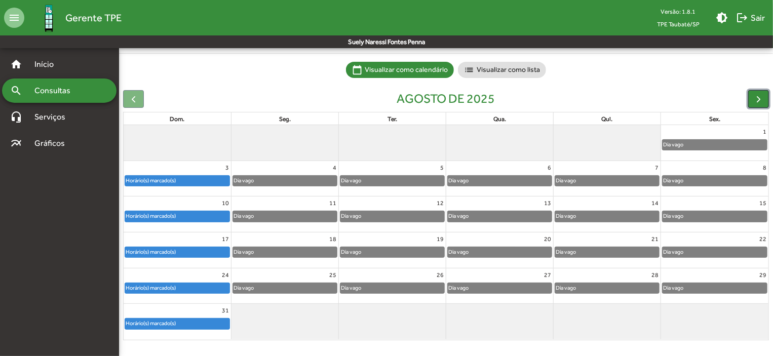
click at [760, 99] on span "button" at bounding box center [758, 99] width 11 height 11
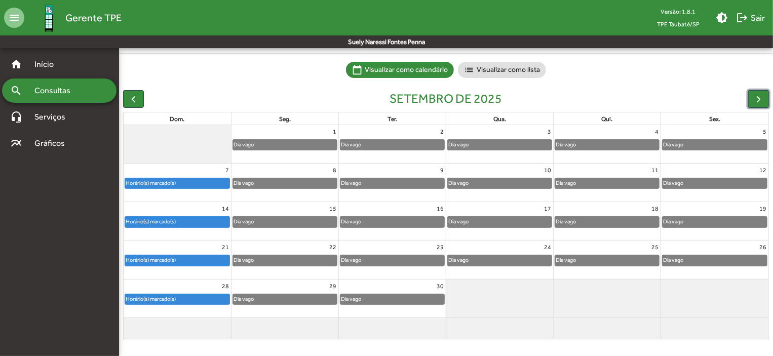
click at [140, 182] on div "Horário(s) marcado(s)" at bounding box center [150, 183] width 51 height 10
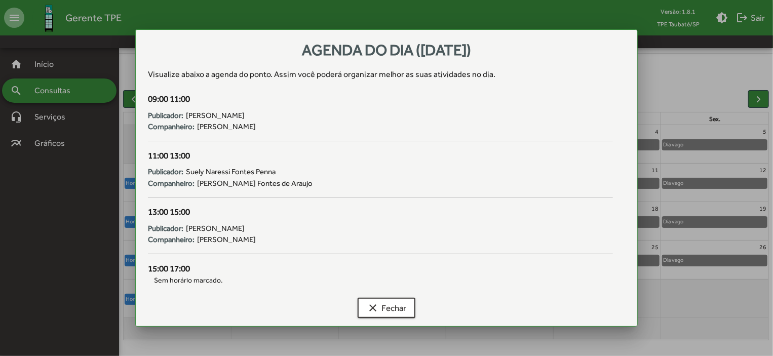
click at [140, 182] on div "Agenda do dia (07/09/2025) Visualize abaixo a agenda do ponto . Assim você pode…" at bounding box center [386, 177] width 503 height 297
click at [394, 301] on span "clear Fechar" at bounding box center [387, 308] width 40 height 18
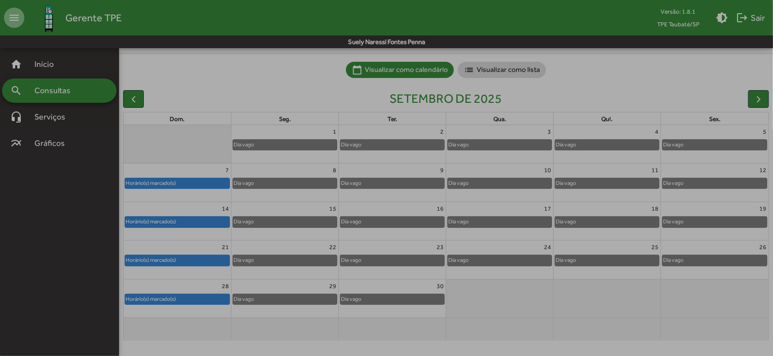
click at [394, 301] on span "clear Fechar" at bounding box center [387, 308] width 40 height 18
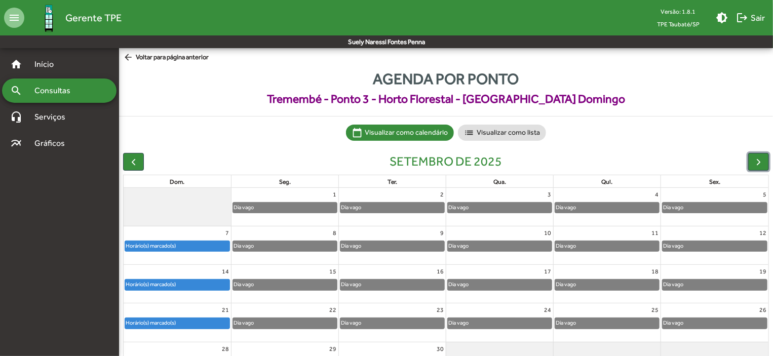
scroll to position [63, 0]
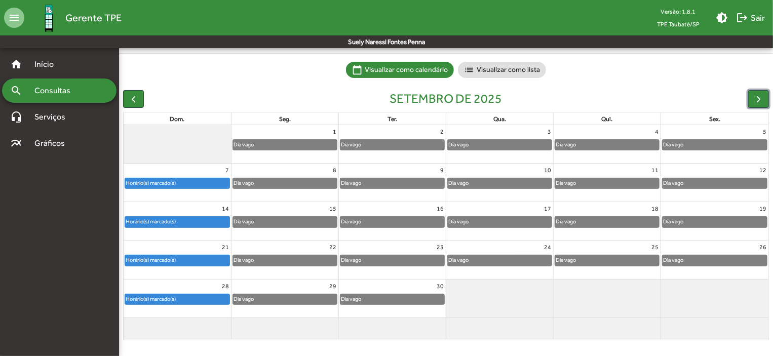
click at [158, 222] on div "Horário(s) marcado(s)" at bounding box center [150, 222] width 51 height 10
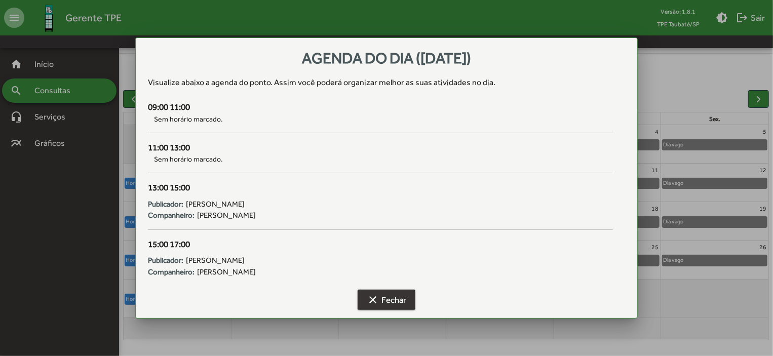
click at [385, 293] on span "clear Fechar" at bounding box center [387, 300] width 40 height 18
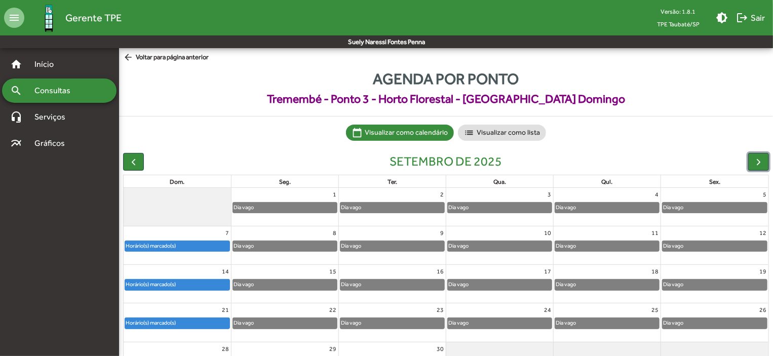
scroll to position [63, 0]
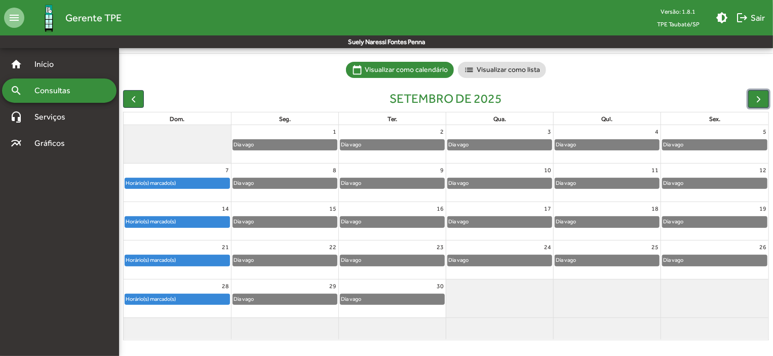
click at [203, 261] on div "Horário(s) marcado(s)" at bounding box center [177, 260] width 104 height 10
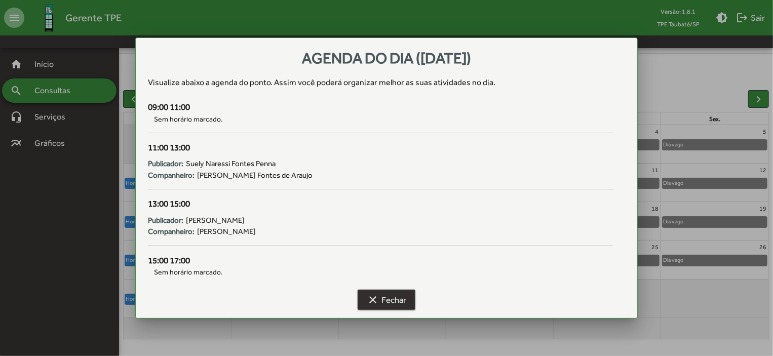
click at [406, 302] on span "clear Fechar" at bounding box center [387, 300] width 40 height 18
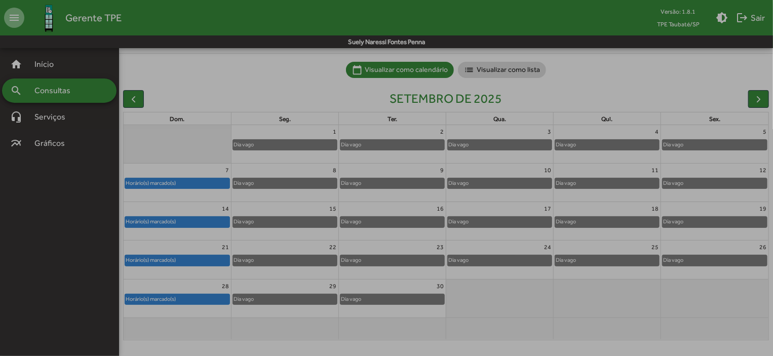
click at [406, 302] on span "clear Fechar" at bounding box center [387, 300] width 40 height 18
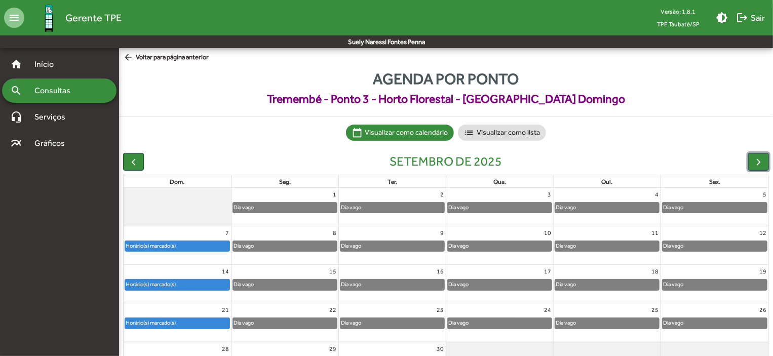
scroll to position [63, 0]
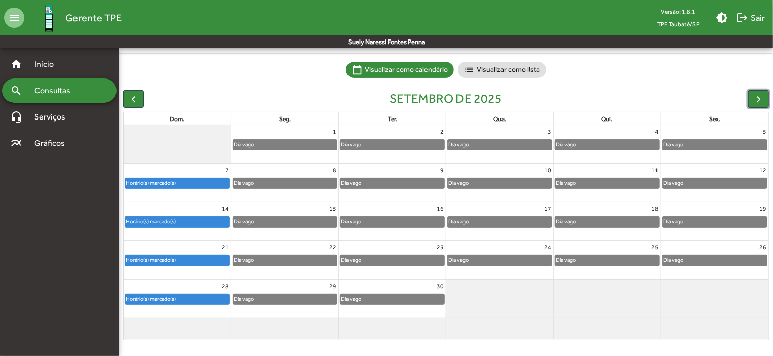
click at [222, 299] on div "Horário(s) marcado(s)" at bounding box center [177, 299] width 104 height 10
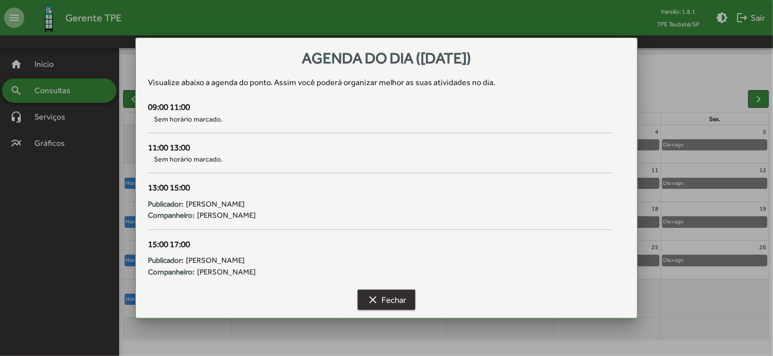
click at [387, 297] on span "clear Fechar" at bounding box center [387, 300] width 40 height 18
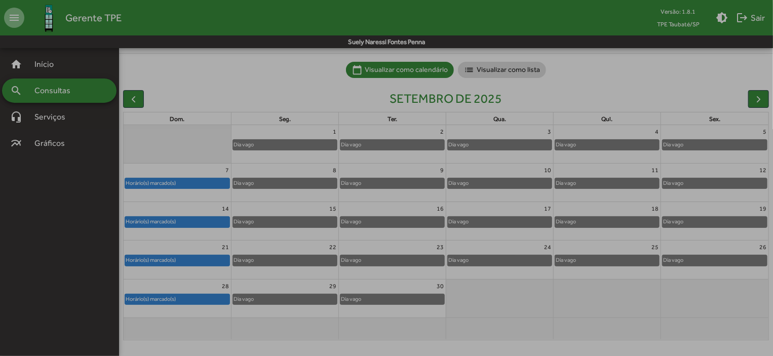
click at [387, 297] on span "clear Fechar" at bounding box center [387, 300] width 40 height 18
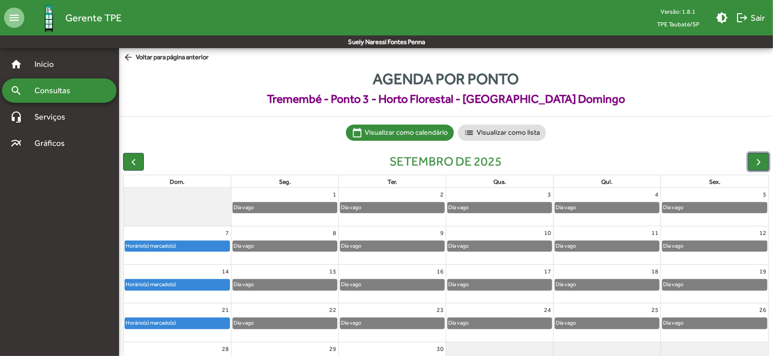
scroll to position [63, 0]
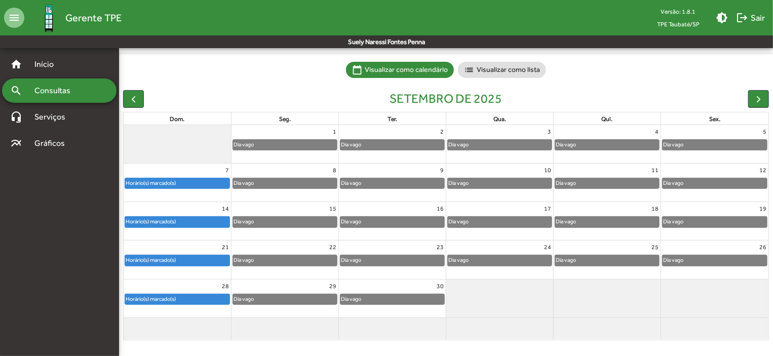
click at [283, 88] on full-calendar "setembro de 2025 dom. seg. ter. qua. qui. sex. 1 Dia vago 2 Dia vago 3 Dia vago…" at bounding box center [446, 215] width 654 height 258
click at [758, 99] on span "button" at bounding box center [758, 99] width 11 height 11
click at [758, 99] on div at bounding box center [758, 99] width 21 height 18
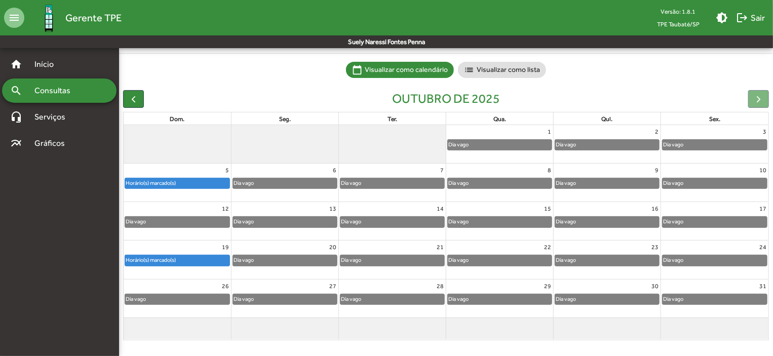
click at [194, 184] on div "Horário(s) marcado(s)" at bounding box center [177, 183] width 104 height 10
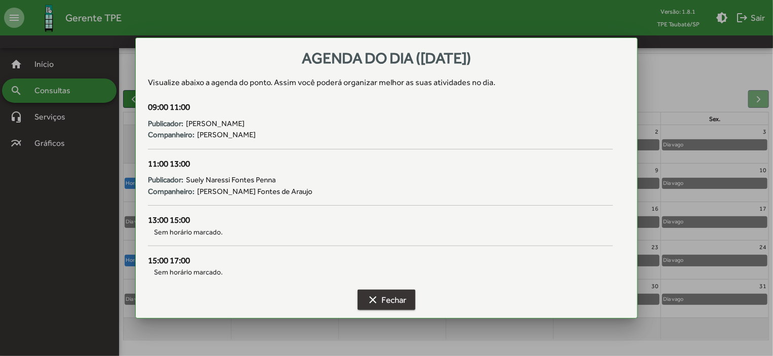
click at [398, 299] on span "clear Fechar" at bounding box center [387, 300] width 40 height 18
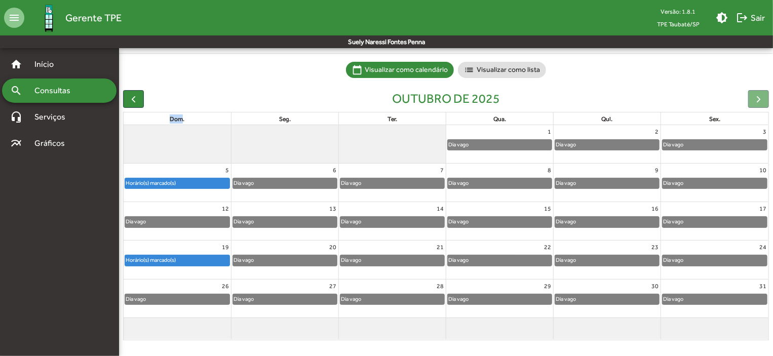
click at [398, 299] on span "clear Fechar" at bounding box center [387, 300] width 40 height 18
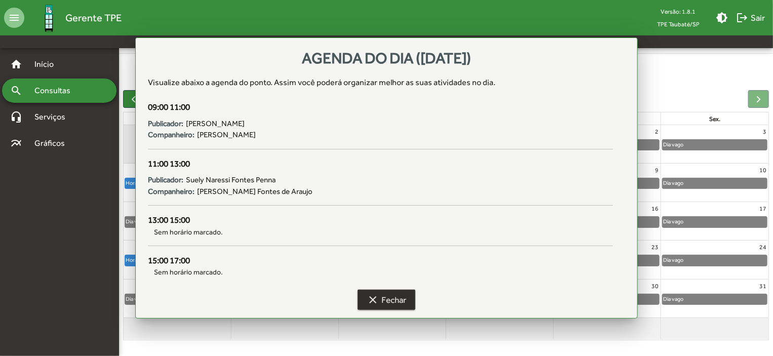
scroll to position [63, 0]
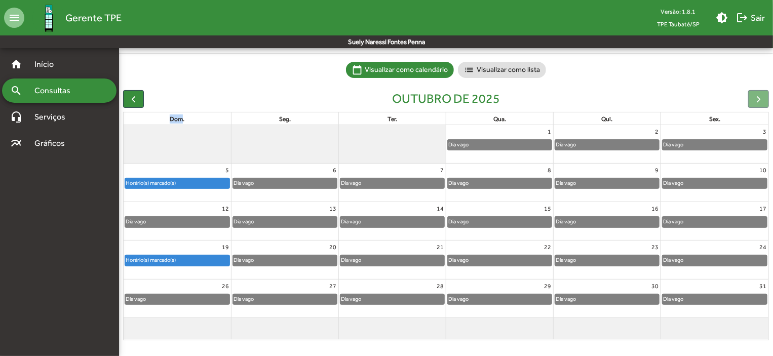
click at [184, 261] on div "Horário(s) marcado(s)" at bounding box center [177, 260] width 104 height 10
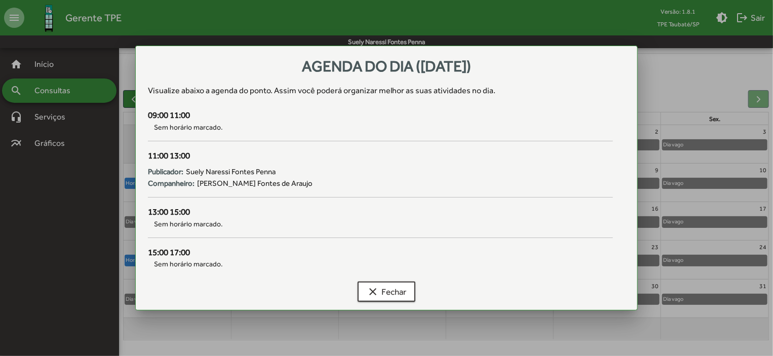
scroll to position [0, 0]
click at [184, 261] on div "Agenda do dia (19/10/2025) Visualize abaixo a agenda do ponto . Assim você pode…" at bounding box center [386, 178] width 503 height 265
click at [398, 283] on span "clear Fechar" at bounding box center [387, 292] width 40 height 18
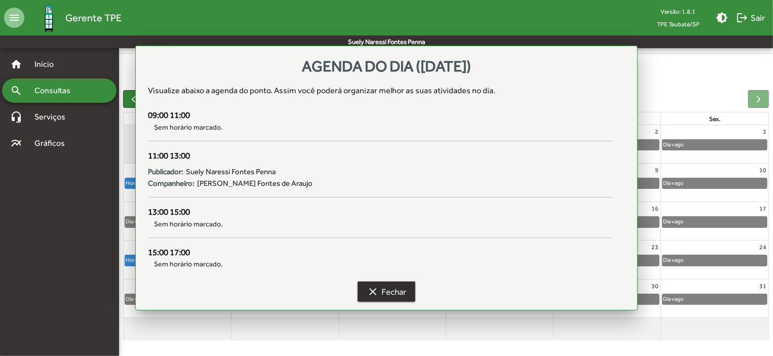
scroll to position [63, 0]
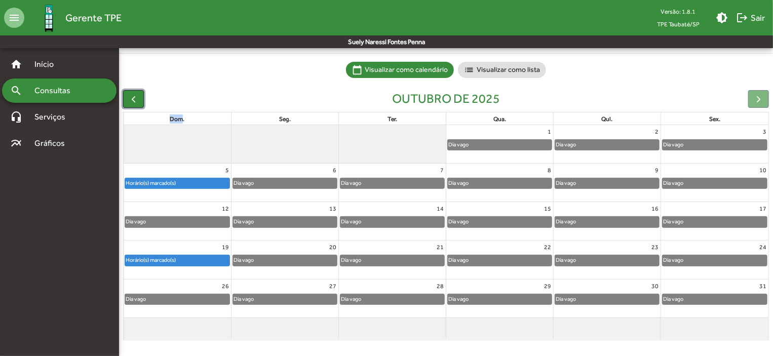
click at [133, 101] on span "button" at bounding box center [133, 99] width 11 height 11
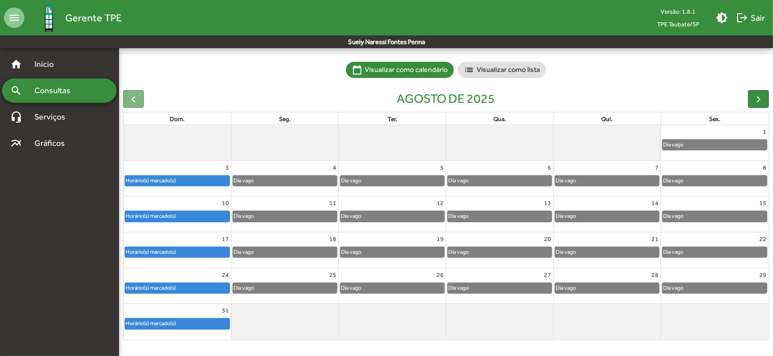
click at [133, 101] on div at bounding box center [133, 99] width 21 height 18
click at [201, 323] on div "Horário(s) marcado(s)" at bounding box center [177, 324] width 104 height 10
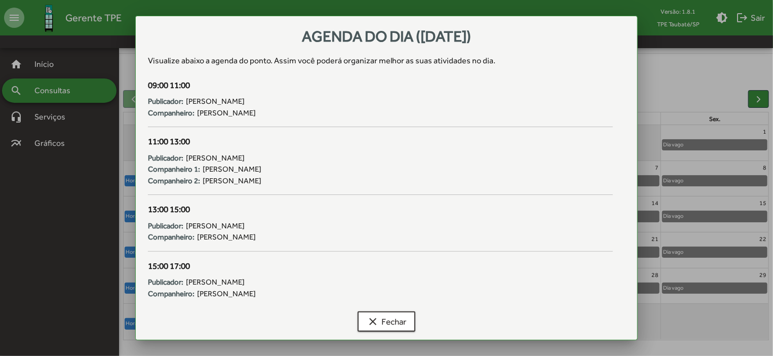
scroll to position [0, 0]
click at [392, 320] on span "clear Fechar" at bounding box center [387, 322] width 40 height 18
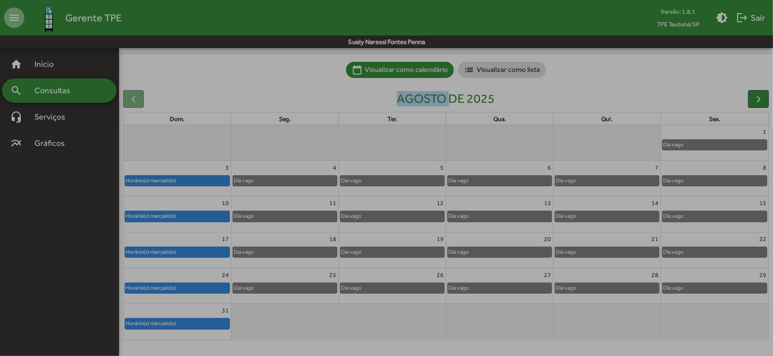
click at [392, 320] on span "clear Fechar" at bounding box center [387, 322] width 40 height 18
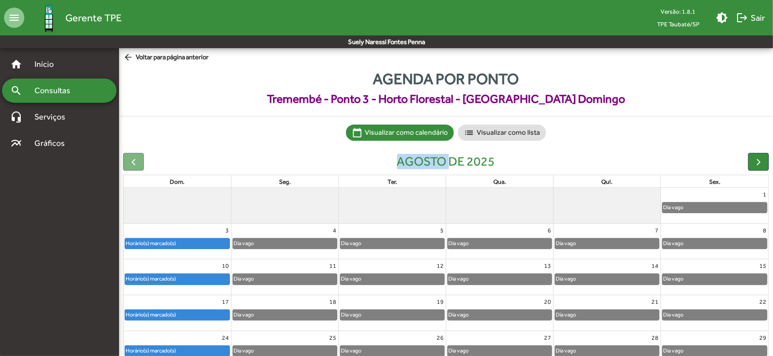
scroll to position [63, 0]
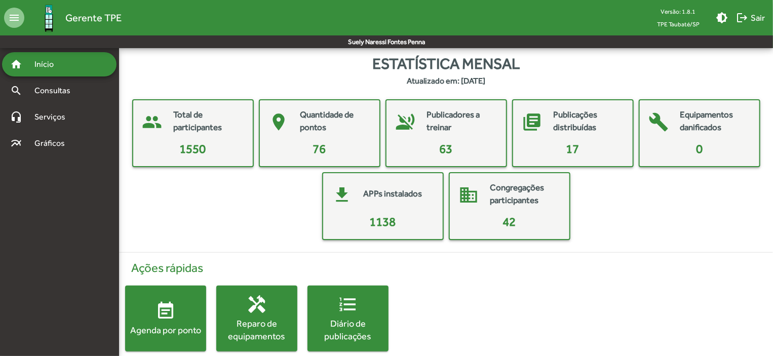
click at [195, 301] on span "event_note Agenda por ponto" at bounding box center [165, 318] width 81 height 35
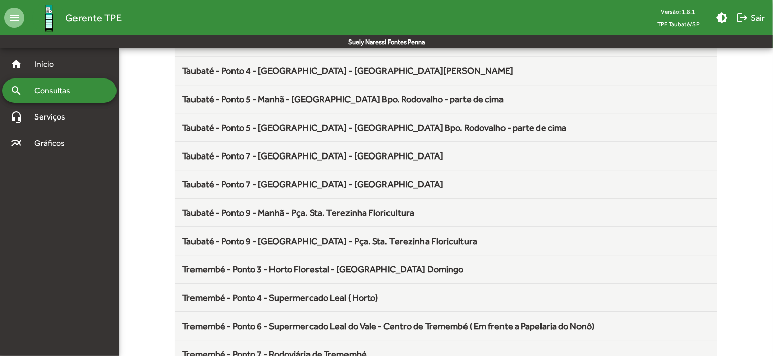
scroll to position [1336, 0]
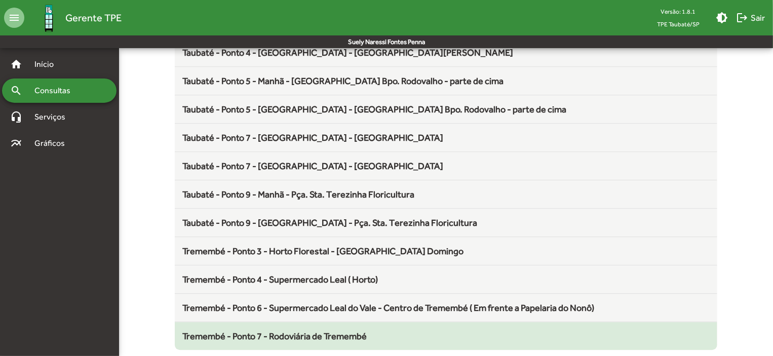
click at [302, 331] on span "Tremembé - Ponto 7 - Rodoviária de Tremembé" at bounding box center [275, 336] width 184 height 11
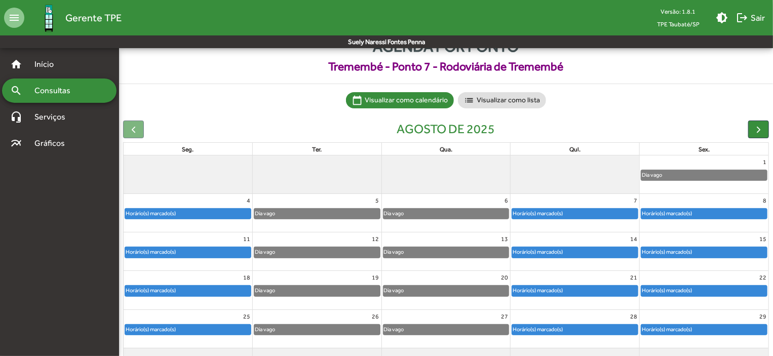
scroll to position [63, 0]
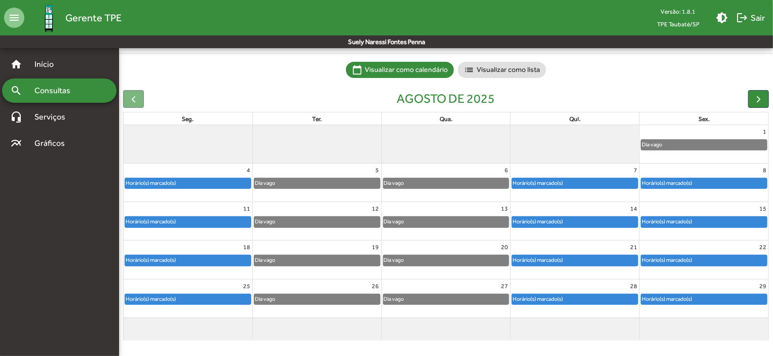
click at [724, 301] on div "Horário(s) marcado(s)" at bounding box center [704, 299] width 126 height 10
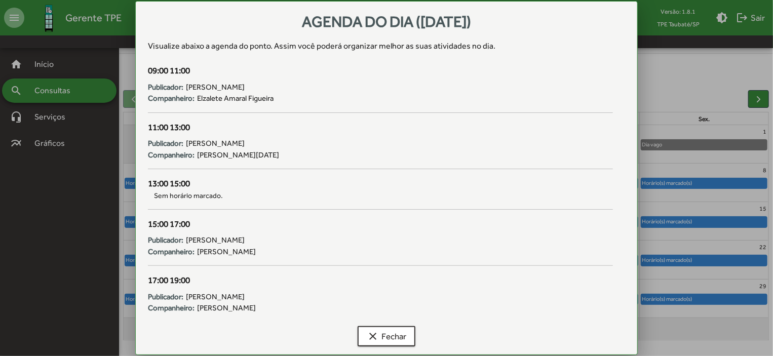
scroll to position [0, 0]
click at [392, 332] on span "clear Fechar" at bounding box center [387, 336] width 40 height 18
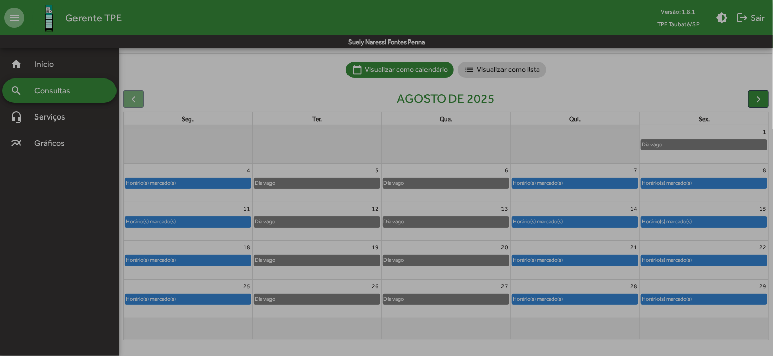
click at [392, 332] on span "clear Fechar" at bounding box center [387, 336] width 40 height 18
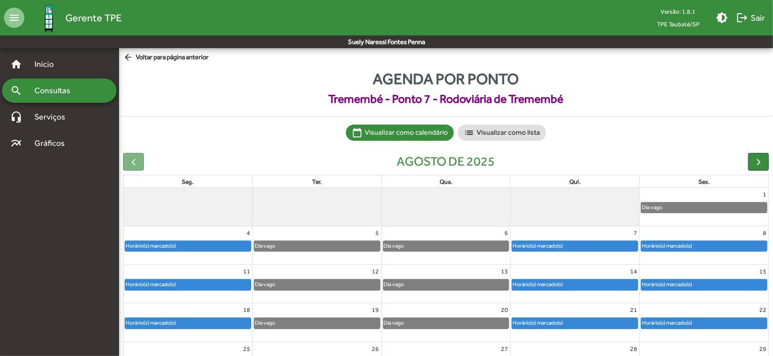
scroll to position [63, 0]
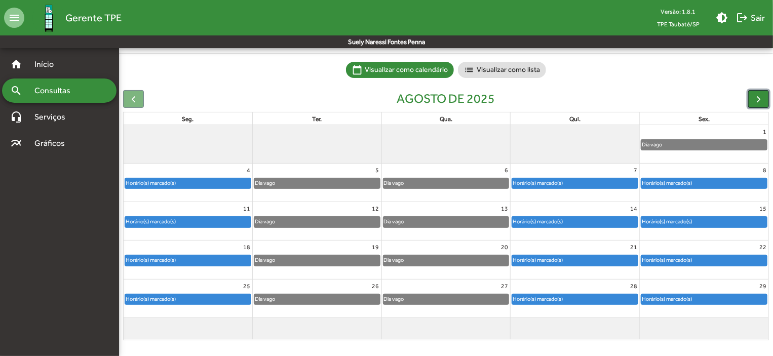
click at [754, 95] on span "button" at bounding box center [758, 99] width 11 height 11
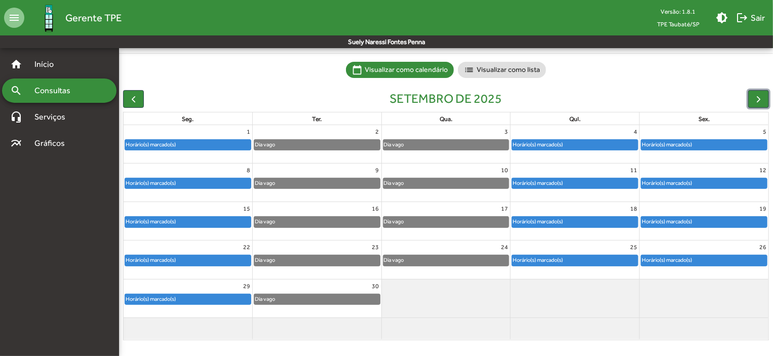
click at [674, 142] on div "Horário(s) marcado(s)" at bounding box center [666, 145] width 51 height 10
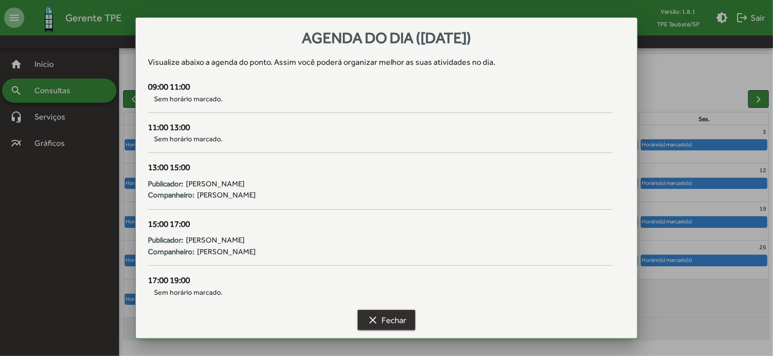
click at [411, 320] on button "clear Fechar" at bounding box center [387, 320] width 58 height 20
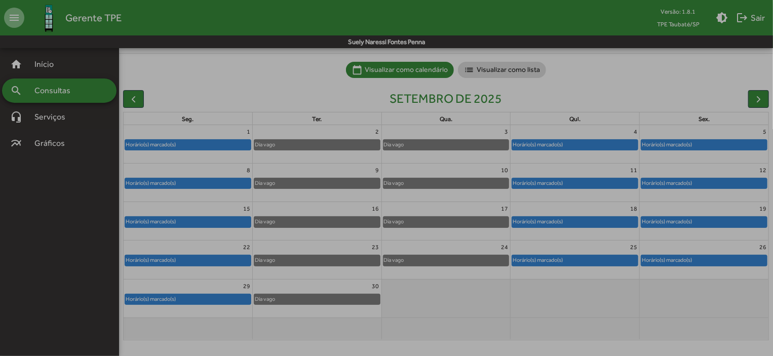
click at [411, 320] on button "clear Fechar" at bounding box center [387, 320] width 58 height 20
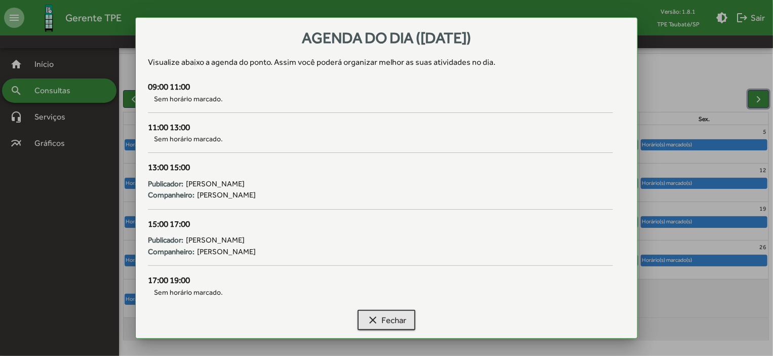
scroll to position [63, 0]
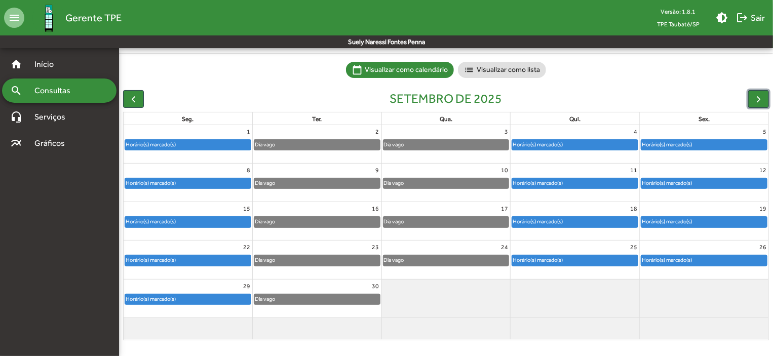
click at [713, 186] on div "Horário(s) marcado(s)" at bounding box center [704, 183] width 126 height 10
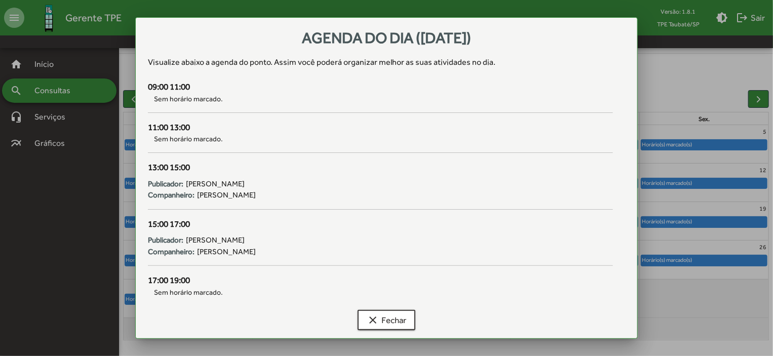
click at [692, 220] on div at bounding box center [386, 178] width 773 height 356
click at [692, 220] on div "Horário(s) marcado(s)" at bounding box center [666, 222] width 51 height 10
click at [717, 259] on div at bounding box center [386, 178] width 773 height 356
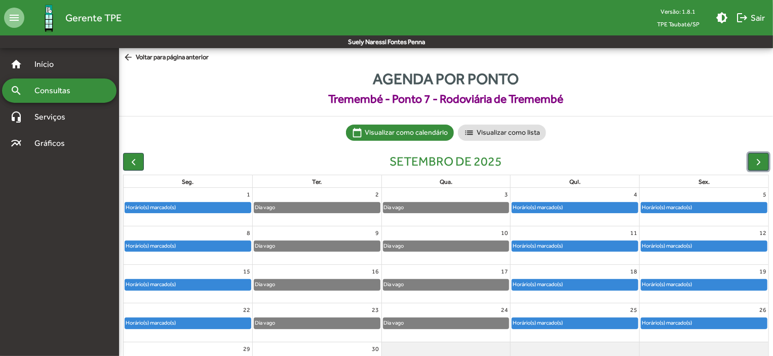
scroll to position [63, 0]
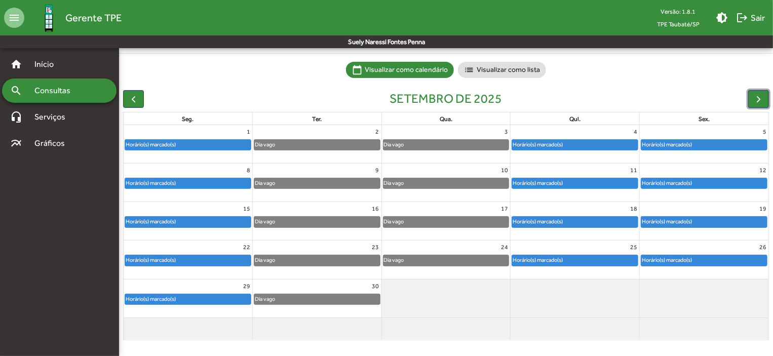
click at [717, 259] on div "Horário(s) marcado(s)" at bounding box center [704, 260] width 126 height 10
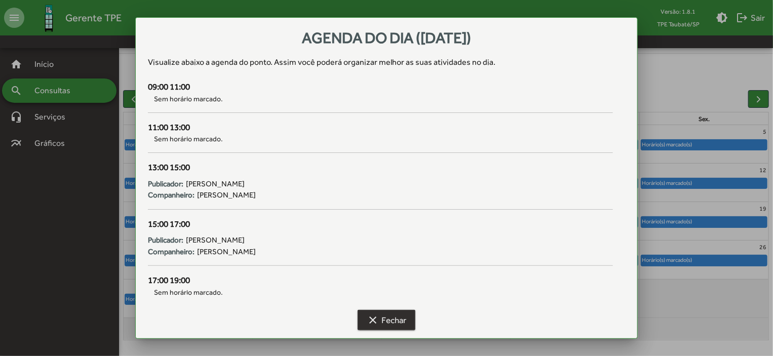
click at [395, 321] on span "clear Fechar" at bounding box center [387, 320] width 40 height 18
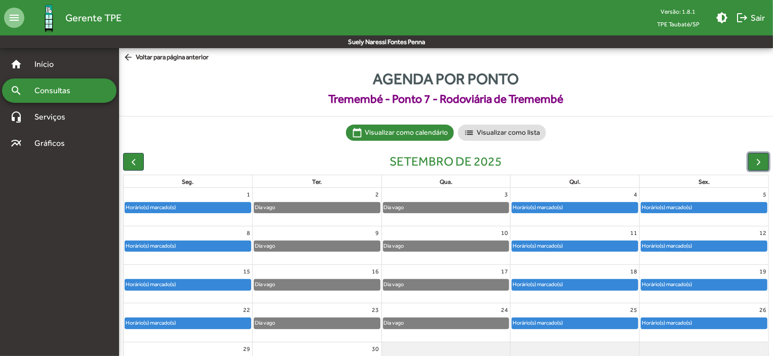
scroll to position [63, 0]
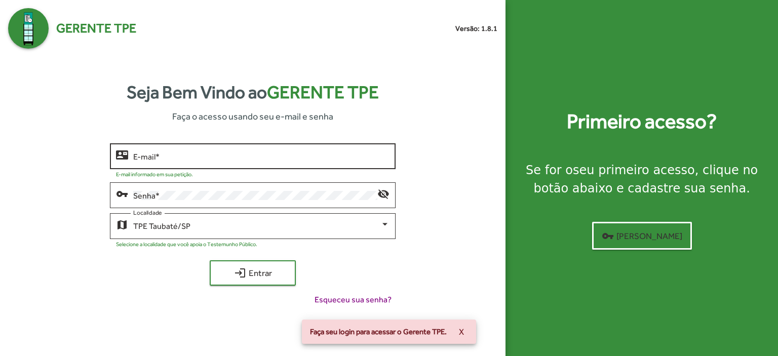
click at [182, 155] on input "E-mail *" at bounding box center [261, 156] width 256 height 9
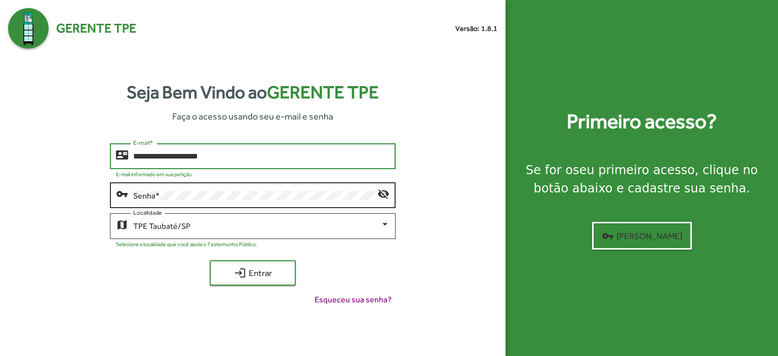
type input "**********"
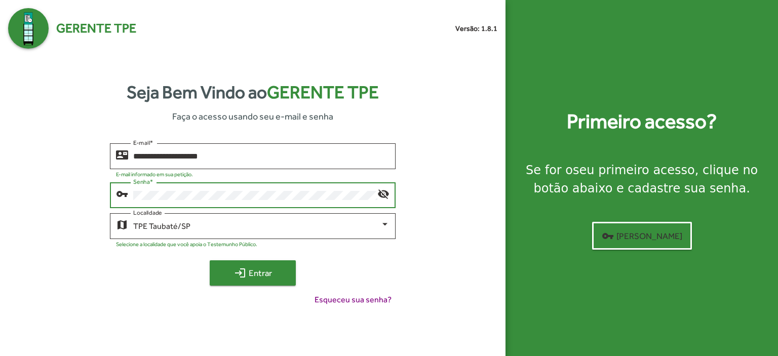
click at [259, 263] on button "login Entrar" at bounding box center [253, 272] width 86 height 25
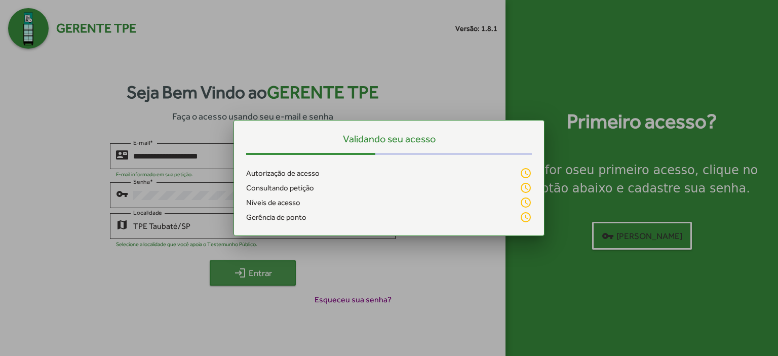
click at [259, 263] on div at bounding box center [389, 178] width 778 height 356
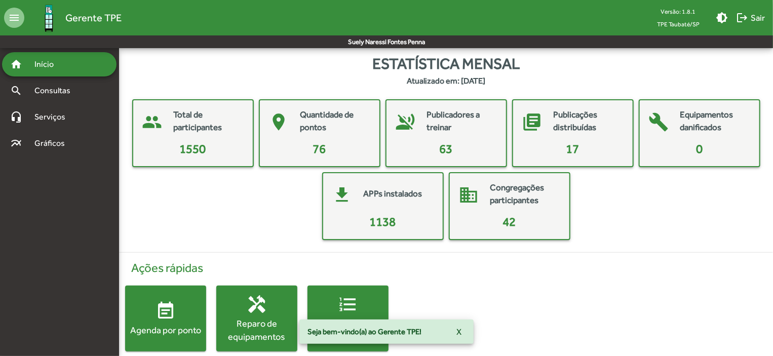
click at [158, 324] on div "Agenda por ponto" at bounding box center [165, 330] width 81 height 13
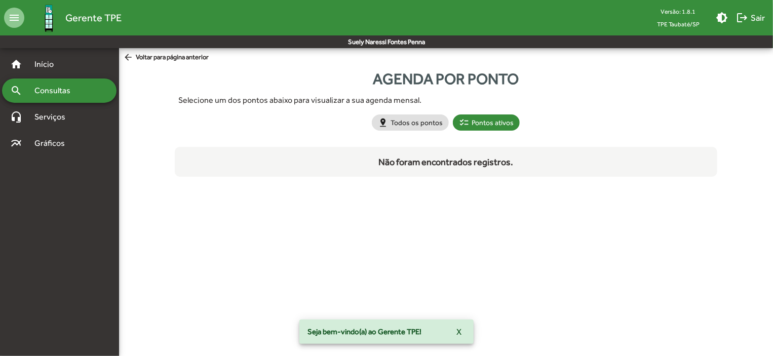
click at [158, 197] on html "menu Gerente TPE Versão: 1.8.1 TPE Taubaté/SP brightness_medium logout Sair Sue…" at bounding box center [386, 98] width 773 height 197
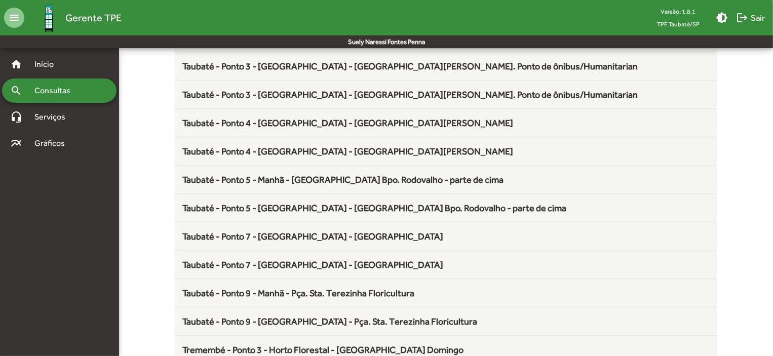
scroll to position [1336, 0]
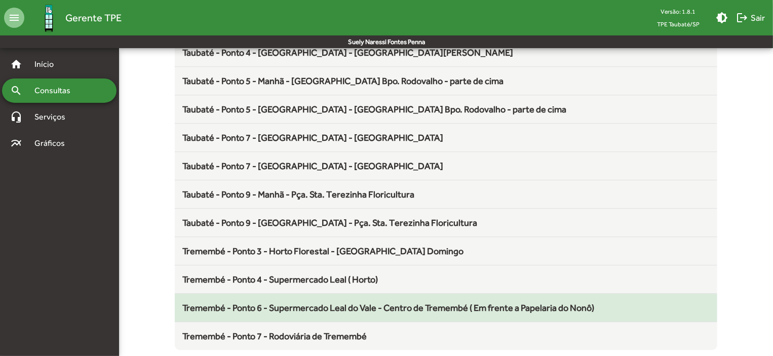
click at [324, 302] on span "Tremembé - Ponto 6 - Supermercado Leal do Vale - Centro de Tremembé ( Em frente…" at bounding box center [389, 307] width 412 height 11
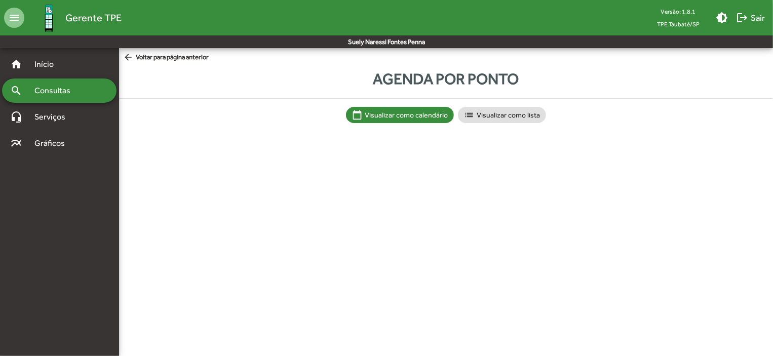
click at [324, 143] on html "menu Gerente TPE Versão: 1.8.1 TPE Taubaté/SP brightness_medium logout Sair Sue…" at bounding box center [386, 71] width 773 height 143
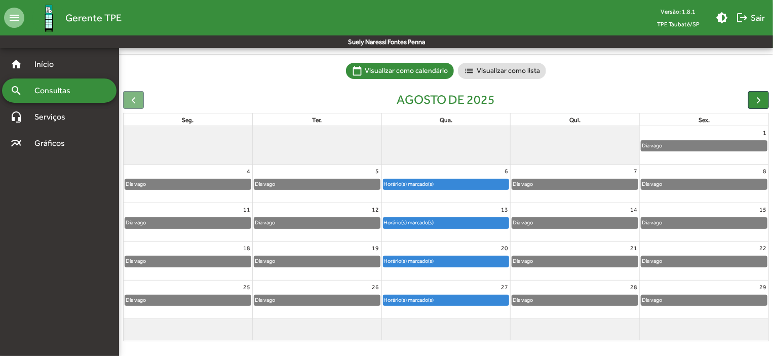
scroll to position [63, 0]
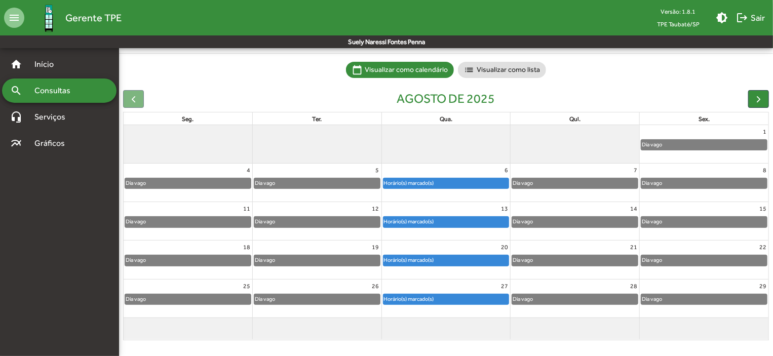
click at [470, 186] on div "Horário(s) marcado(s)" at bounding box center [447, 183] width 126 height 10
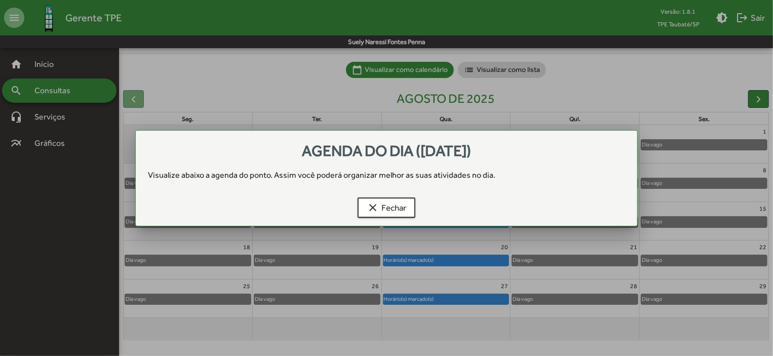
click at [470, 186] on div "Agenda do dia ([DATE]) Visualize abaixo a agenda do ponto . Assim você poderá o…" at bounding box center [386, 184] width 477 height 83
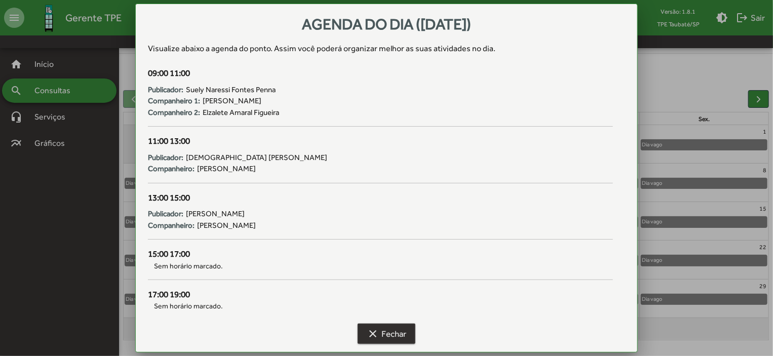
click at [401, 333] on span "clear Fechar" at bounding box center [387, 334] width 40 height 18
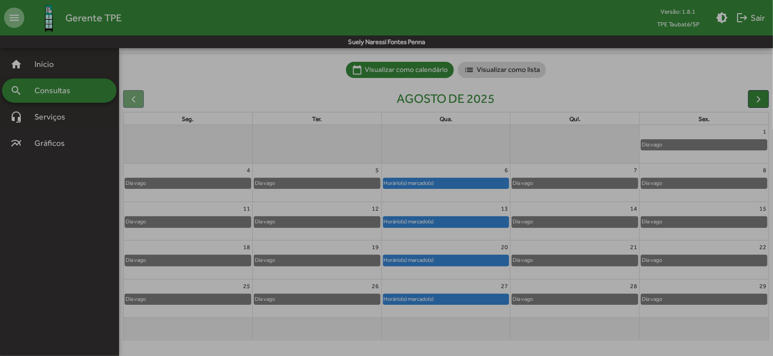
click at [401, 333] on span "clear Fechar" at bounding box center [387, 334] width 40 height 18
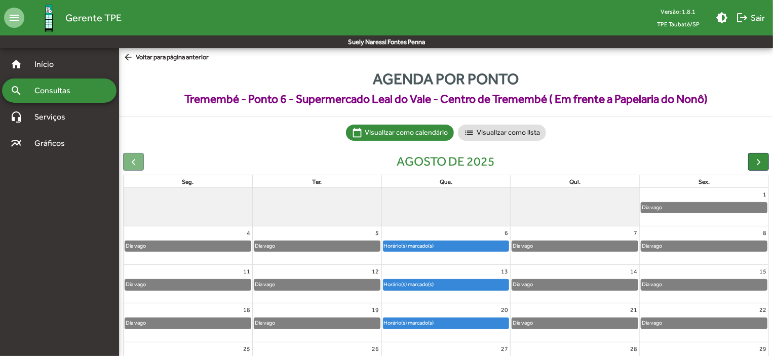
scroll to position [63, 0]
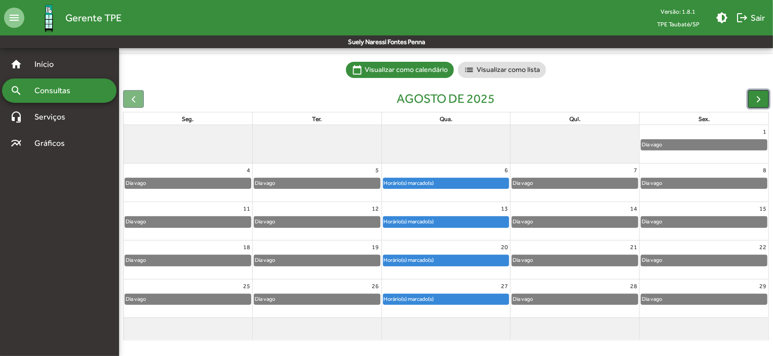
click at [764, 94] on span "button" at bounding box center [758, 99] width 11 height 11
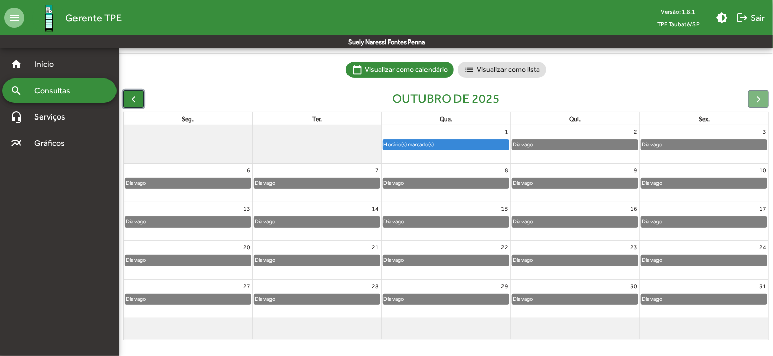
click at [132, 94] on span "button" at bounding box center [133, 99] width 11 height 11
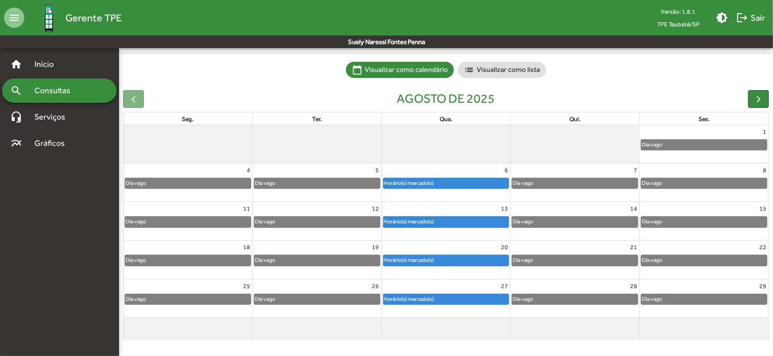
click at [451, 183] on div "Horário(s) marcado(s)" at bounding box center [447, 183] width 126 height 10
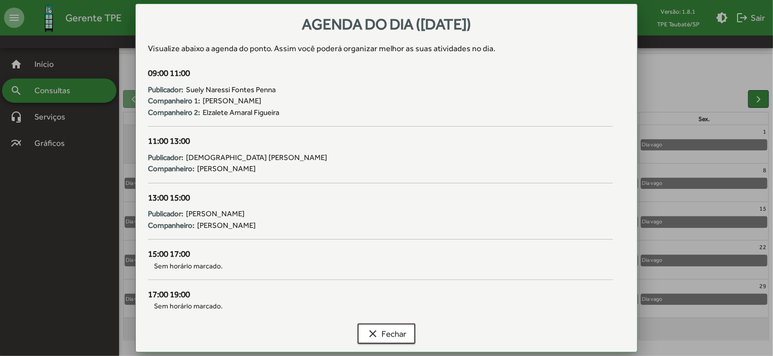
scroll to position [0, 0]
click at [451, 183] on div "11:00 13:00 Publicador: [DEMOGRAPHIC_DATA] [PERSON_NAME]: [PERSON_NAME]" at bounding box center [380, 163] width 477 height 57
drag, startPoint x: 397, startPoint y: 336, endPoint x: 399, endPoint y: 328, distance: 8.8
click at [397, 331] on span "clear Fechar" at bounding box center [387, 334] width 40 height 18
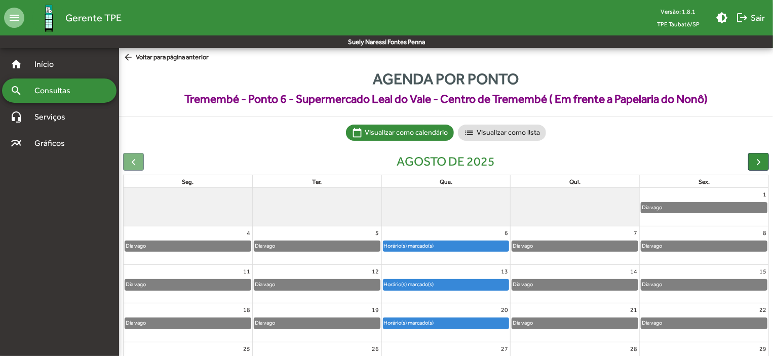
scroll to position [63, 0]
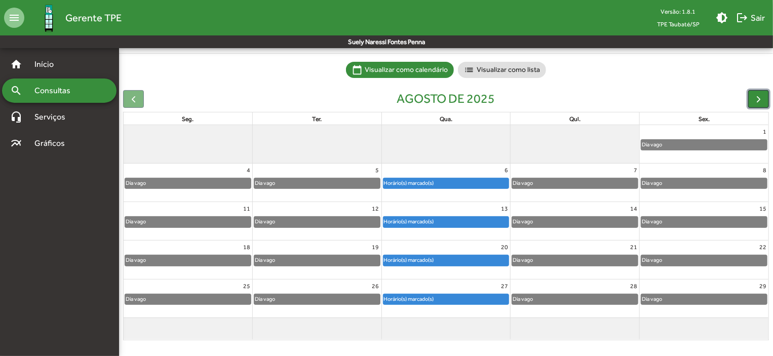
click at [755, 98] on span "button" at bounding box center [758, 99] width 11 height 11
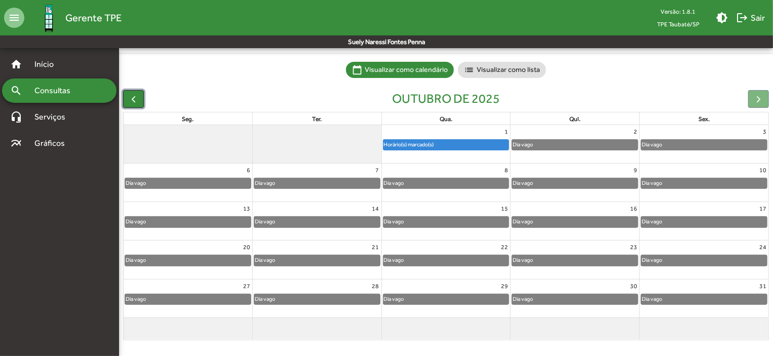
click at [134, 97] on span "button" at bounding box center [133, 99] width 11 height 11
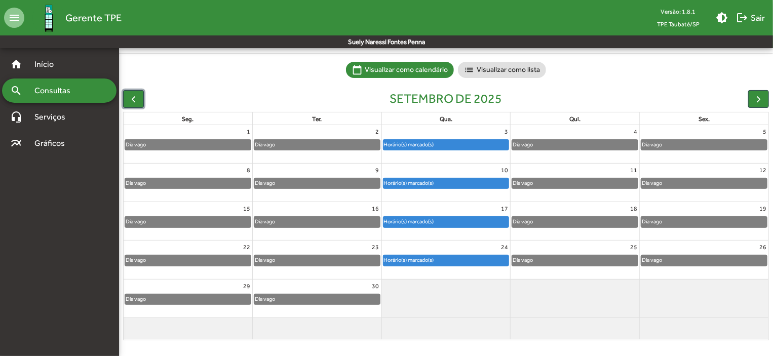
click at [417, 145] on div "Horário(s) marcado(s)" at bounding box center [409, 145] width 51 height 10
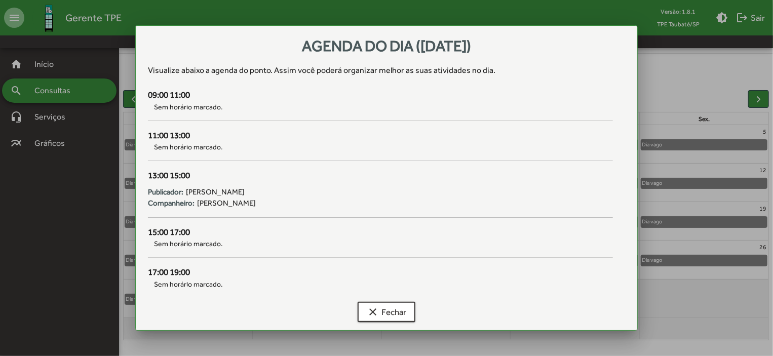
scroll to position [0, 0]
click at [387, 313] on span "clear Fechar" at bounding box center [387, 312] width 40 height 18
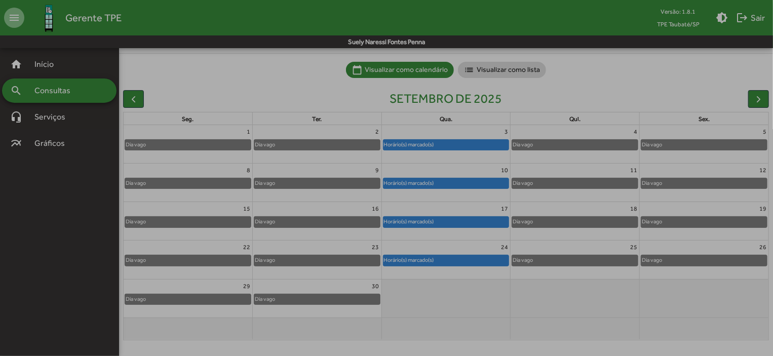
click at [387, 313] on span "clear Fechar" at bounding box center [387, 312] width 40 height 18
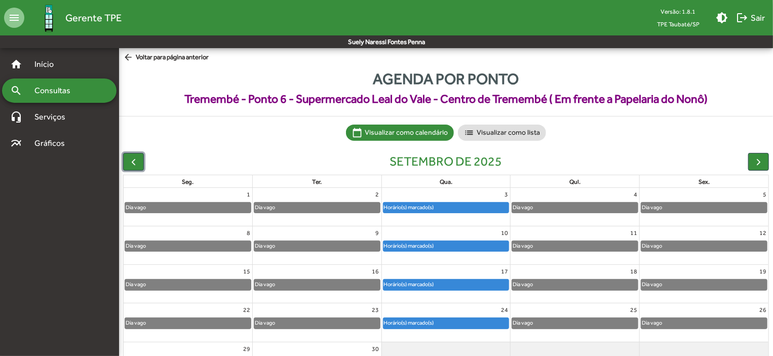
scroll to position [63, 0]
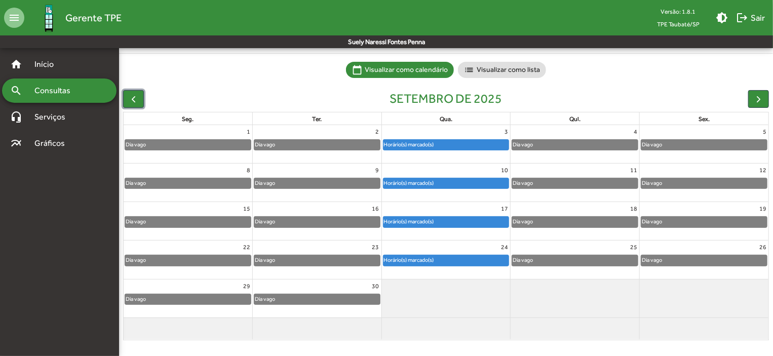
click at [426, 184] on div "Horário(s) marcado(s)" at bounding box center [409, 183] width 51 height 10
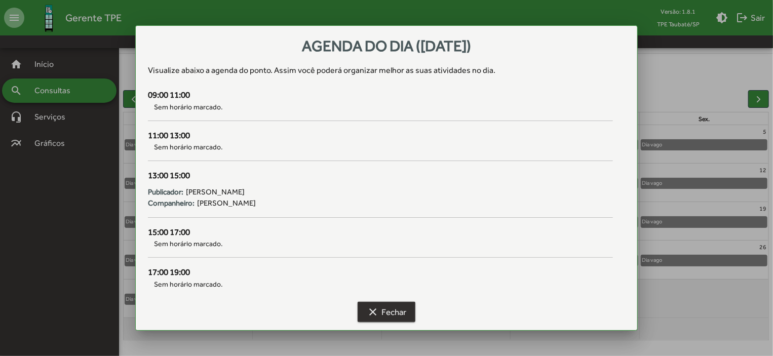
click at [364, 314] on button "clear Fechar" at bounding box center [387, 312] width 58 height 20
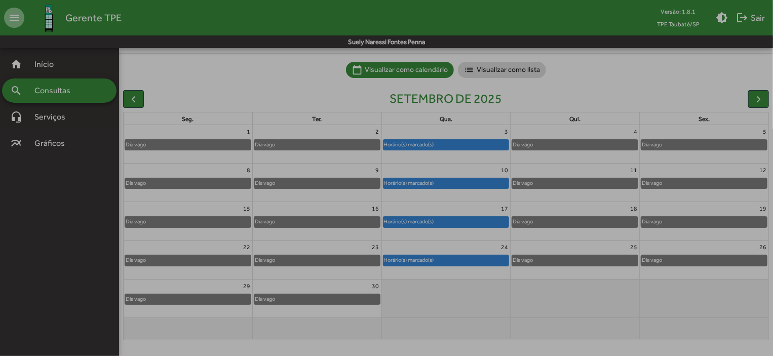
click at [364, 314] on button "clear Fechar" at bounding box center [387, 312] width 58 height 20
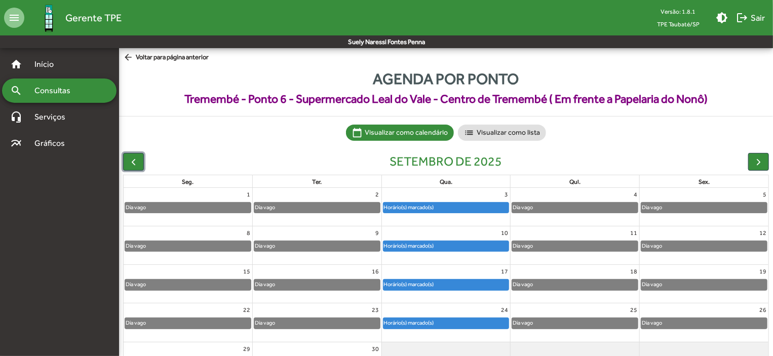
scroll to position [63, 0]
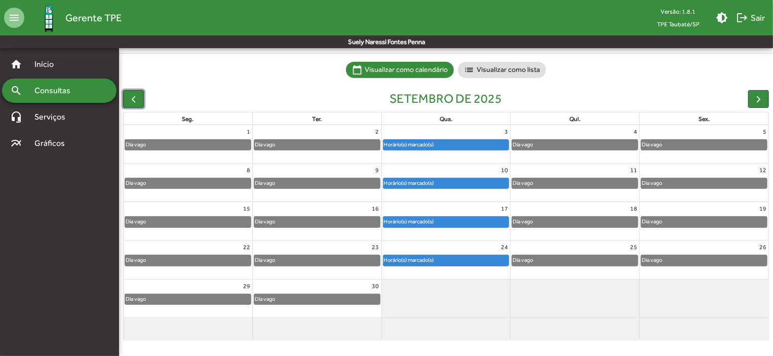
click at [484, 218] on div "Horário(s) marcado(s)" at bounding box center [447, 222] width 126 height 10
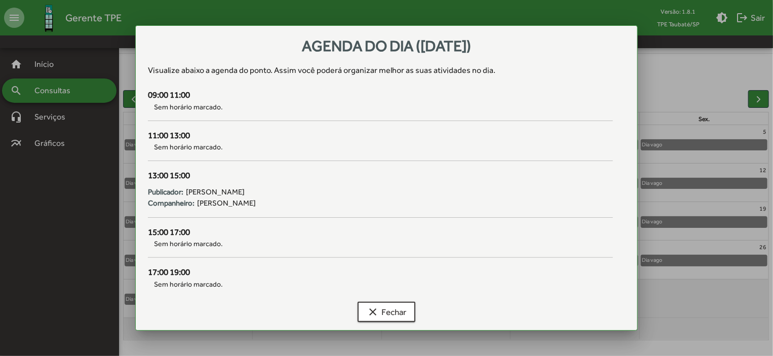
scroll to position [0, 0]
click at [388, 312] on span "clear Fechar" at bounding box center [387, 312] width 40 height 18
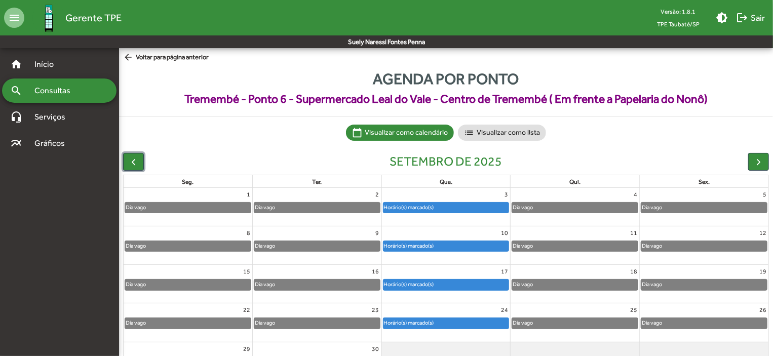
scroll to position [63, 0]
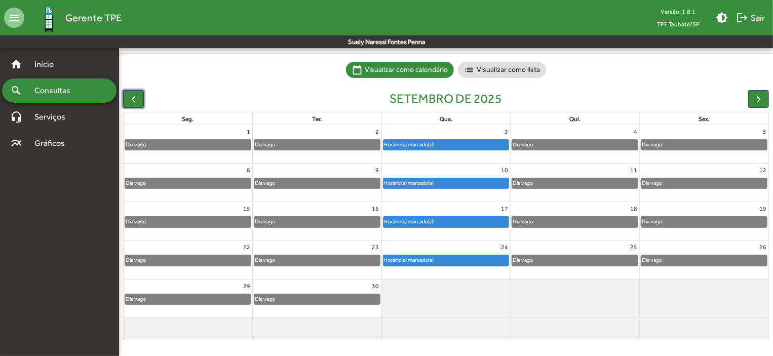
click at [480, 259] on div "Horário(s) marcado(s)" at bounding box center [447, 260] width 126 height 10
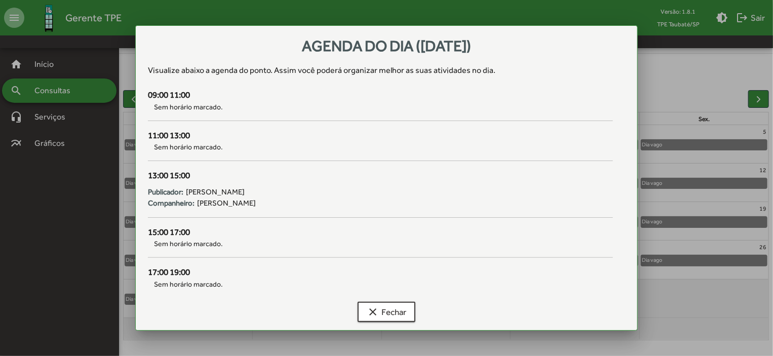
scroll to position [0, 0]
click at [480, 259] on div "15:00 17:00 Sem horário marcado." at bounding box center [380, 246] width 477 height 41
click at [403, 318] on span "clear Fechar" at bounding box center [387, 312] width 40 height 18
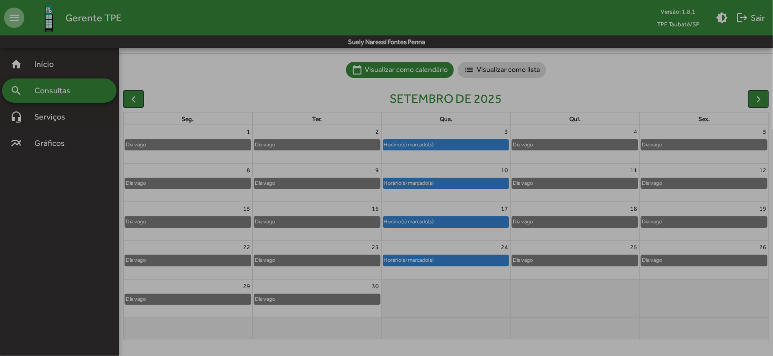
click at [403, 318] on span "clear Fechar" at bounding box center [387, 312] width 40 height 18
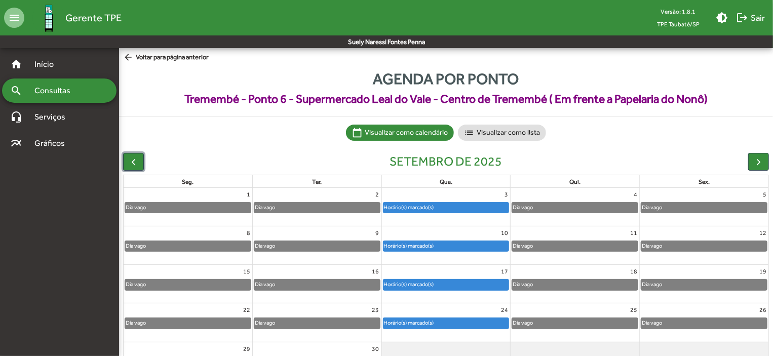
scroll to position [63, 0]
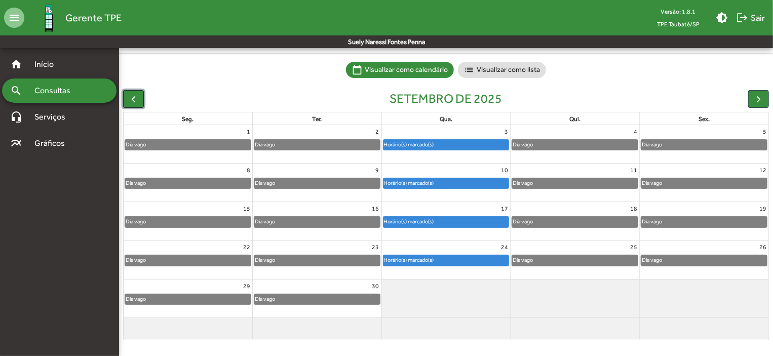
click at [132, 94] on span "button" at bounding box center [133, 99] width 11 height 11
click at [132, 94] on div at bounding box center [133, 99] width 21 height 18
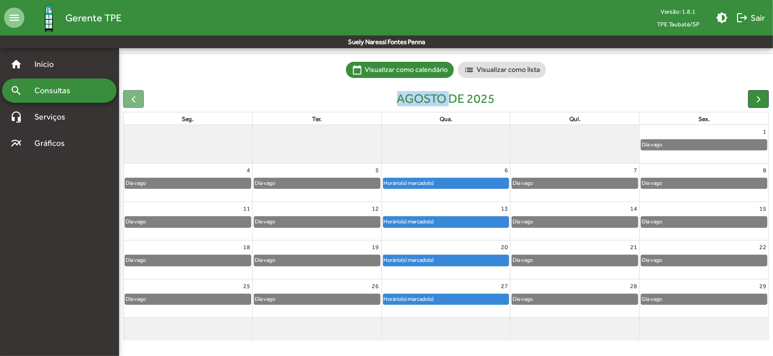
click at [416, 294] on div "Horário(s) marcado(s)" at bounding box center [409, 299] width 51 height 10
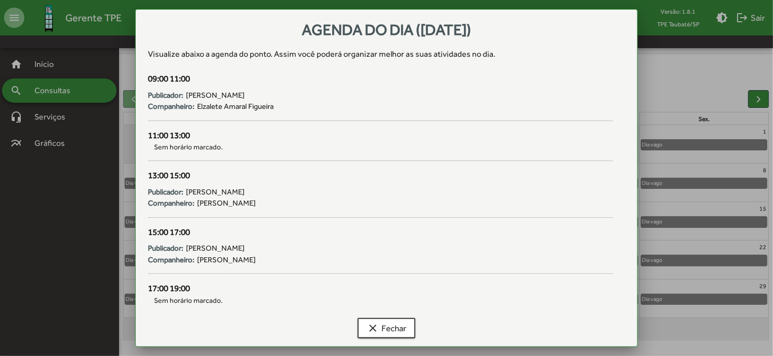
click at [416, 294] on div "Agenda do dia ([DATE]) Visualize abaixo a agenda do ponto . Assim você poderá o…" at bounding box center [386, 184] width 477 height 325
click at [393, 326] on span "clear Fechar" at bounding box center [387, 328] width 40 height 18
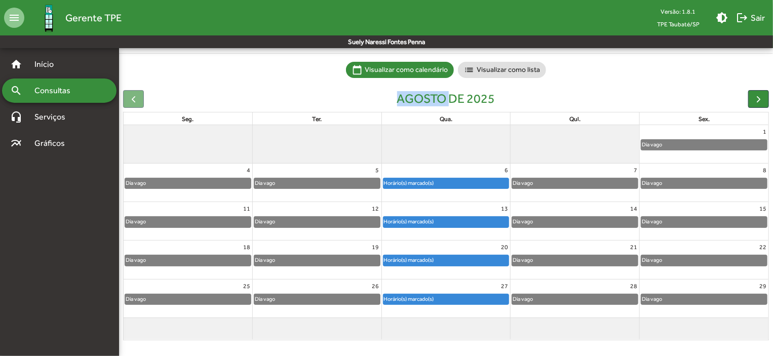
click at [393, 326] on span "clear Fechar" at bounding box center [387, 328] width 40 height 18
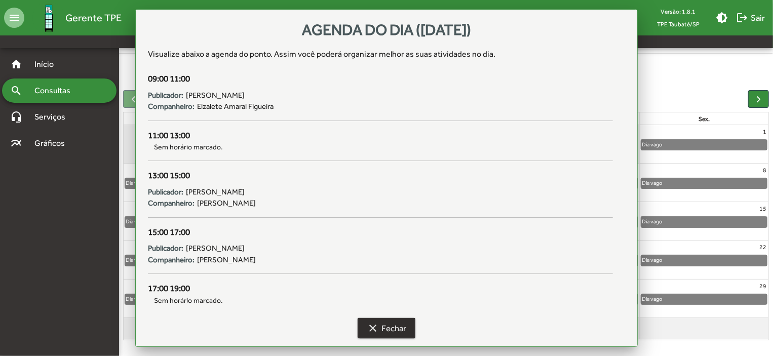
scroll to position [63, 0]
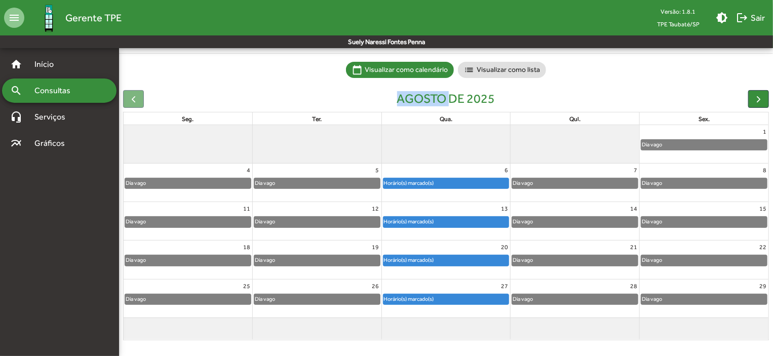
click at [423, 299] on div "Horário(s) marcado(s)" at bounding box center [409, 299] width 51 height 10
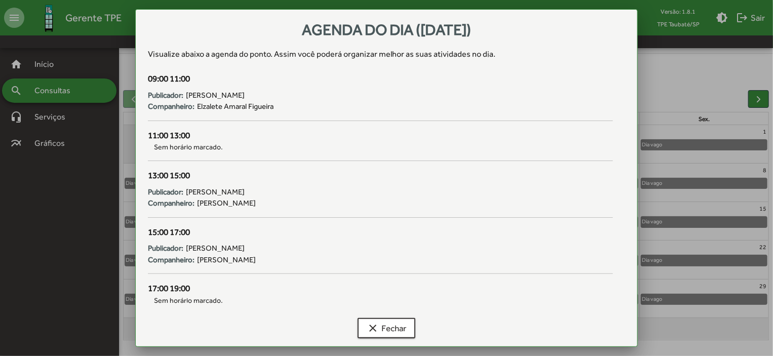
scroll to position [0, 0]
click at [423, 299] on div "Agenda do dia ([DATE]) Visualize abaixo a agenda do ponto . Assim você poderá o…" at bounding box center [386, 184] width 477 height 325
click at [402, 327] on span "clear Fechar" at bounding box center [387, 328] width 40 height 18
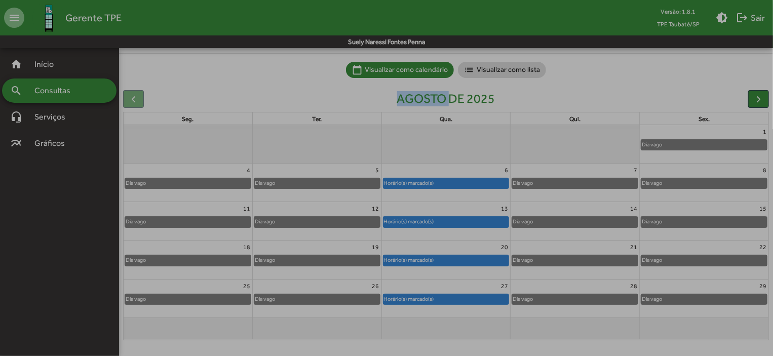
click at [402, 327] on span "clear Fechar" at bounding box center [387, 328] width 40 height 18
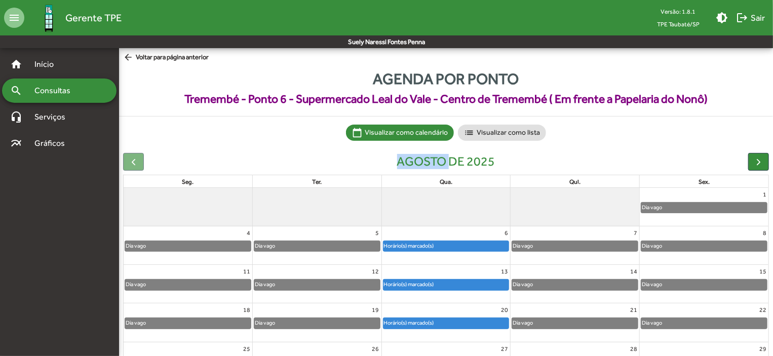
scroll to position [63, 0]
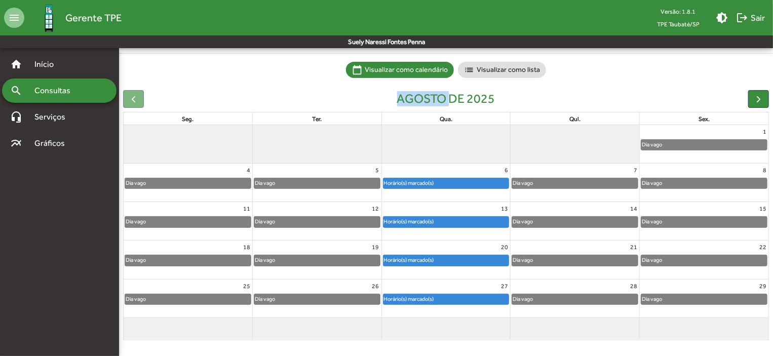
click at [396, 158] on div at bounding box center [446, 144] width 129 height 38
click at [396, 146] on div at bounding box center [446, 144] width 129 height 38
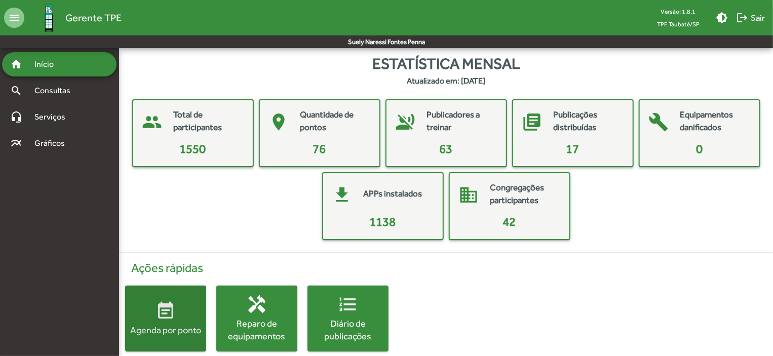
click at [170, 332] on div "Agenda por ponto" at bounding box center [165, 330] width 81 height 13
click at [170, 332] on html "menu Gerente TPE Versão: 1.8.1 TPE Taubaté/SP brightness_medium logout Sair Sue…" at bounding box center [386, 186] width 773 height 372
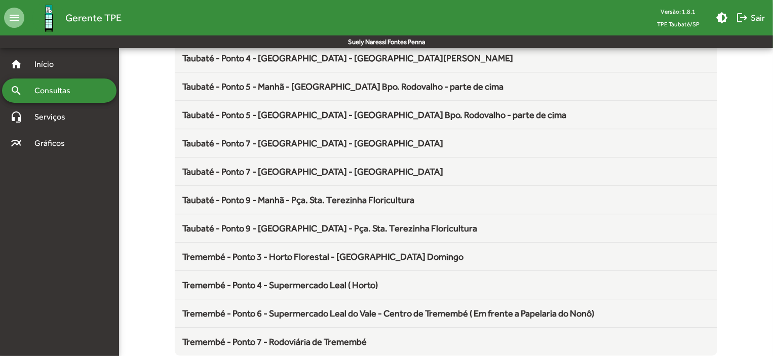
scroll to position [1336, 0]
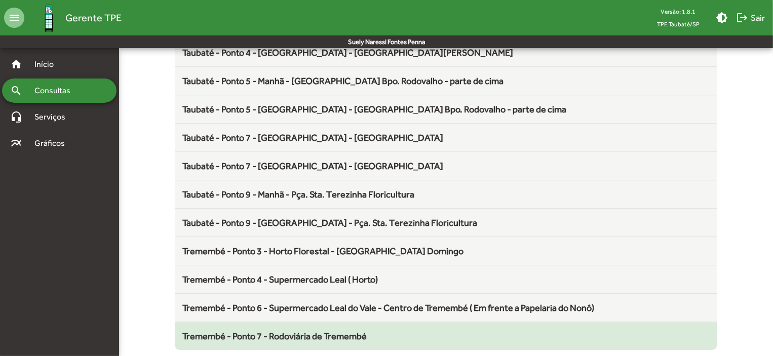
click at [412, 338] on mat-list-item "Tremembé - Ponto 7 - Rodoviária de Tremembé" at bounding box center [446, 336] width 543 height 28
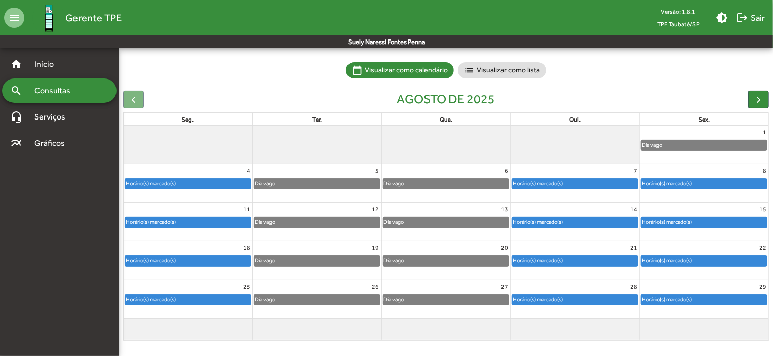
scroll to position [63, 0]
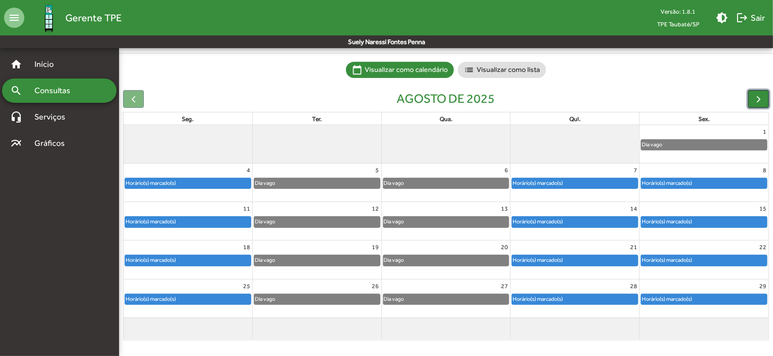
click at [762, 102] on span "button" at bounding box center [758, 99] width 11 height 11
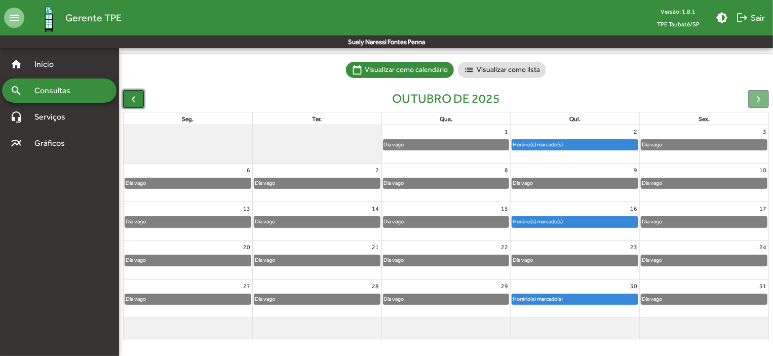
click at [134, 102] on span "button" at bounding box center [133, 99] width 11 height 11
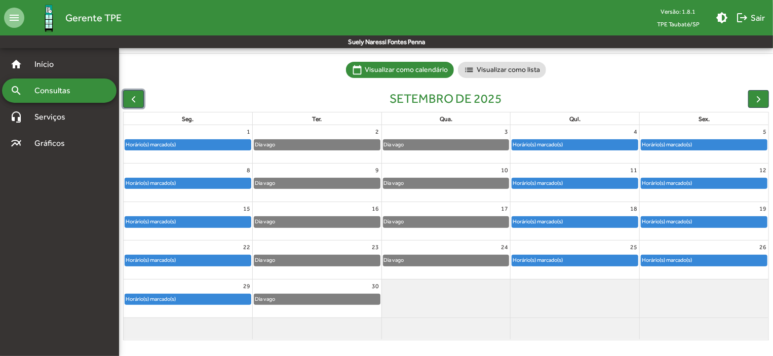
click at [683, 147] on div "Horário(s) marcado(s)" at bounding box center [666, 145] width 51 height 10
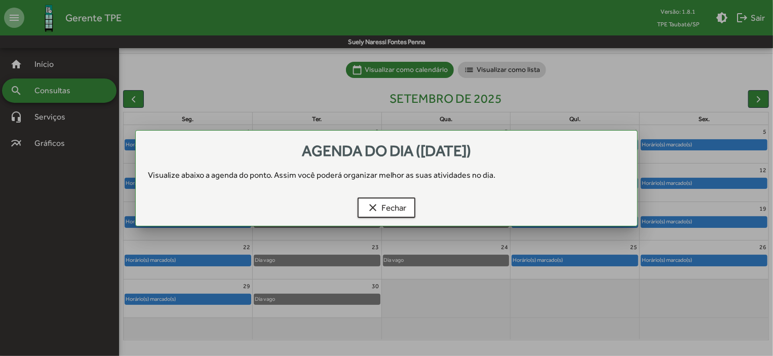
scroll to position [0, 0]
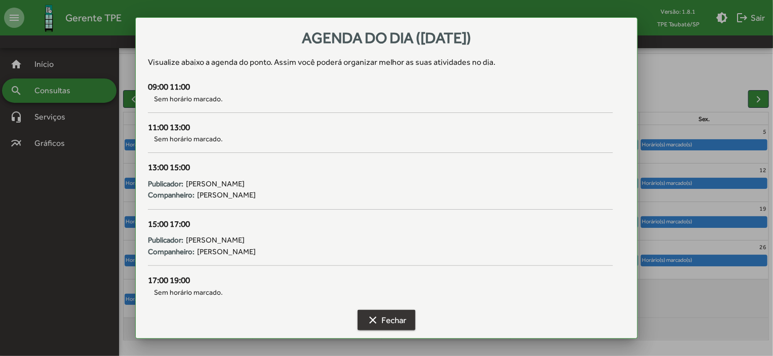
click at [408, 318] on button "clear Fechar" at bounding box center [387, 320] width 58 height 20
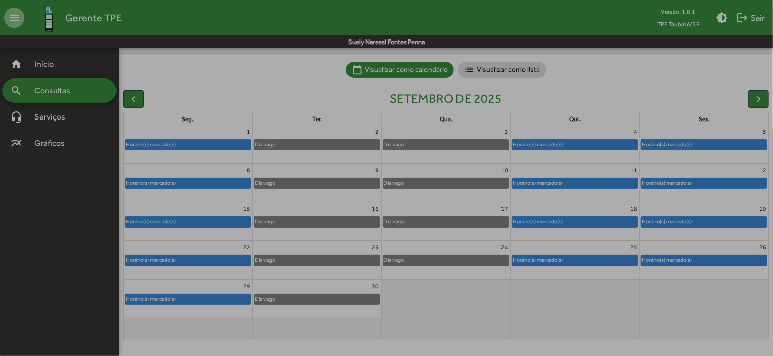
click at [407, 318] on button "clear Fechar" at bounding box center [387, 320] width 58 height 20
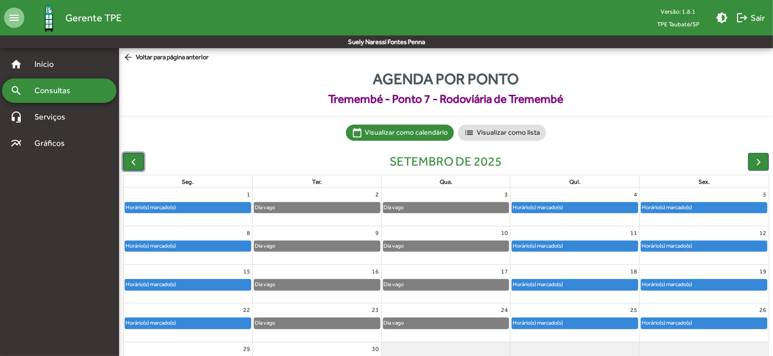
scroll to position [63, 0]
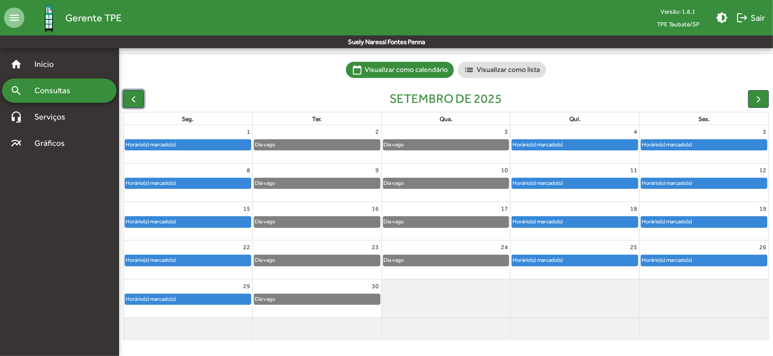
click at [672, 218] on div "Horário(s) marcado(s)" at bounding box center [666, 222] width 51 height 10
click at [685, 219] on div "Horário(s) marcado(s)" at bounding box center [666, 222] width 51 height 10
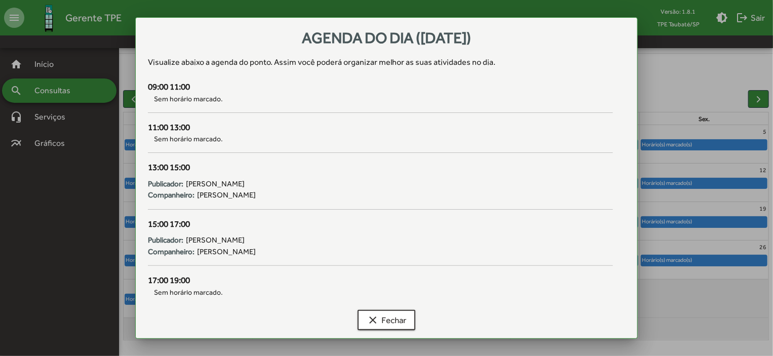
scroll to position [0, 0]
click at [378, 320] on mat-icon "clear" at bounding box center [373, 320] width 12 height 12
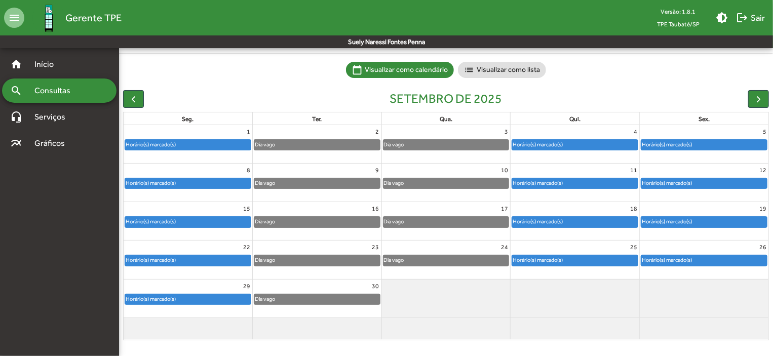
click at [378, 320] on mat-icon "clear" at bounding box center [373, 320] width 12 height 12
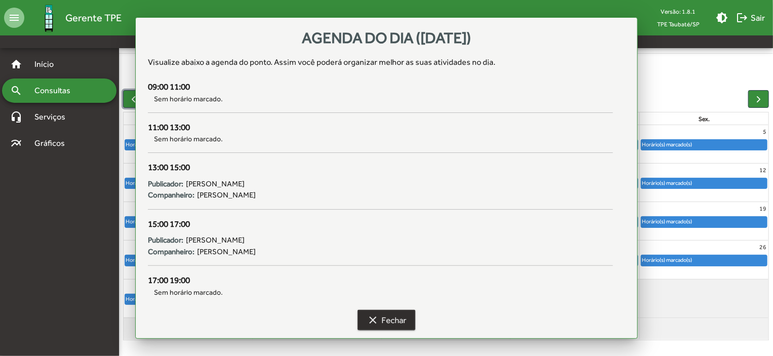
scroll to position [63, 0]
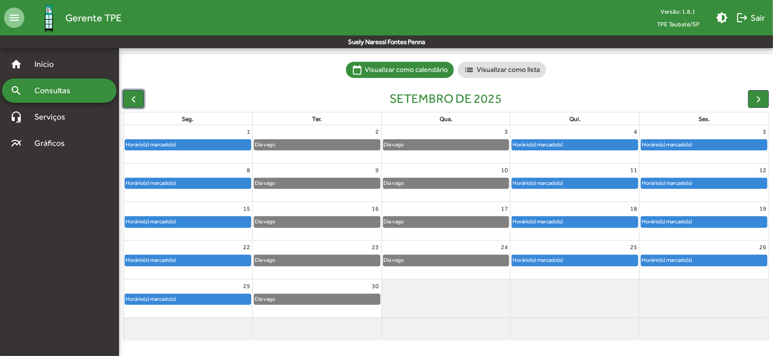
click at [665, 262] on div "Horário(s) marcado(s)" at bounding box center [666, 260] width 51 height 10
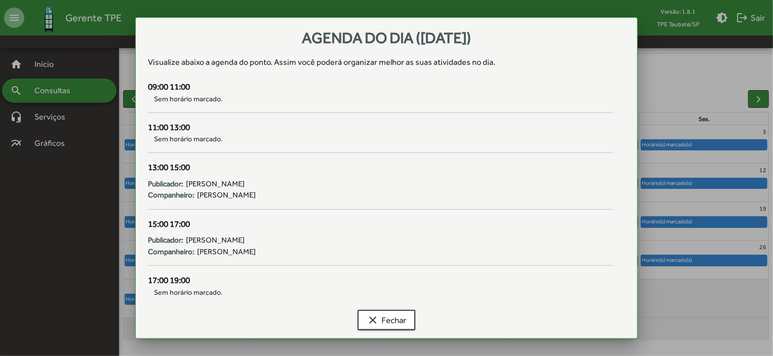
scroll to position [0, 0]
click at [403, 319] on span "clear Fechar" at bounding box center [387, 320] width 40 height 18
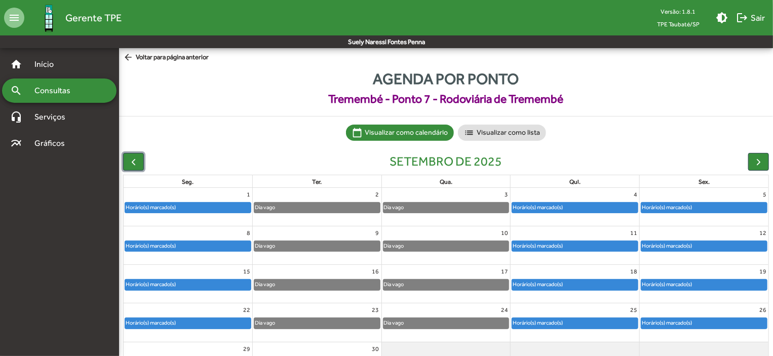
scroll to position [63, 0]
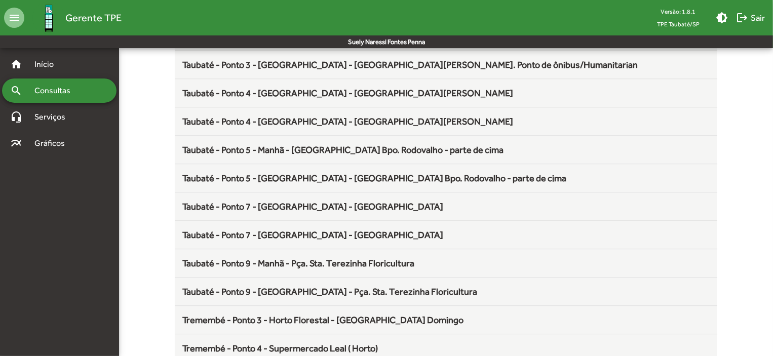
scroll to position [1336, 0]
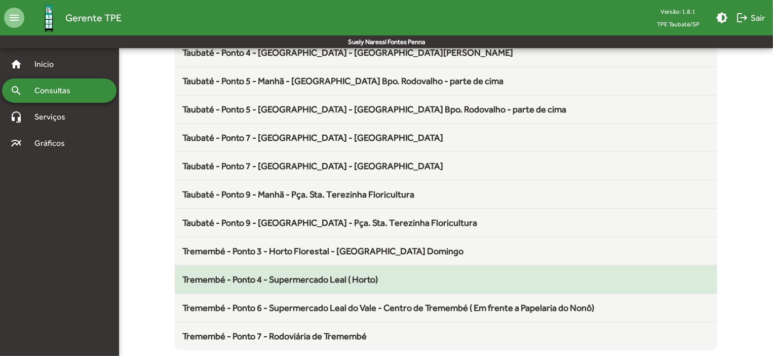
click at [353, 274] on span "Tremembé - Ponto 4 - Supermercado Leal ( Horto)" at bounding box center [281, 279] width 196 height 11
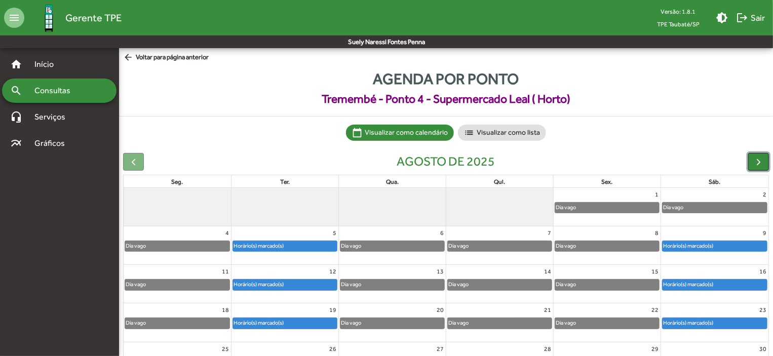
click at [762, 162] on span "button" at bounding box center [758, 162] width 11 height 11
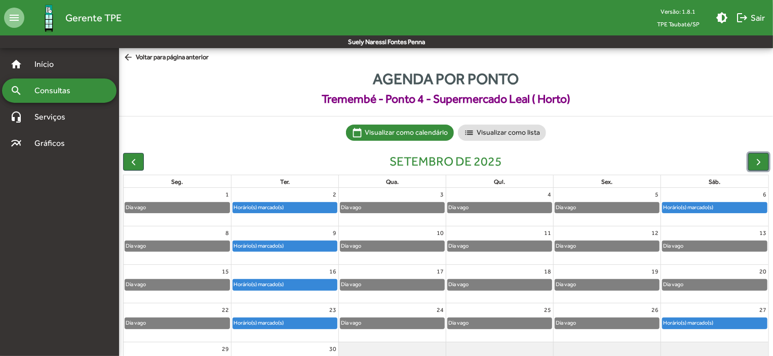
click at [328, 206] on div "Horário(s) marcado(s)" at bounding box center [285, 208] width 104 height 10
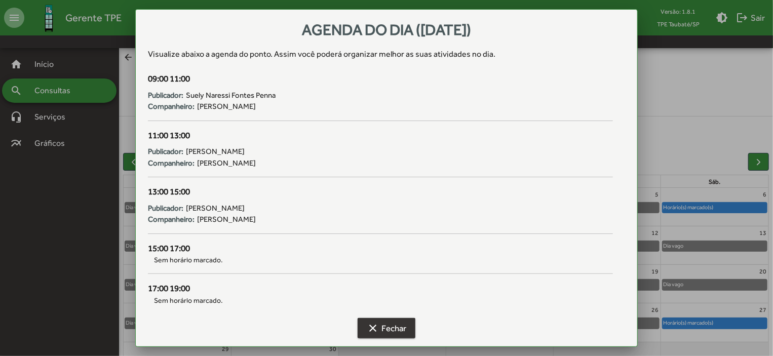
click at [402, 329] on span "clear Fechar" at bounding box center [387, 328] width 40 height 18
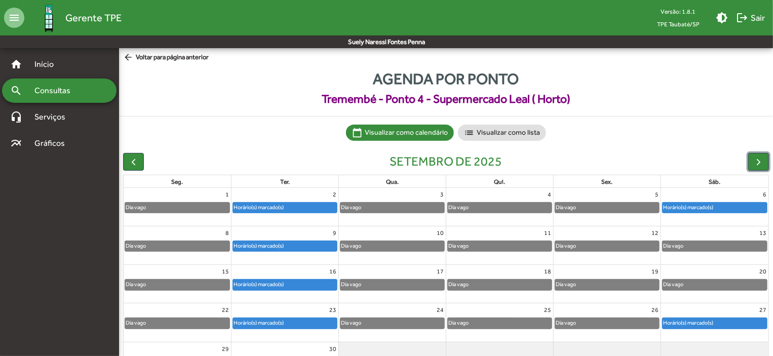
click at [727, 204] on div "Horário(s) marcado(s)" at bounding box center [715, 208] width 104 height 10
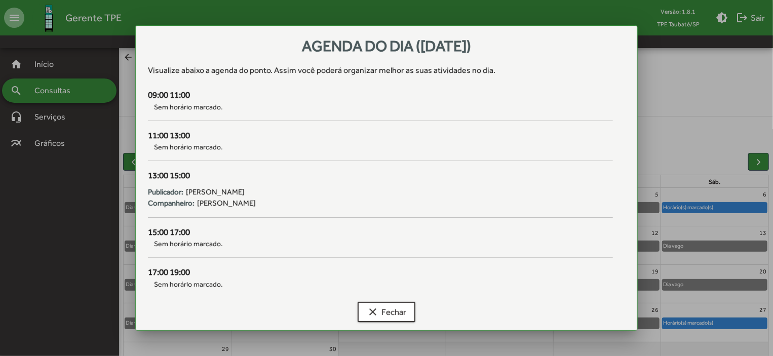
click at [727, 204] on div at bounding box center [386, 178] width 773 height 356
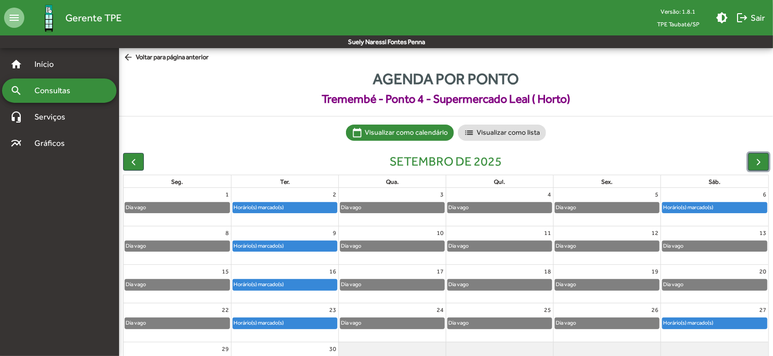
click at [727, 204] on div "Horário(s) marcado(s)" at bounding box center [715, 208] width 104 height 10
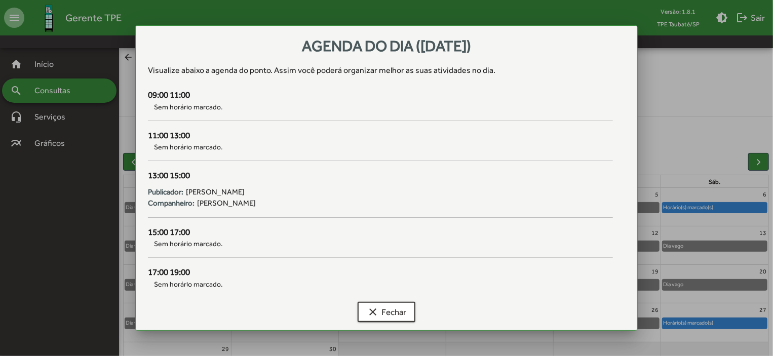
click at [727, 204] on div at bounding box center [386, 178] width 773 height 356
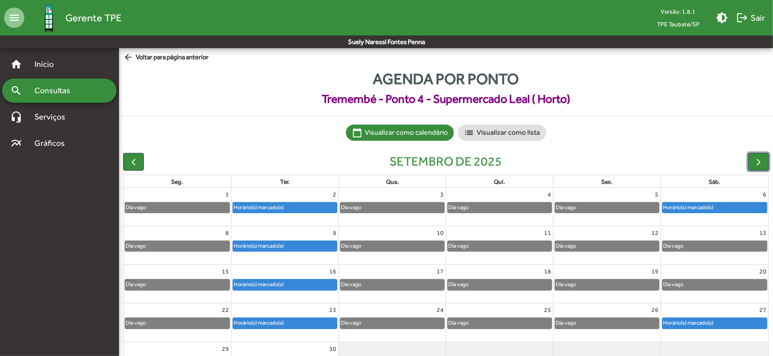
click at [725, 204] on div "Horário(s) marcado(s)" at bounding box center [715, 208] width 104 height 10
click at [707, 210] on div "Horário(s) marcado(s)" at bounding box center [688, 208] width 51 height 10
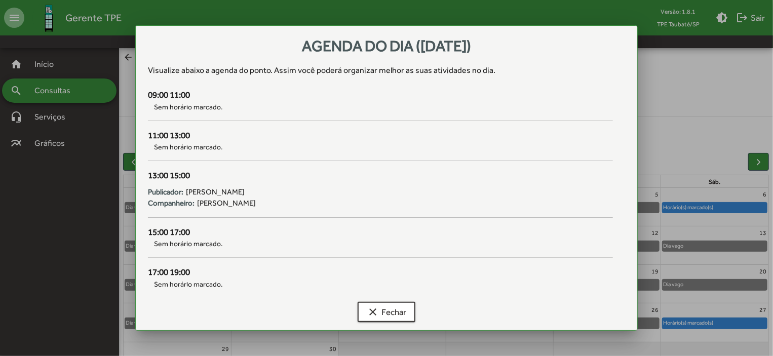
click at [702, 324] on div at bounding box center [386, 178] width 773 height 356
click at [702, 324] on div "Horário(s) marcado(s)" at bounding box center [688, 323] width 51 height 10
click at [389, 310] on span "clear Fechar" at bounding box center [387, 312] width 40 height 18
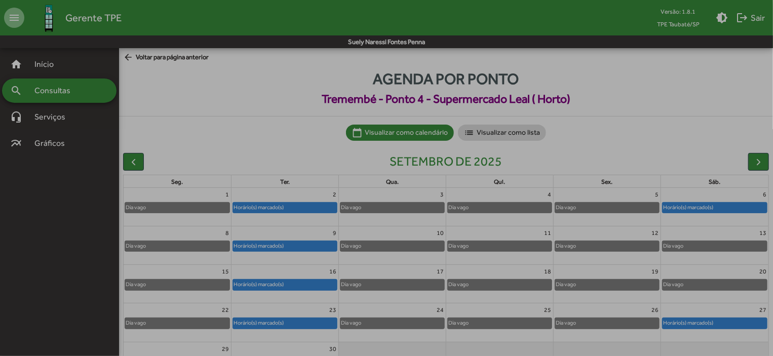
click at [389, 310] on span "clear Fechar" at bounding box center [387, 312] width 40 height 18
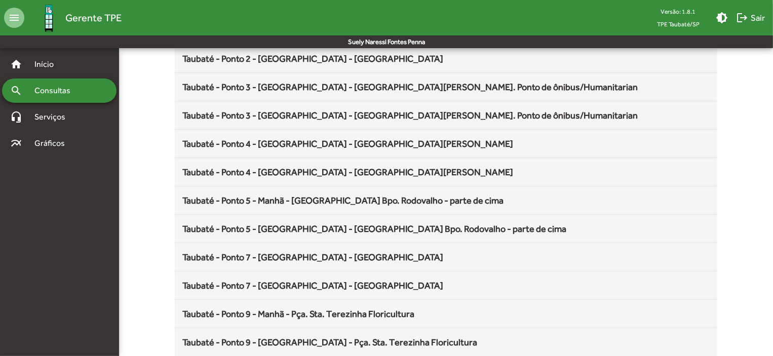
scroll to position [1336, 0]
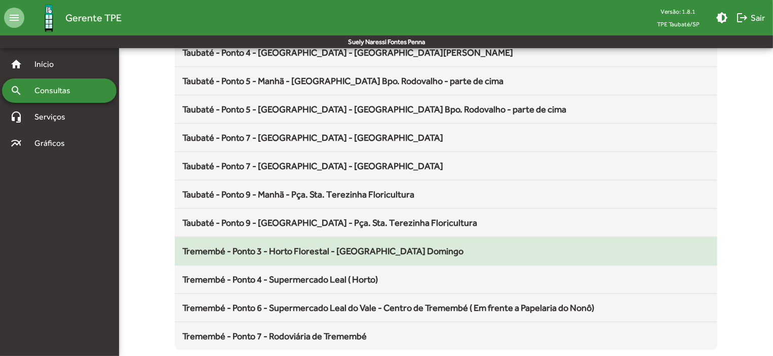
click at [314, 246] on span "Tremembé - Ponto 3 - Horto Florestal - Somente Domingo" at bounding box center [323, 251] width 281 height 11
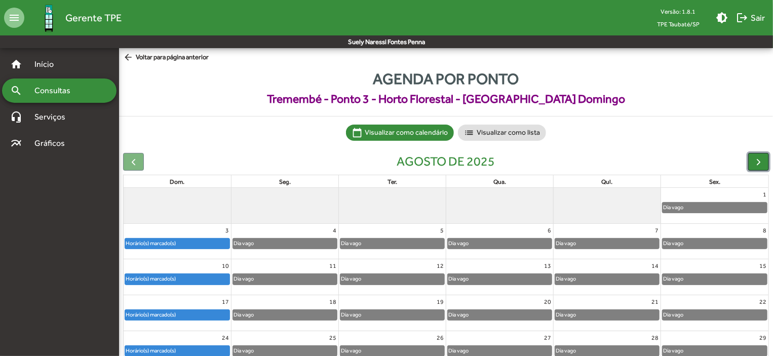
click at [760, 162] on span "button" at bounding box center [758, 162] width 11 height 11
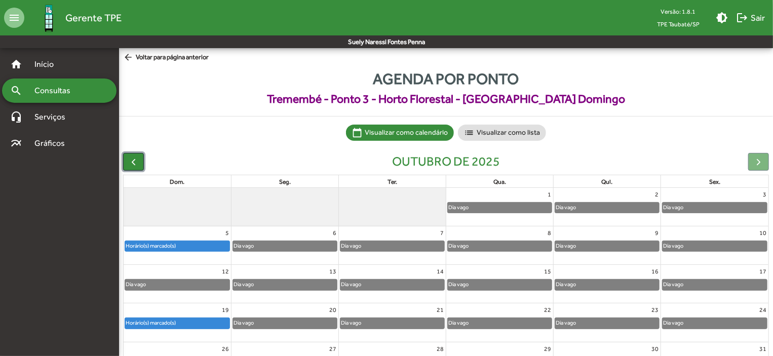
click at [133, 158] on span "button" at bounding box center [133, 162] width 11 height 11
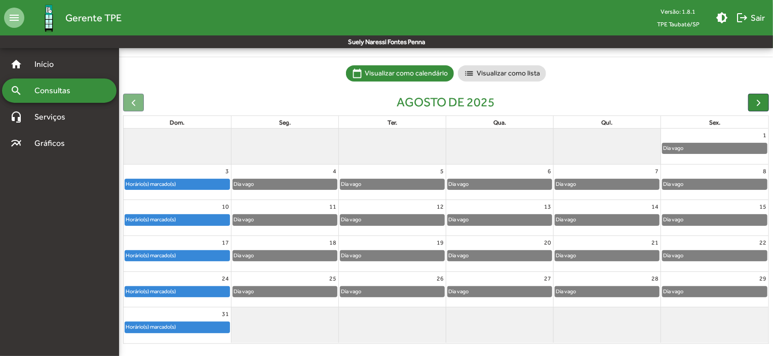
scroll to position [63, 0]
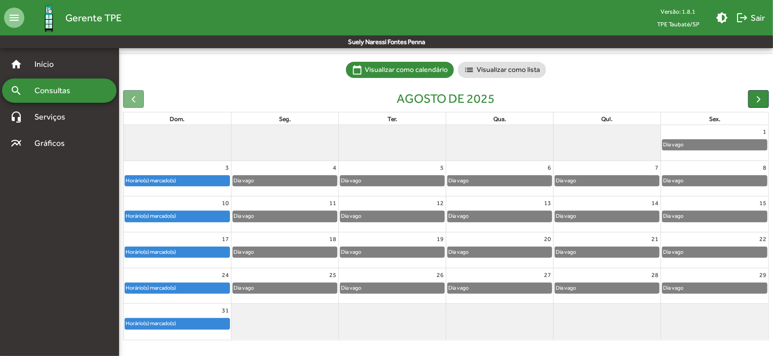
click at [186, 176] on div "Horário(s) marcado(s)" at bounding box center [177, 181] width 104 height 10
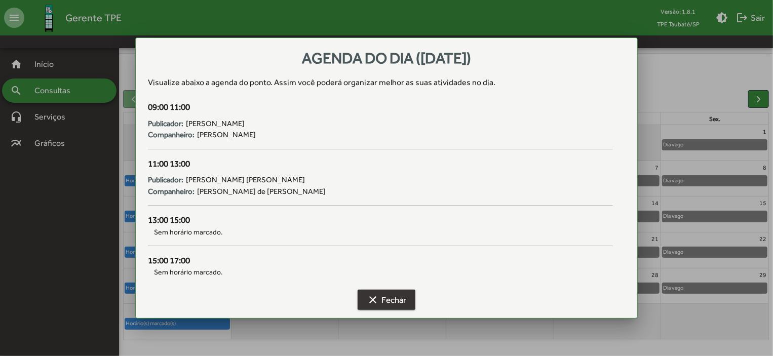
click at [389, 300] on span "clear Fechar" at bounding box center [387, 300] width 40 height 18
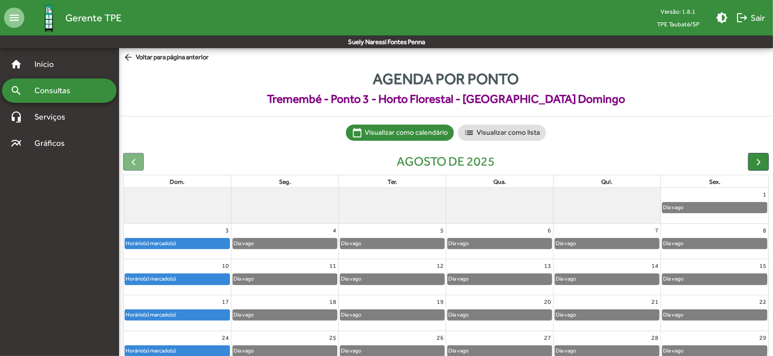
scroll to position [63, 0]
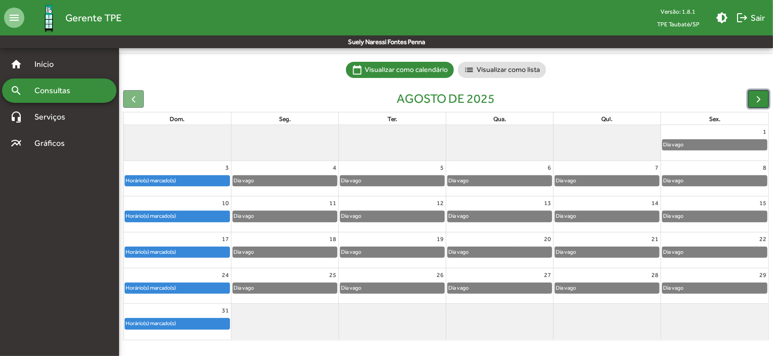
click at [755, 97] on span "button" at bounding box center [758, 99] width 11 height 11
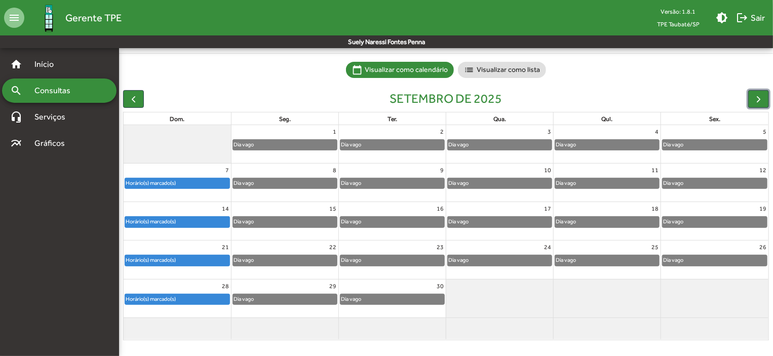
click at [147, 180] on div "Horário(s) marcado(s)" at bounding box center [150, 183] width 51 height 10
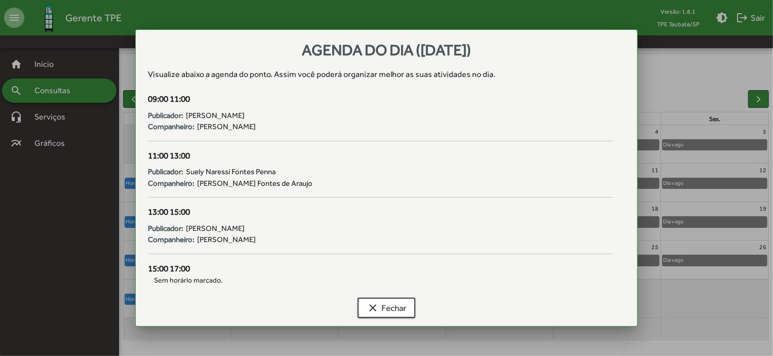
scroll to position [0, 0]
click at [371, 309] on mat-icon "clear" at bounding box center [373, 308] width 12 height 12
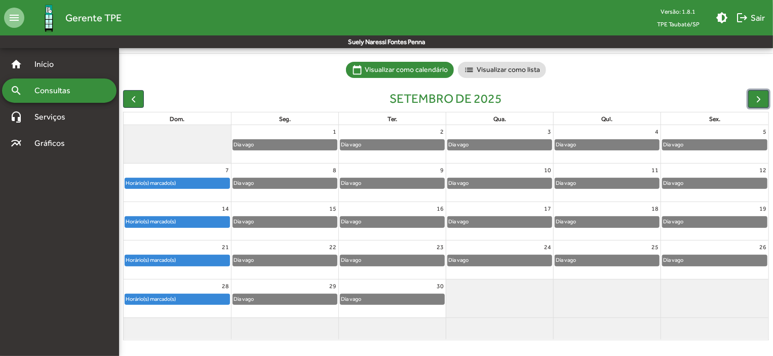
click at [184, 229] on div "Horário(s) marcado(s)" at bounding box center [177, 224] width 107 height 16
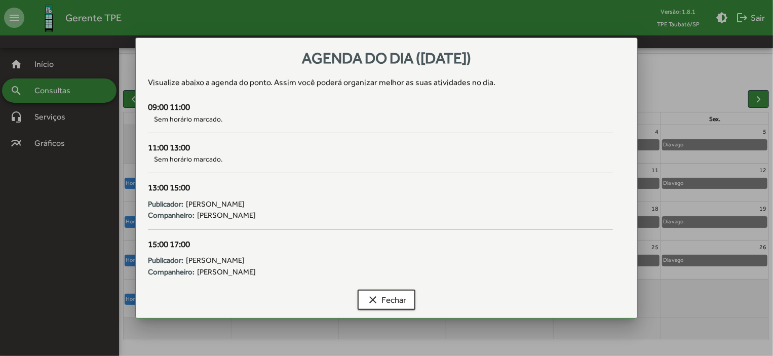
scroll to position [0, 0]
click at [385, 294] on span "clear Fechar" at bounding box center [387, 300] width 40 height 18
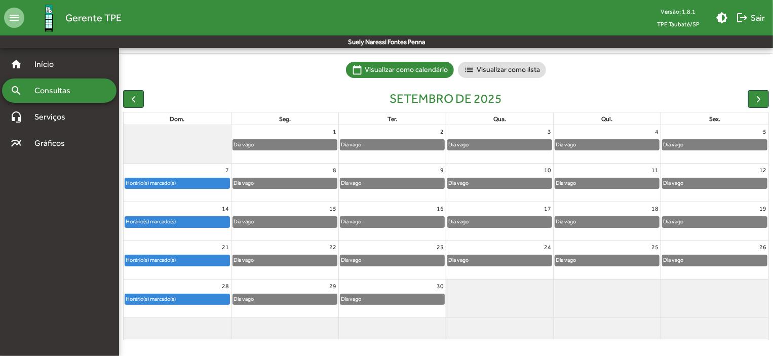
click at [385, 294] on span "clear Fechar" at bounding box center [387, 300] width 40 height 18
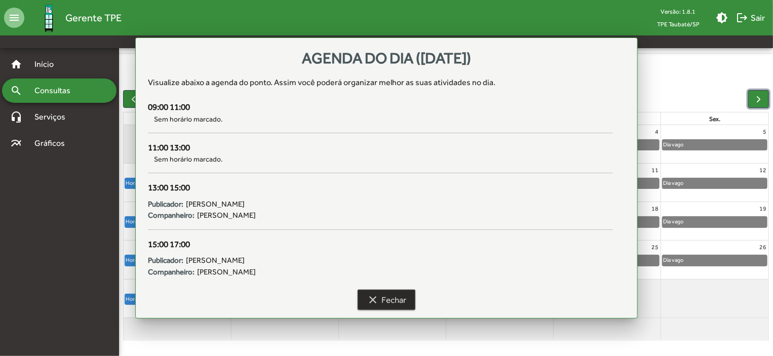
scroll to position [63, 0]
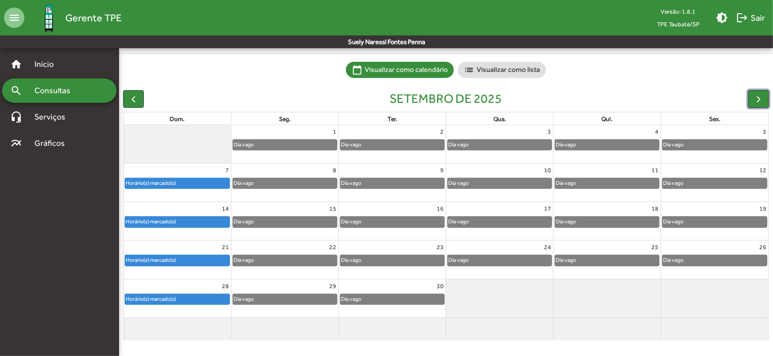
click at [163, 258] on div "Horário(s) marcado(s)" at bounding box center [150, 260] width 51 height 10
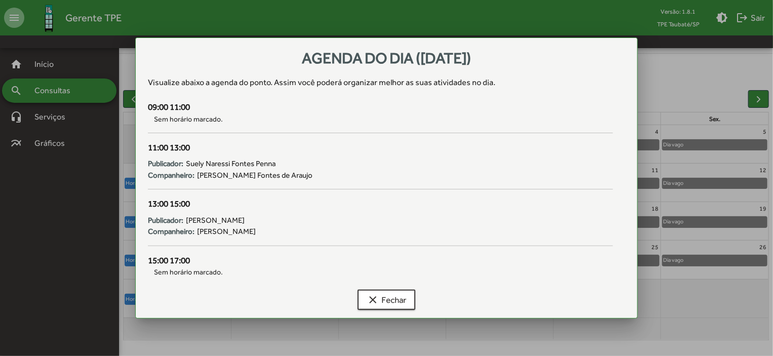
scroll to position [0, 0]
click at [163, 258] on div "15:00 17:00" at bounding box center [380, 260] width 465 height 13
click at [398, 295] on span "clear Fechar" at bounding box center [387, 300] width 40 height 18
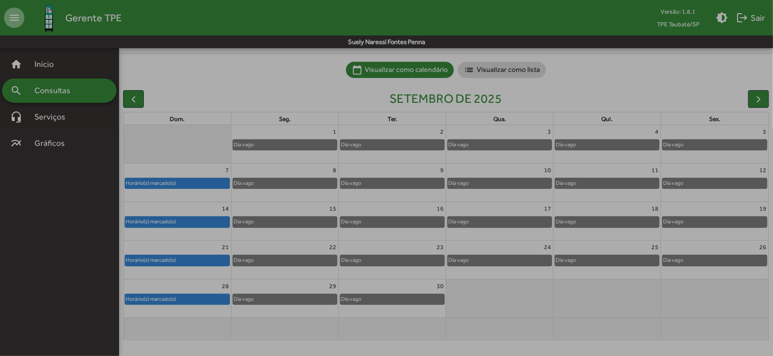
click at [398, 295] on span "clear Fechar" at bounding box center [387, 300] width 40 height 18
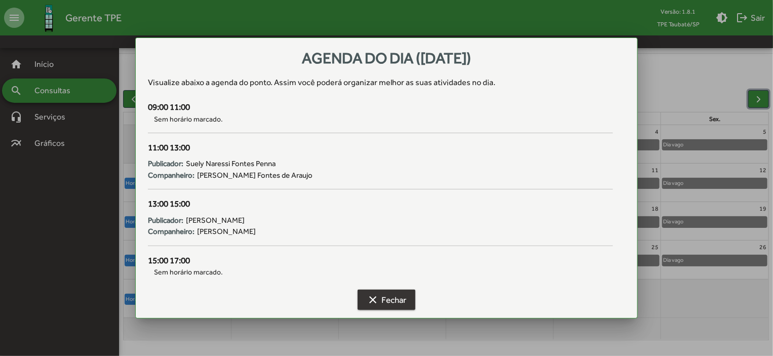
click at [398, 295] on div "Dia vago" at bounding box center [392, 299] width 104 height 10
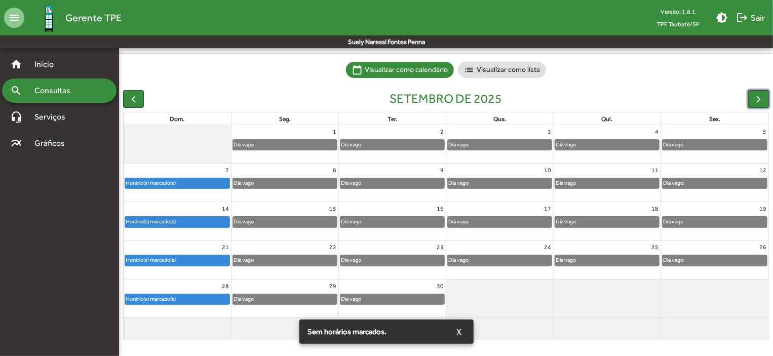
click at [213, 297] on div "Horário(s) marcado(s)" at bounding box center [177, 299] width 104 height 10
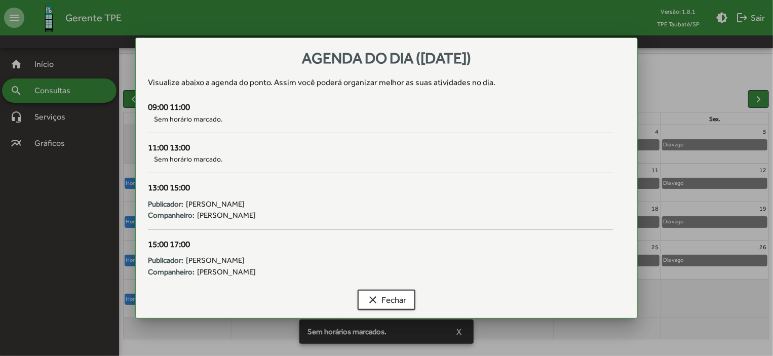
scroll to position [0, 0]
click at [213, 297] on div "Agenda do dia (28/09/2025) Visualize abaixo a agenda do ponto . Assim você pode…" at bounding box center [386, 177] width 503 height 281
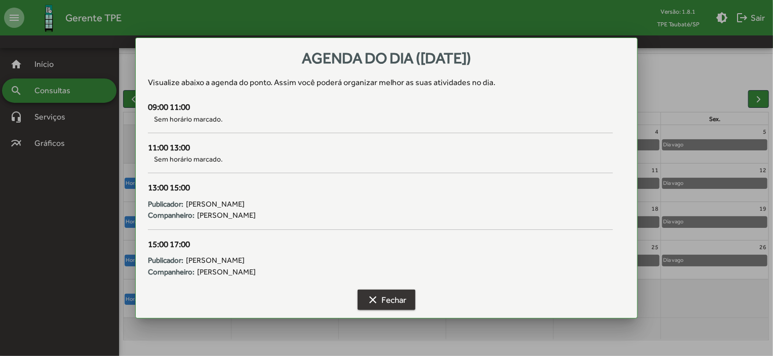
click at [400, 301] on span "clear Fechar" at bounding box center [387, 300] width 40 height 18
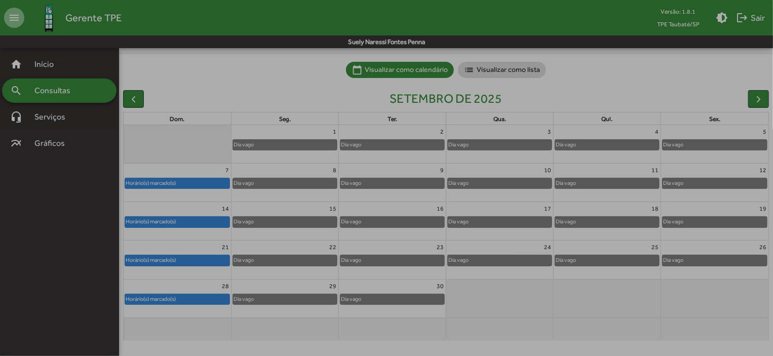
click at [400, 301] on span "clear Fechar" at bounding box center [387, 300] width 40 height 18
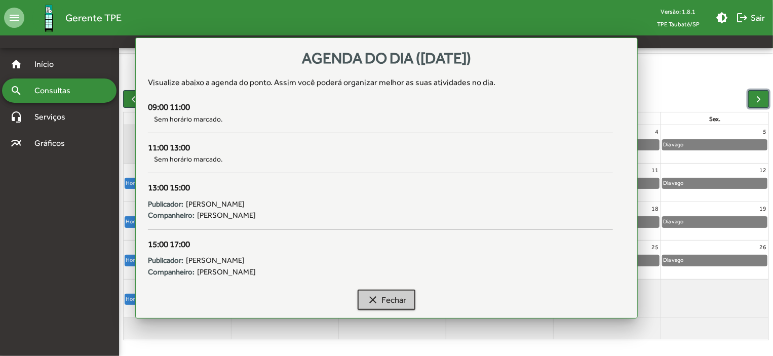
scroll to position [63, 0]
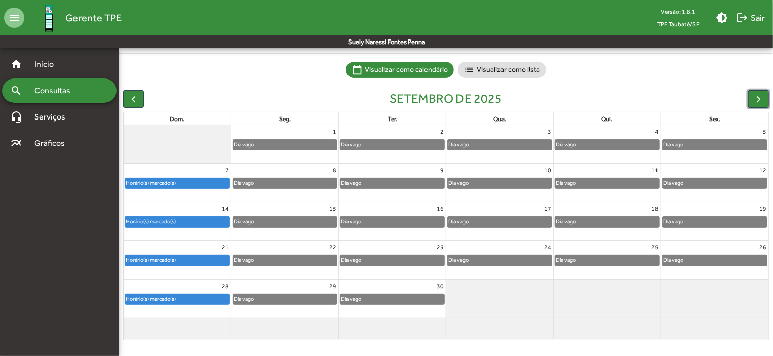
click at [191, 259] on div "Horário(s) marcado(s)" at bounding box center [177, 260] width 104 height 10
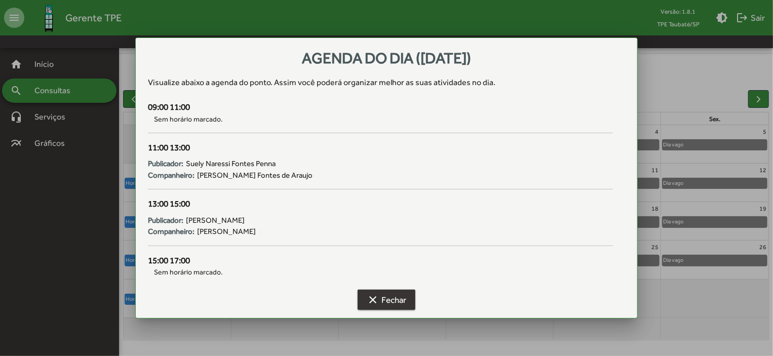
click at [381, 294] on span "clear Fechar" at bounding box center [387, 300] width 40 height 18
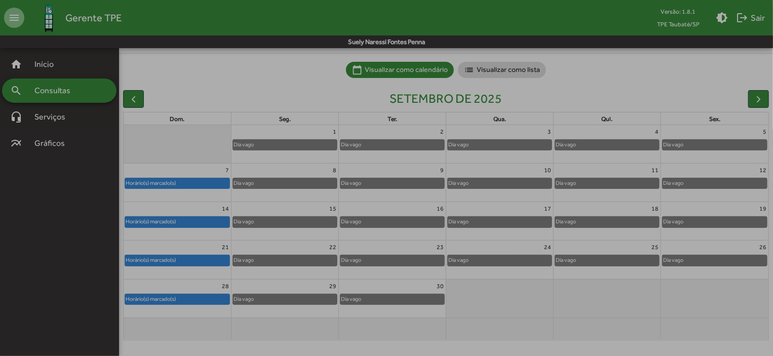
click at [381, 294] on span "clear Fechar" at bounding box center [387, 300] width 40 height 18
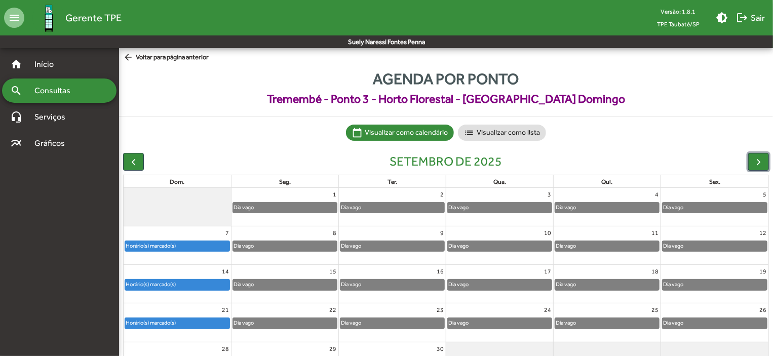
scroll to position [63, 0]
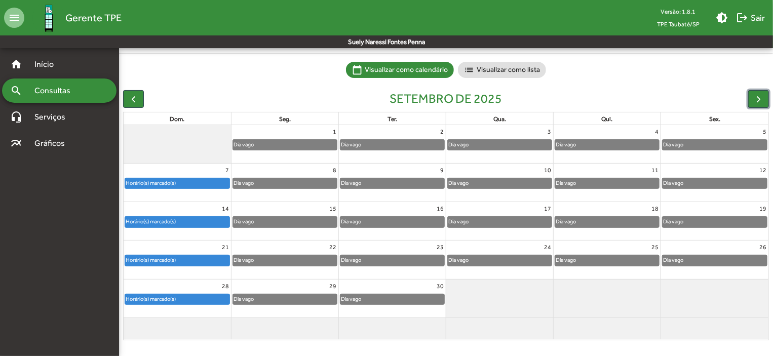
click at [207, 220] on div "Horário(s) marcado(s)" at bounding box center [177, 222] width 104 height 10
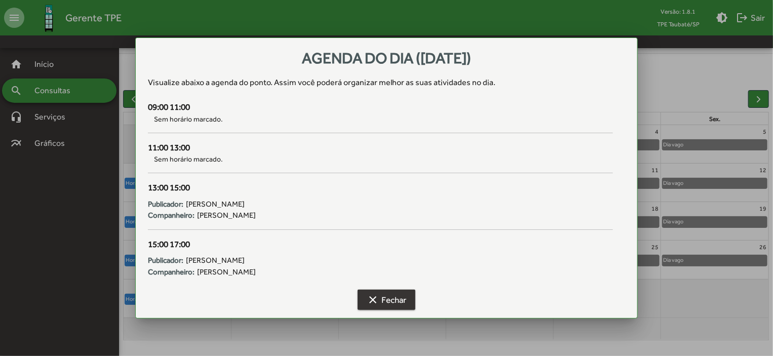
click at [404, 299] on span "clear Fechar" at bounding box center [387, 300] width 40 height 18
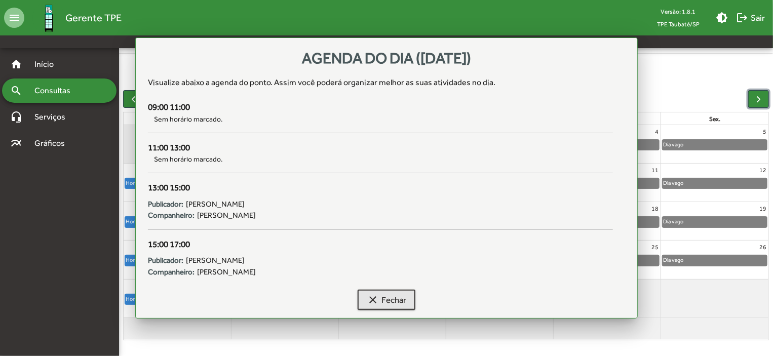
scroll to position [63, 0]
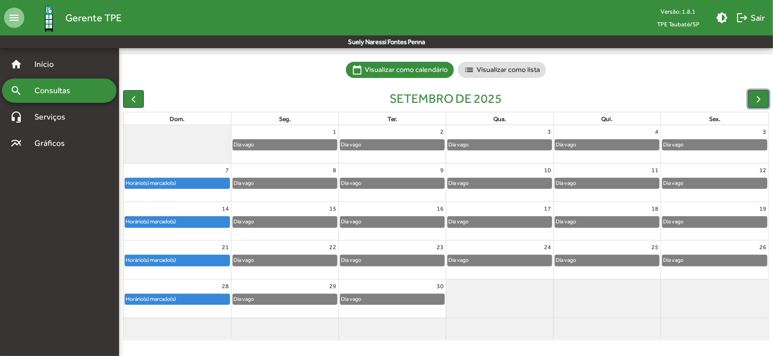
click at [174, 182] on div "Horário(s) marcado(s)" at bounding box center [150, 183] width 51 height 10
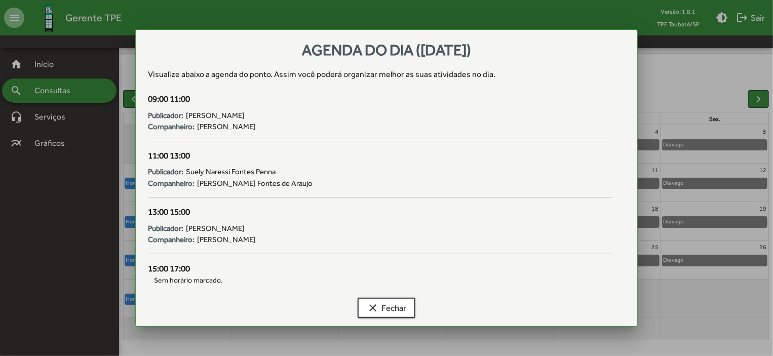
scroll to position [0, 0]
click at [389, 302] on span "clear Fechar" at bounding box center [387, 308] width 40 height 18
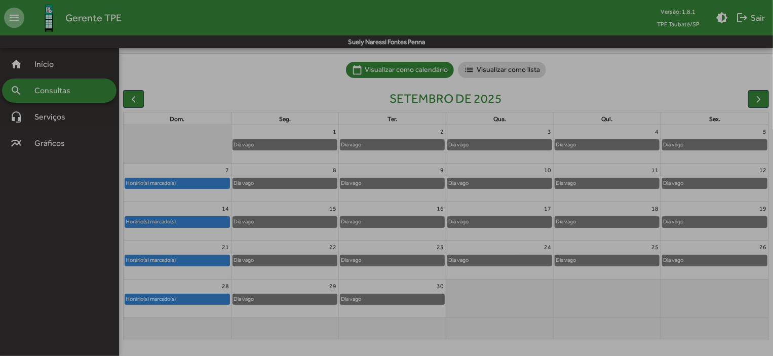
click at [389, 302] on span "clear Fechar" at bounding box center [387, 308] width 40 height 18
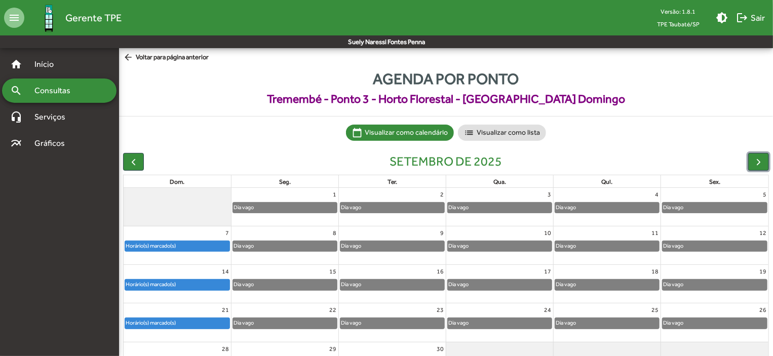
scroll to position [63, 0]
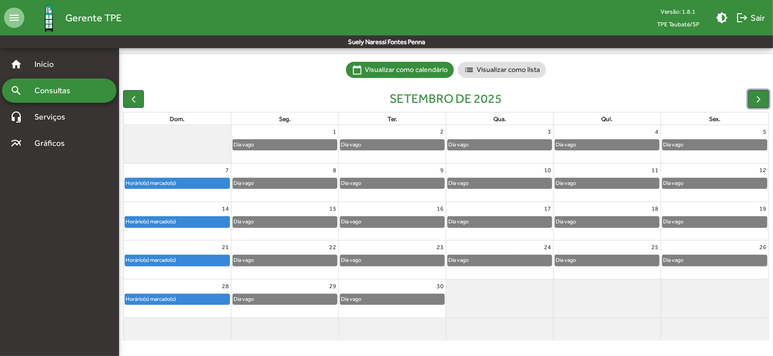
click at [214, 264] on div "Horário(s) marcado(s)" at bounding box center [177, 260] width 104 height 10
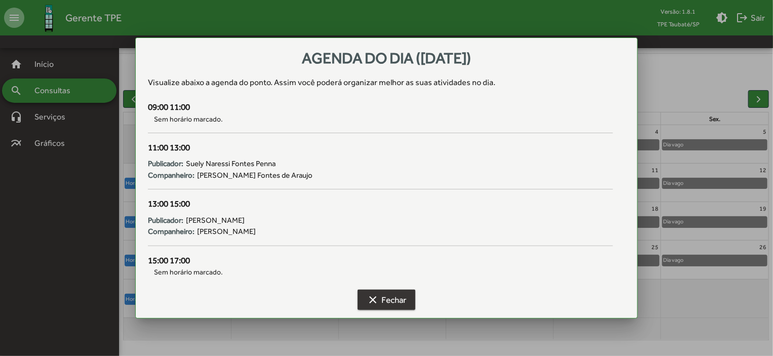
click at [384, 290] on button "clear Fechar" at bounding box center [387, 300] width 58 height 20
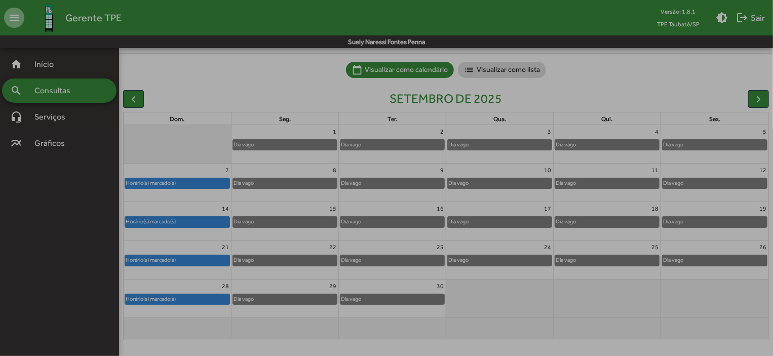
click at [384, 290] on button "clear Fechar" at bounding box center [387, 300] width 58 height 20
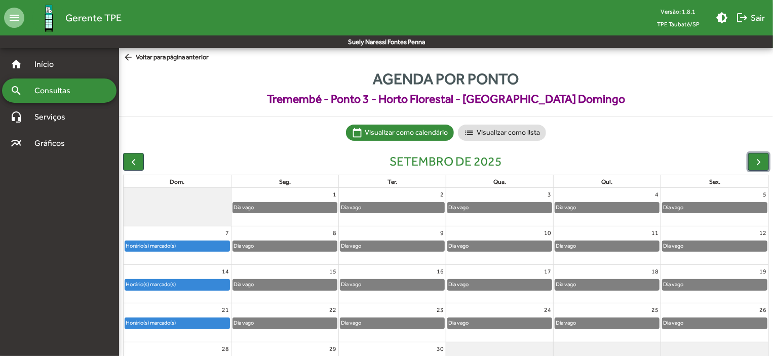
scroll to position [63, 0]
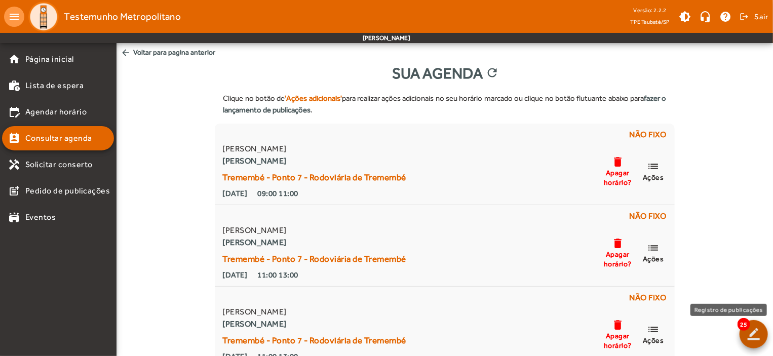
click at [761, 337] on span at bounding box center [754, 334] width 24 height 24
click at [761, 337] on body "menu Testemunho Metropolitano Versão: 2.2.2 TPE Taubaté/SP brightness_medium he…" at bounding box center [389, 178] width 778 height 356
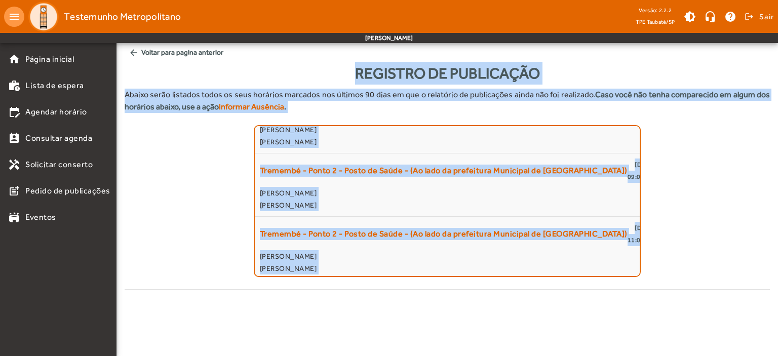
scroll to position [1512, 0]
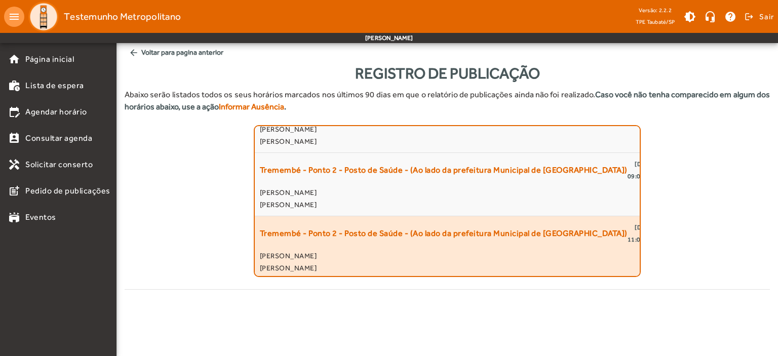
click at [459, 241] on span "Tremembé - Ponto 2 - Posto de Saúde - (Ao lado da prefeitura Municipal de [GEOG…" at bounding box center [444, 233] width 368 height 24
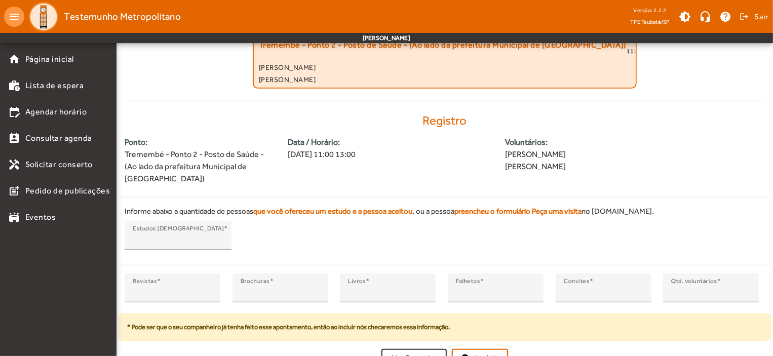
scroll to position [190, 0]
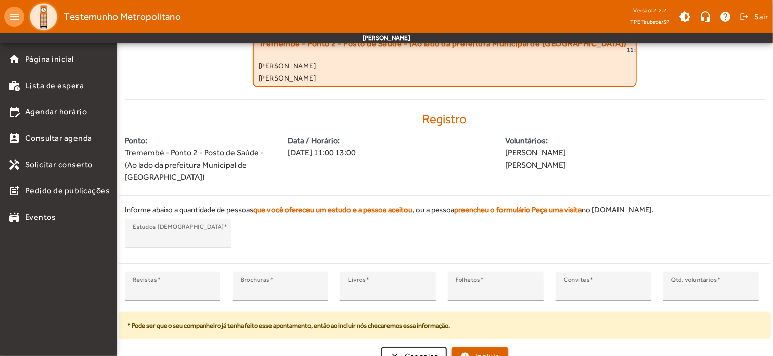
click at [477, 351] on span "Incluir" at bounding box center [487, 357] width 24 height 12
click at [488, 351] on span "Incluir" at bounding box center [487, 357] width 24 height 12
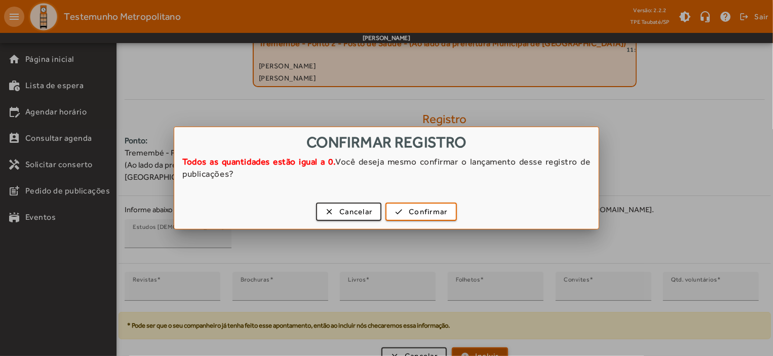
scroll to position [0, 0]
click at [425, 214] on span "Confirmar" at bounding box center [428, 212] width 39 height 12
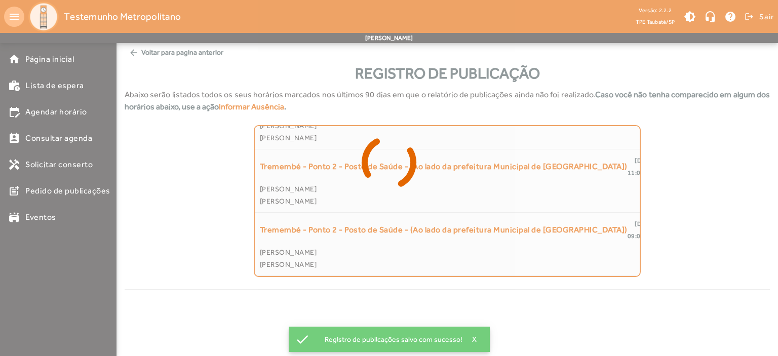
scroll to position [1450, 0]
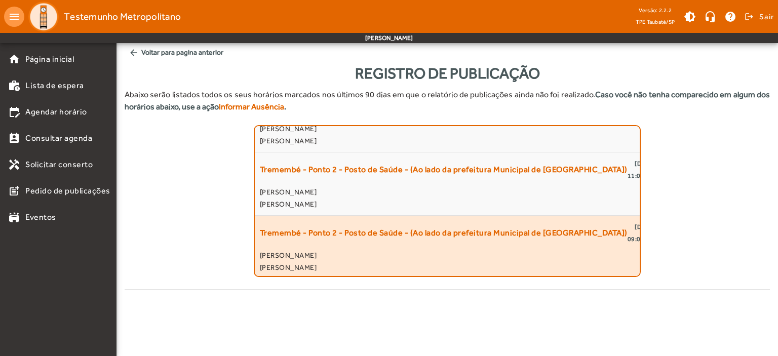
click at [628, 237] on span "09:00 11:00" at bounding box center [645, 239] width 35 height 12
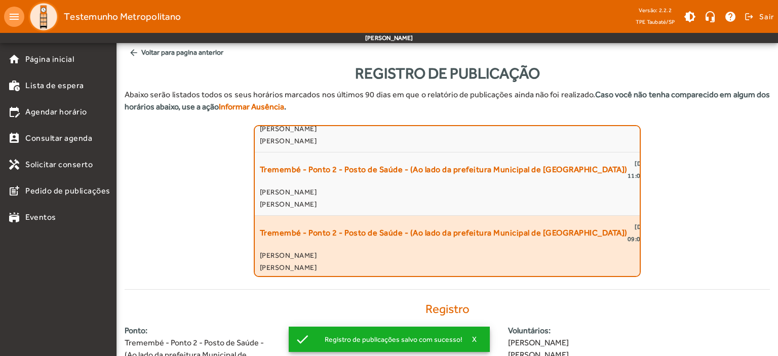
scroll to position [0, 0]
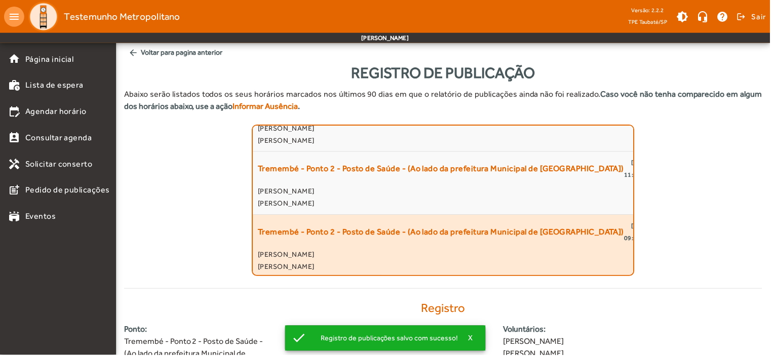
click at [587, 237] on div "Tremembé - Ponto 2 - Posto de Saúde - (Ao lado da prefeitura Municipal de [GEOG…" at bounding box center [445, 247] width 372 height 53
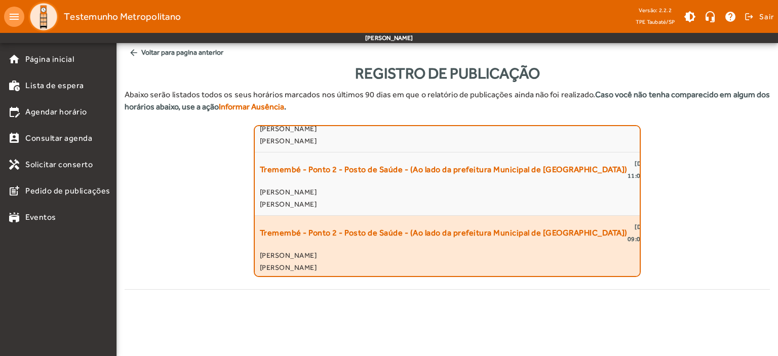
click at [635, 224] on span "[DATE]" at bounding box center [645, 227] width 21 height 12
click at [424, 239] on span "Tremembé - Ponto 2 - Posto de Saúde - (Ao lado da prefeitura Municipal de [GEOG…" at bounding box center [444, 233] width 368 height 24
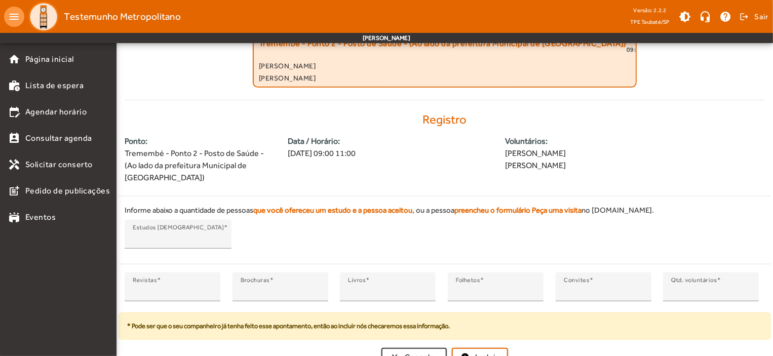
scroll to position [190, 0]
click at [490, 351] on span "Incluir" at bounding box center [487, 357] width 24 height 12
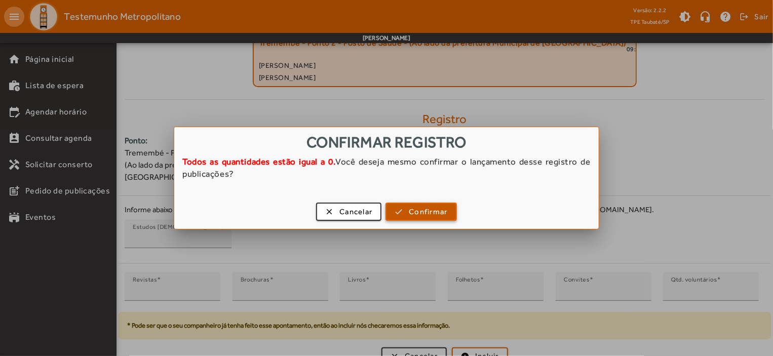
click at [407, 209] on span "button" at bounding box center [421, 212] width 69 height 24
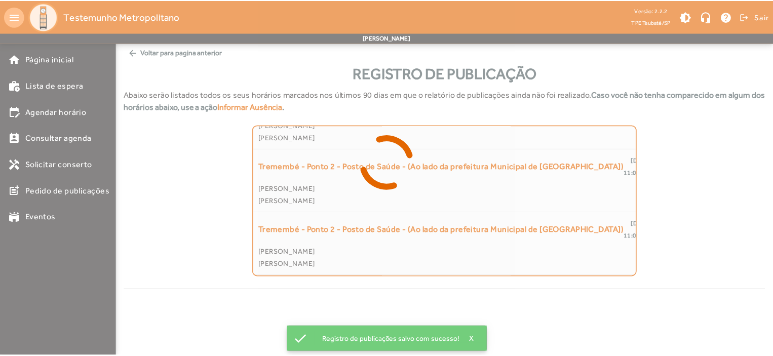
scroll to position [1386, 0]
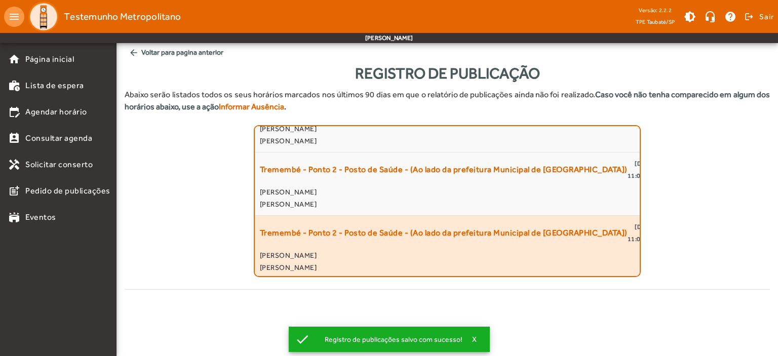
click at [442, 233] on span "Tremembé - Ponto 2 - Posto de Saúde - (Ao lado da prefeitura Municipal de [GEOG…" at bounding box center [444, 233] width 368 height 24
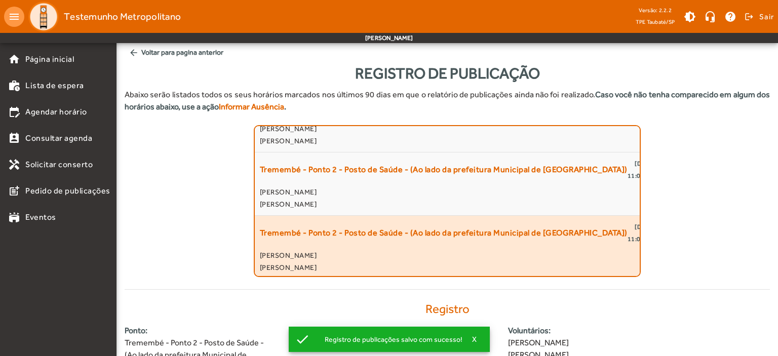
click at [442, 233] on span "Tremembé - Ponto 2 - Posto de Saúde - (Ao lado da prefeitura Municipal de [GEOG…" at bounding box center [444, 233] width 368 height 24
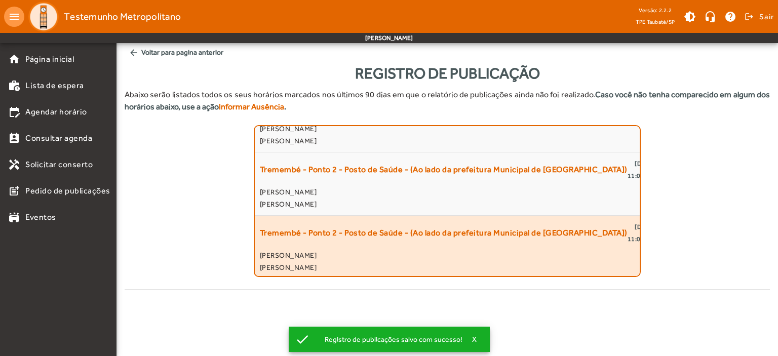
click at [378, 241] on span "Tremembé - Ponto 2 - Posto de Saúde - (Ao lado da prefeitura Municipal de [GEOG…" at bounding box center [444, 233] width 368 height 24
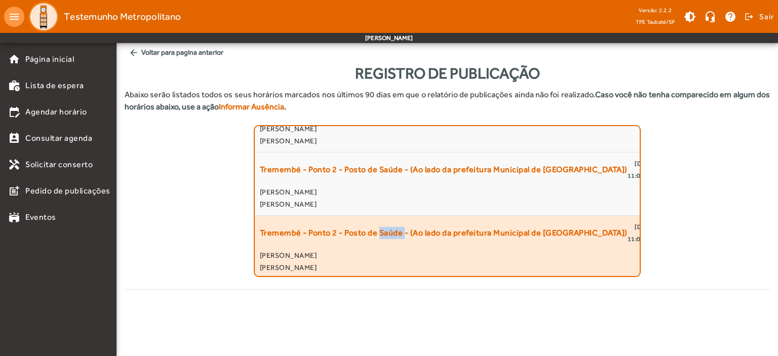
click at [378, 241] on span "Tremembé - Ponto 2 - Posto de Saúde - (Ao lado da prefeitura Municipal de [GEOG…" at bounding box center [444, 233] width 368 height 24
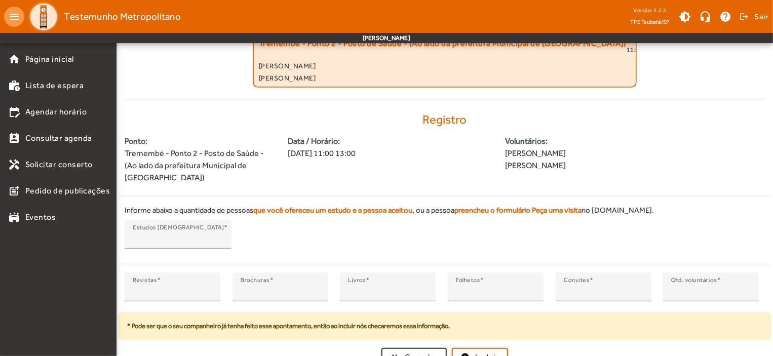
scroll to position [190, 0]
click at [484, 351] on span "Incluir" at bounding box center [487, 357] width 24 height 12
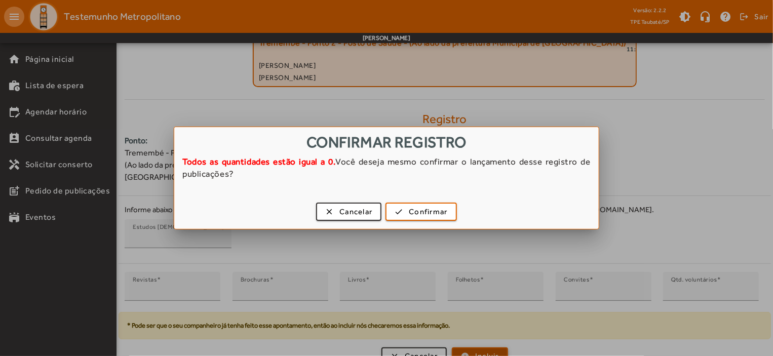
scroll to position [0, 0]
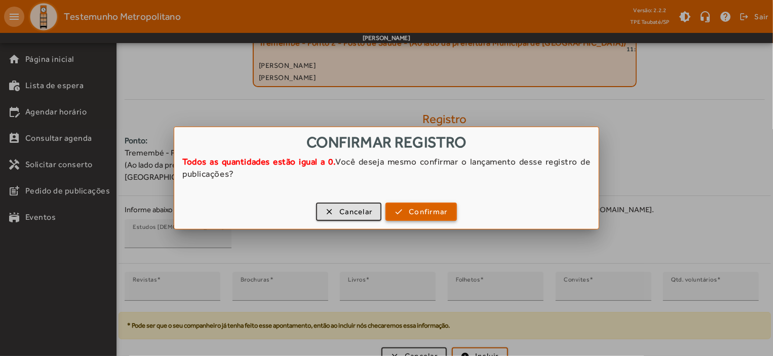
click at [412, 209] on span "Confirmar" at bounding box center [428, 212] width 39 height 12
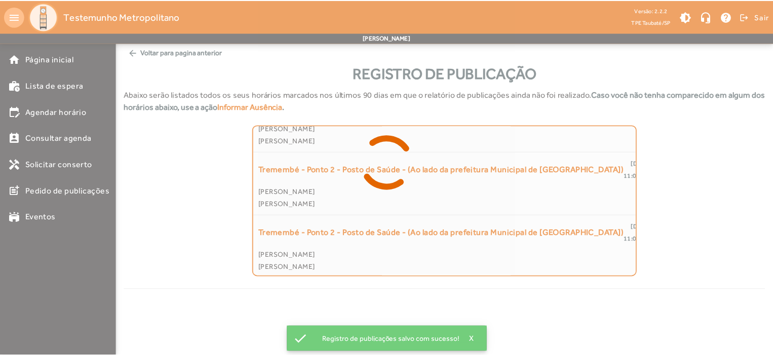
scroll to position [1323, 0]
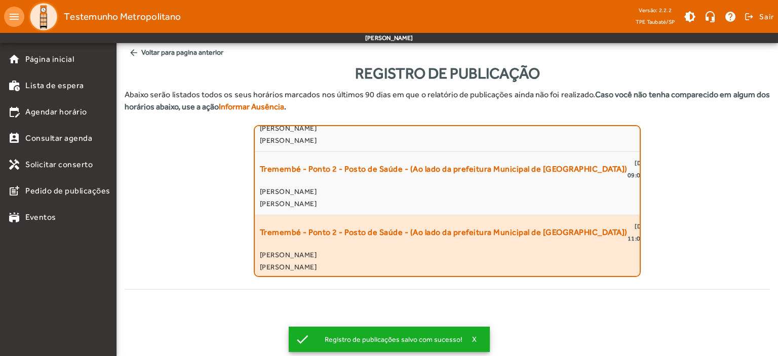
click at [432, 239] on span "Tremembé - Ponto 2 - Posto de Saúde - (Ao lado da prefeitura Municipal de [GEOG…" at bounding box center [444, 232] width 368 height 24
click at [370, 231] on span "Tremembé - Ponto 2 - Posto de Saúde - (Ao lado da prefeitura Municipal de [GEOG…" at bounding box center [444, 232] width 368 height 24
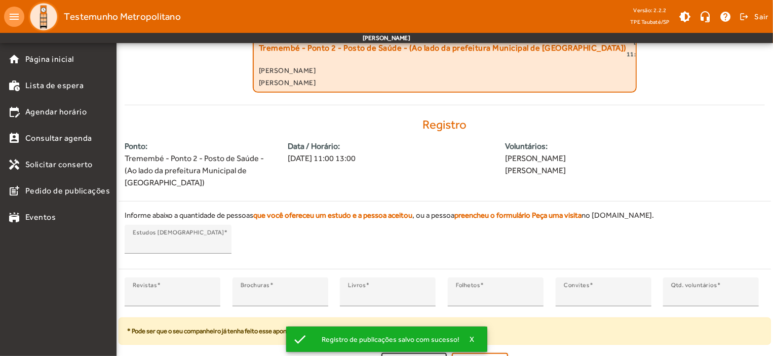
scroll to position [190, 0]
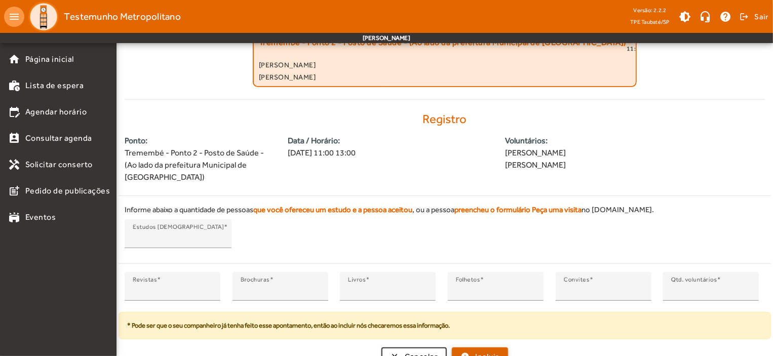
click at [481, 351] on span "Incluir" at bounding box center [487, 357] width 24 height 12
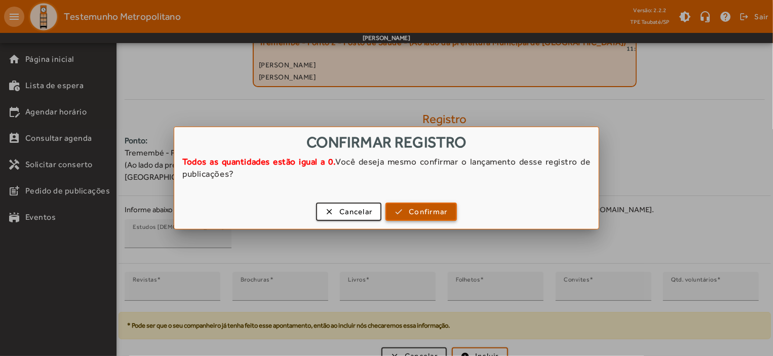
click at [421, 210] on span "Confirmar" at bounding box center [428, 212] width 39 height 12
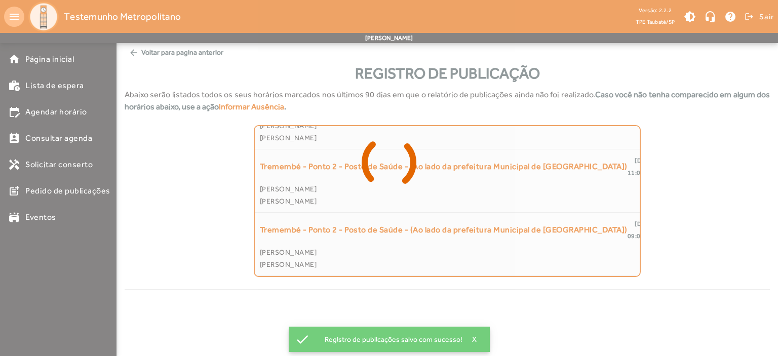
scroll to position [1260, 0]
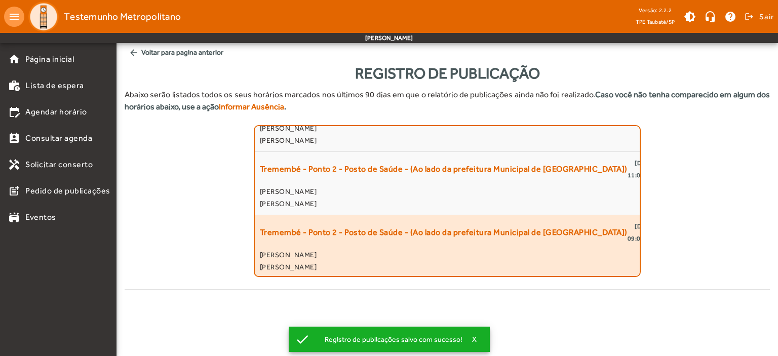
click at [417, 234] on span "Tremembé - Ponto 2 - Posto de Saúde - (Ao lado da prefeitura Municipal de [GEOG…" at bounding box center [444, 232] width 368 height 24
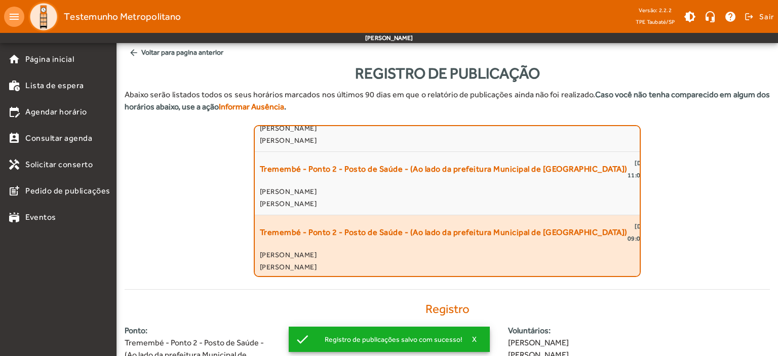
click at [417, 234] on span "Tremembé - Ponto 2 - Posto de Saúde - (Ao lado da prefeitura Municipal de [GEOG…" at bounding box center [444, 232] width 368 height 24
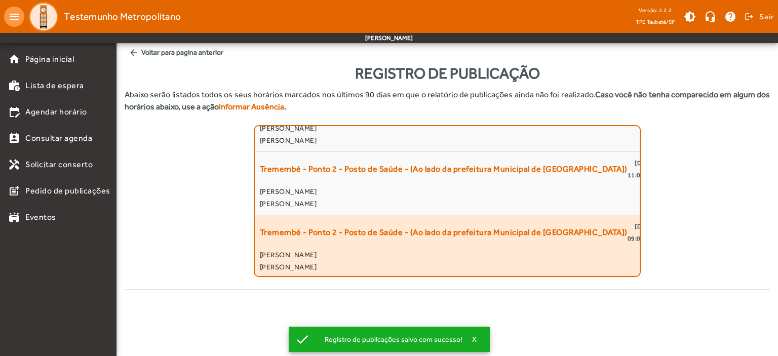
click at [417, 234] on span "Tremembé - Ponto 2 - Posto de Saúde - (Ao lado da prefeitura Municipal de [GEOG…" at bounding box center [444, 232] width 368 height 24
click at [504, 234] on span "Tremembé - Ponto 2 - Posto de Saúde - (Ao lado da prefeitura Municipal de [GEOG…" at bounding box center [444, 232] width 368 height 24
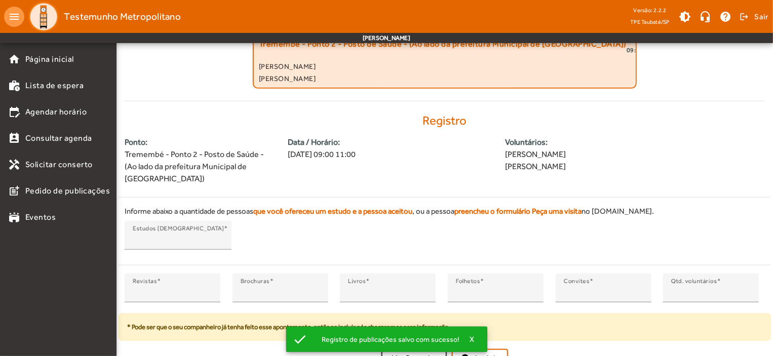
scroll to position [190, 0]
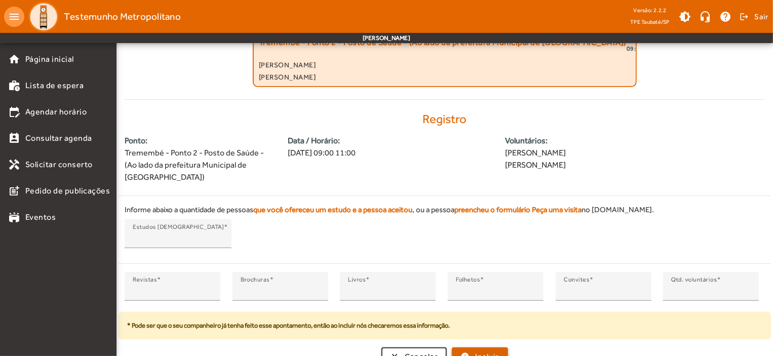
click at [495, 351] on span "Incluir" at bounding box center [487, 357] width 24 height 12
click at [482, 351] on span "Incluir" at bounding box center [487, 357] width 24 height 12
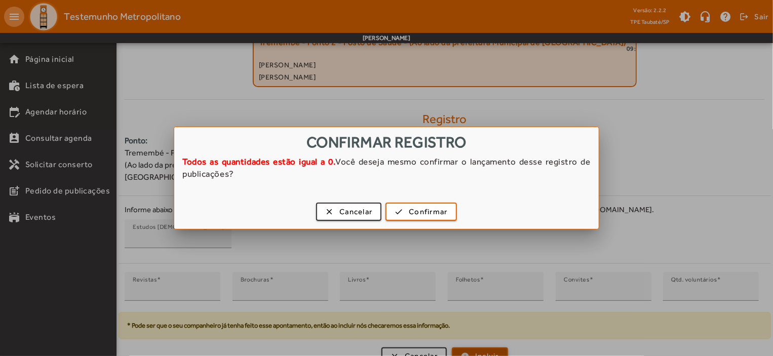
scroll to position [0, 0]
click at [417, 208] on span "Confirmar" at bounding box center [428, 212] width 39 height 12
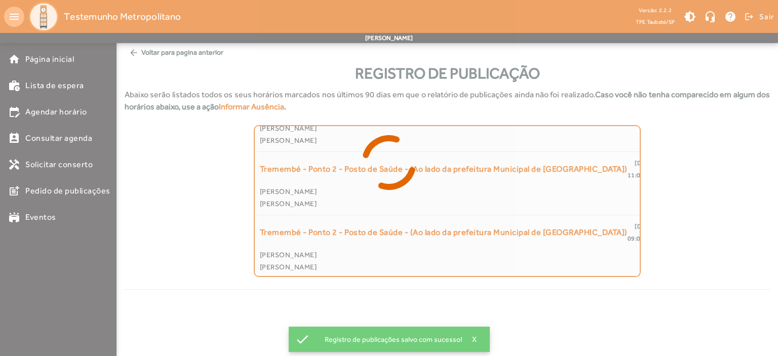
scroll to position [1197, 0]
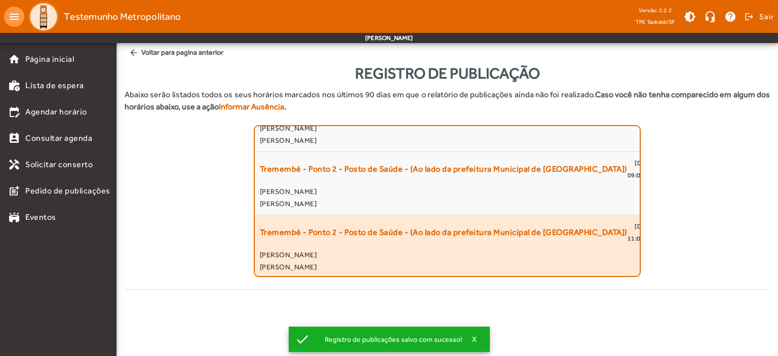
click at [426, 230] on span "Tremembé - Ponto 2 - Posto de Saúde - (Ao lado da prefeitura Municipal de [GEOG…" at bounding box center [444, 232] width 368 height 24
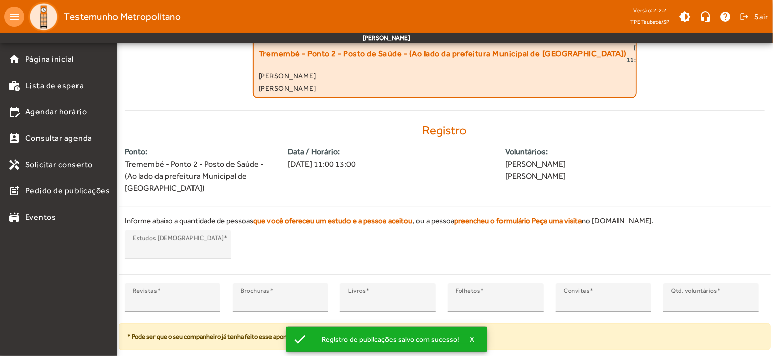
scroll to position [190, 0]
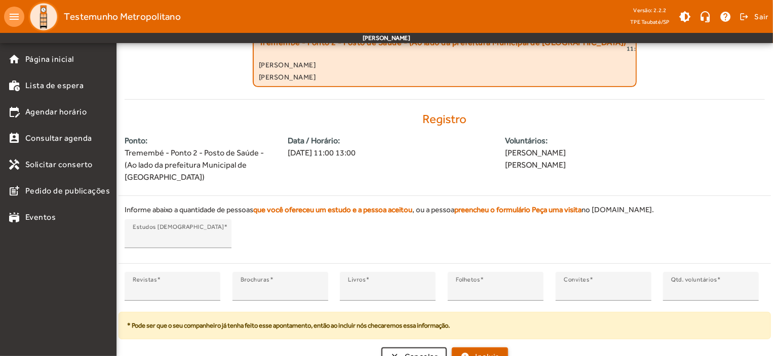
click at [492, 345] on span "submit" at bounding box center [480, 357] width 54 height 24
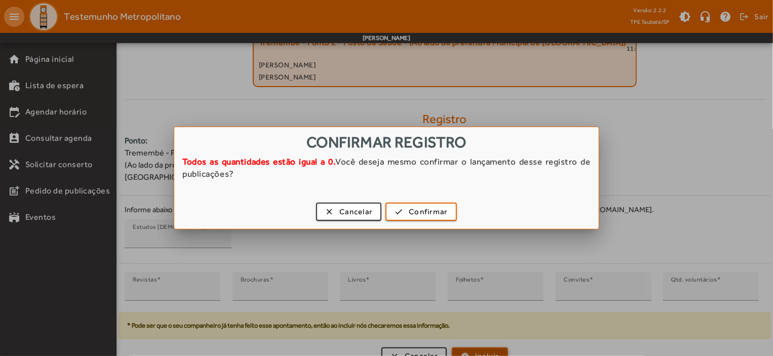
scroll to position [0, 0]
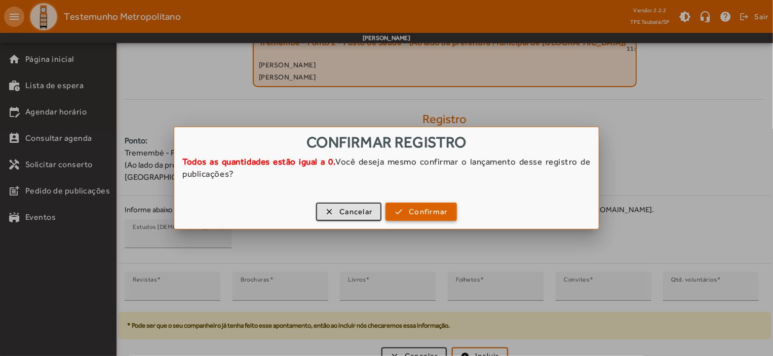
click at [418, 208] on span "Confirmar" at bounding box center [428, 212] width 39 height 12
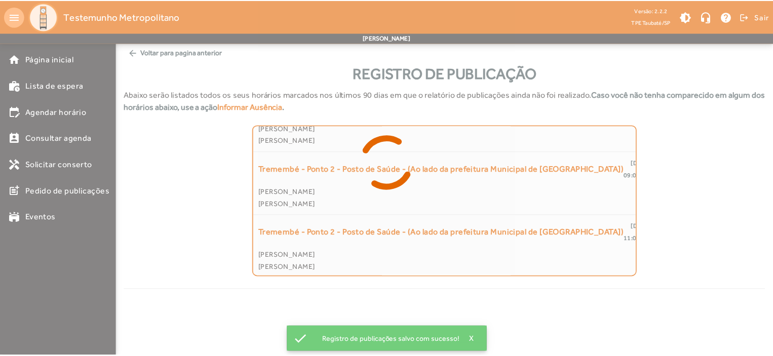
scroll to position [1133, 0]
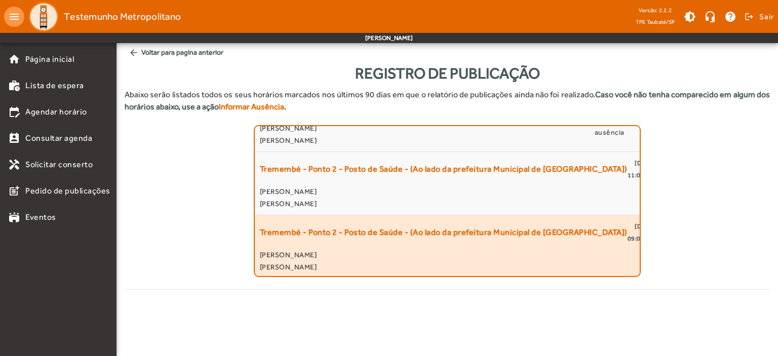
click at [477, 224] on span "Tremembé - Ponto 2 - Posto de Saúde - (Ao lado da prefeitura Municipal de [GEOG…" at bounding box center [444, 232] width 368 height 24
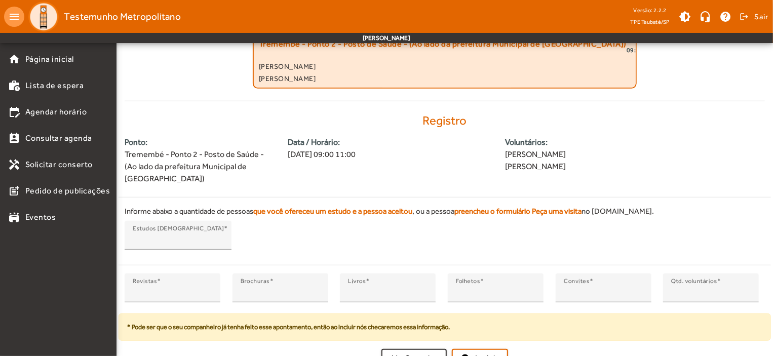
scroll to position [190, 0]
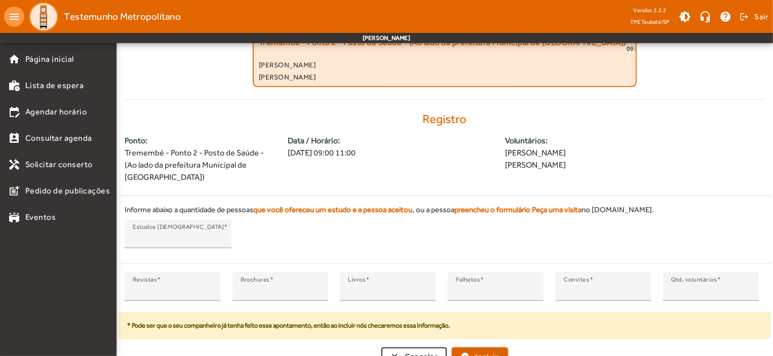
click at [486, 351] on span "Incluir" at bounding box center [487, 357] width 24 height 12
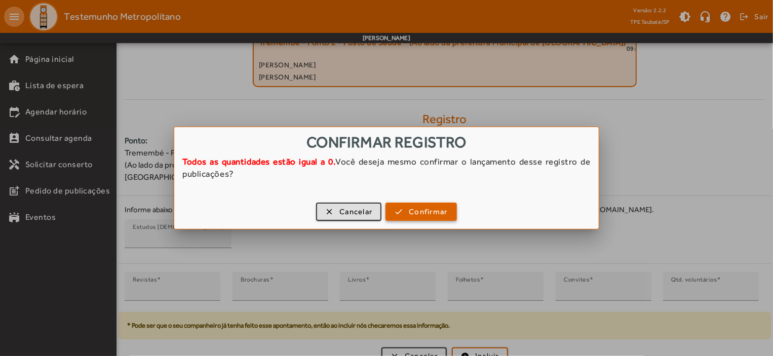
click at [434, 214] on span "Confirmar" at bounding box center [428, 212] width 39 height 12
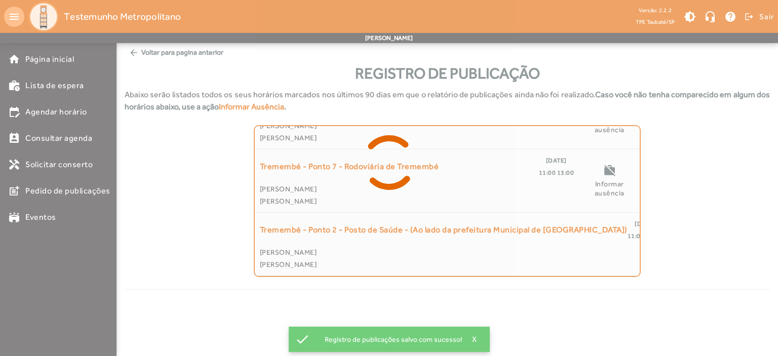
scroll to position [1070, 0]
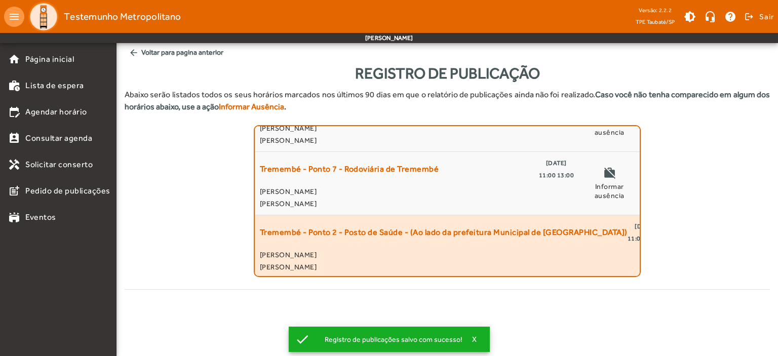
click at [628, 233] on span "11:00 13:00" at bounding box center [645, 239] width 35 height 12
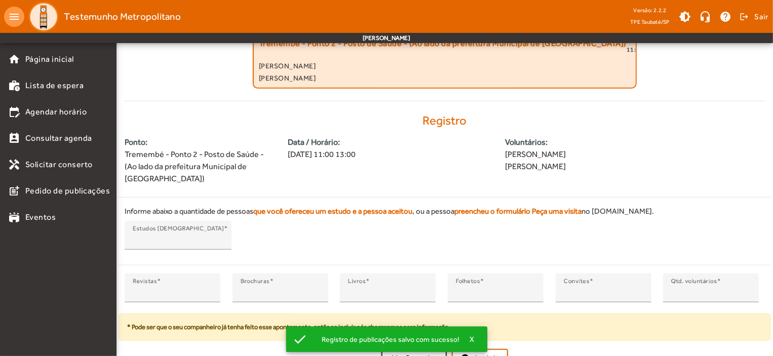
scroll to position [190, 0]
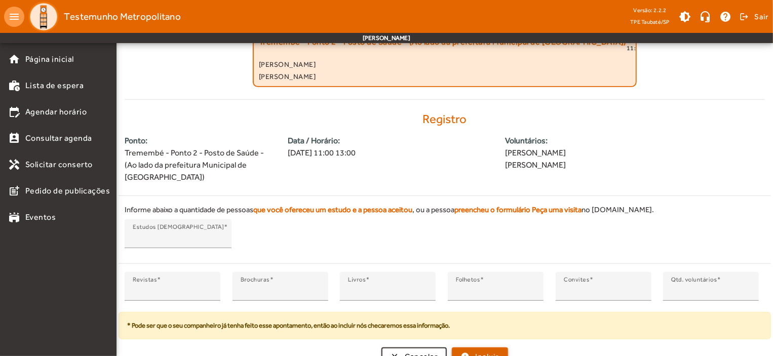
click at [499, 351] on span "Incluir" at bounding box center [487, 357] width 24 height 12
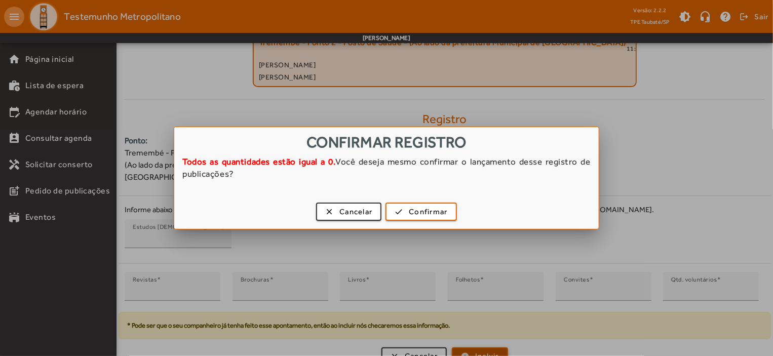
scroll to position [0, 0]
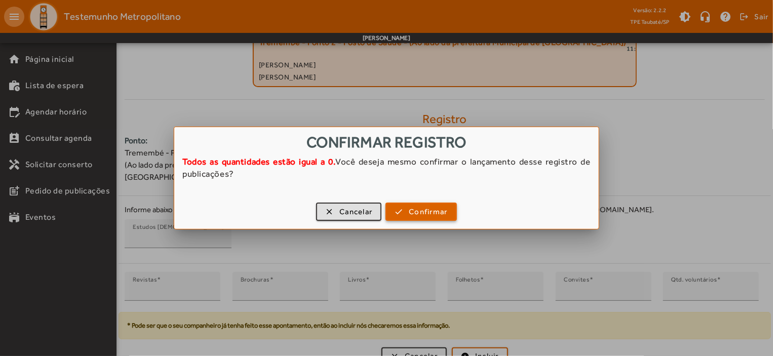
click at [414, 208] on span "Confirmar" at bounding box center [428, 212] width 39 height 12
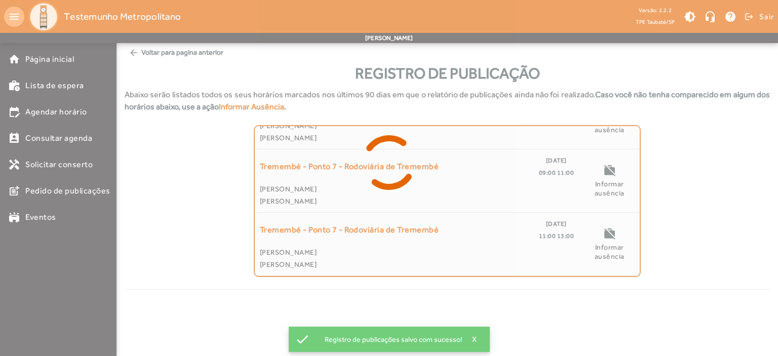
scroll to position [1007, 0]
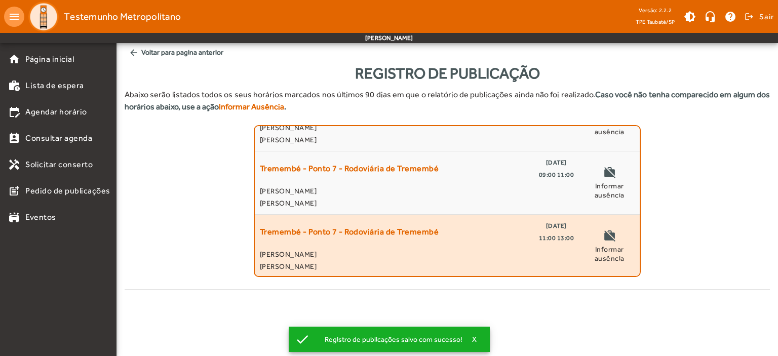
click at [422, 239] on span "Tremembé - Ponto 7 - Rodoviária de Tremembé" at bounding box center [349, 232] width 179 height 24
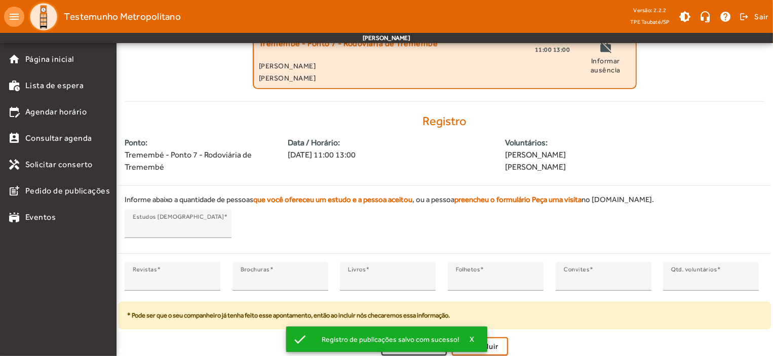
scroll to position [190, 0]
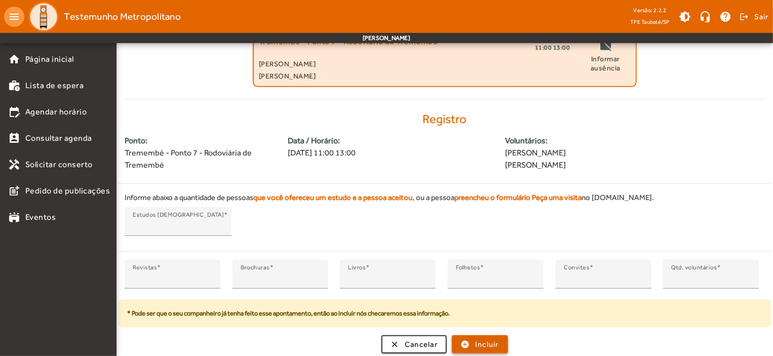
click at [484, 339] on span "Incluir" at bounding box center [487, 345] width 24 height 12
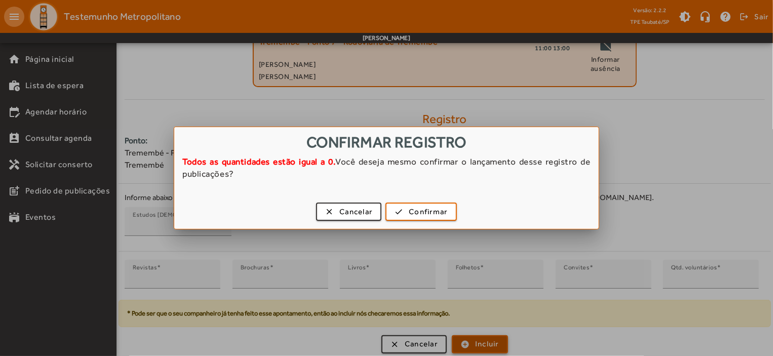
scroll to position [0, 0]
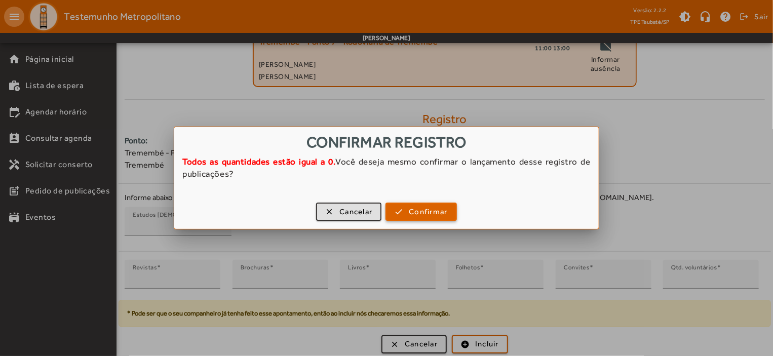
click at [434, 214] on span "Confirmar" at bounding box center [428, 212] width 39 height 12
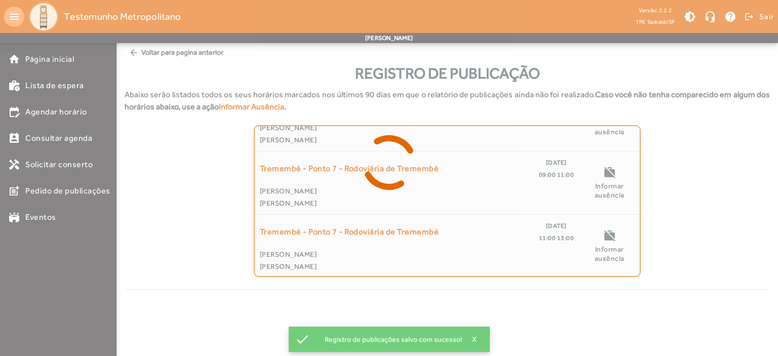
scroll to position [944, 0]
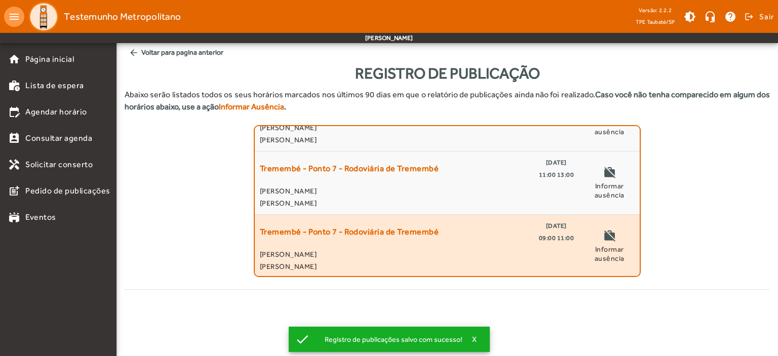
click at [429, 239] on span "Tremembé - Ponto 7 - Rodoviária de Tremembé" at bounding box center [349, 232] width 179 height 24
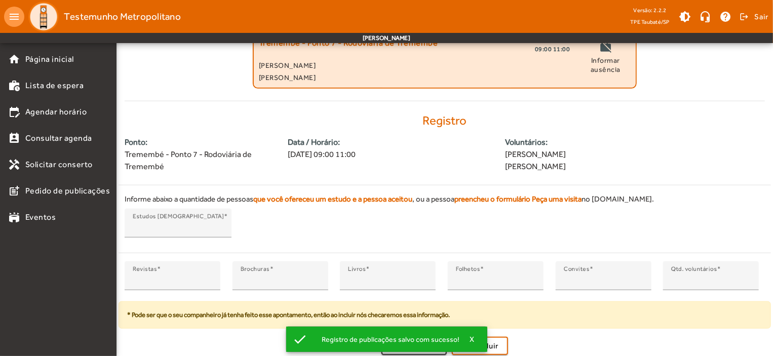
scroll to position [190, 0]
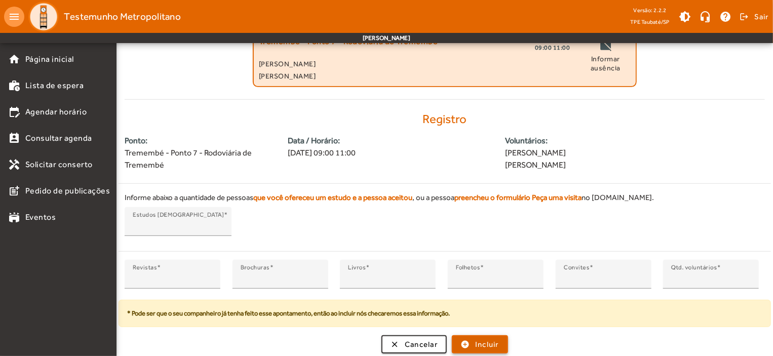
click at [490, 343] on span "Incluir" at bounding box center [487, 345] width 24 height 12
click at [490, 340] on span "Incluir" at bounding box center [487, 345] width 24 height 12
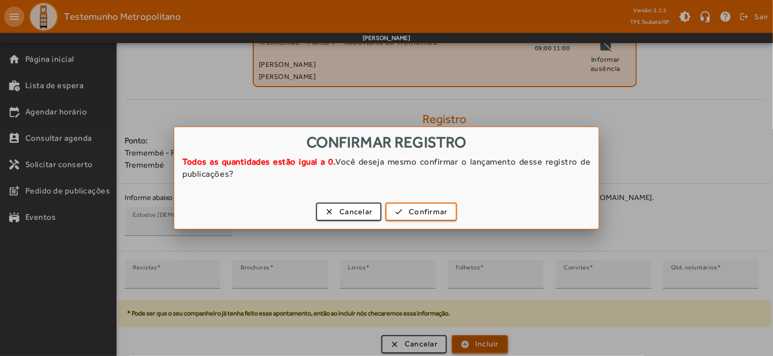
scroll to position [0, 0]
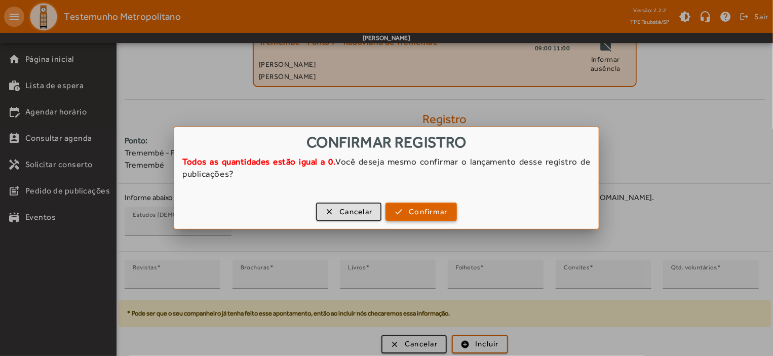
click at [421, 204] on span "button" at bounding box center [421, 212] width 69 height 24
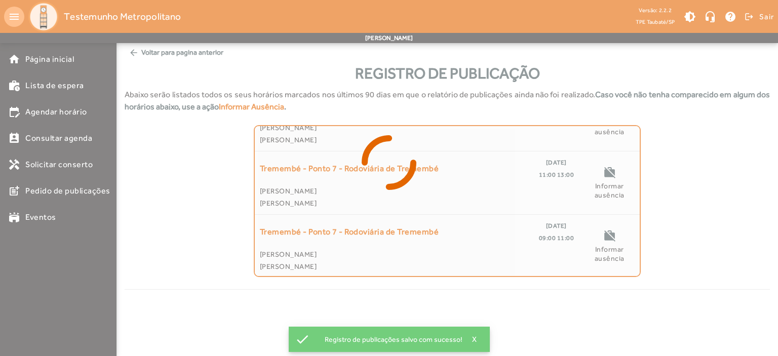
scroll to position [881, 0]
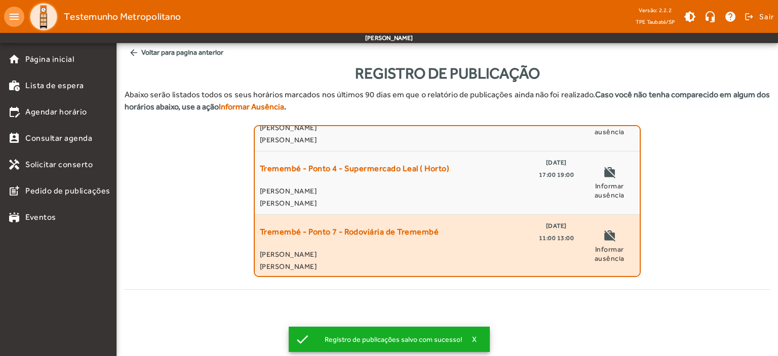
click at [408, 226] on span "Tremembé - Ponto 7 - Rodoviária de Tremembé" at bounding box center [349, 232] width 179 height 24
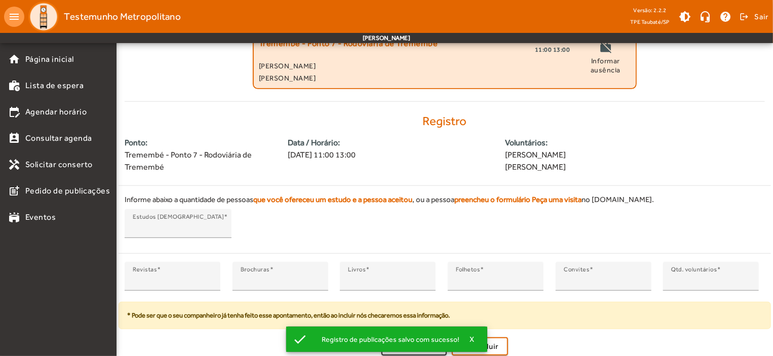
scroll to position [190, 0]
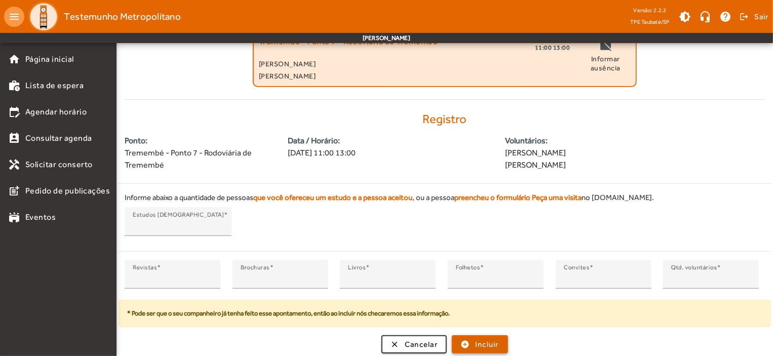
click at [493, 339] on span "Incluir" at bounding box center [487, 345] width 24 height 12
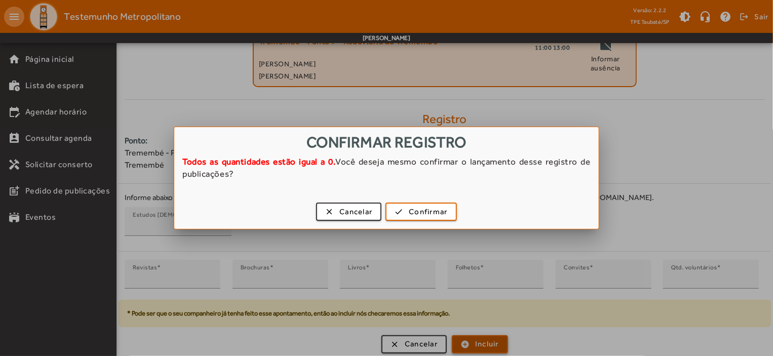
scroll to position [0, 0]
click at [493, 338] on div at bounding box center [386, 178] width 773 height 356
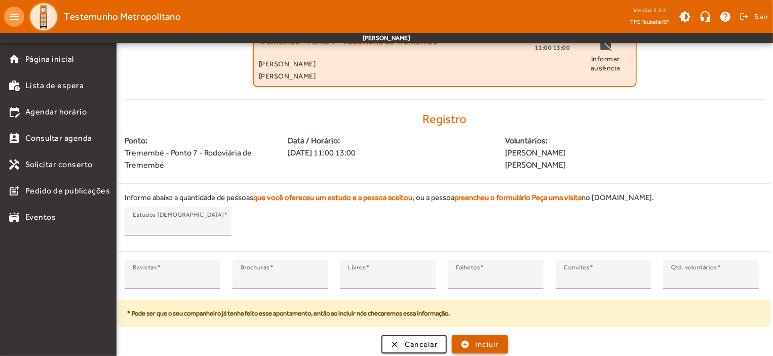
click at [493, 339] on span "Incluir" at bounding box center [487, 345] width 24 height 12
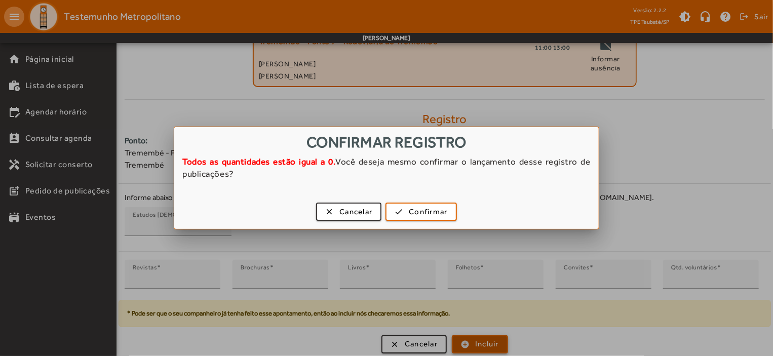
scroll to position [0, 0]
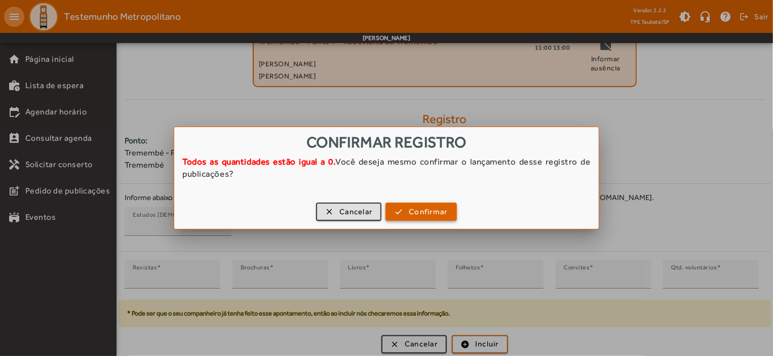
click at [424, 213] on span "Confirmar" at bounding box center [428, 212] width 39 height 12
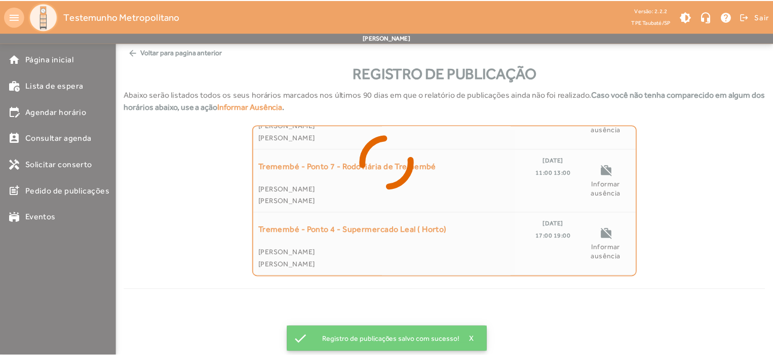
scroll to position [817, 0]
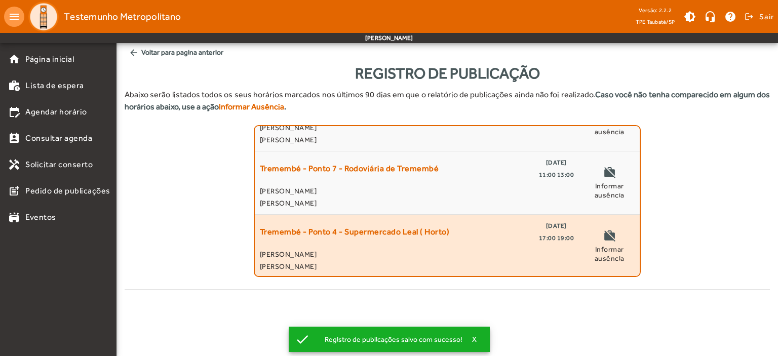
click at [426, 229] on span "Tremembé - Ponto 4 - Supermercado Leal ( Horto)" at bounding box center [355, 232] width 190 height 24
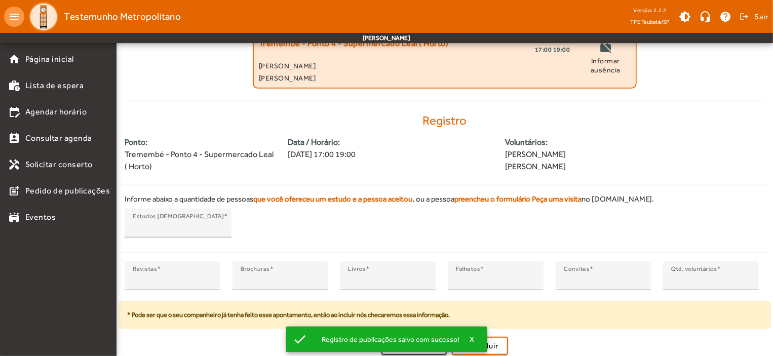
scroll to position [190, 0]
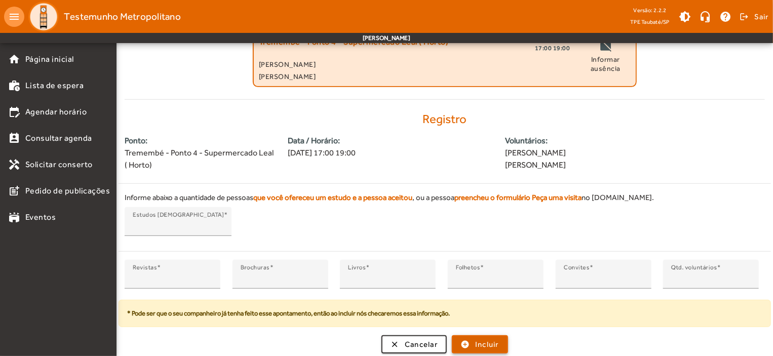
click at [496, 339] on span "Incluir" at bounding box center [487, 345] width 24 height 12
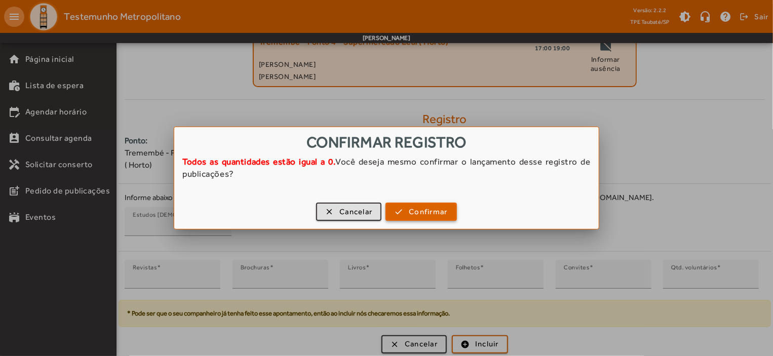
click at [408, 206] on span "button" at bounding box center [421, 212] width 69 height 24
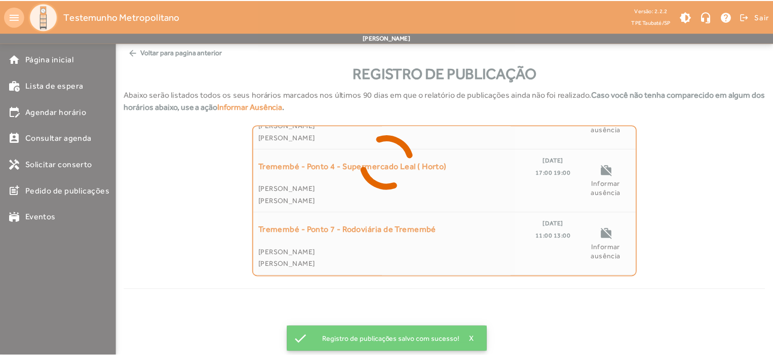
scroll to position [754, 0]
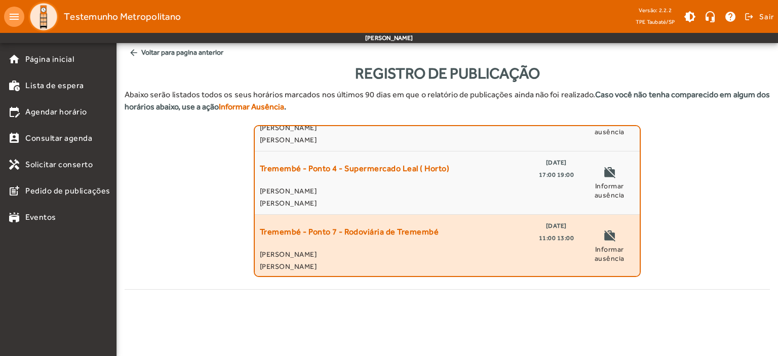
click at [546, 225] on span "[DATE]" at bounding box center [556, 226] width 21 height 12
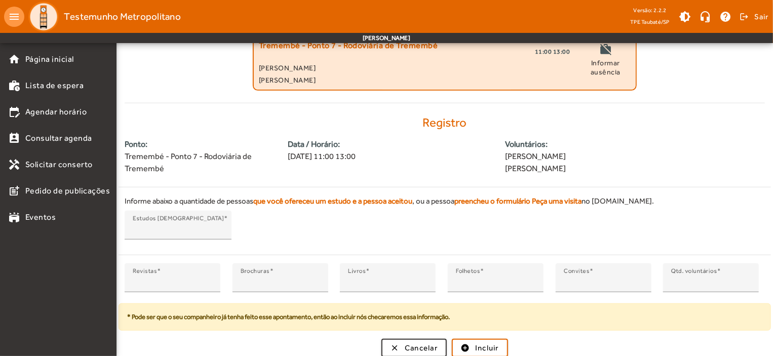
scroll to position [190, 0]
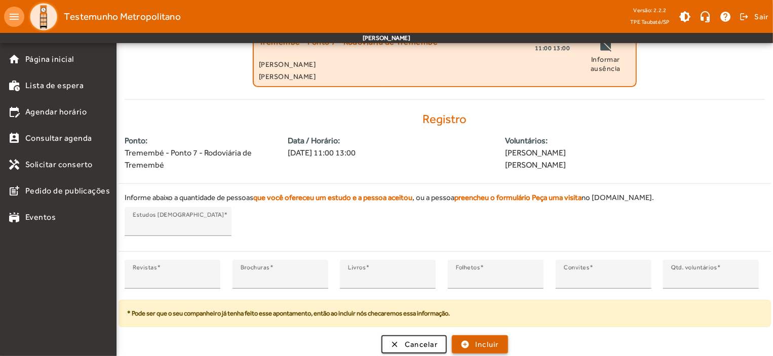
click at [498, 340] on span "Incluir" at bounding box center [487, 345] width 24 height 12
click at [498, 341] on span "Incluir" at bounding box center [487, 345] width 24 height 12
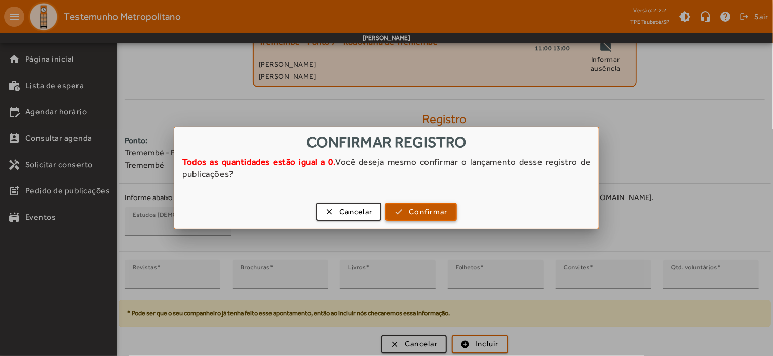
click at [428, 211] on span "Confirmar" at bounding box center [428, 212] width 39 height 12
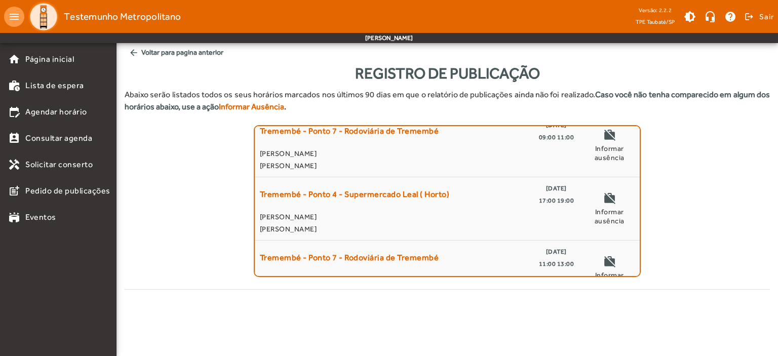
scroll to position [101, 0]
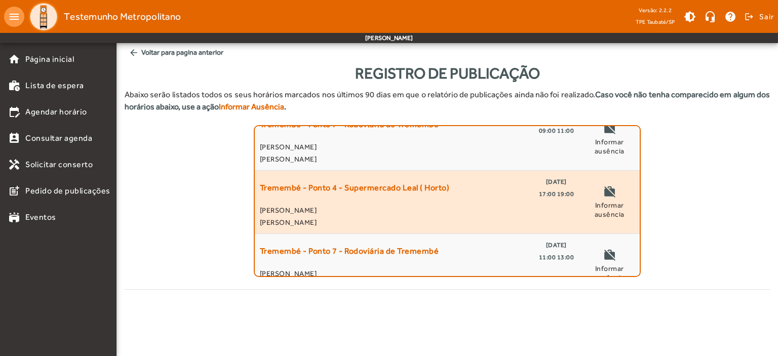
click at [603, 190] on mat-icon "work_off" at bounding box center [609, 192] width 12 height 15
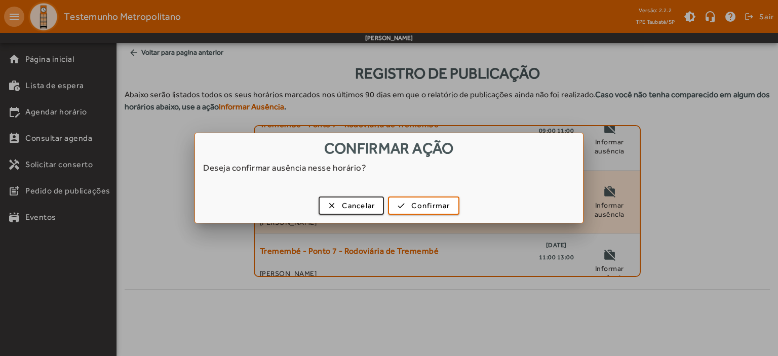
click at [599, 190] on div at bounding box center [389, 178] width 778 height 356
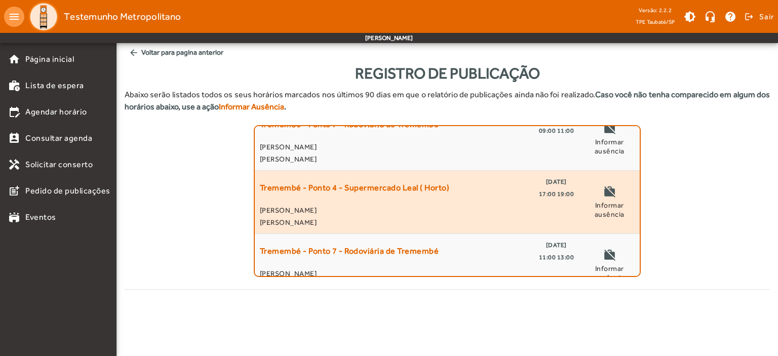
click at [604, 194] on mat-icon "work_off" at bounding box center [609, 192] width 12 height 15
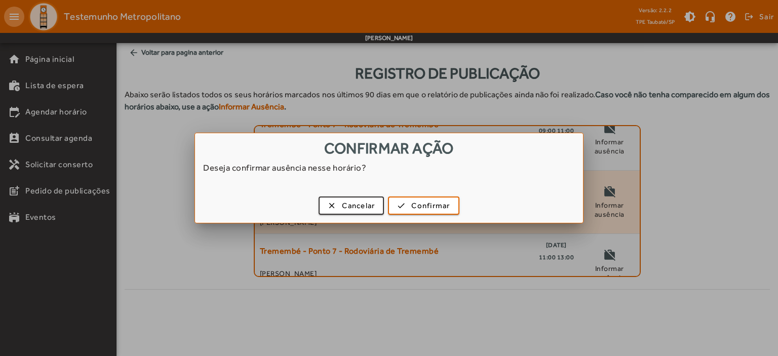
click at [604, 194] on div at bounding box center [389, 178] width 778 height 356
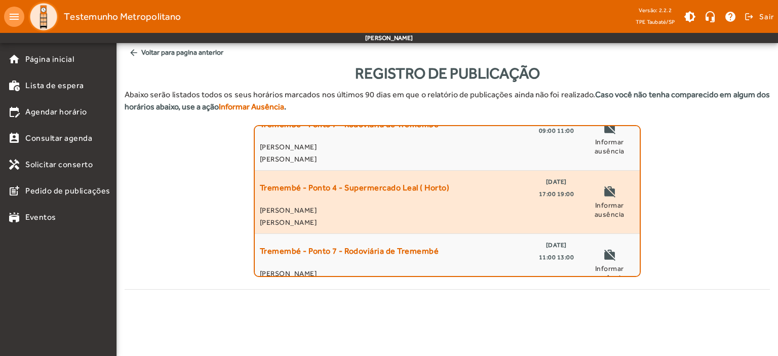
click at [604, 194] on mat-icon "work_off" at bounding box center [609, 192] width 12 height 15
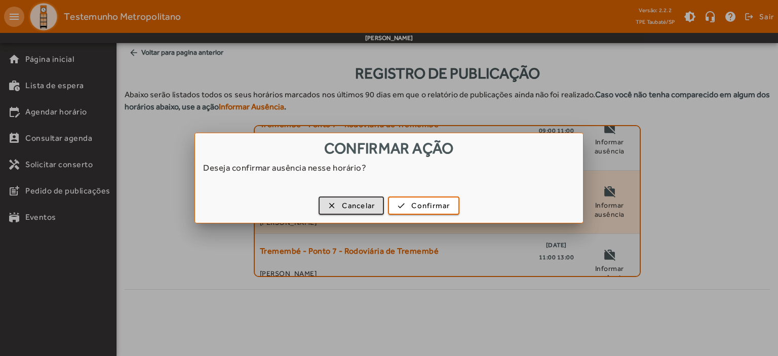
click at [604, 194] on div at bounding box center [389, 178] width 778 height 356
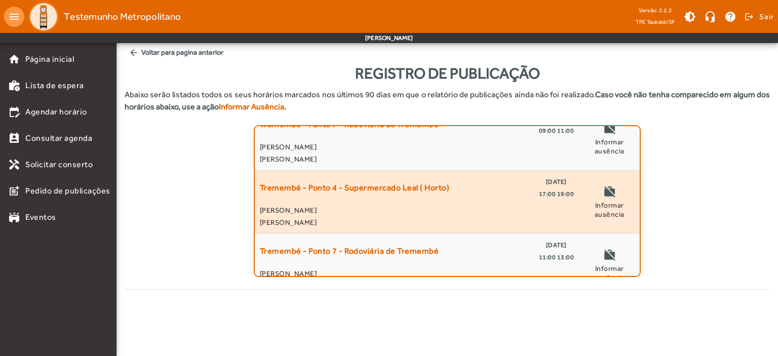
click at [604, 194] on mat-icon "work_off" at bounding box center [609, 192] width 12 height 15
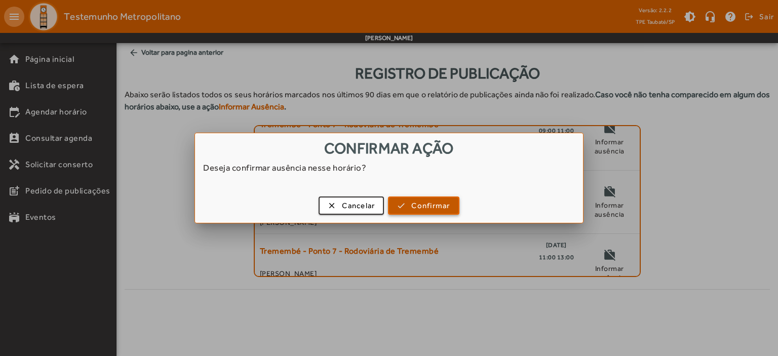
click at [447, 203] on span "Confirmar" at bounding box center [430, 206] width 39 height 12
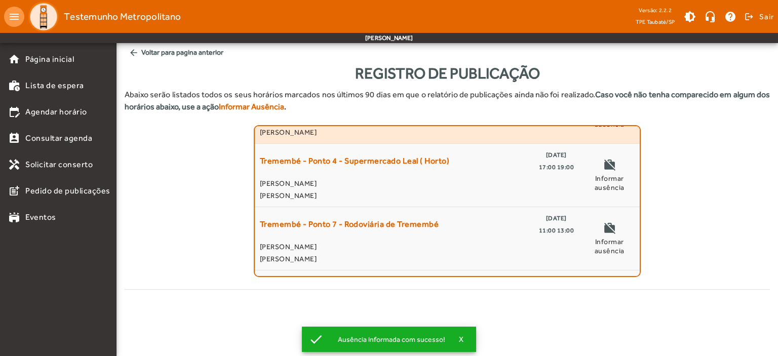
scroll to position [203, 0]
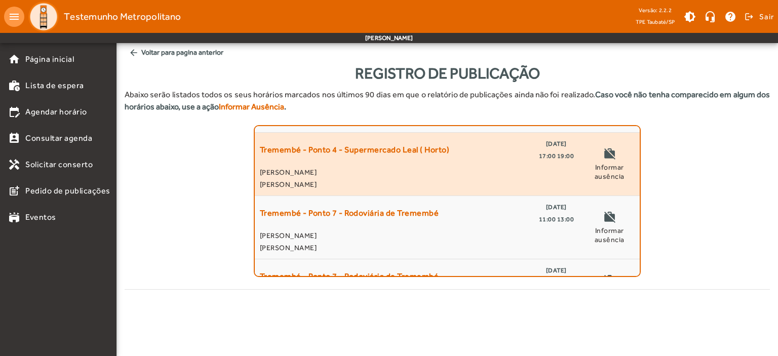
click at [603, 151] on mat-icon "work_off" at bounding box center [609, 154] width 12 height 15
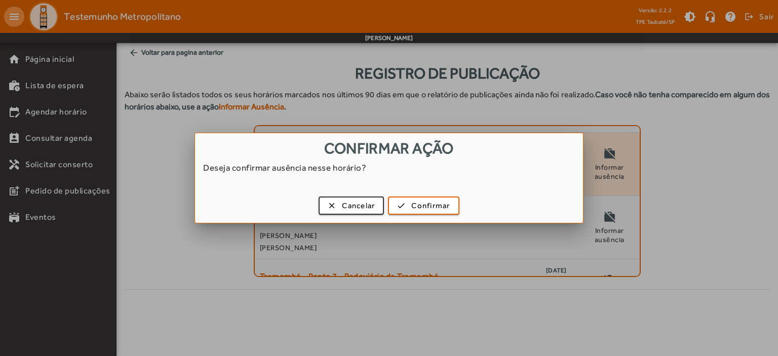
click at [603, 151] on div at bounding box center [389, 178] width 778 height 356
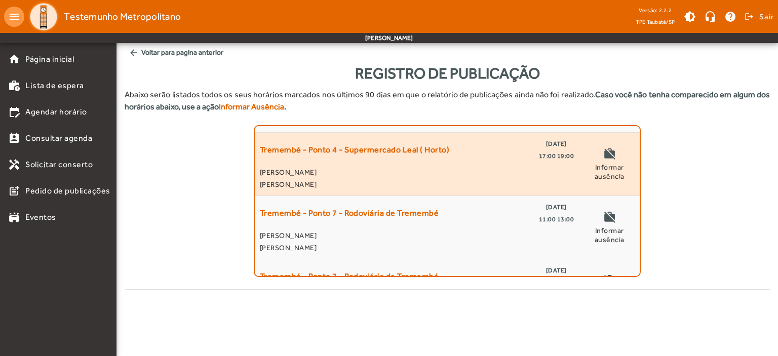
click at [603, 151] on mat-icon "work_off" at bounding box center [609, 154] width 12 height 15
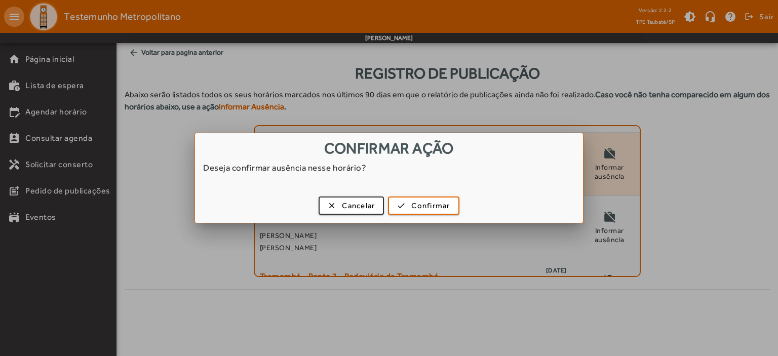
click at [603, 151] on div at bounding box center [389, 178] width 778 height 356
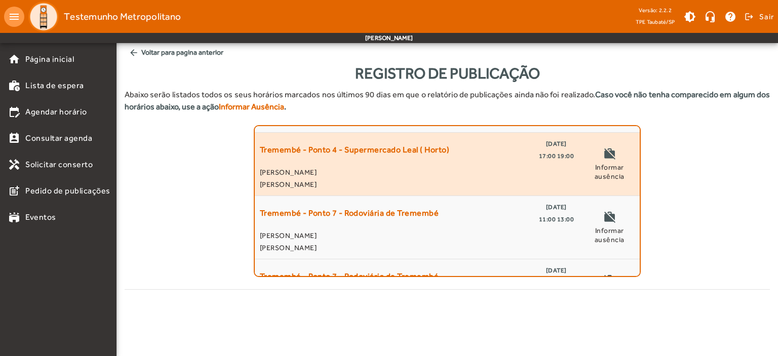
click at [604, 160] on mat-icon "work_off" at bounding box center [609, 154] width 12 height 15
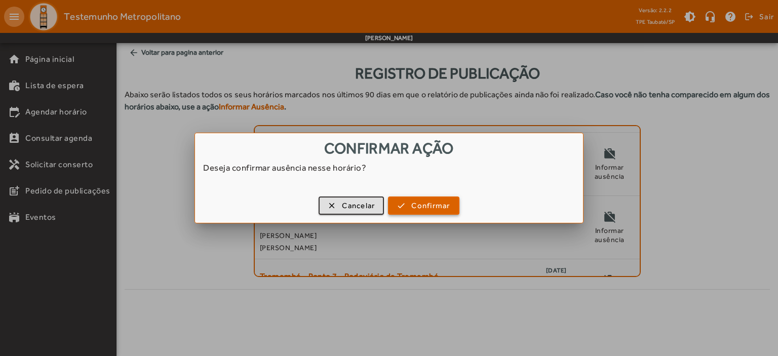
click at [448, 206] on span "Confirmar" at bounding box center [430, 206] width 39 height 12
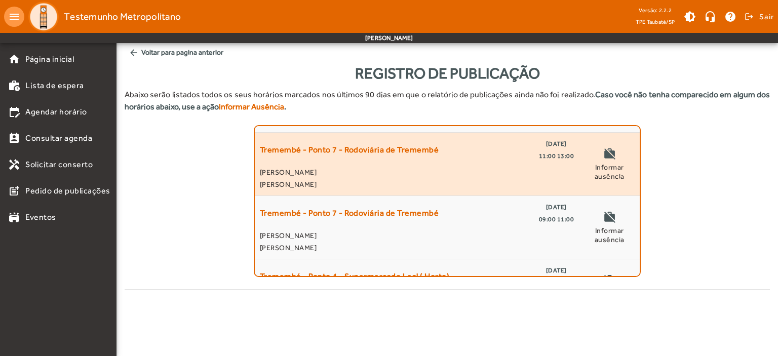
click at [336, 156] on span "Tremembé - Ponto 7 - Rodoviária de Tremembé" at bounding box center [349, 150] width 179 height 24
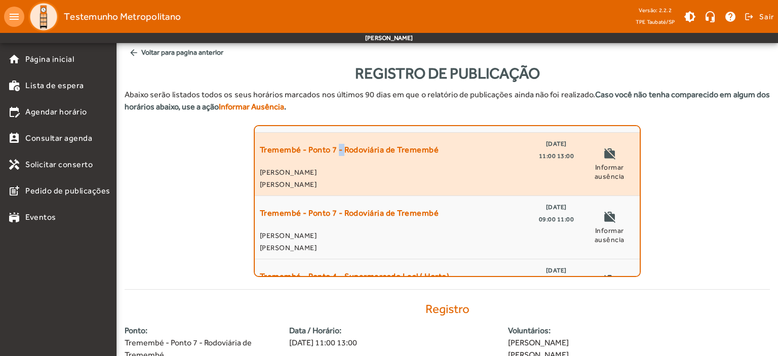
click at [336, 156] on span "Tremembé - Ponto 7 - Rodoviária de Tremembé" at bounding box center [349, 150] width 179 height 24
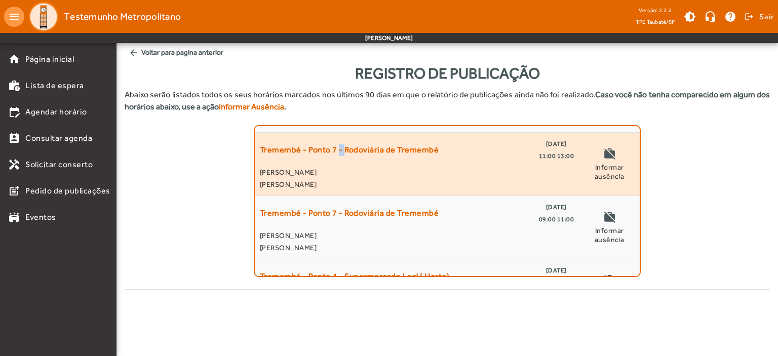
click at [392, 160] on span "Tremembé - Ponto 7 - Rodoviária de Tremembé" at bounding box center [349, 150] width 179 height 24
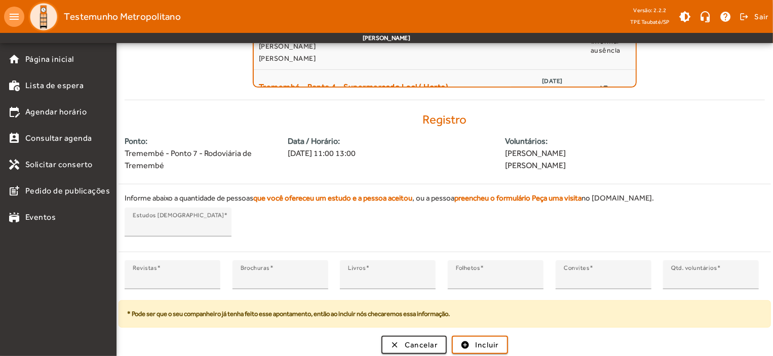
scroll to position [190, 0]
click at [137, 277] on input "*" at bounding box center [173, 279] width 80 height 12
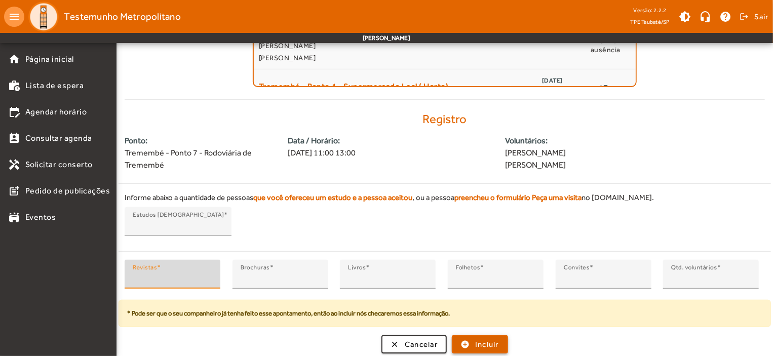
type input "*"
click at [484, 335] on span "submit" at bounding box center [480, 344] width 54 height 24
click at [487, 339] on span "Incluir" at bounding box center [487, 345] width 24 height 12
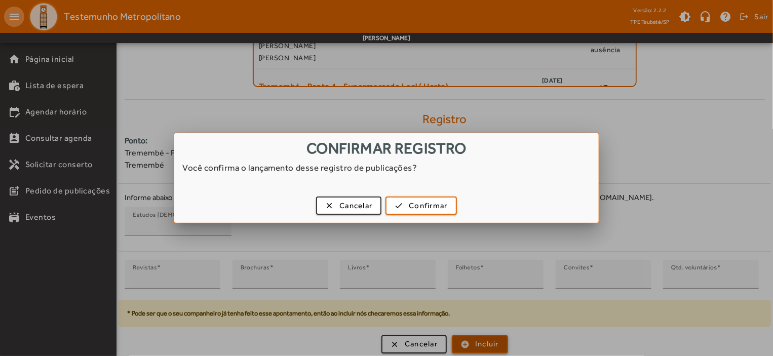
scroll to position [0, 0]
click at [421, 208] on span "Confirmar" at bounding box center [428, 206] width 39 height 12
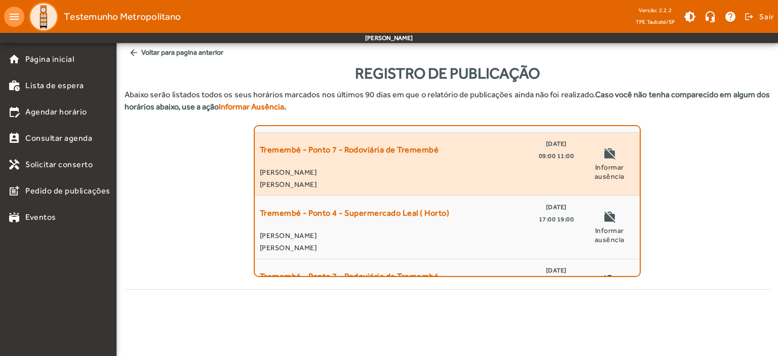
click at [367, 158] on span "Tremembé - Ponto 7 - Rodoviária de Tremembé" at bounding box center [349, 150] width 179 height 24
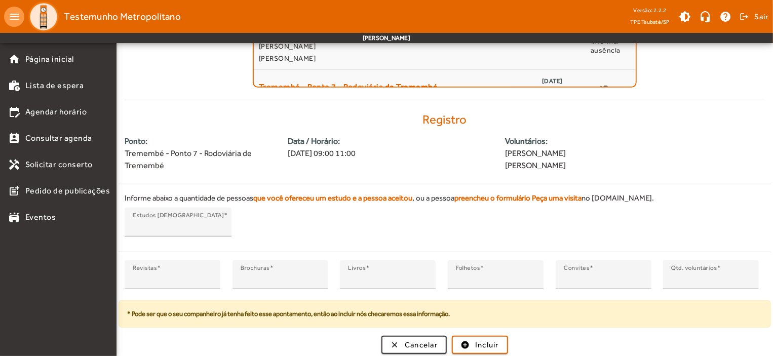
scroll to position [190, 0]
click at [143, 277] on input "*" at bounding box center [173, 279] width 80 height 12
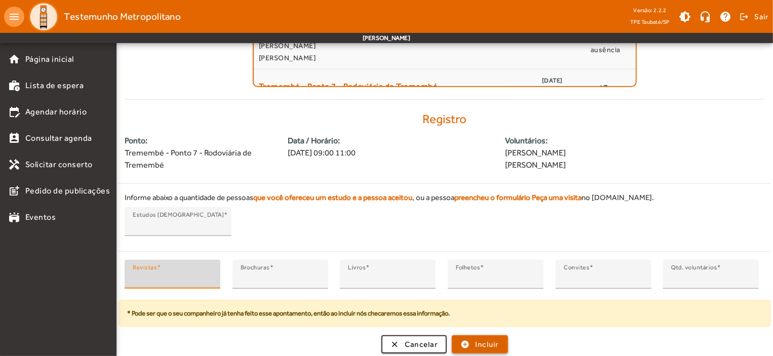
type input "*"
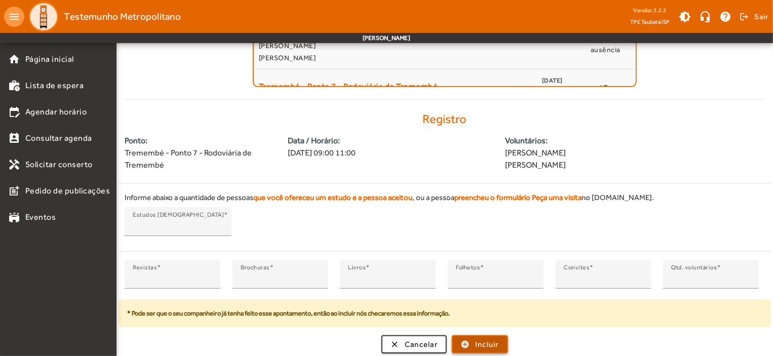
click at [492, 339] on span "Incluir" at bounding box center [487, 345] width 24 height 12
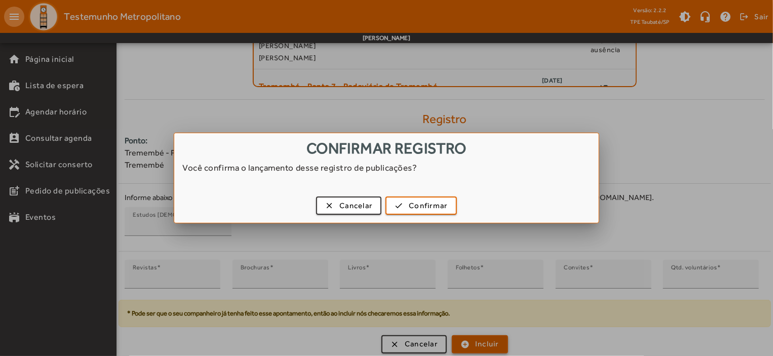
scroll to position [0, 0]
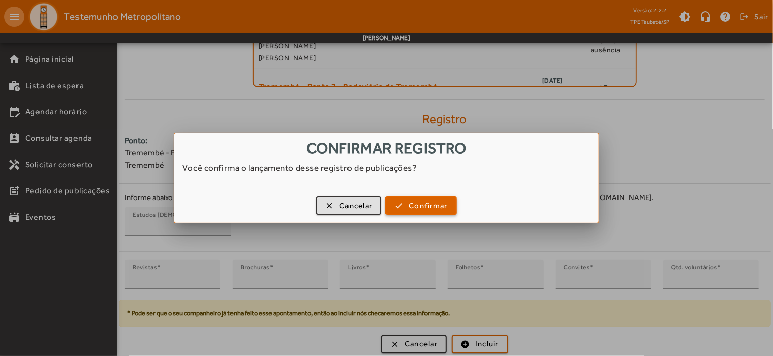
click at [419, 202] on span "Confirmar" at bounding box center [428, 206] width 39 height 12
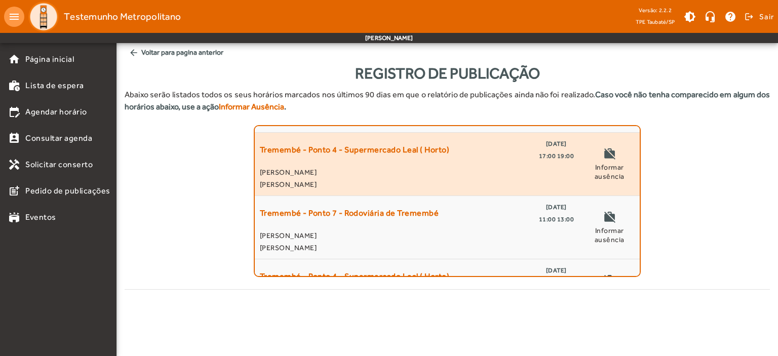
click at [469, 167] on span "[PERSON_NAME]" at bounding box center [417, 172] width 314 height 12
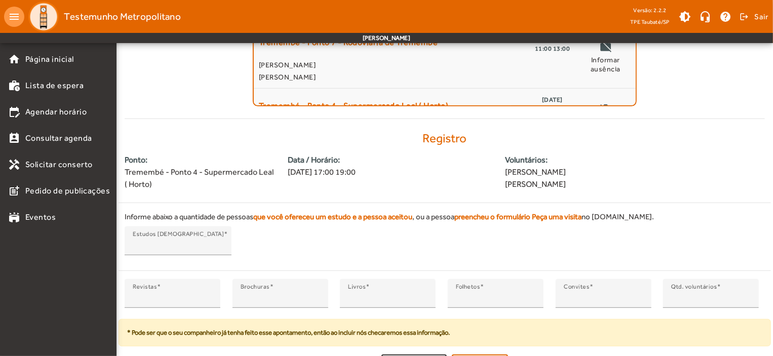
scroll to position [190, 0]
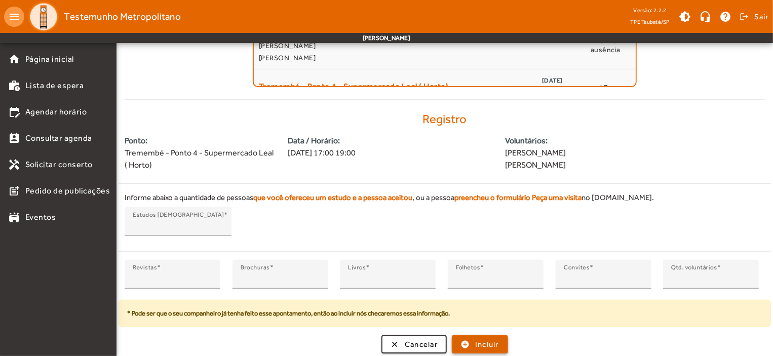
click at [495, 339] on span "Incluir" at bounding box center [487, 345] width 24 height 12
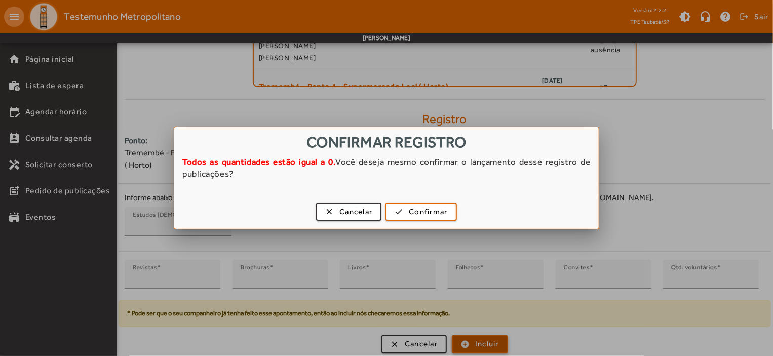
scroll to position [0, 0]
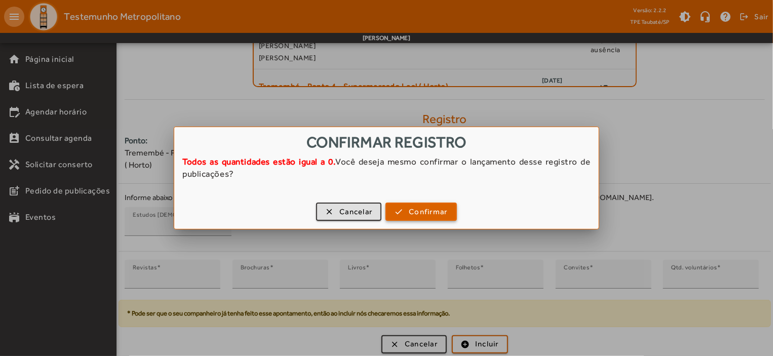
click at [422, 213] on span "Confirmar" at bounding box center [428, 212] width 39 height 12
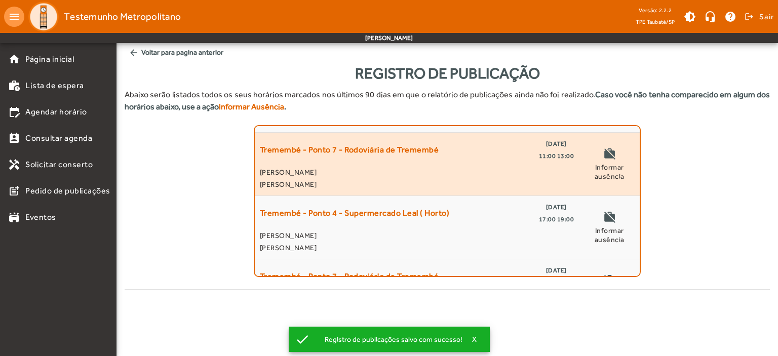
click at [352, 151] on span "Tremembé - Ponto 7 - Rodoviária de Tremembé" at bounding box center [349, 150] width 179 height 24
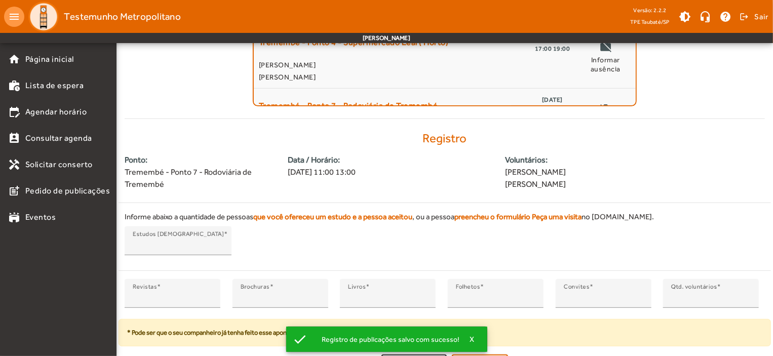
scroll to position [190, 0]
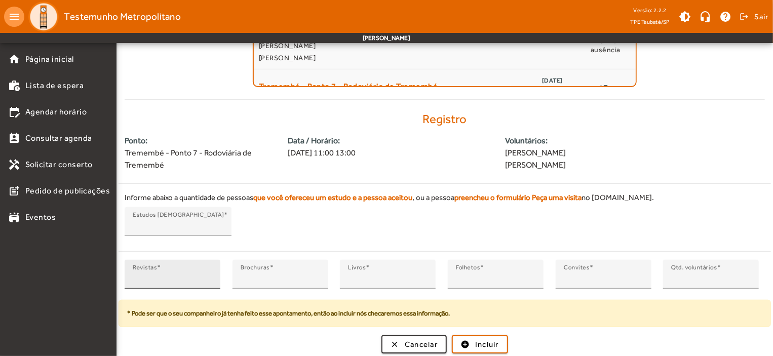
click at [140, 279] on input "*" at bounding box center [173, 279] width 80 height 12
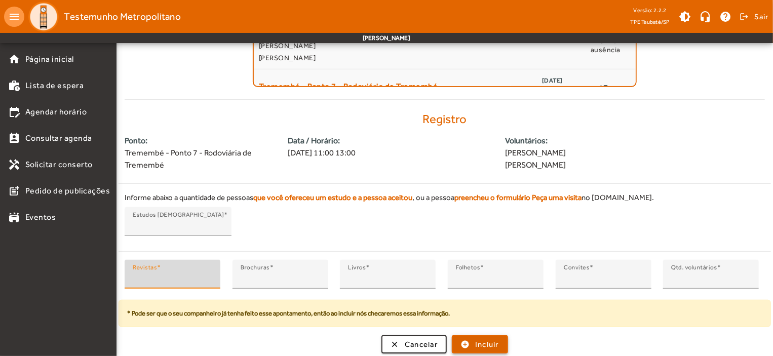
type input "*"
click at [488, 341] on span "Incluir" at bounding box center [487, 345] width 24 height 12
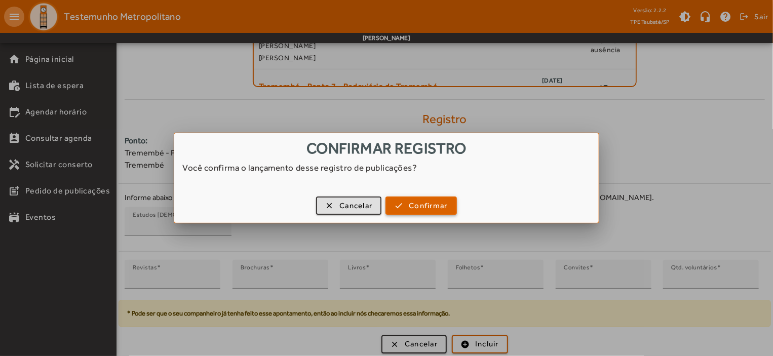
click at [426, 202] on span "Confirmar" at bounding box center [428, 206] width 39 height 12
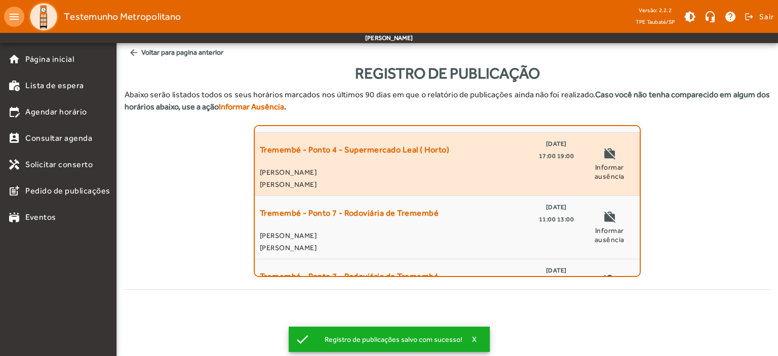
click at [364, 164] on div "Tremembé - Ponto 4 - Supermercado Leal ( [GEOGRAPHIC_DATA]) [DATE] 17:00 19:00 …" at bounding box center [417, 164] width 314 height 53
click at [468, 166] on span "[PERSON_NAME]" at bounding box center [417, 172] width 314 height 12
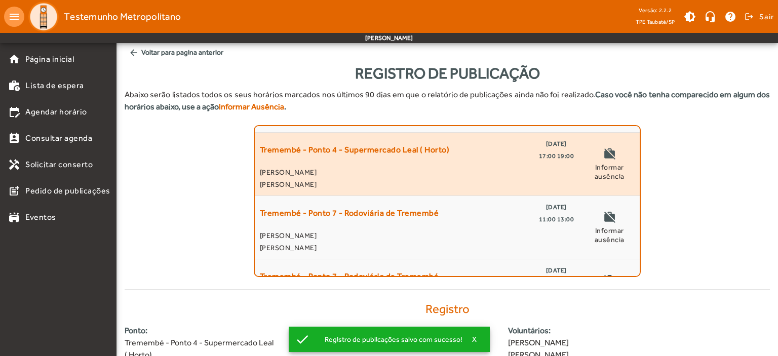
click at [468, 166] on span "[PERSON_NAME]" at bounding box center [417, 172] width 314 height 12
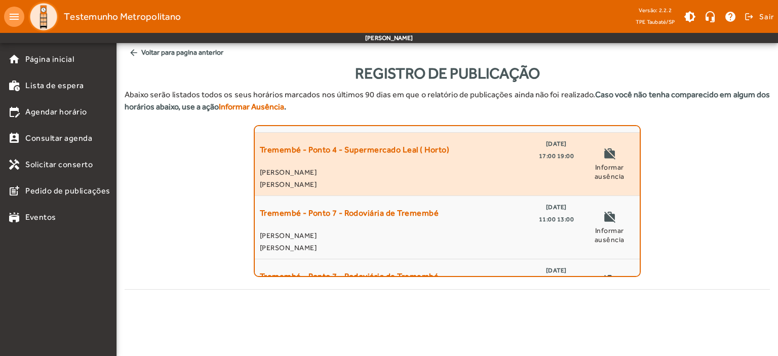
click at [417, 177] on span "[PERSON_NAME]" at bounding box center [417, 172] width 314 height 12
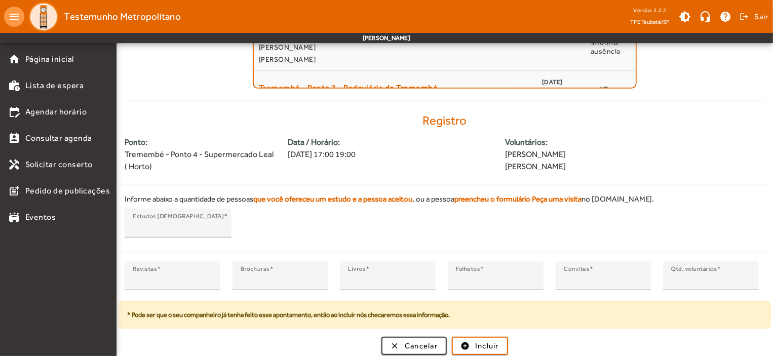
scroll to position [190, 0]
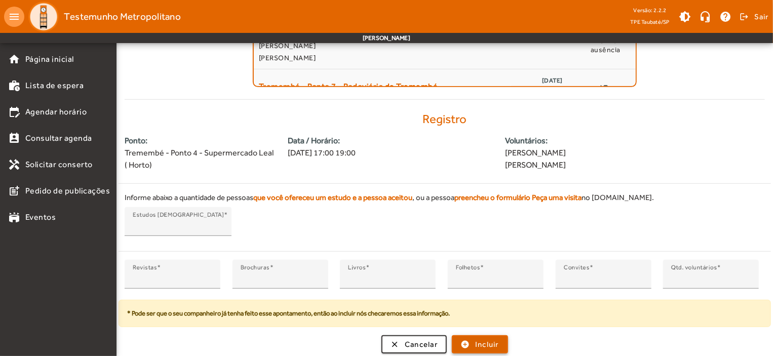
click at [488, 340] on span "Incluir" at bounding box center [487, 345] width 24 height 12
click at [486, 334] on span "submit" at bounding box center [480, 344] width 54 height 24
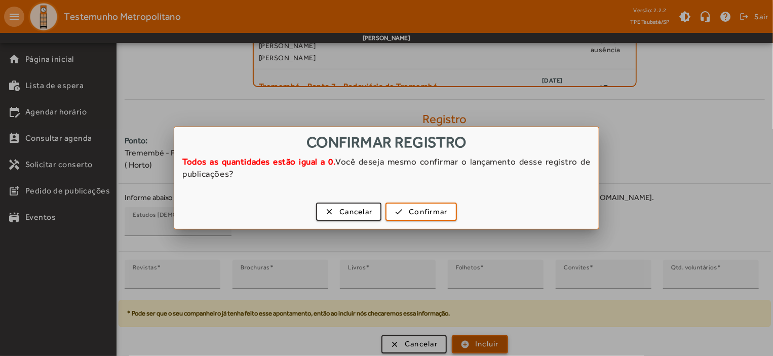
scroll to position [0, 0]
click at [437, 208] on span "Confirmar" at bounding box center [428, 212] width 39 height 12
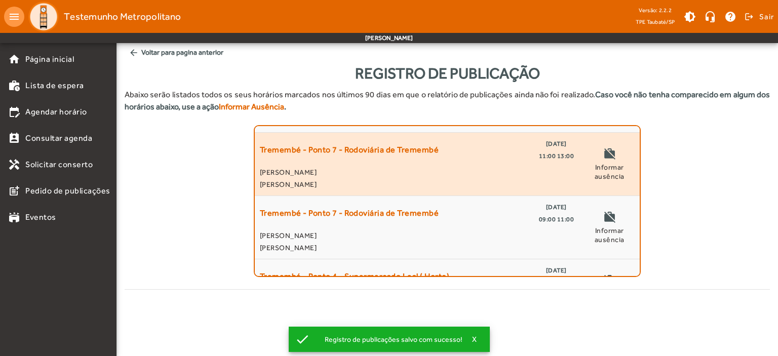
click at [357, 173] on span "[PERSON_NAME]" at bounding box center [417, 172] width 314 height 12
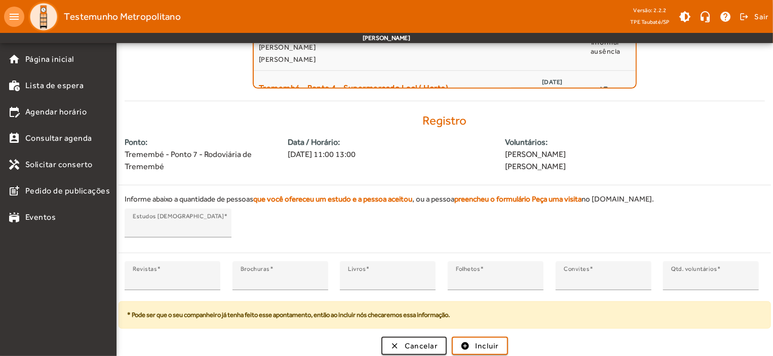
scroll to position [190, 0]
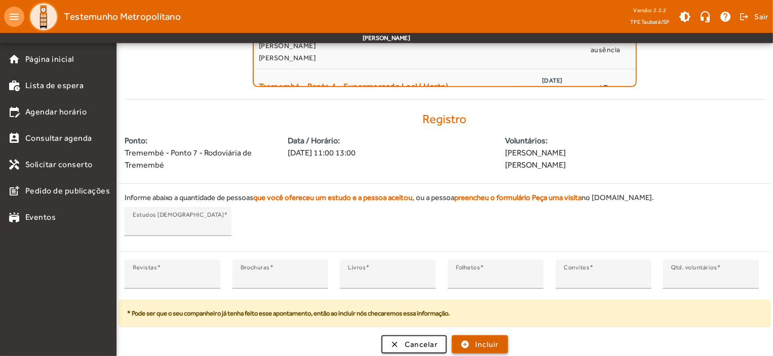
click at [491, 339] on span "Incluir" at bounding box center [487, 345] width 24 height 12
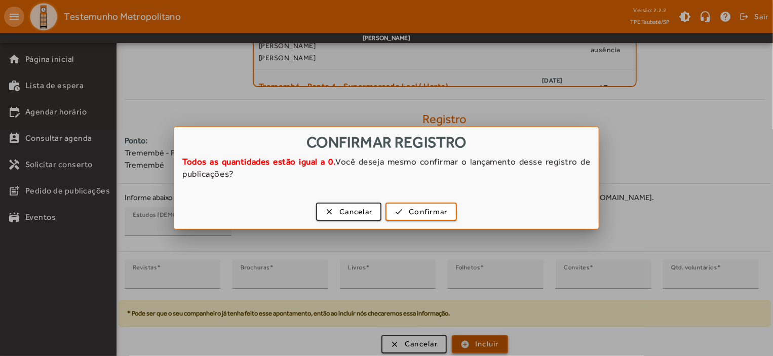
scroll to position [0, 0]
click at [491, 337] on div at bounding box center [386, 178] width 773 height 356
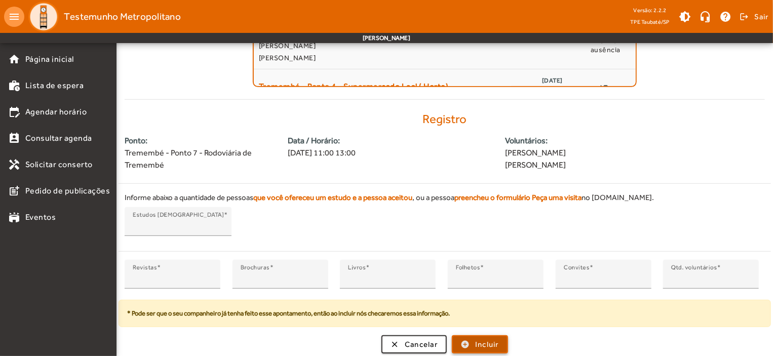
click at [491, 339] on span "Incluir" at bounding box center [487, 345] width 24 height 12
click at [491, 336] on span "submit" at bounding box center [480, 344] width 54 height 24
click at [466, 335] on span "submit" at bounding box center [480, 344] width 54 height 24
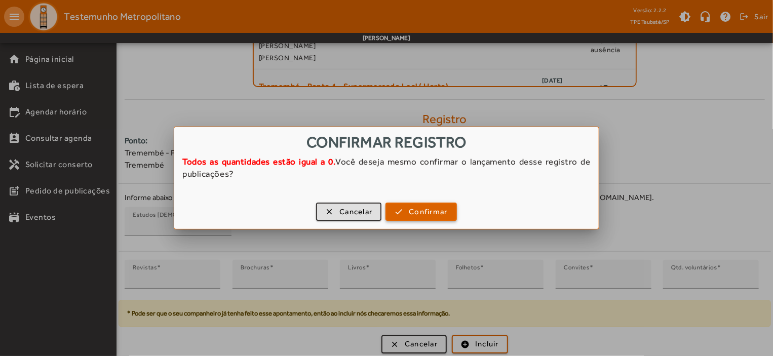
click at [417, 208] on span "Confirmar" at bounding box center [428, 212] width 39 height 12
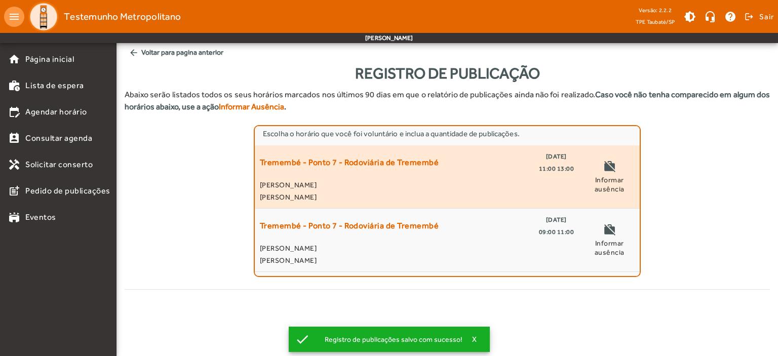
click at [329, 181] on span "[PERSON_NAME]" at bounding box center [417, 185] width 314 height 12
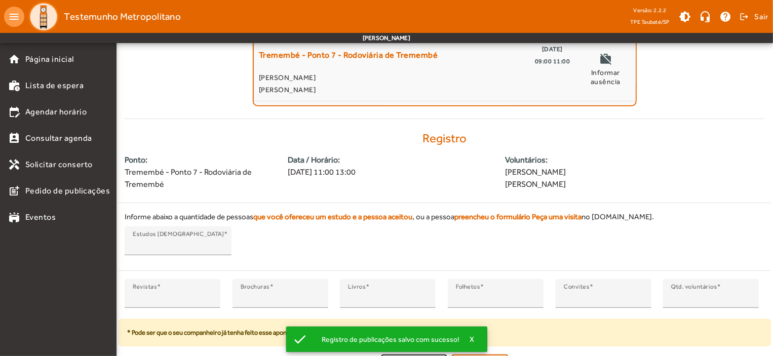
scroll to position [190, 0]
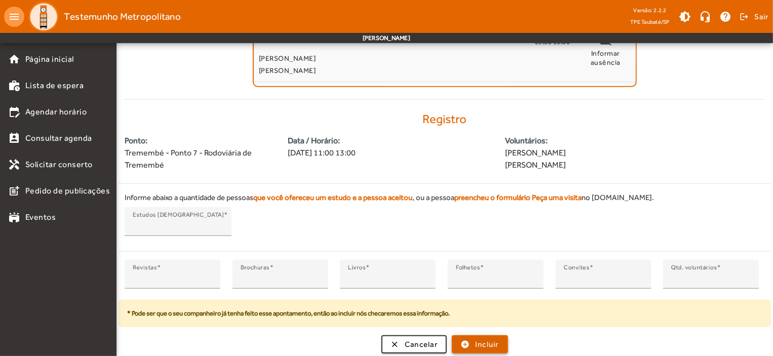
click at [499, 342] on span "Incluir" at bounding box center [487, 345] width 24 height 12
click at [481, 339] on span "Incluir" at bounding box center [487, 345] width 24 height 12
click at [467, 338] on span "submit" at bounding box center [480, 344] width 54 height 24
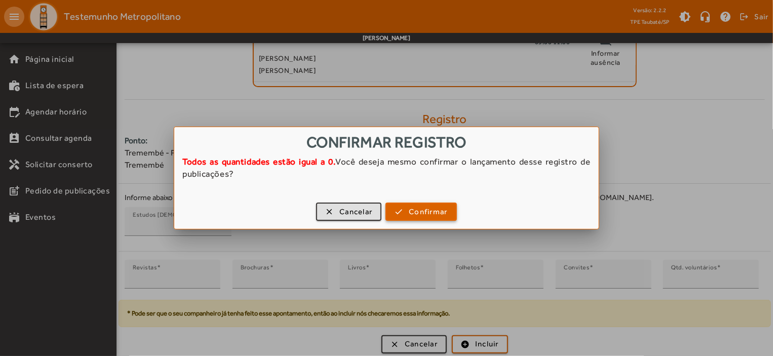
click at [409, 211] on span "Confirmar" at bounding box center [428, 212] width 39 height 12
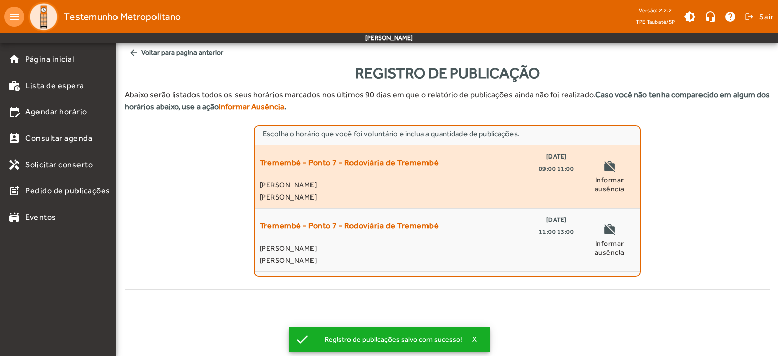
click at [355, 169] on span "Tremembé - Ponto 7 - Rodoviária de Tremembé" at bounding box center [349, 162] width 179 height 24
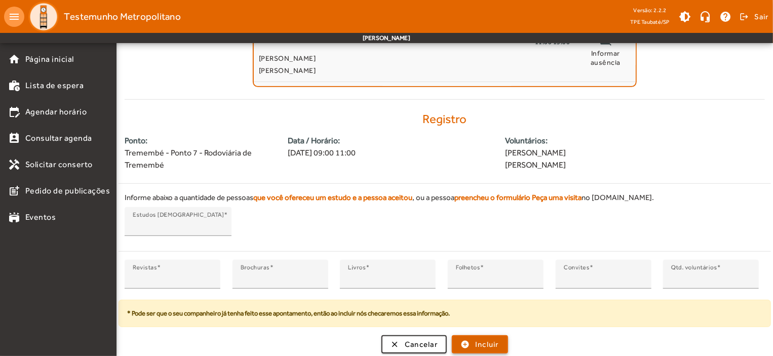
click at [475, 335] on span "submit" at bounding box center [480, 344] width 54 height 24
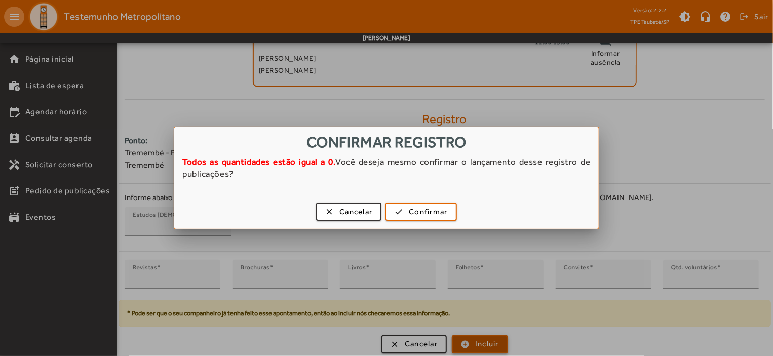
click at [475, 335] on div at bounding box center [386, 178] width 773 height 356
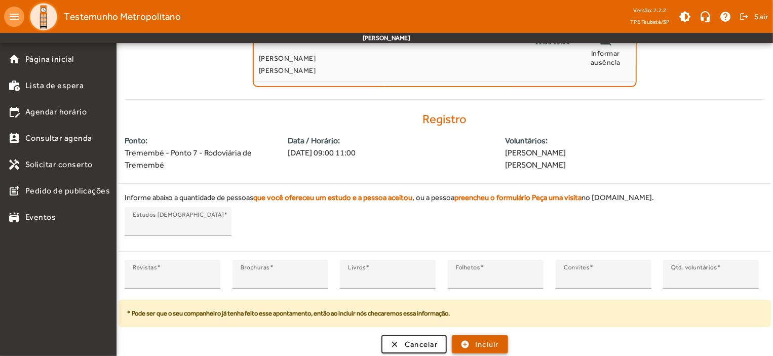
click at [475, 335] on span "submit" at bounding box center [480, 344] width 54 height 24
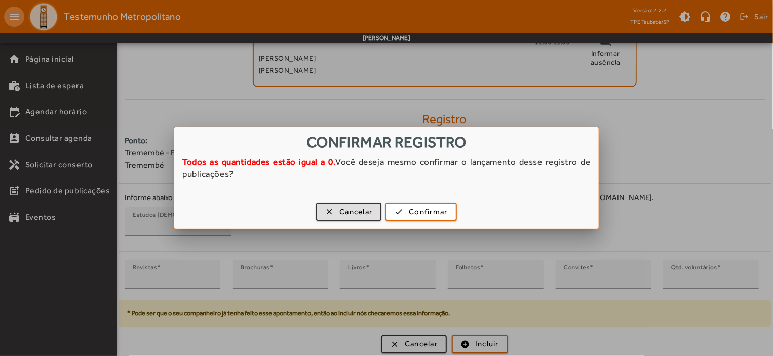
click at [716, 105] on div at bounding box center [386, 178] width 773 height 356
click at [716, 105] on form "Registro de Publicação Abaixo serão listados todos os seus horários marcados no…" at bounding box center [445, 115] width 640 height 486
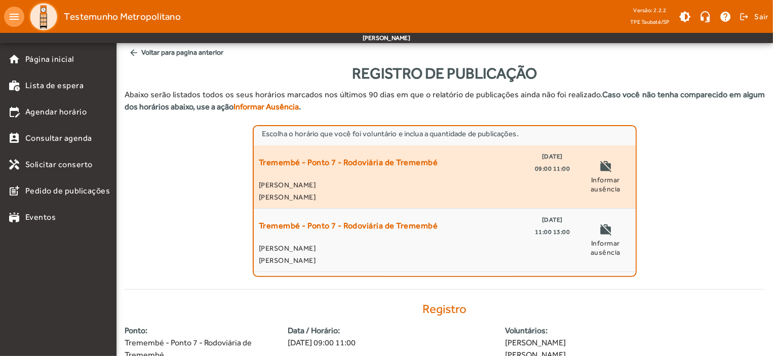
click at [604, 164] on mat-icon "work_off" at bounding box center [605, 167] width 12 height 15
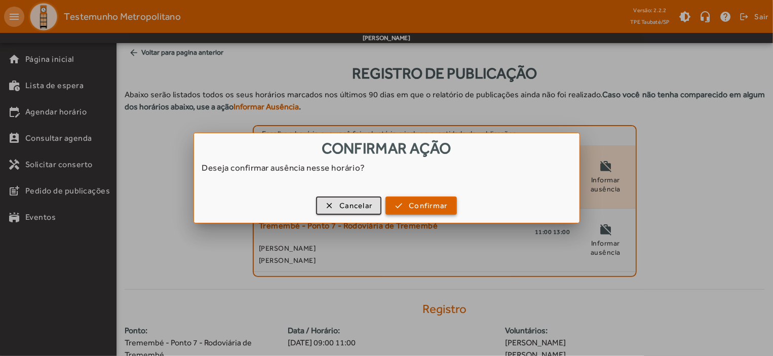
click at [449, 204] on span "button" at bounding box center [421, 206] width 69 height 24
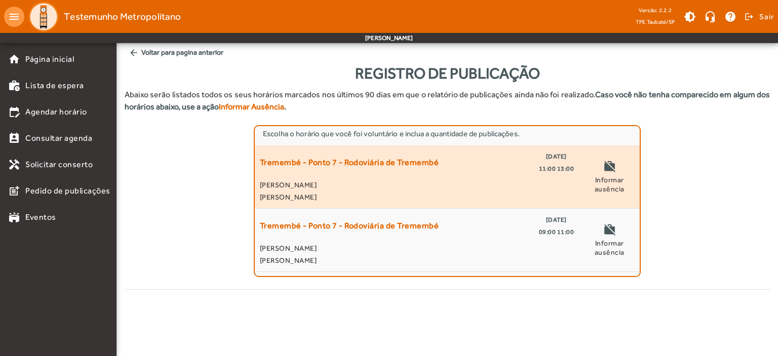
click at [409, 170] on span "Tremembé - Ponto 7 - Rodoviária de Tremembé" at bounding box center [349, 162] width 179 height 24
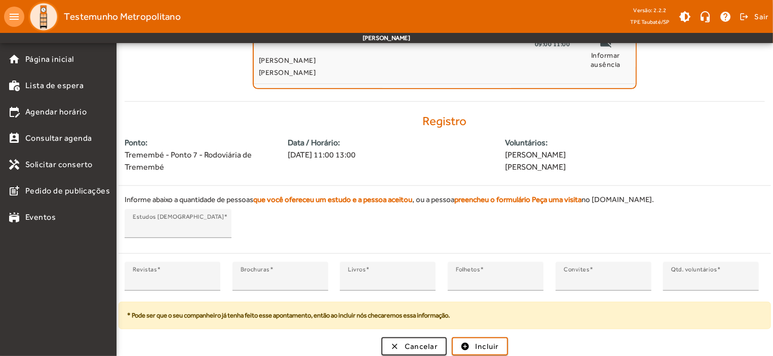
scroll to position [190, 0]
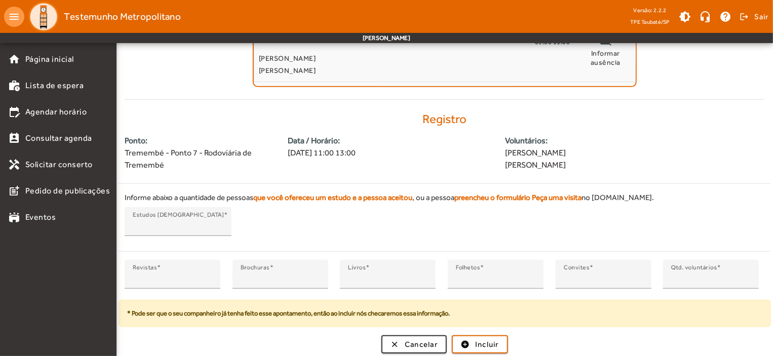
click at [484, 332] on div "Registro Ponto: Tremembé - Ponto 7 - Rodoviária de Tremembé Data / Horário: [DA…" at bounding box center [445, 233] width 653 height 242
click at [466, 339] on span "submit" at bounding box center [480, 344] width 54 height 24
click at [466, 336] on span "submit" at bounding box center [480, 344] width 54 height 24
click at [467, 338] on span "submit" at bounding box center [480, 344] width 54 height 24
click at [469, 340] on span "submit" at bounding box center [480, 344] width 54 height 24
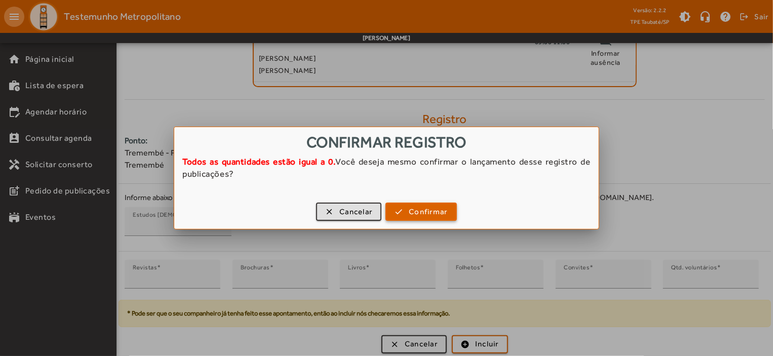
click at [440, 212] on span "Confirmar" at bounding box center [428, 212] width 39 height 12
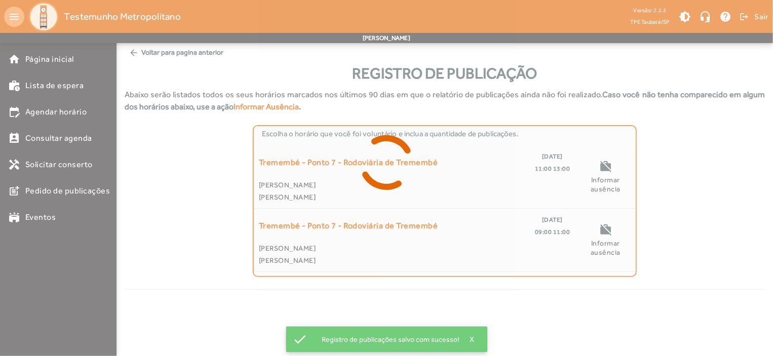
scroll to position [0, 0]
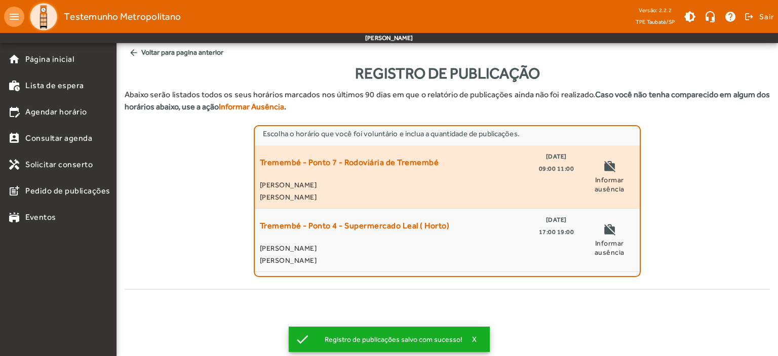
click at [381, 179] on span "[PERSON_NAME]" at bounding box center [417, 185] width 314 height 12
click at [350, 161] on span "Tremembé - Ponto 7 - Rodoviária de Tremembé" at bounding box center [349, 162] width 179 height 24
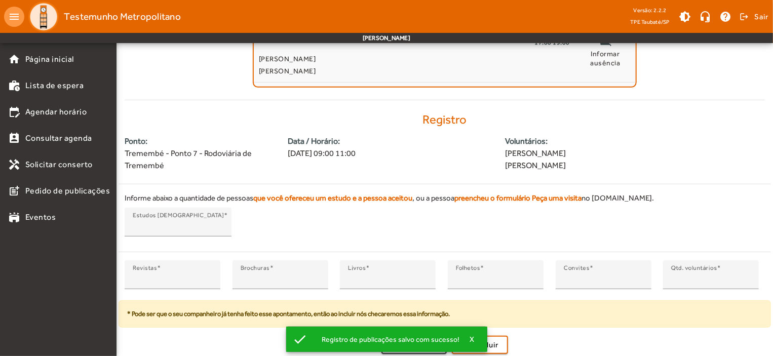
scroll to position [190, 0]
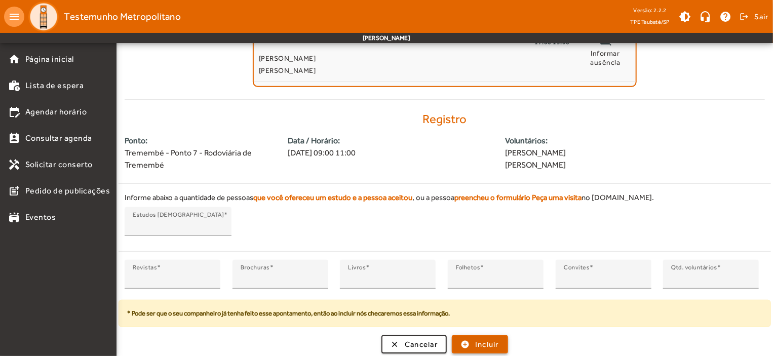
click at [464, 339] on span "submit" at bounding box center [480, 344] width 54 height 24
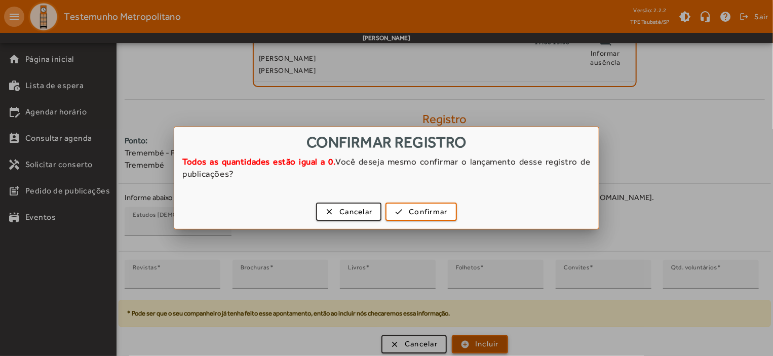
scroll to position [0, 0]
click at [464, 339] on div at bounding box center [386, 178] width 773 height 356
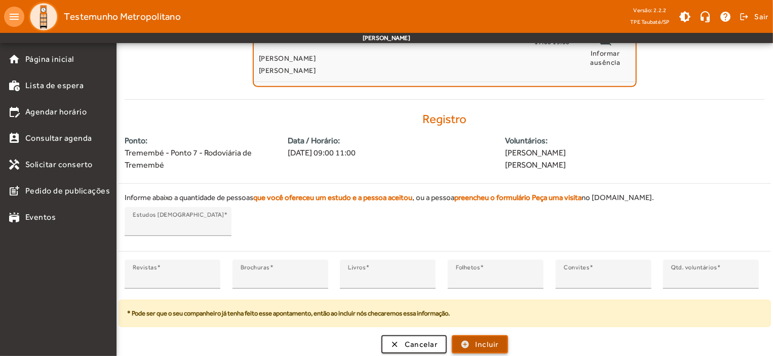
click at [464, 339] on span "submit" at bounding box center [480, 344] width 54 height 24
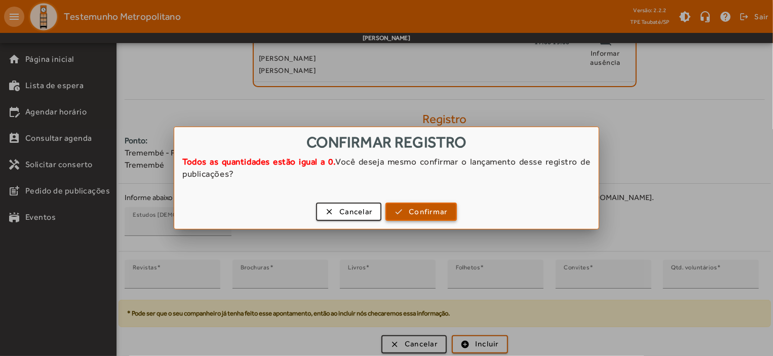
click at [432, 209] on span "Confirmar" at bounding box center [428, 212] width 39 height 12
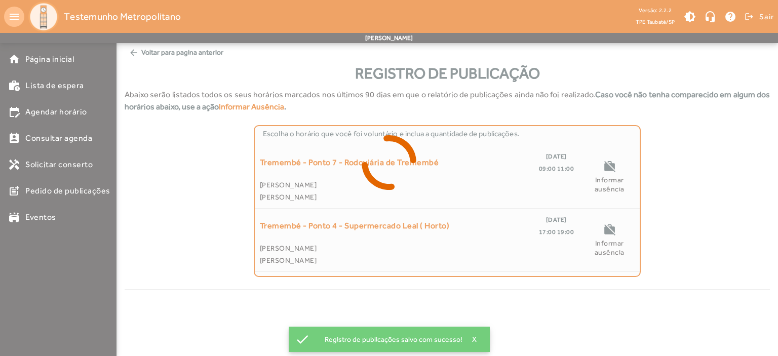
click at [493, 347] on div at bounding box center [389, 178] width 778 height 356
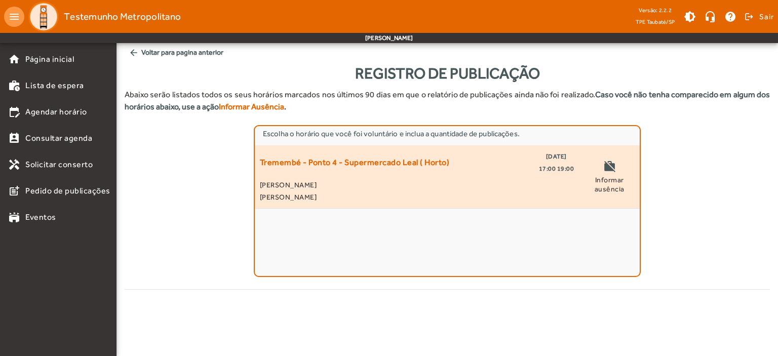
click at [381, 185] on span "[PERSON_NAME]" at bounding box center [417, 185] width 314 height 12
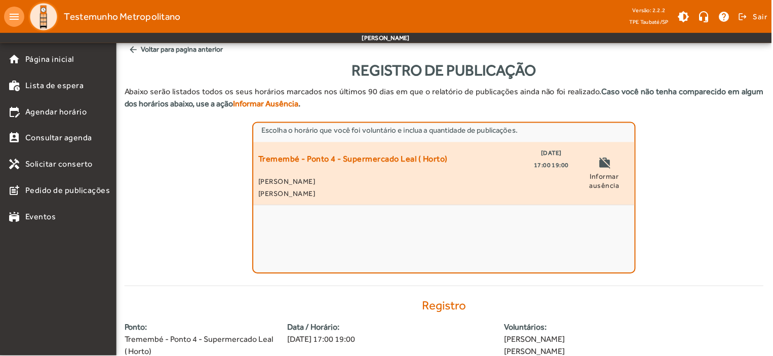
click at [381, 185] on div "[PERSON_NAME] [PERSON_NAME]" at bounding box center [414, 188] width 311 height 24
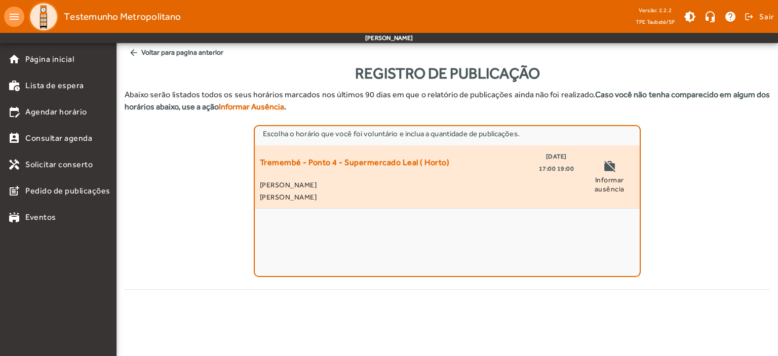
click at [456, 198] on span "[PERSON_NAME]" at bounding box center [417, 197] width 314 height 12
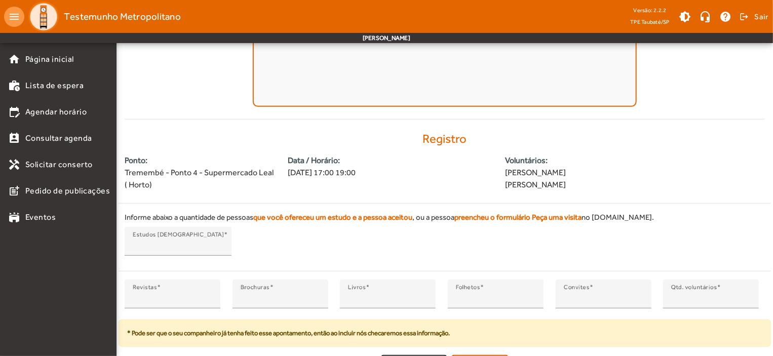
scroll to position [190, 0]
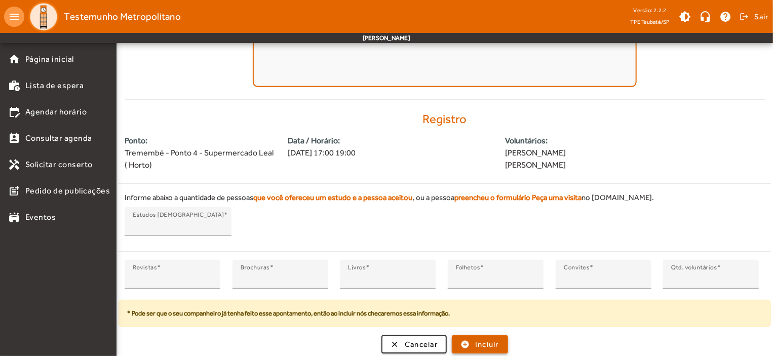
click at [495, 339] on span "Incluir" at bounding box center [487, 345] width 24 height 12
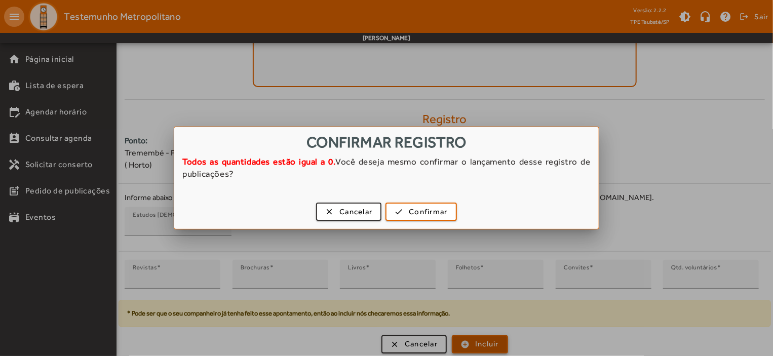
scroll to position [0, 0]
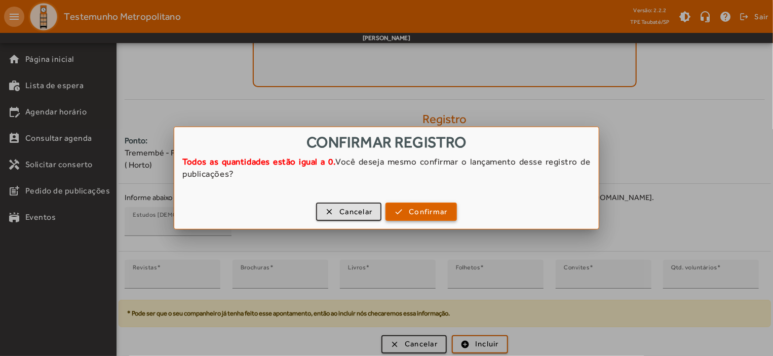
click at [409, 212] on span "Confirmar" at bounding box center [428, 212] width 39 height 12
